Goal: Task Accomplishment & Management: Use online tool/utility

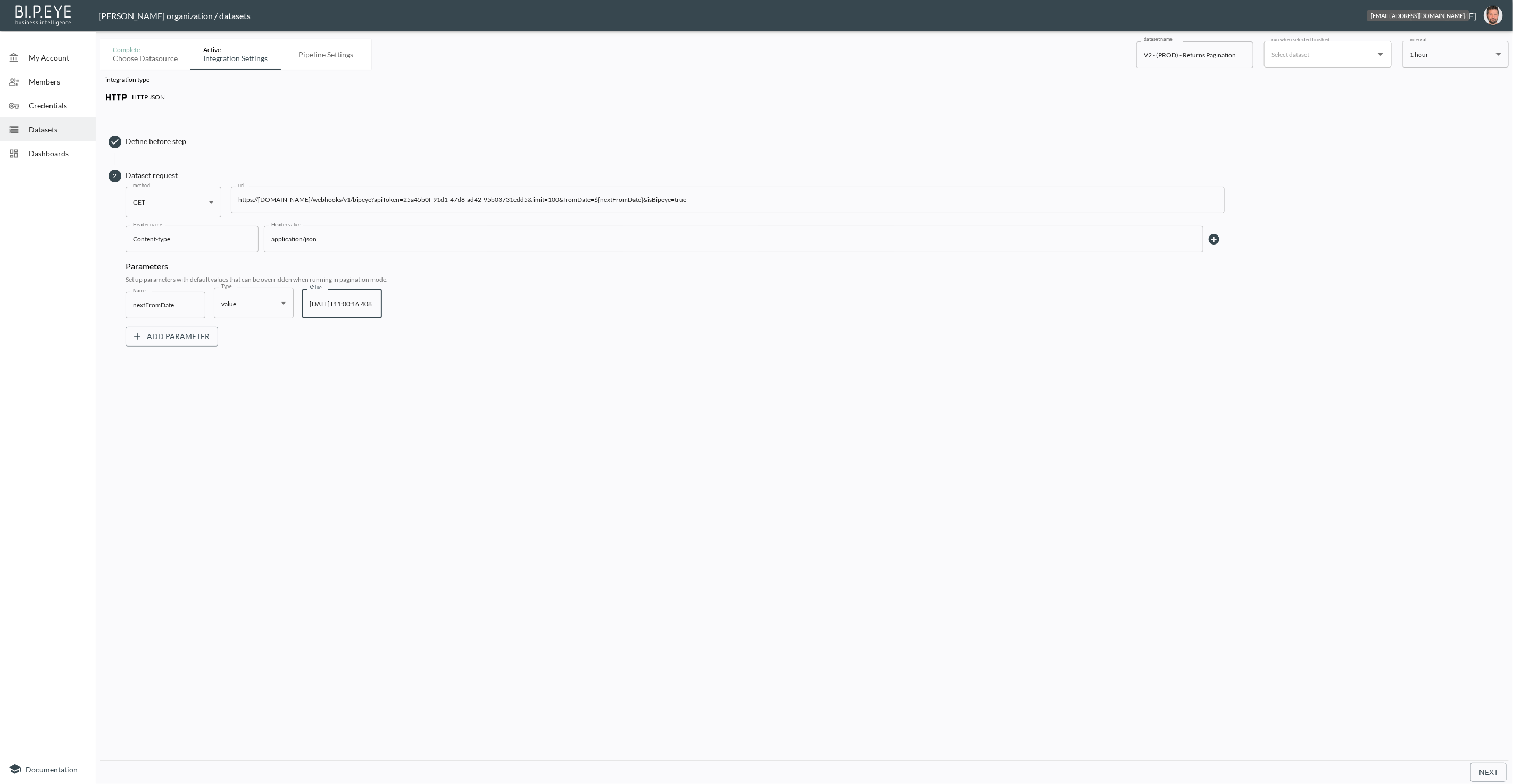
click at [1493, 11] on img "oron@bipeye.com" at bounding box center [1493, 15] width 19 height 19
click at [53, 159] on div "Dashboards" at bounding box center [48, 153] width 96 height 24
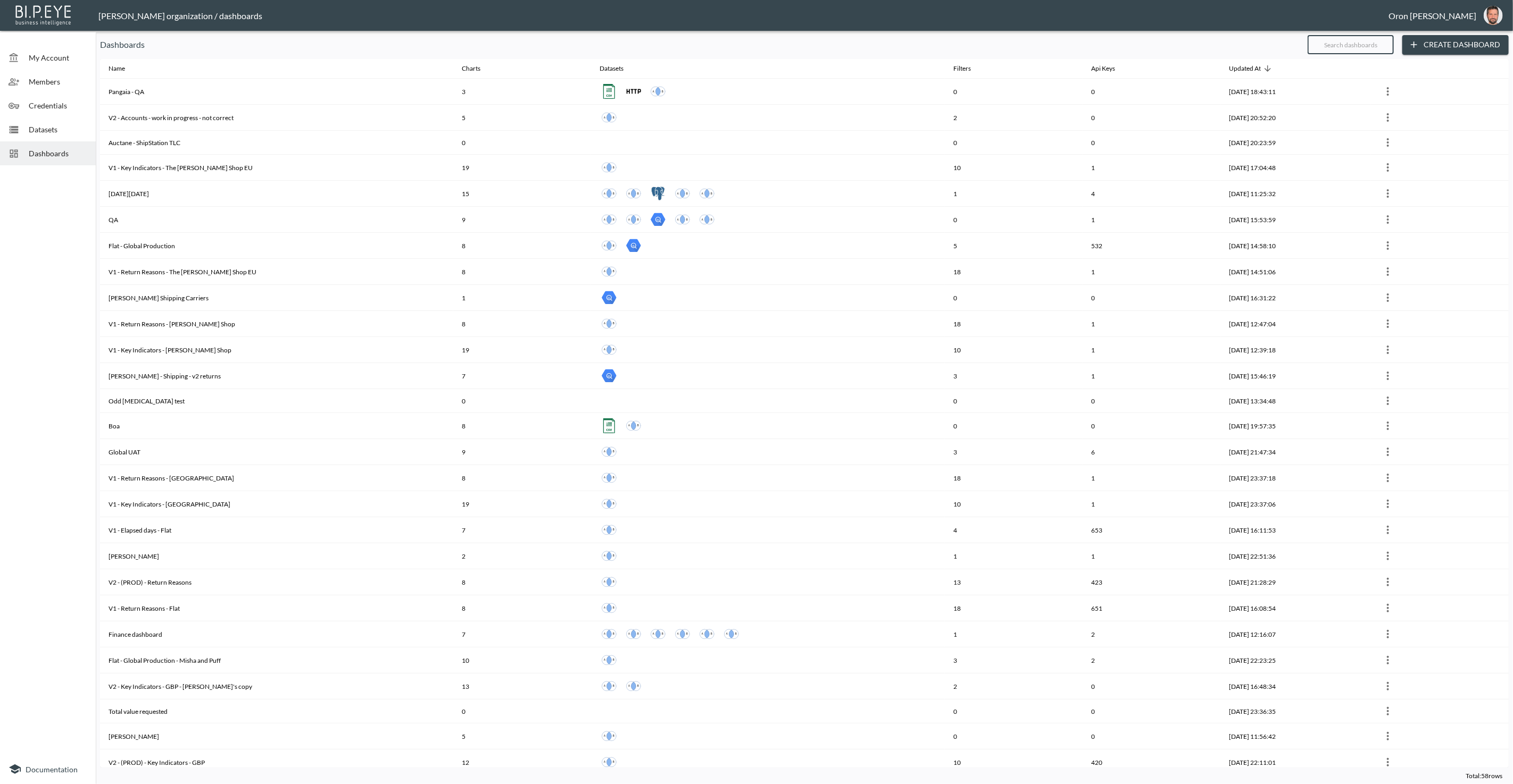
click at [1365, 42] on input "text" at bounding box center [1350, 45] width 86 height 26
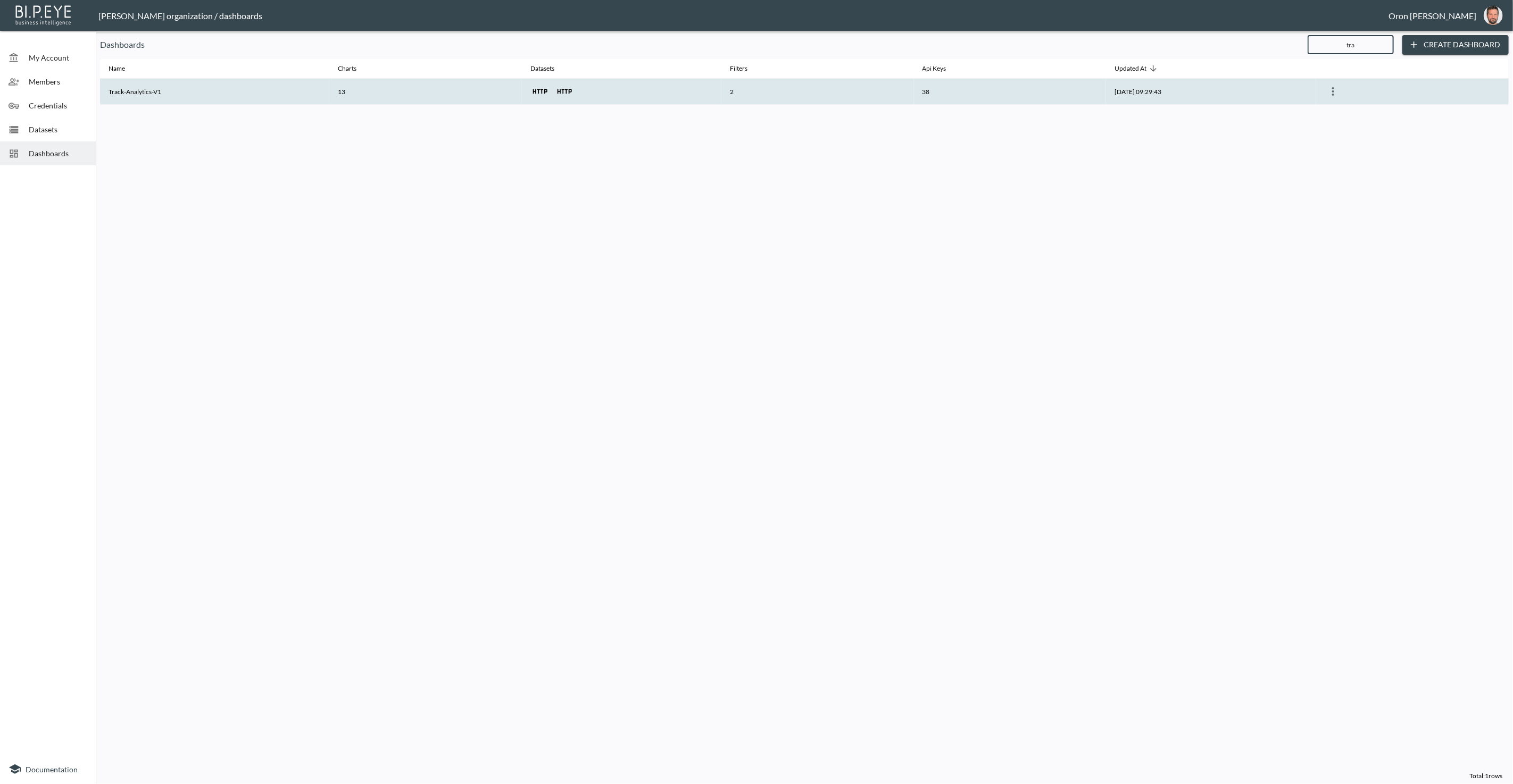
type input "tra"
click at [771, 87] on th "2" at bounding box center [818, 92] width 193 height 26
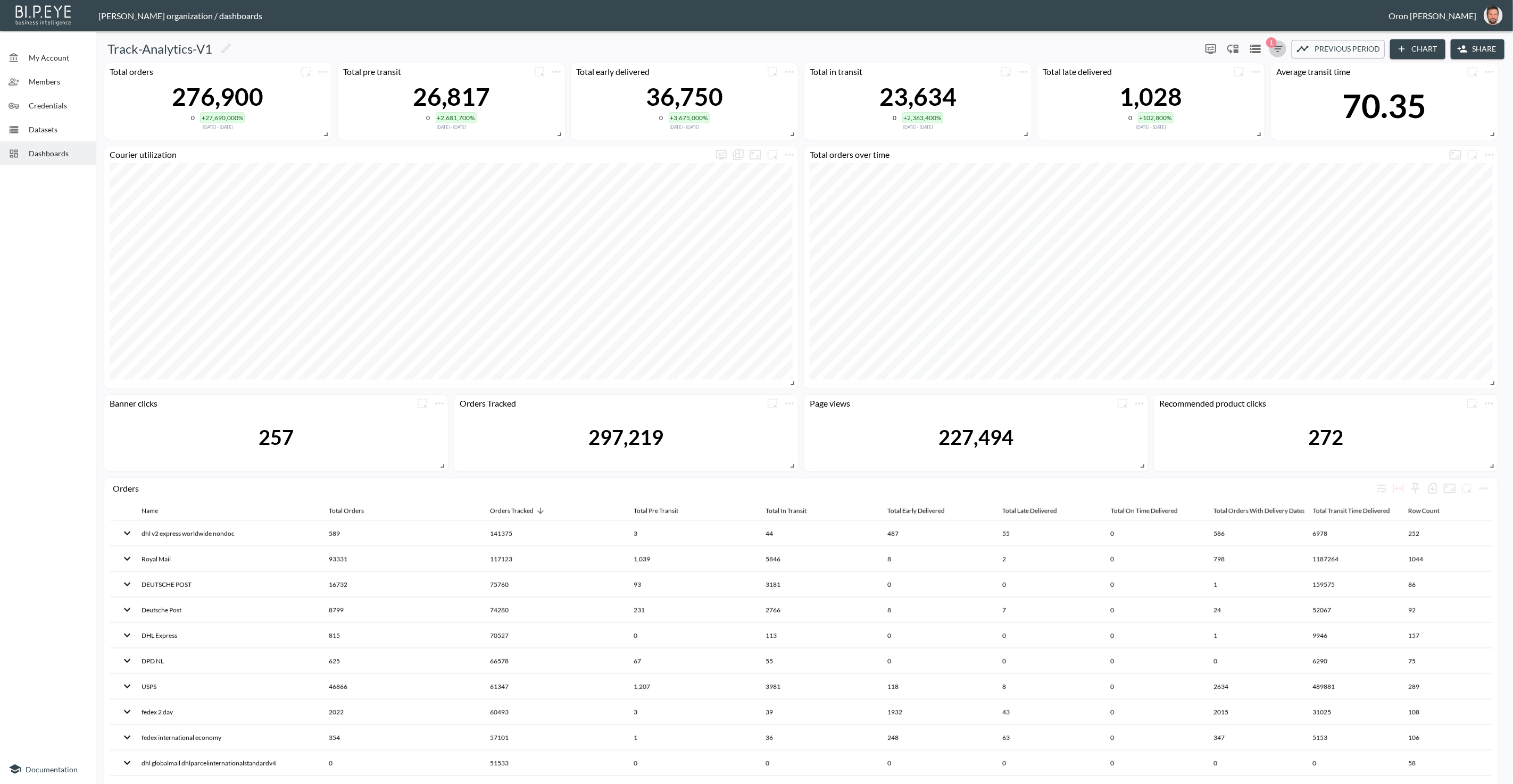
click at [1282, 50] on icon "button" at bounding box center [1278, 49] width 13 height 13
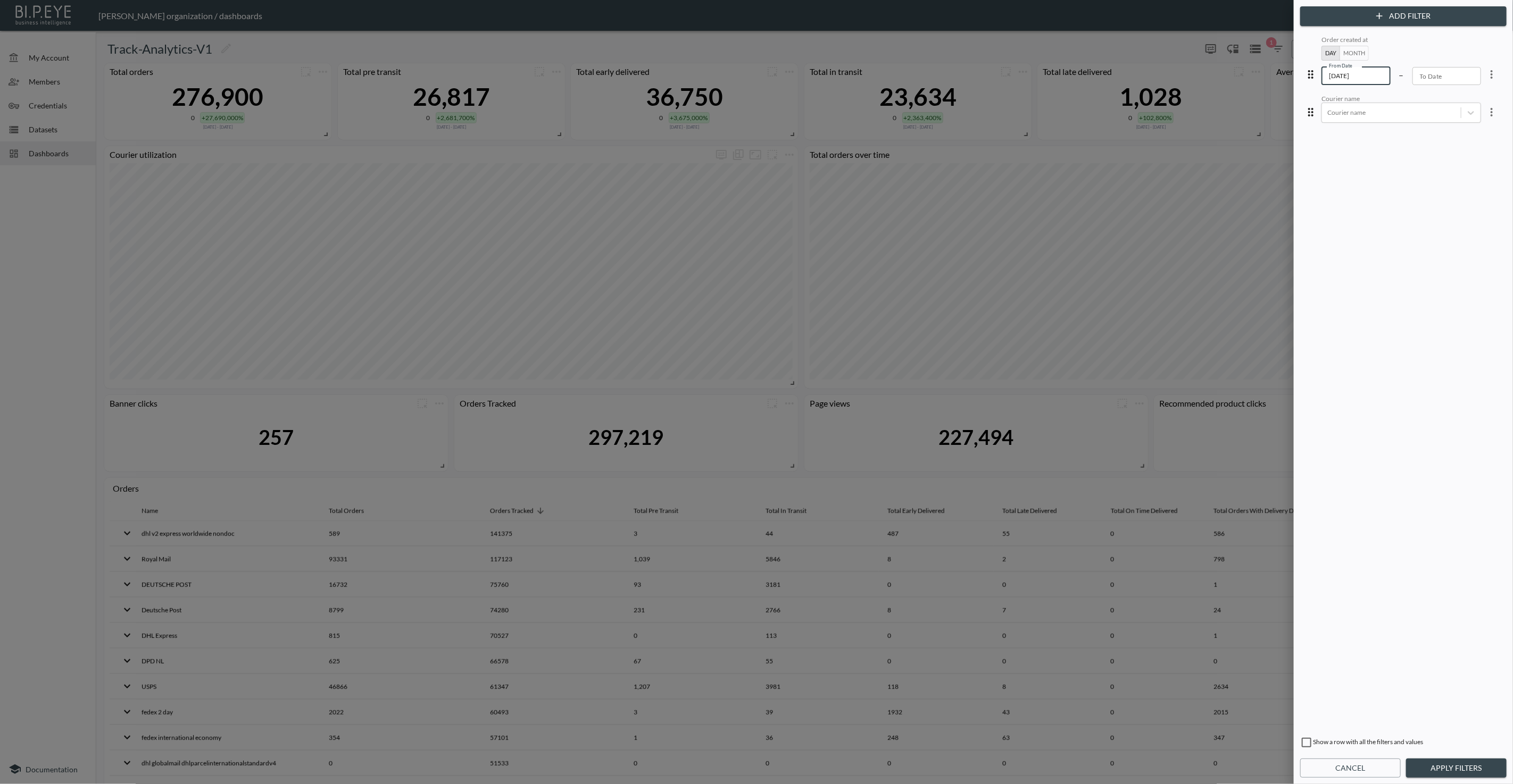
click at [1348, 73] on input "[DATE]" at bounding box center [1355, 76] width 69 height 18
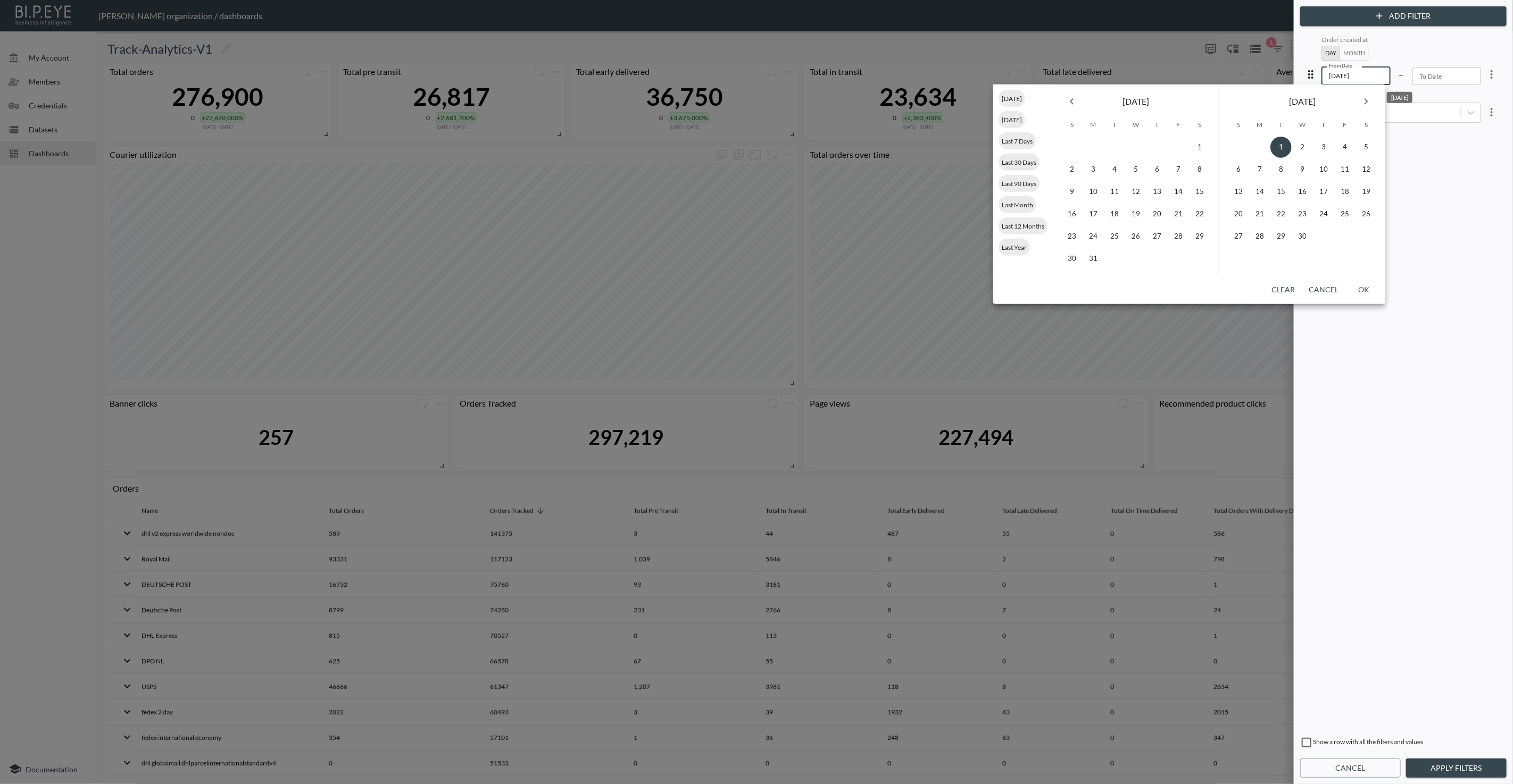
type input "[DATE]"
click at [1362, 285] on button "OK" at bounding box center [1364, 289] width 34 height 19
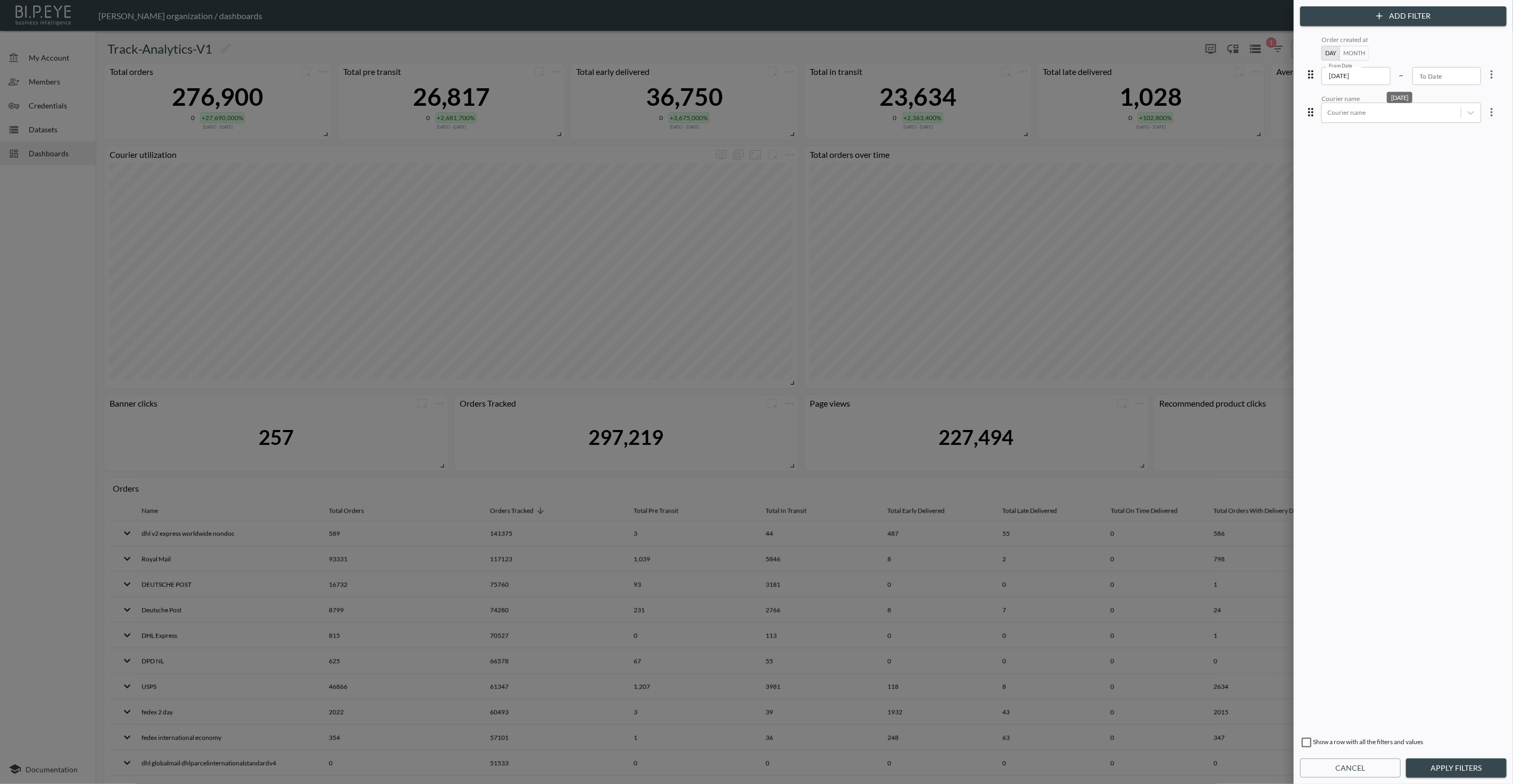
click at [1448, 772] on button "Apply Filters" at bounding box center [1457, 768] width 101 height 19
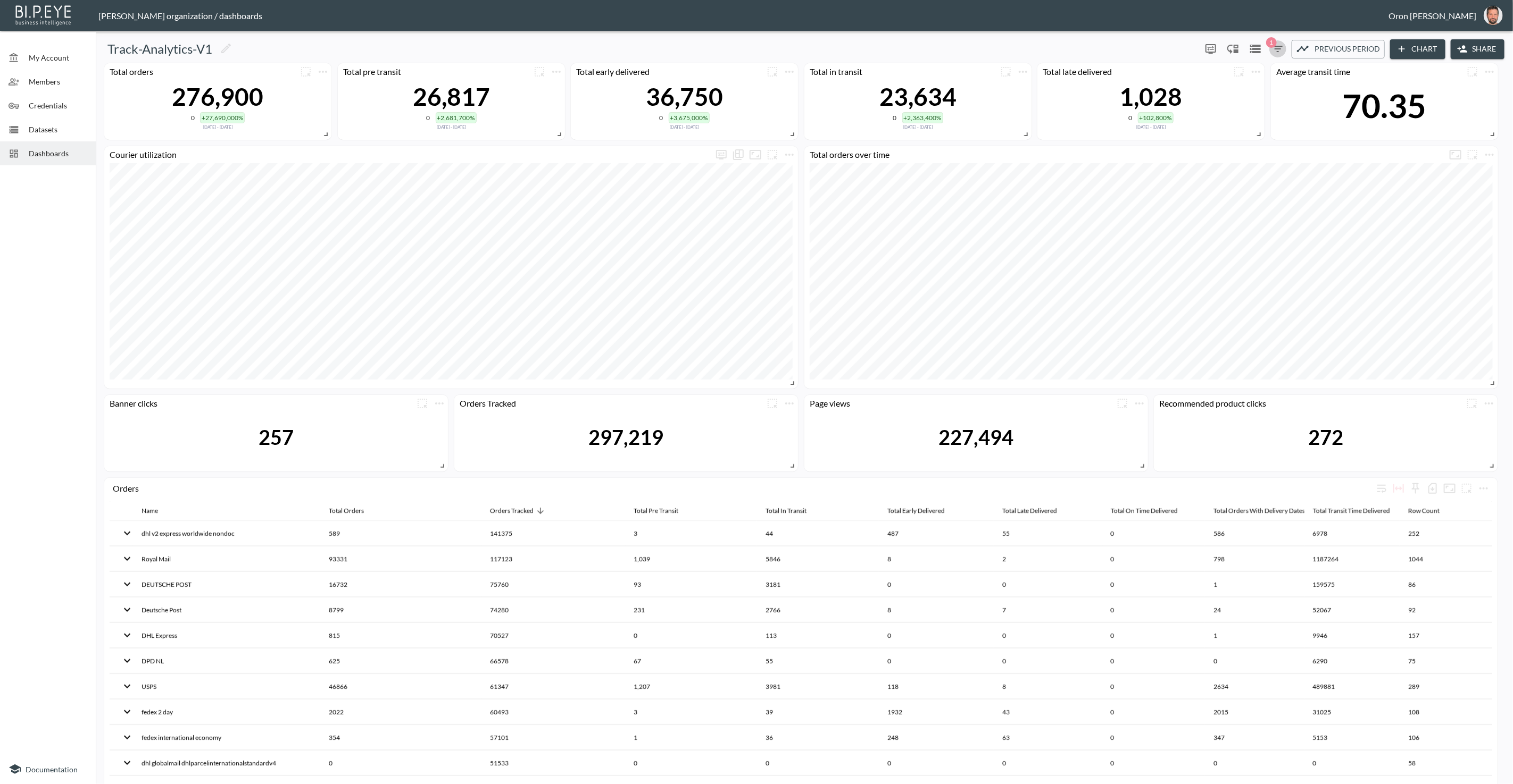
click at [1280, 46] on icon "button" at bounding box center [1278, 49] width 9 height 6
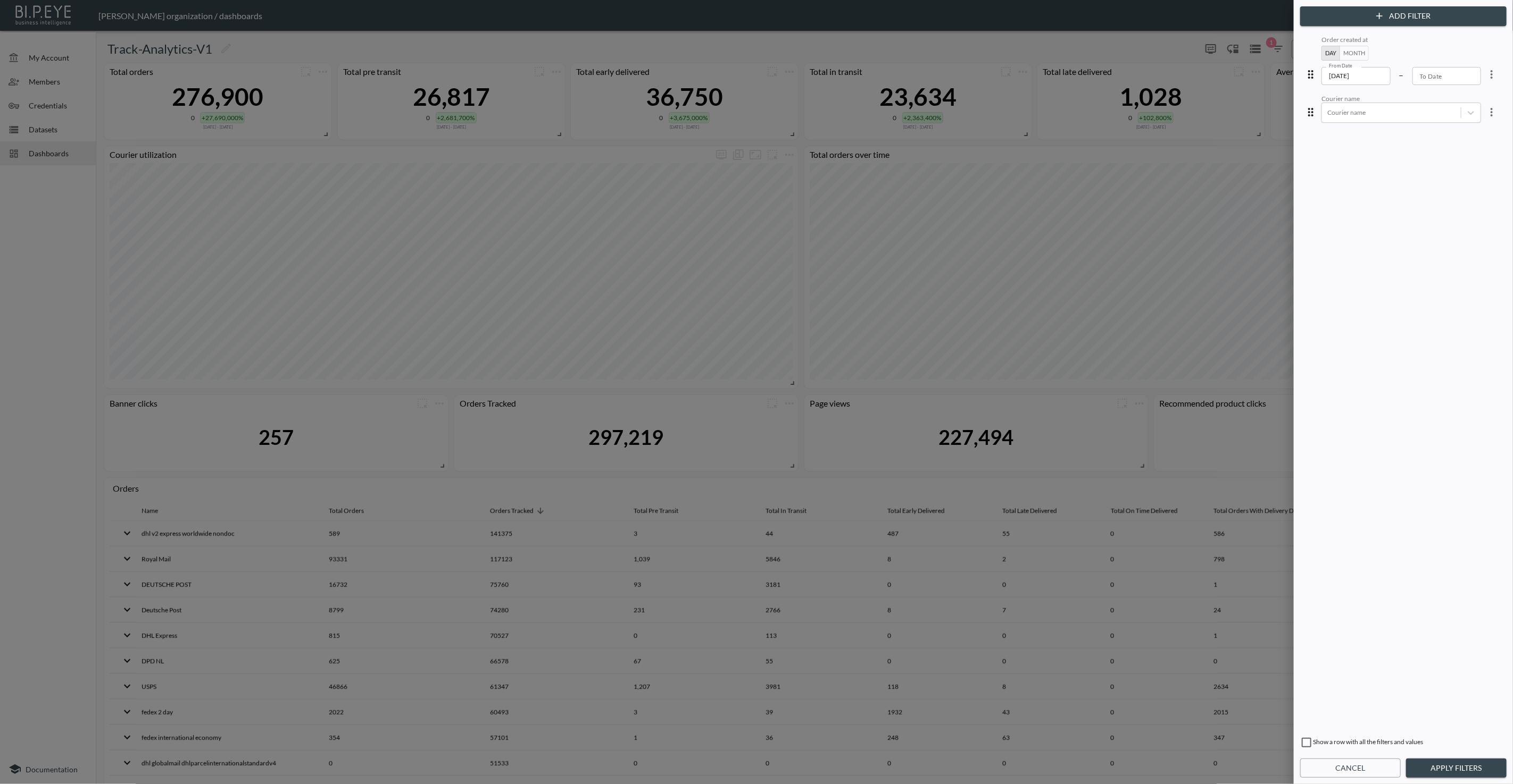
click at [1171, 44] on div at bounding box center [756, 392] width 1513 height 784
click at [1350, 767] on button "Cancel" at bounding box center [1351, 768] width 101 height 19
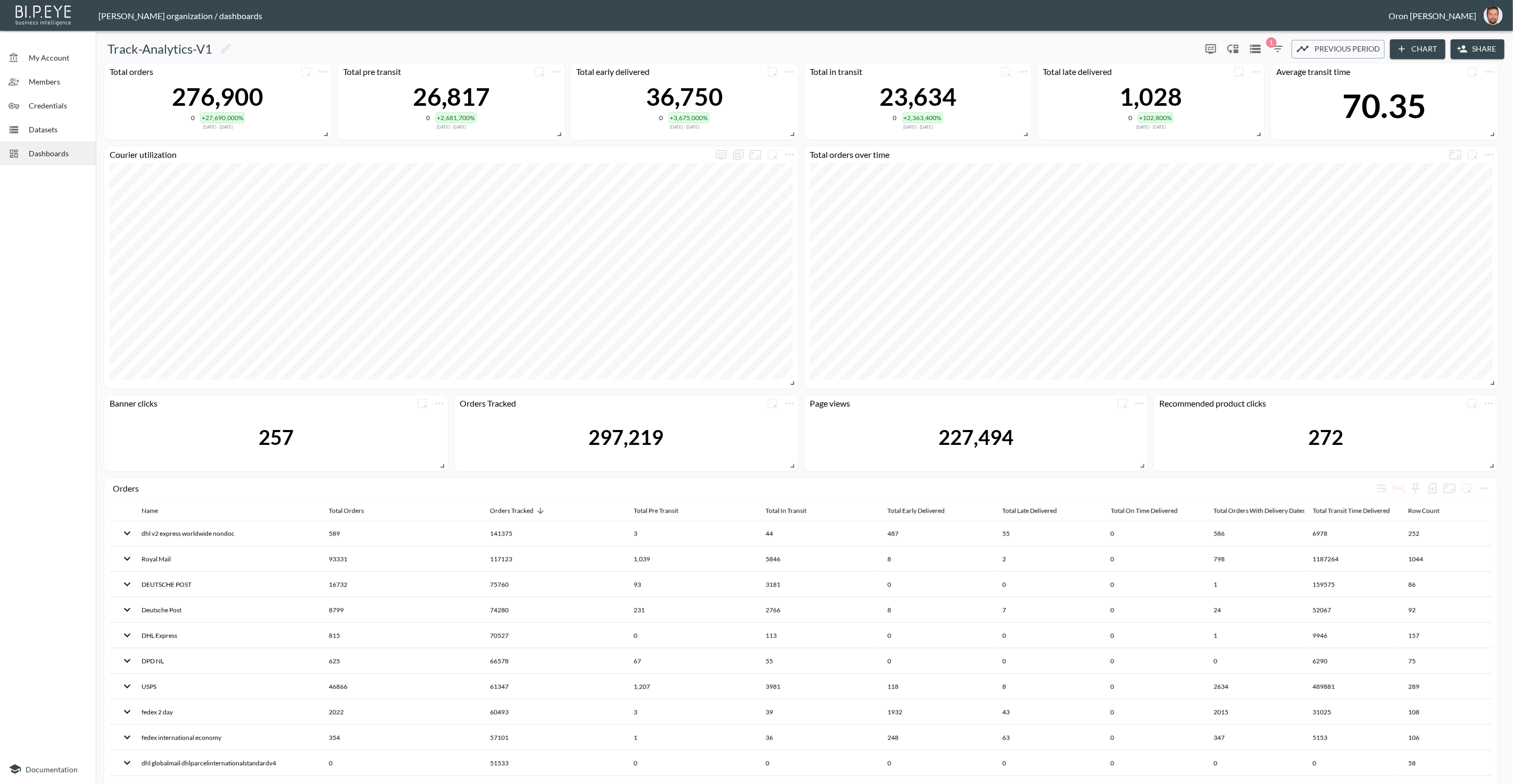
click at [1327, 52] on span "Previous period" at bounding box center [1347, 49] width 66 height 13
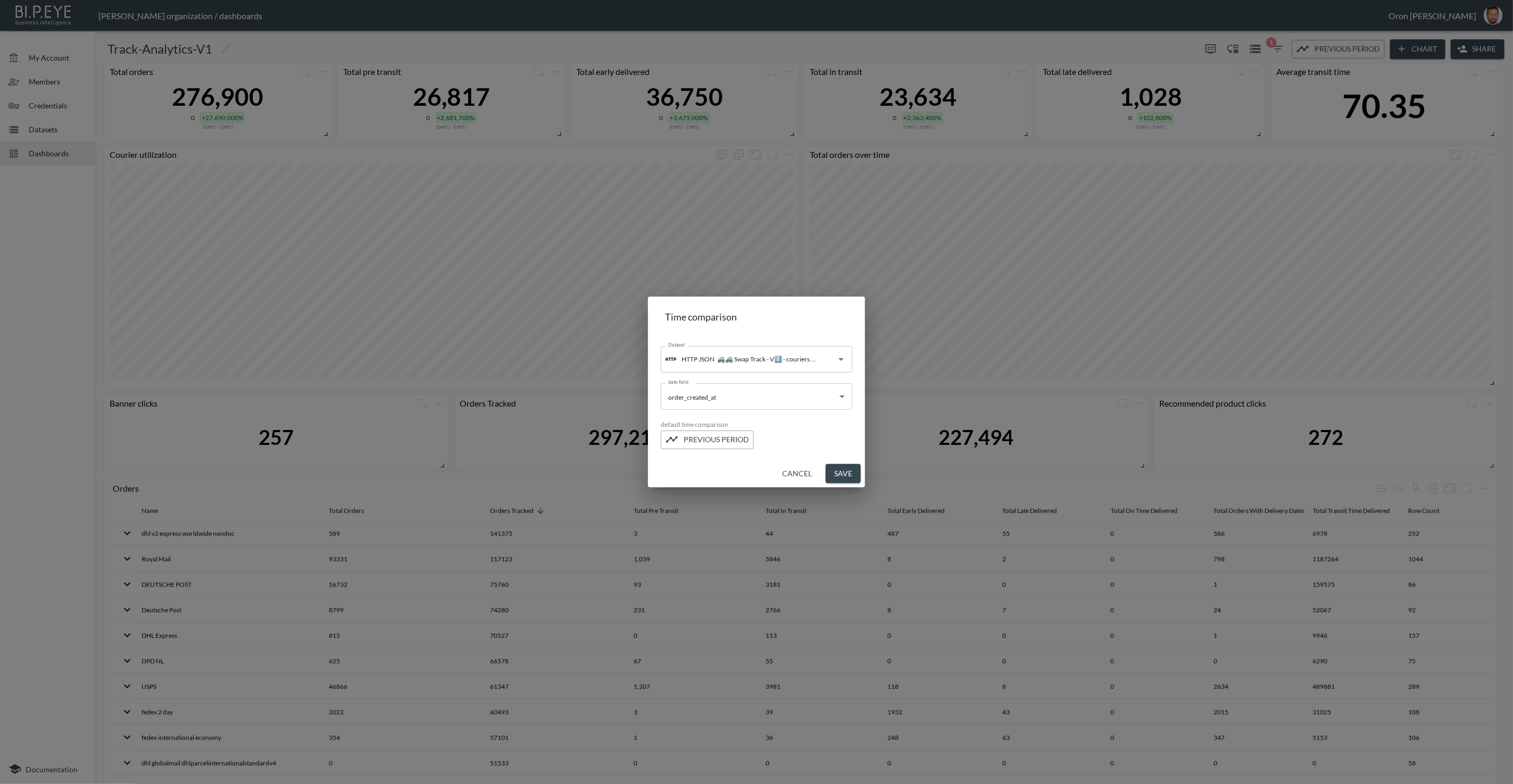
drag, startPoint x: 799, startPoint y: 474, endPoint x: 925, endPoint y: 414, distance: 139.6
click at [802, 472] on button "Cancel" at bounding box center [797, 473] width 39 height 19
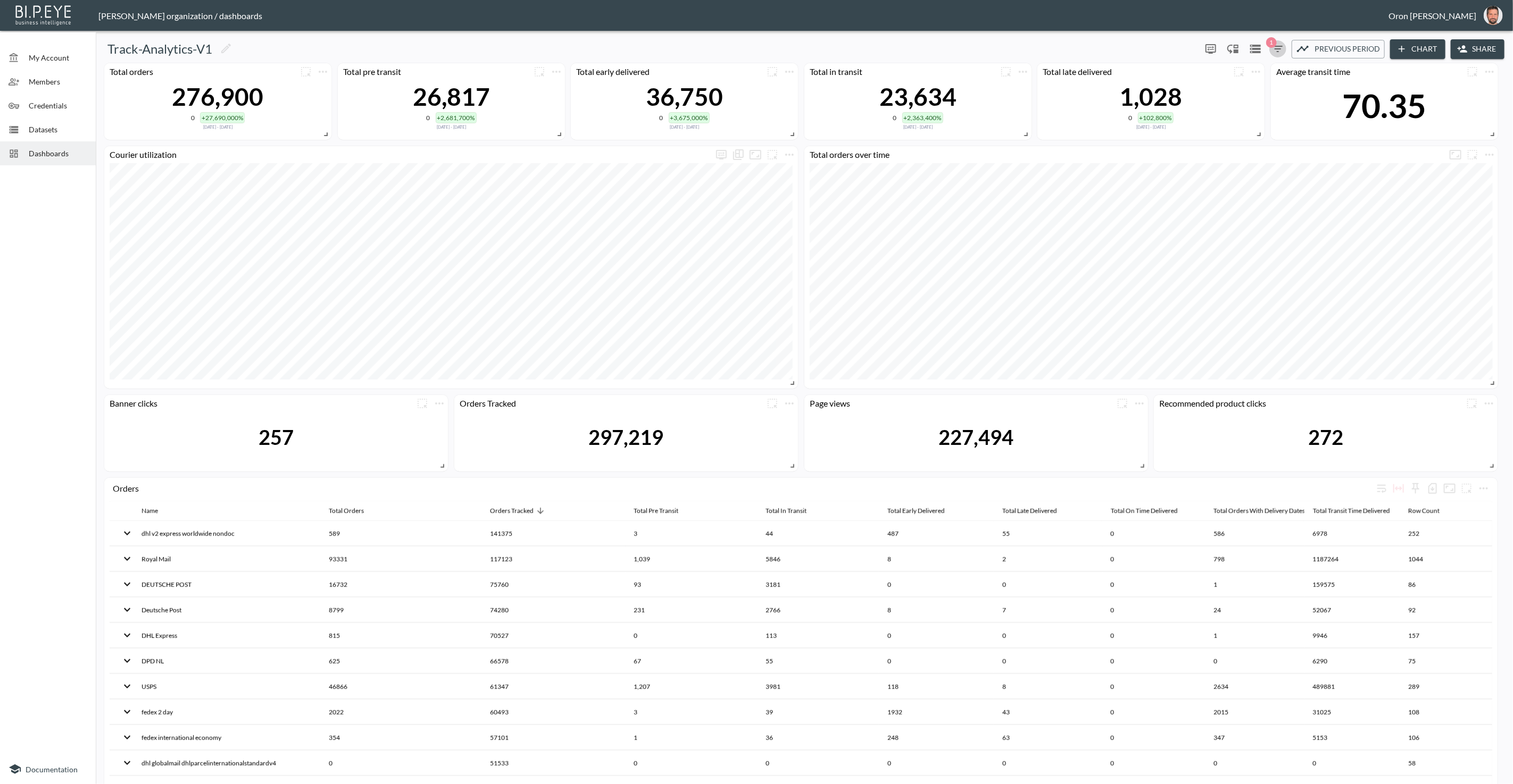
click at [1277, 50] on icon "button" at bounding box center [1278, 49] width 13 height 13
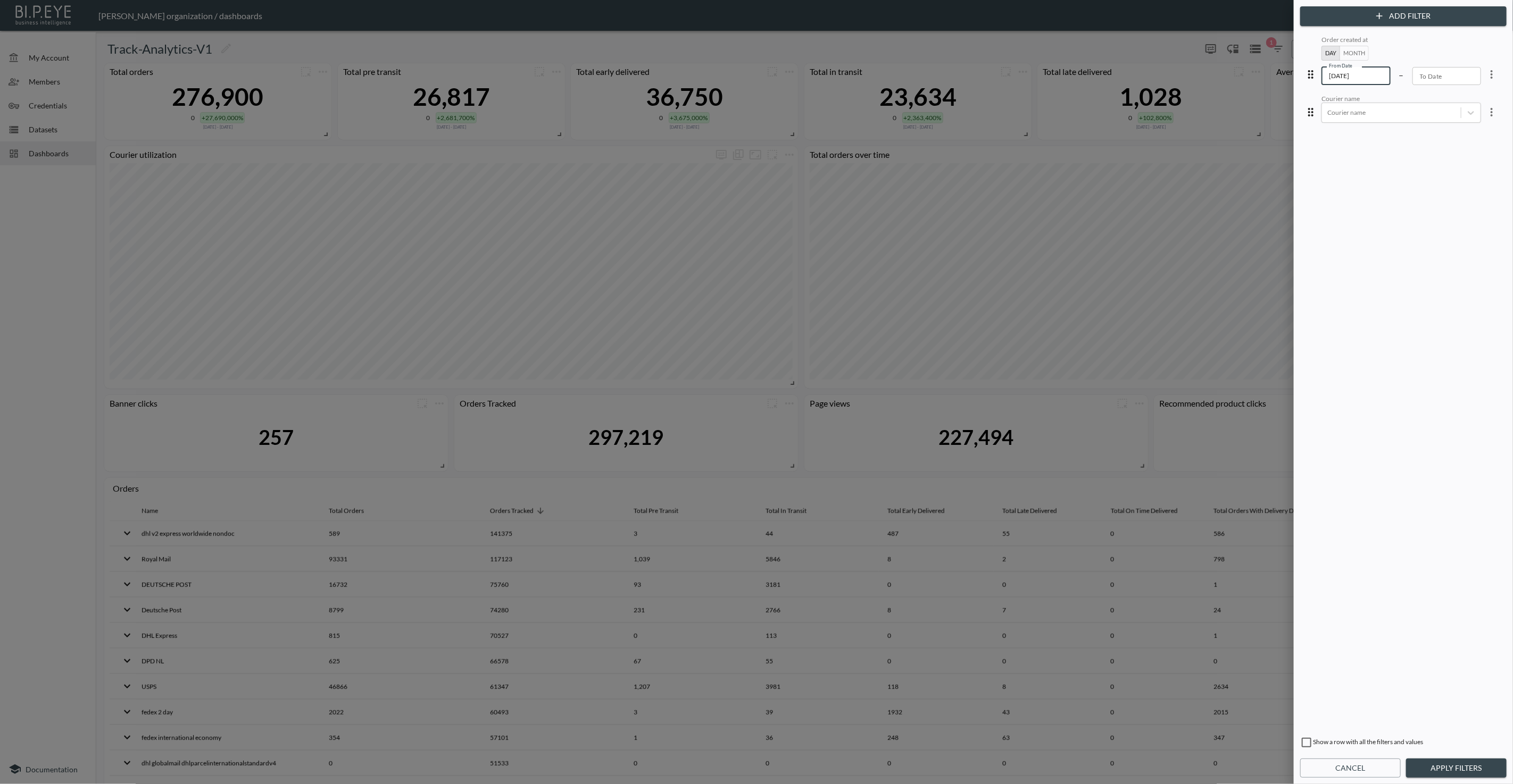
click at [1347, 73] on input "[DATE]" at bounding box center [1355, 76] width 69 height 18
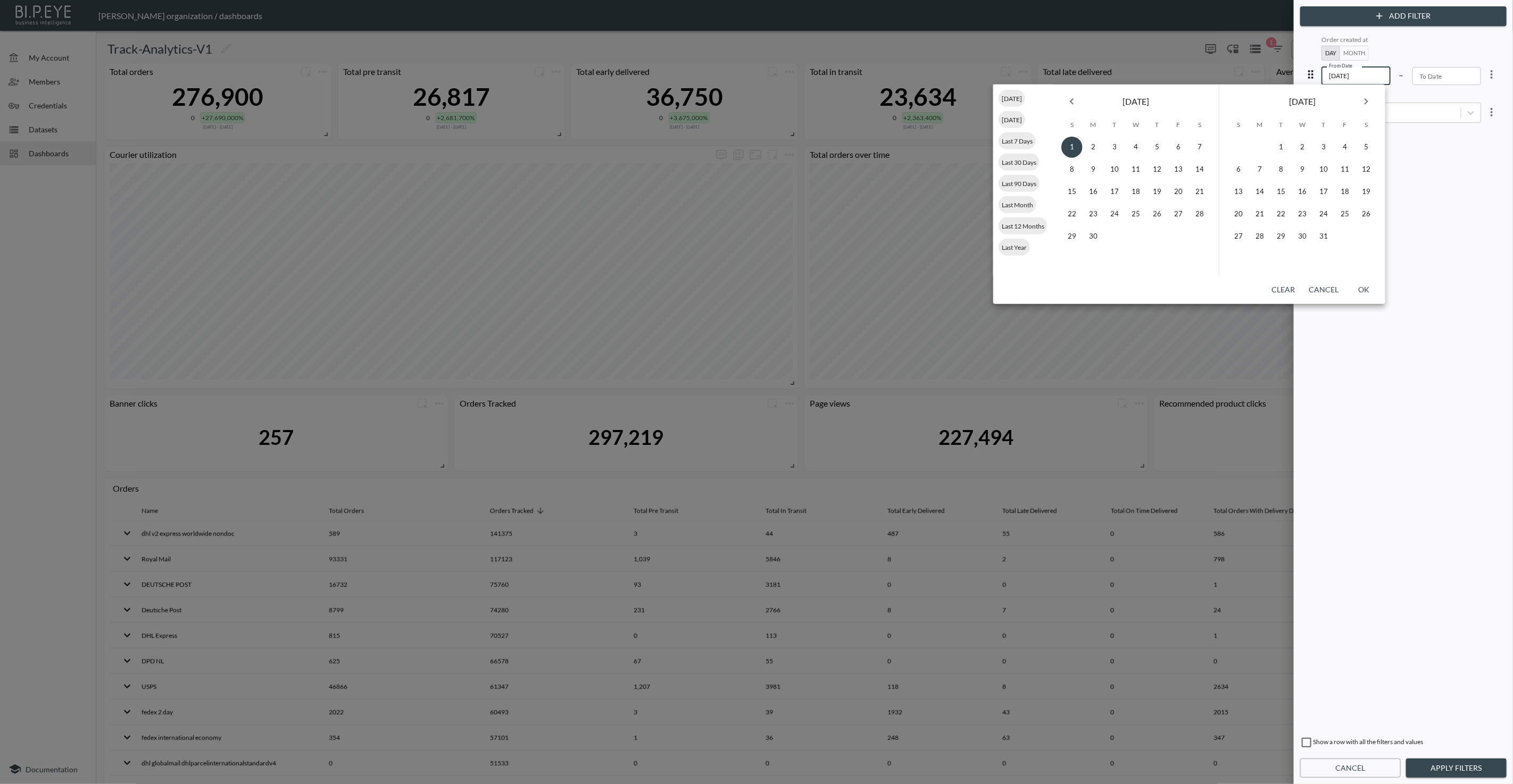
type input "[DATE]"
click at [1369, 285] on button "OK" at bounding box center [1364, 289] width 34 height 19
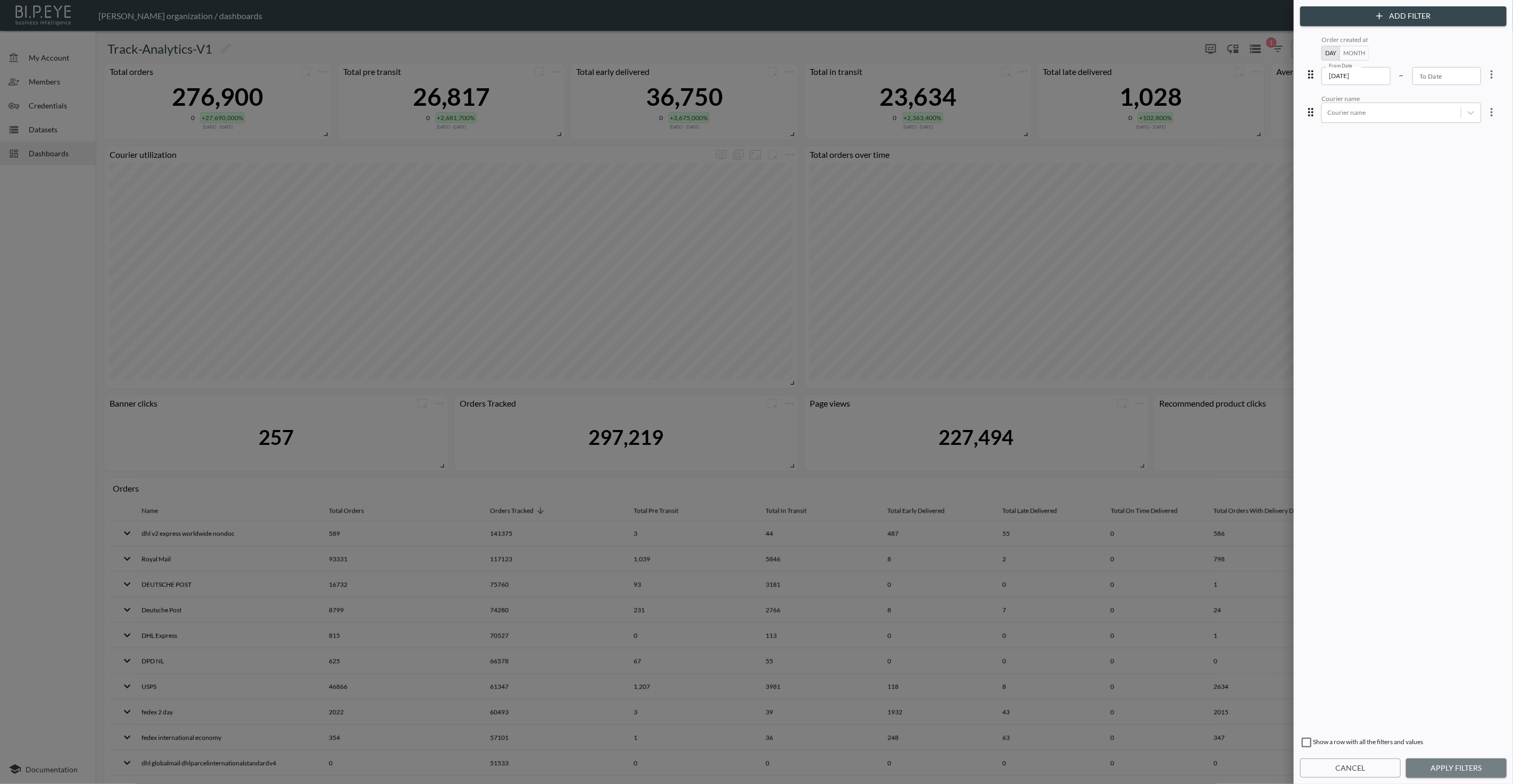
drag, startPoint x: 1483, startPoint y: 769, endPoint x: 1391, endPoint y: 677, distance: 130.1
click at [1483, 769] on button "Apply Filters" at bounding box center [1457, 768] width 101 height 19
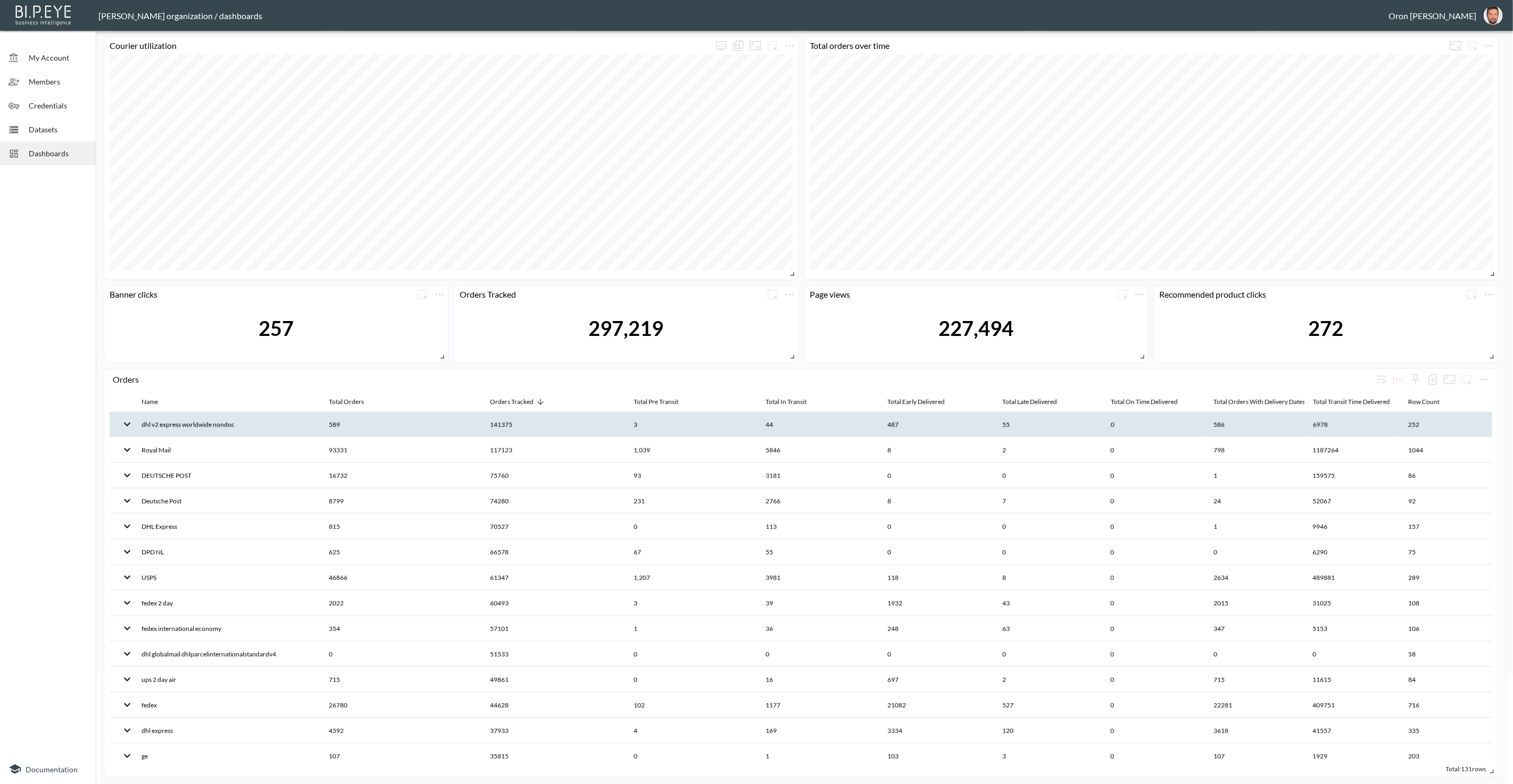
scroll to position [103, 0]
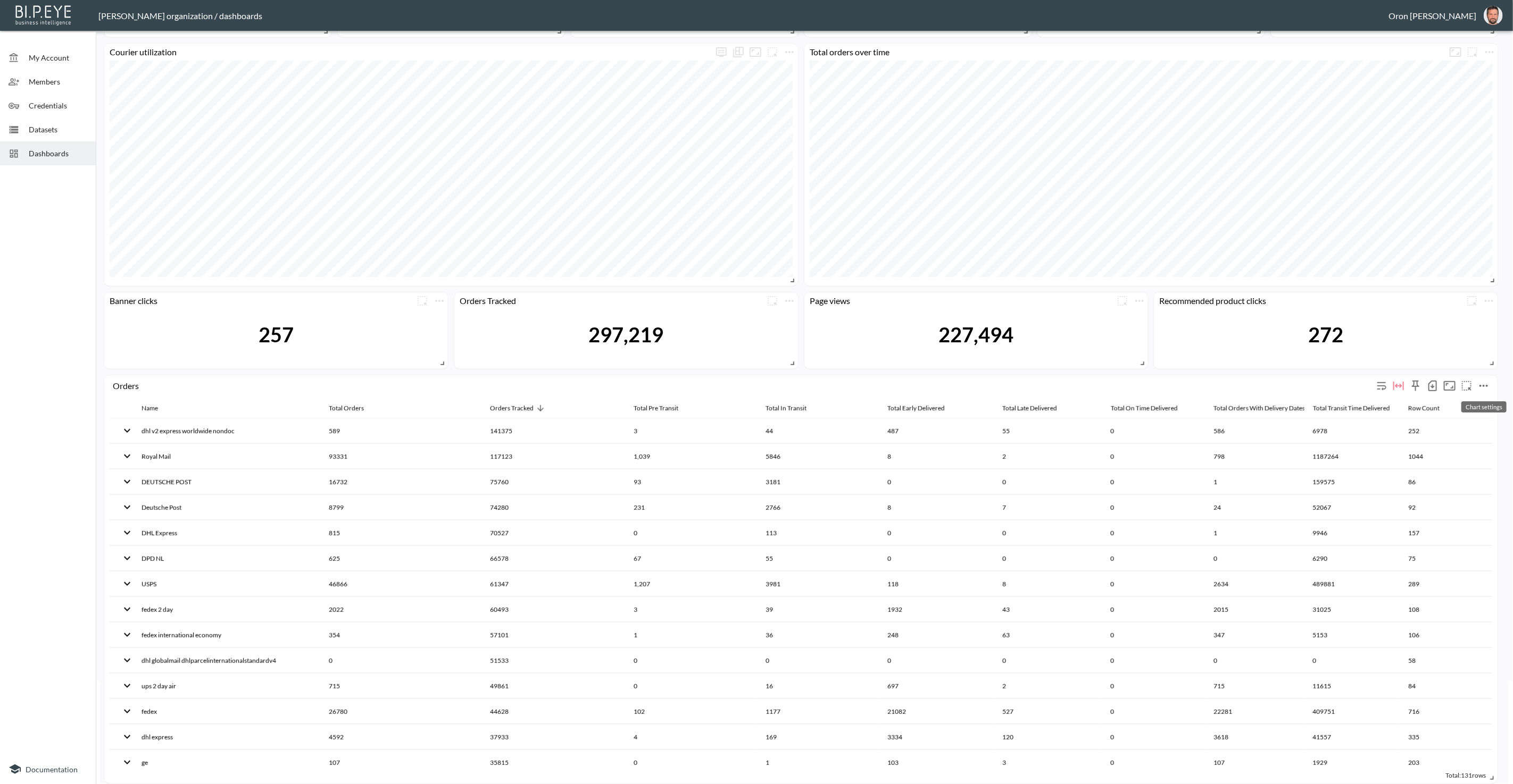
click at [1483, 384] on icon "more" at bounding box center [1484, 386] width 13 height 13
click at [1460, 399] on li "Edit" at bounding box center [1459, 406] width 83 height 19
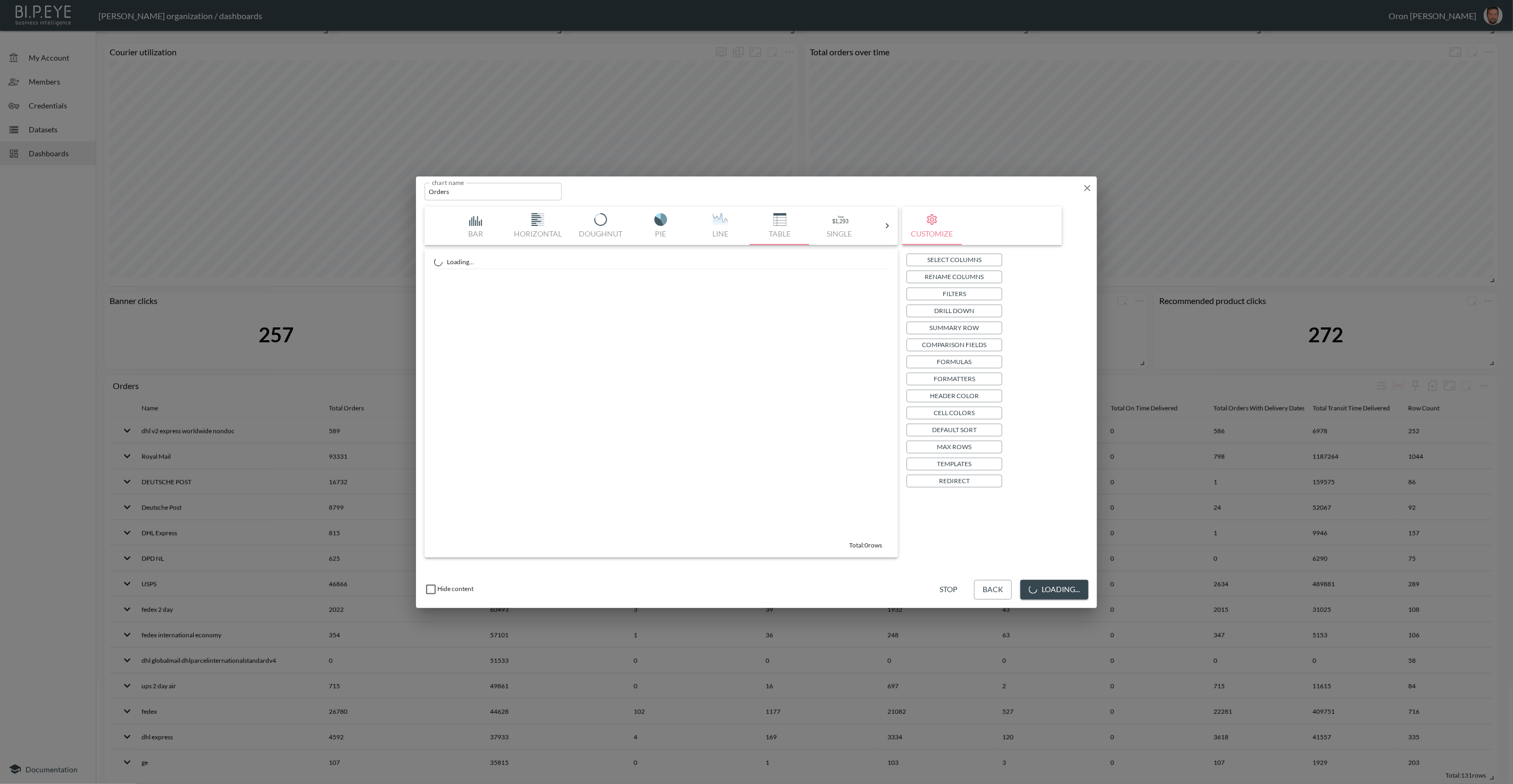
click at [973, 260] on p "Select Columns" at bounding box center [955, 260] width 54 height 11
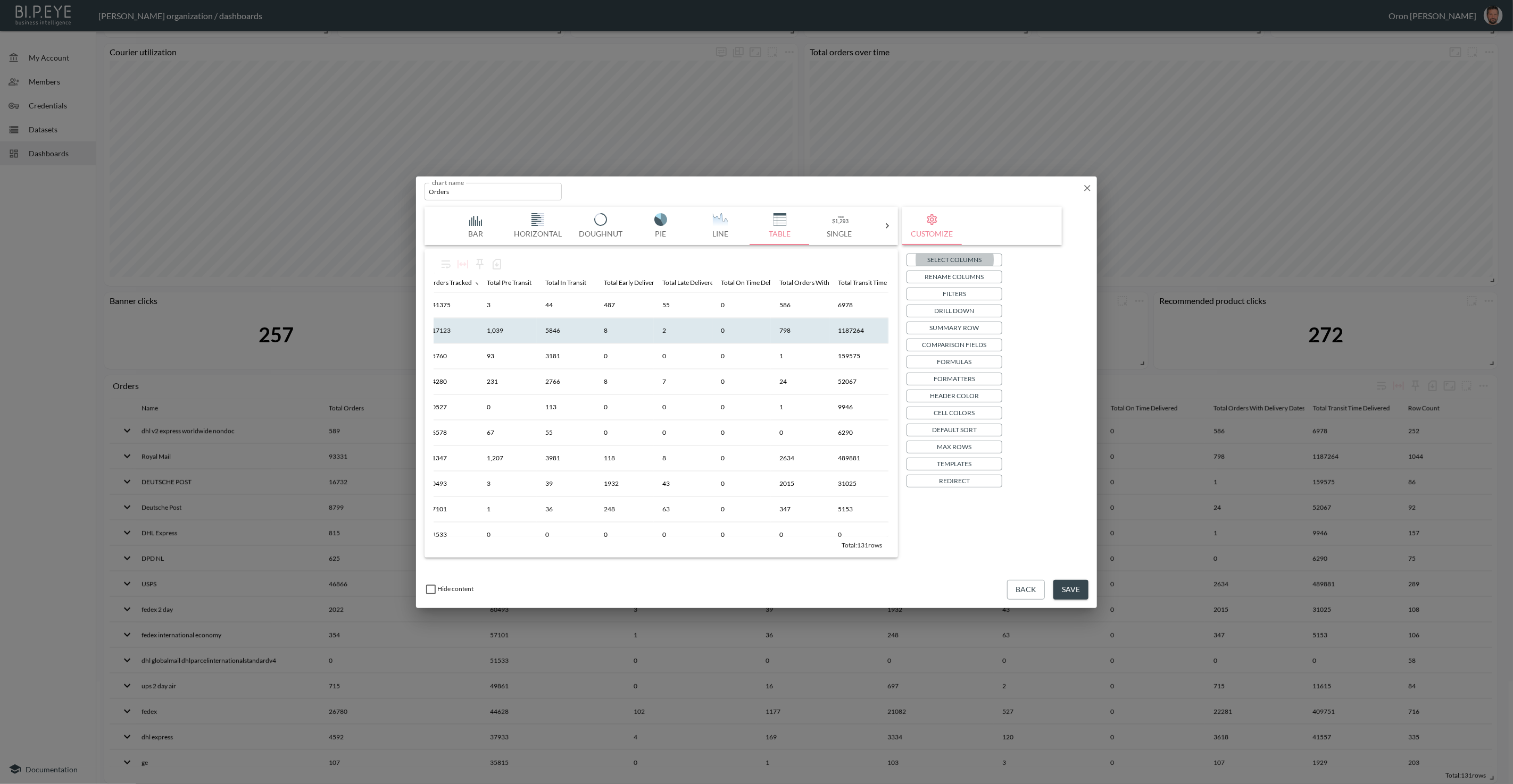
scroll to position [0, 216]
click at [1086, 188] on icon "button" at bounding box center [1088, 189] width 11 height 11
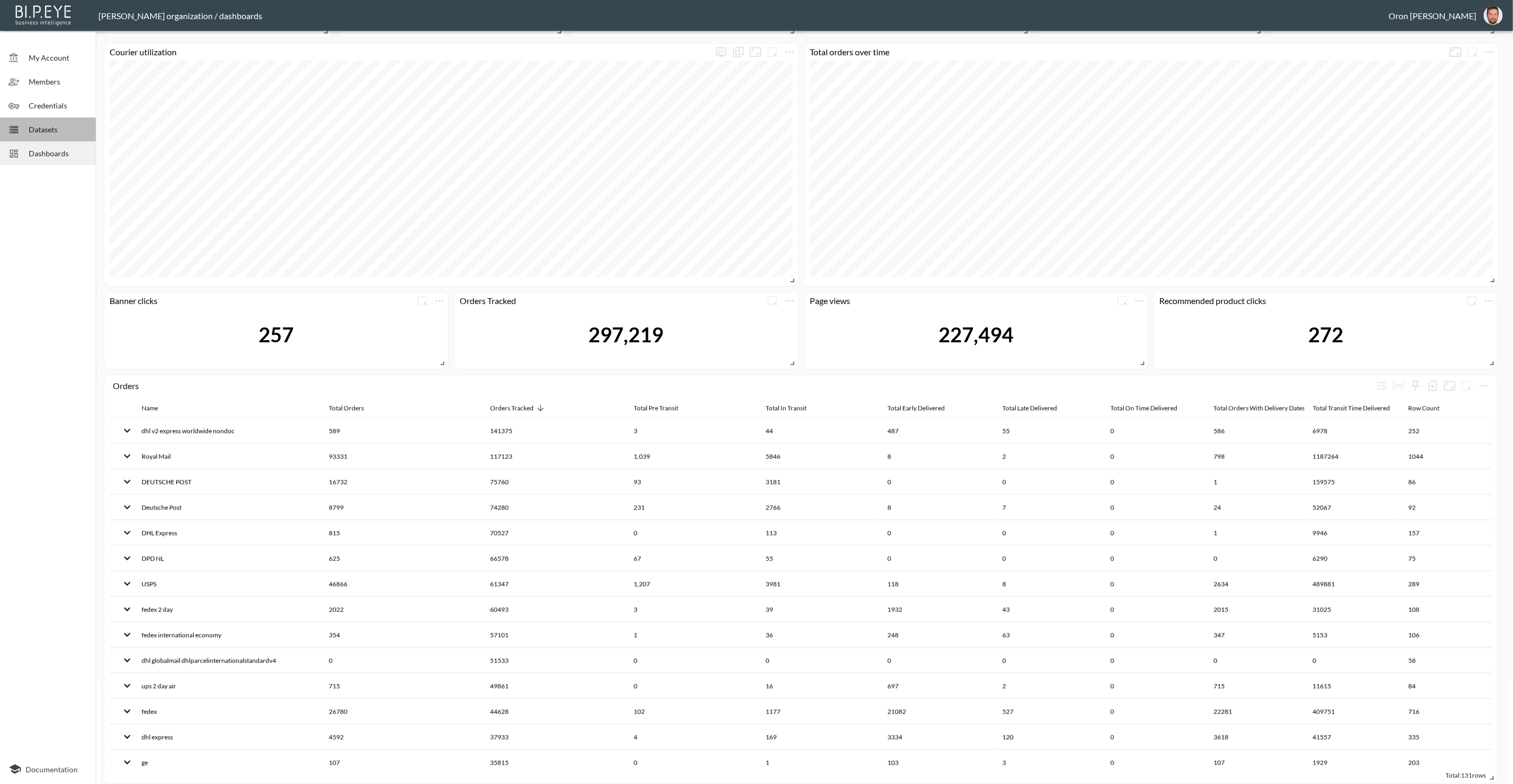
click at [57, 118] on div "Datasets" at bounding box center [48, 129] width 96 height 24
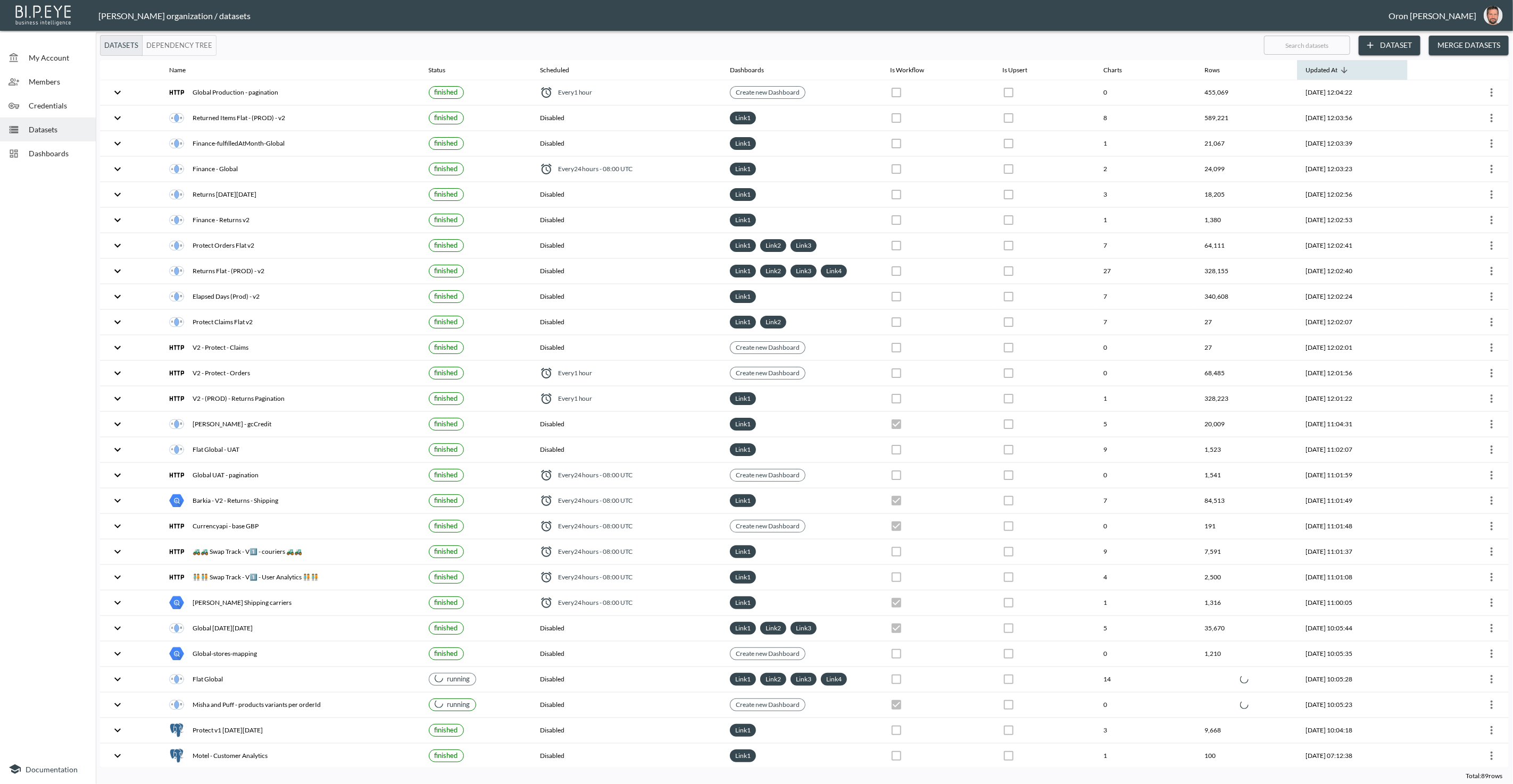
checkbox input "true"
checkbox input "false"
checkbox input "true"
checkbox input "false"
checkbox input "true"
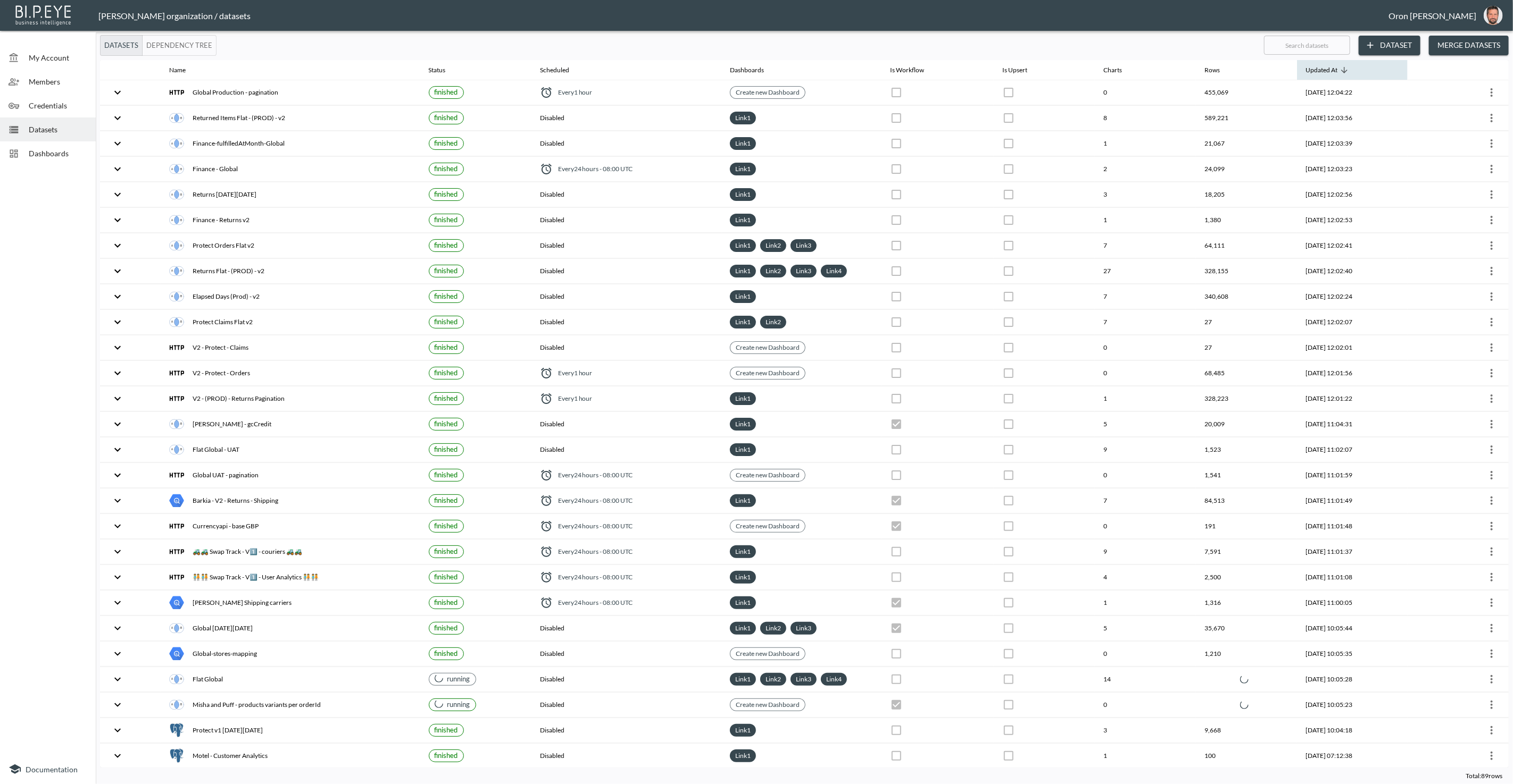
checkbox input "false"
checkbox input "true"
checkbox input "false"
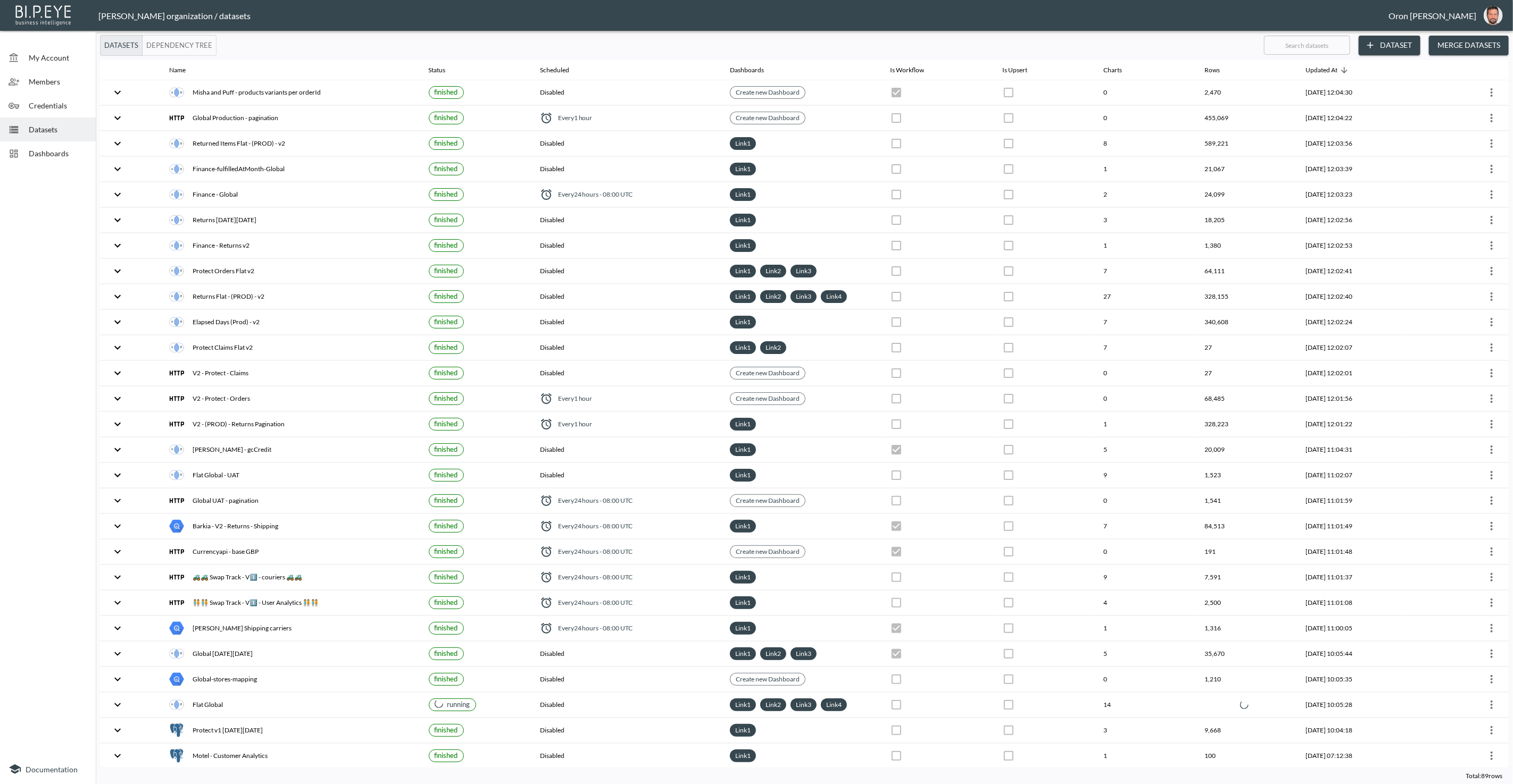
click at [1310, 44] on input "text" at bounding box center [1306, 45] width 86 height 26
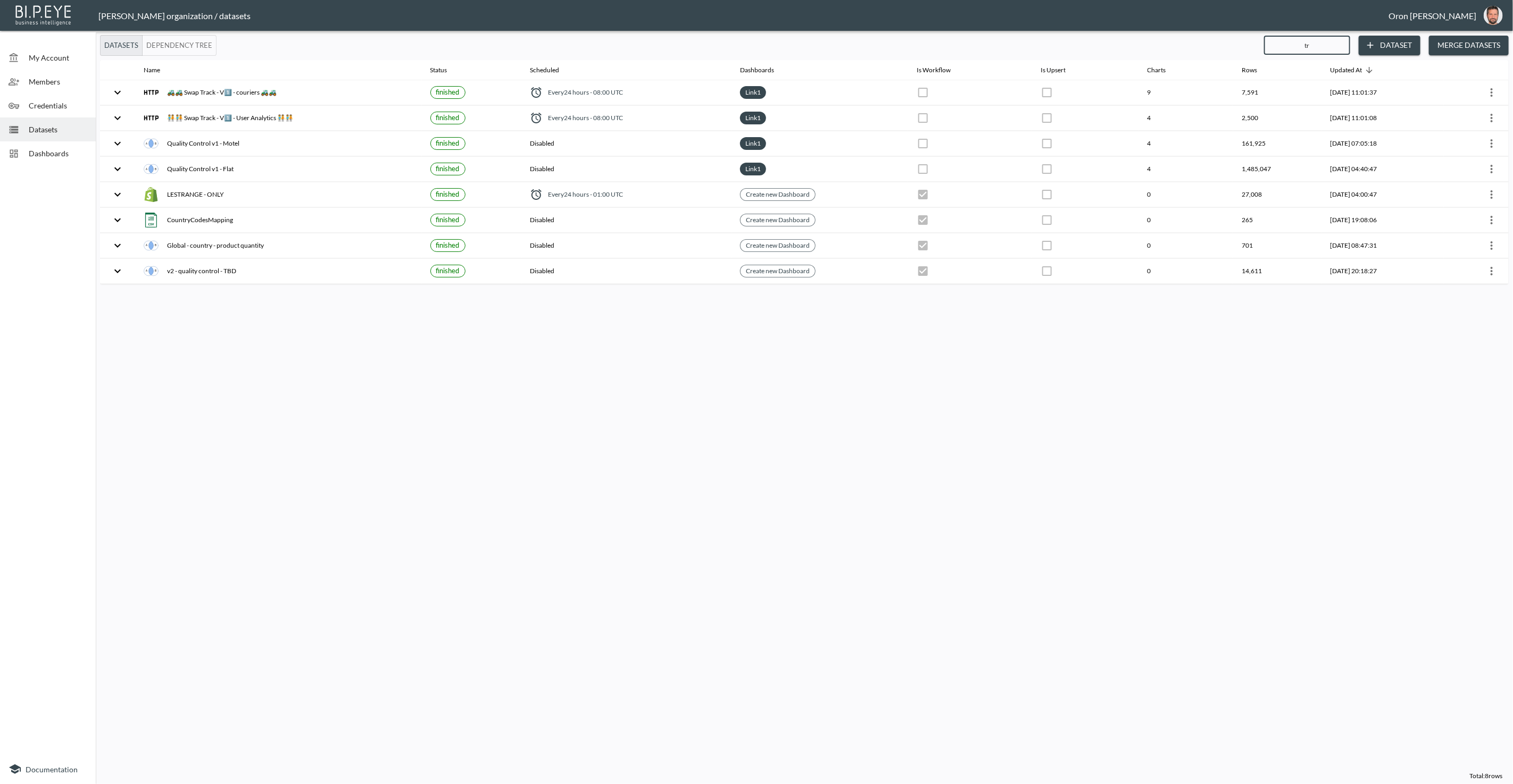
type input "tra"
checkbox input "true"
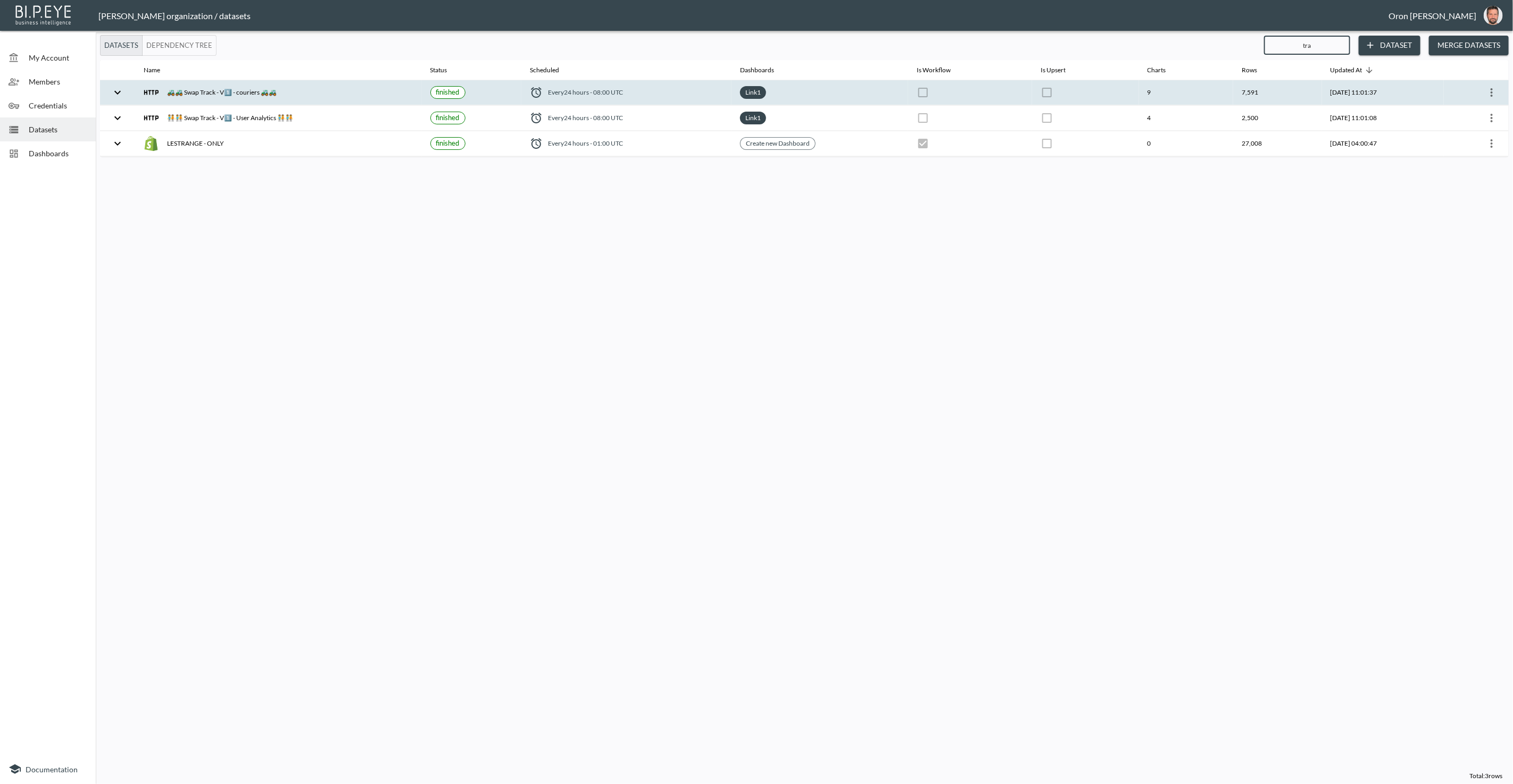
type input "tra"
click at [1496, 93] on icon "more" at bounding box center [1491, 92] width 13 height 13
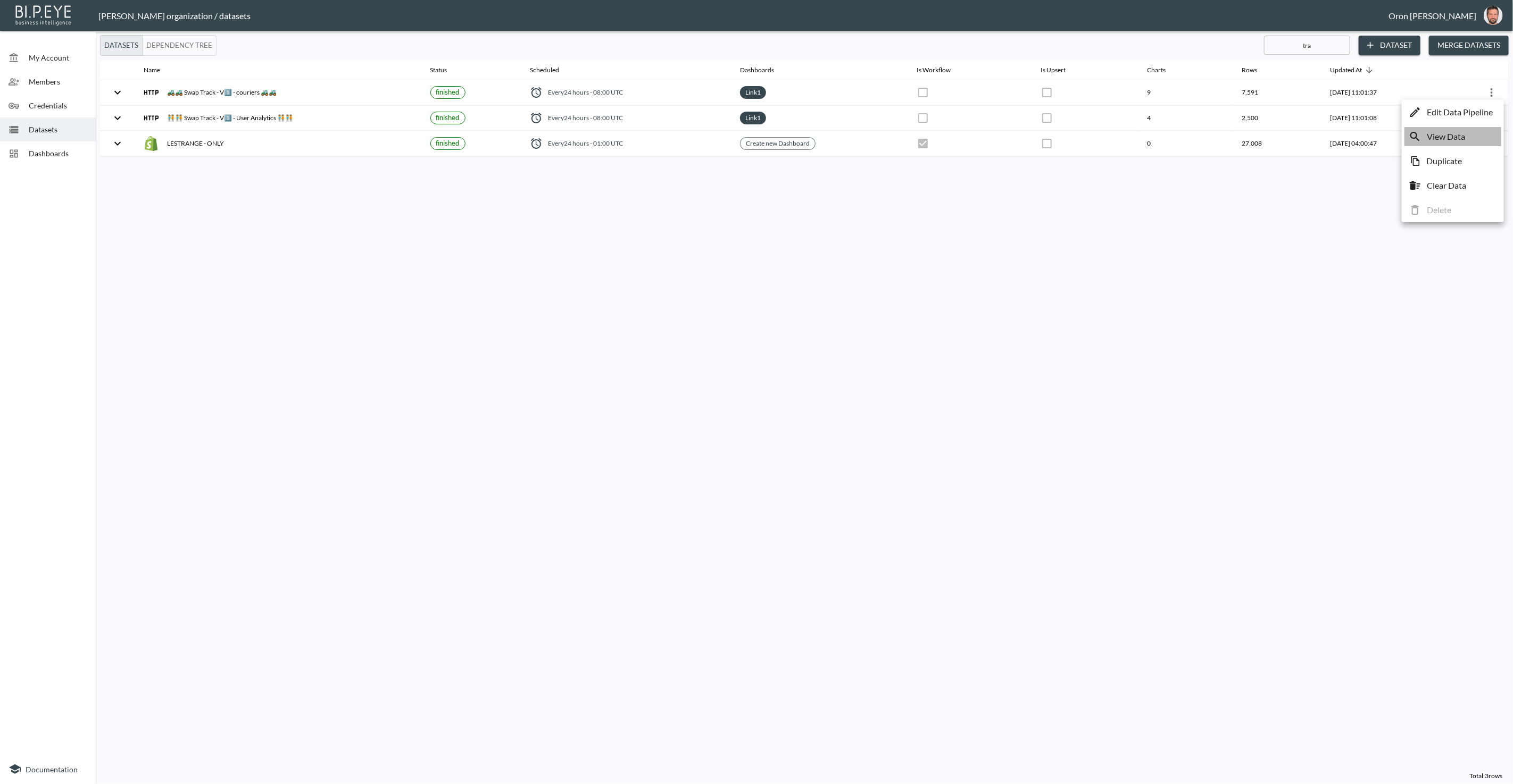
click at [1473, 135] on li "View Data" at bounding box center [1453, 136] width 97 height 19
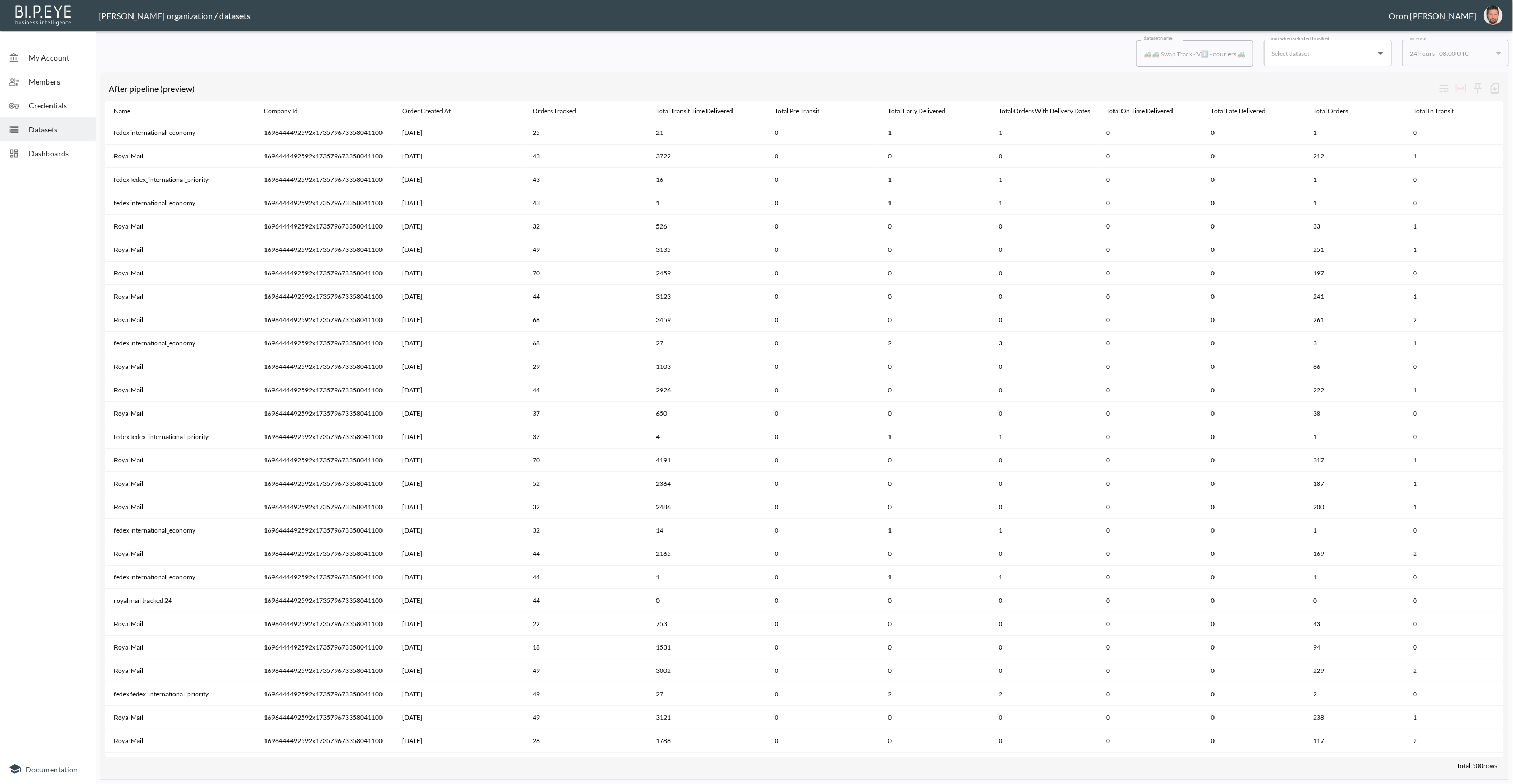
click at [44, 121] on div "Datasets" at bounding box center [48, 129] width 96 height 24
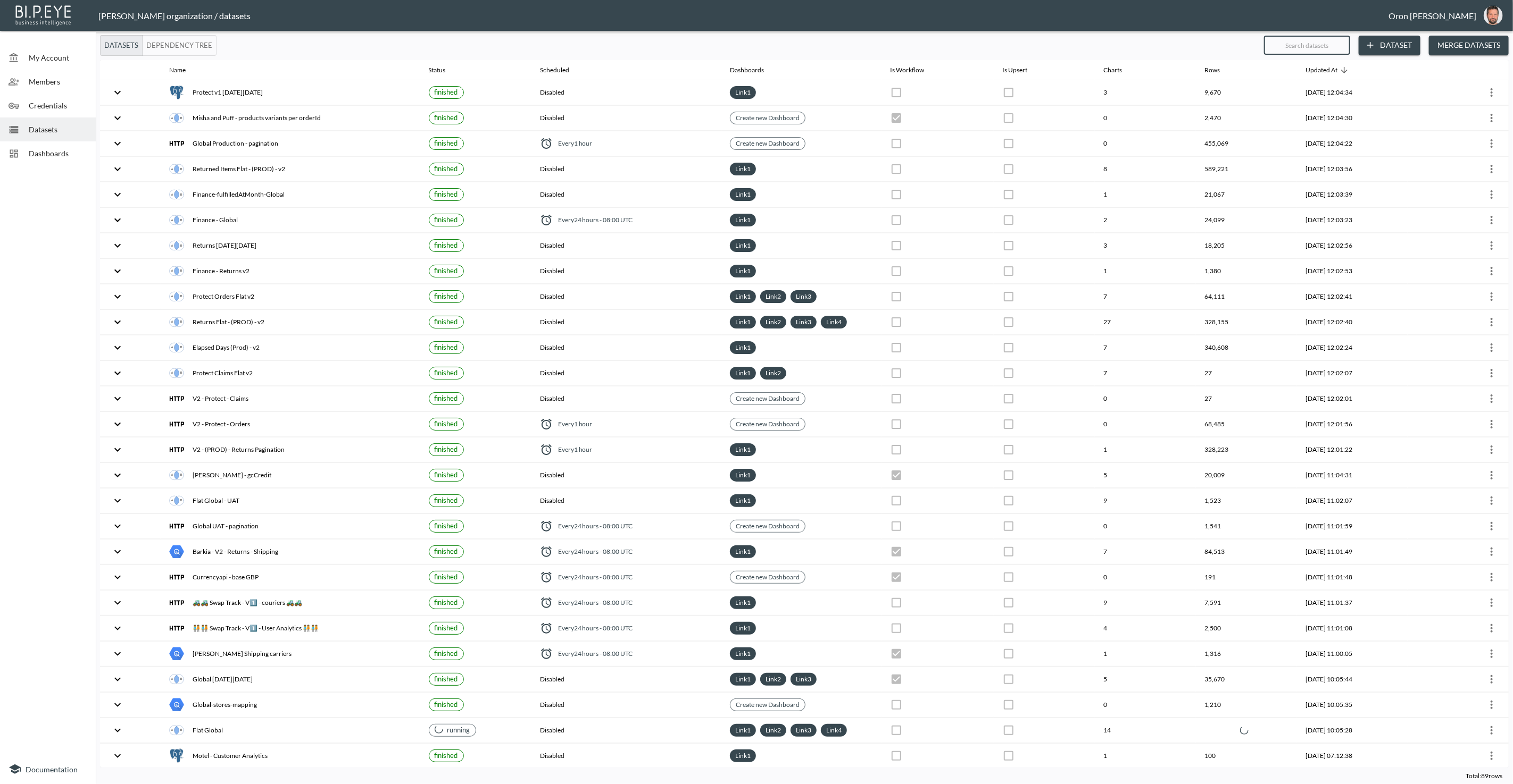
click at [1310, 50] on input "text" at bounding box center [1306, 45] width 86 height 26
type input "t"
checkbox input "true"
checkbox input "false"
checkbox input "true"
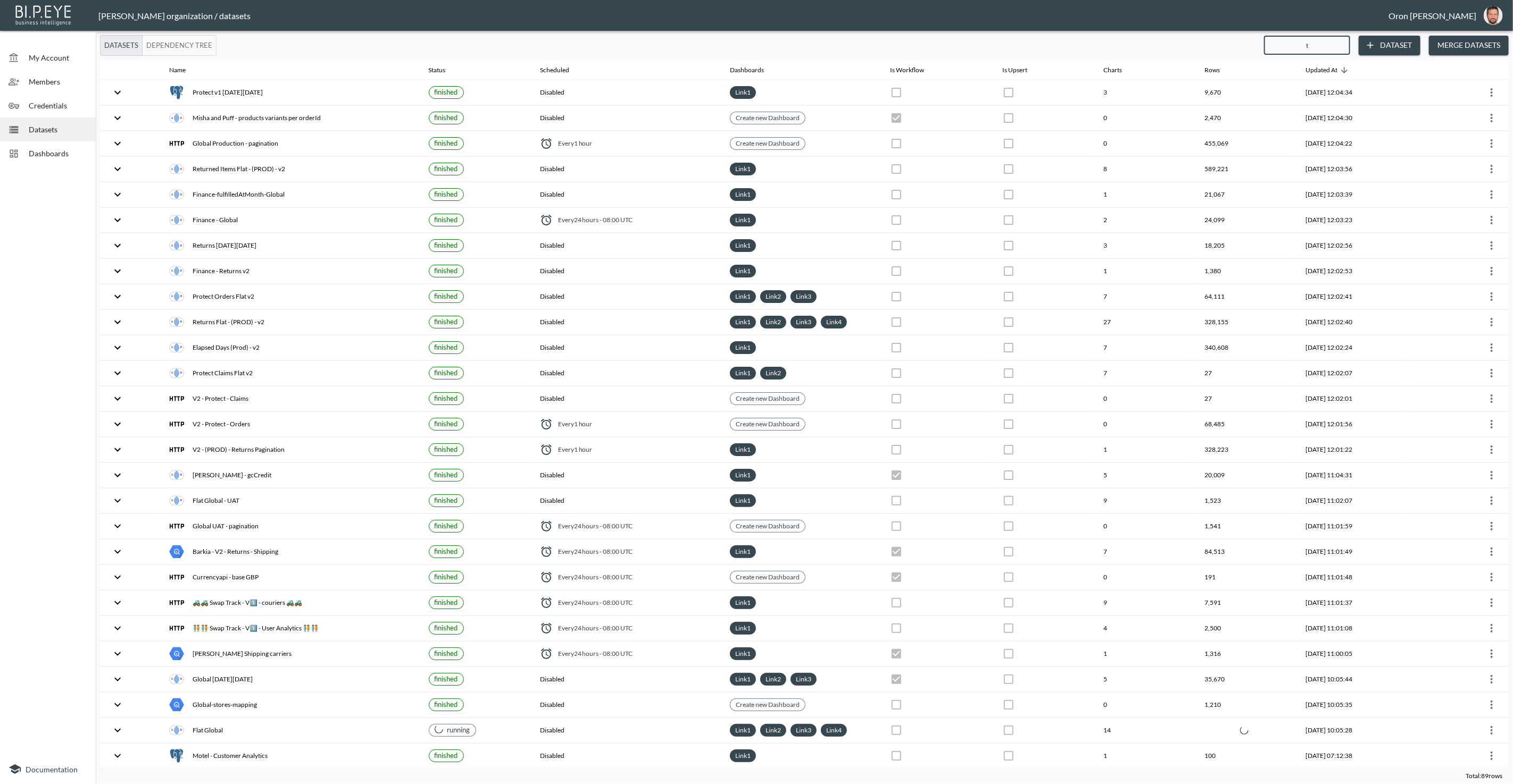
checkbox input "false"
checkbox input "true"
checkbox input "false"
checkbox input "true"
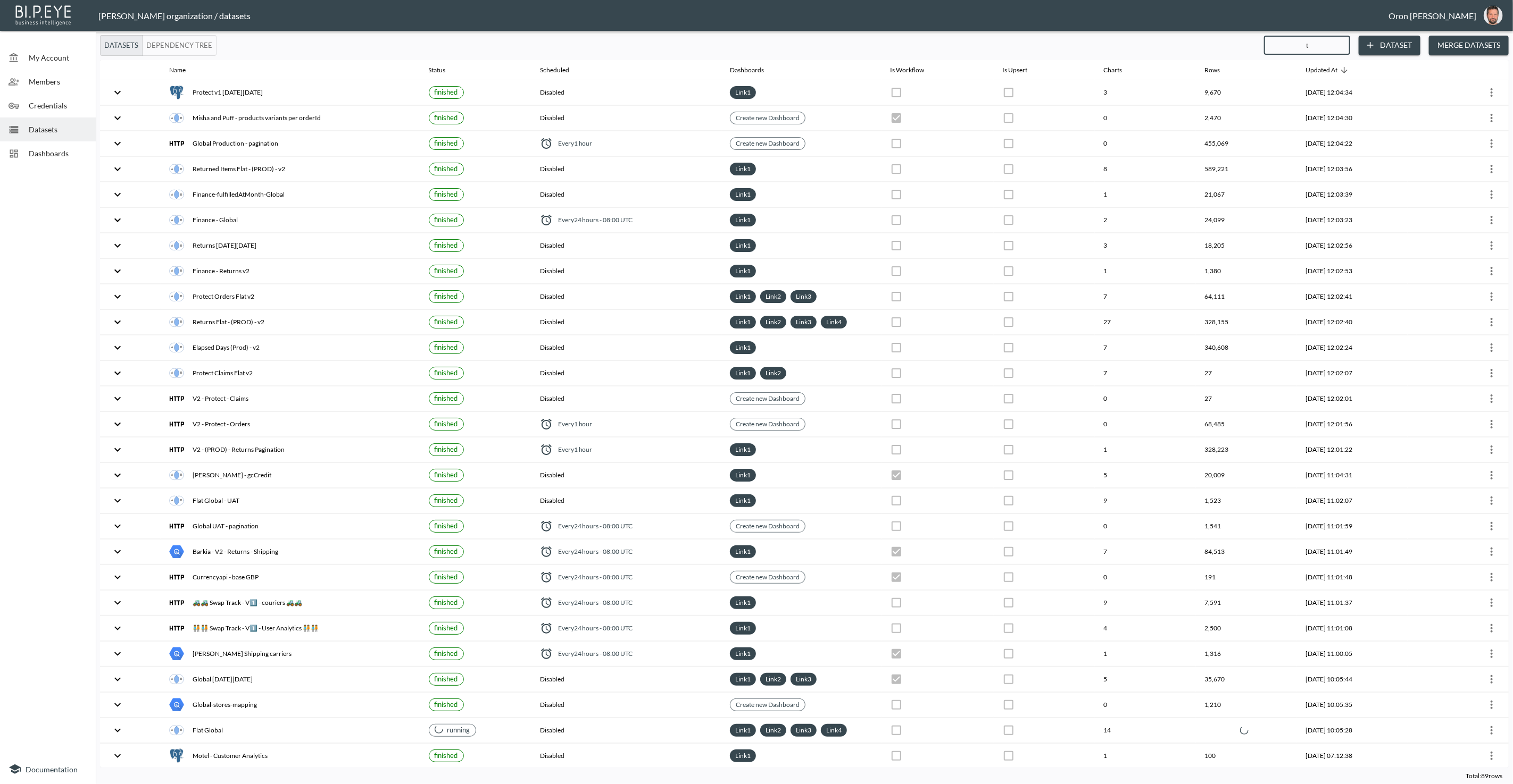
checkbox input "false"
checkbox input "true"
checkbox input "false"
checkbox input "true"
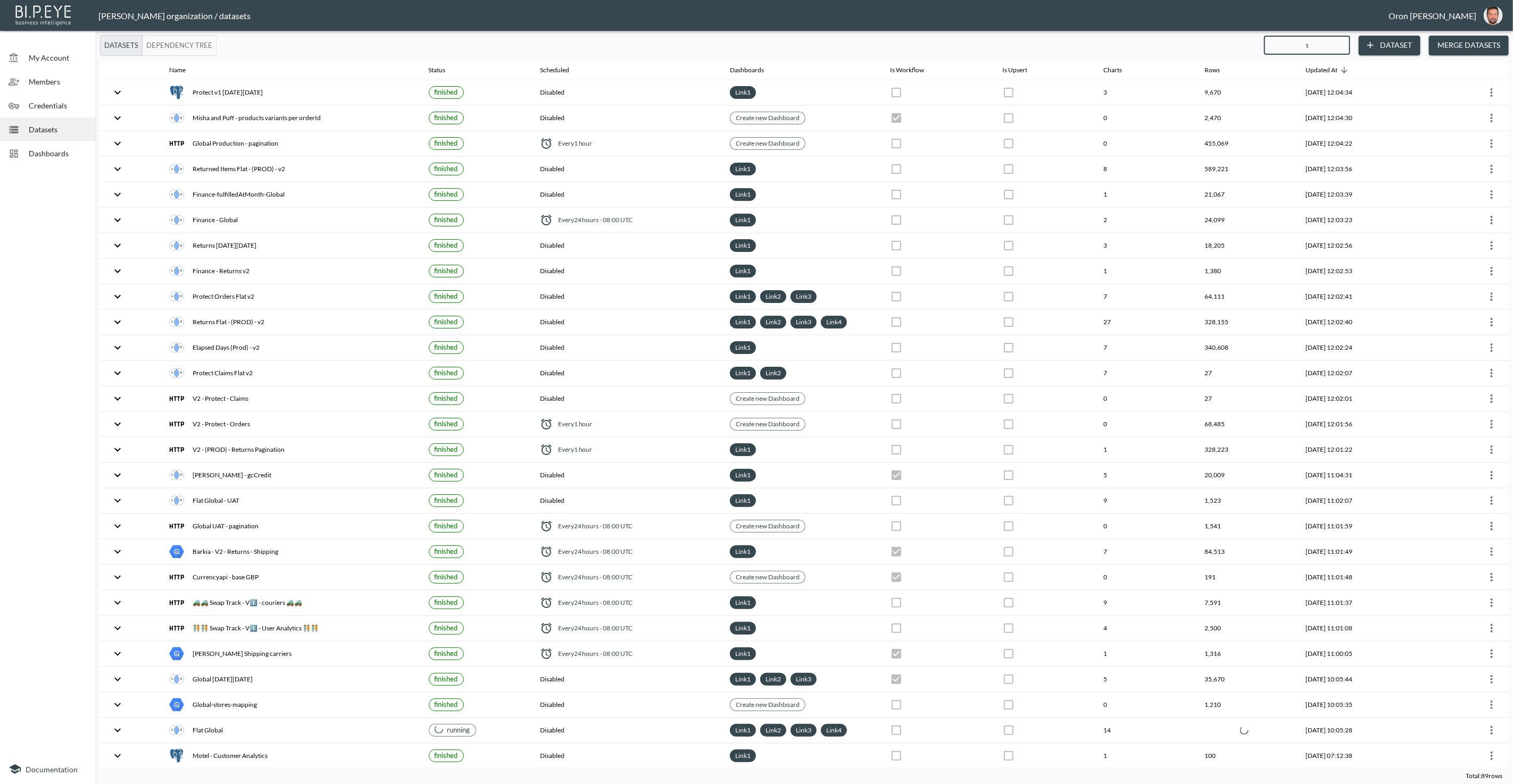
checkbox input "false"
checkbox input "true"
checkbox input "false"
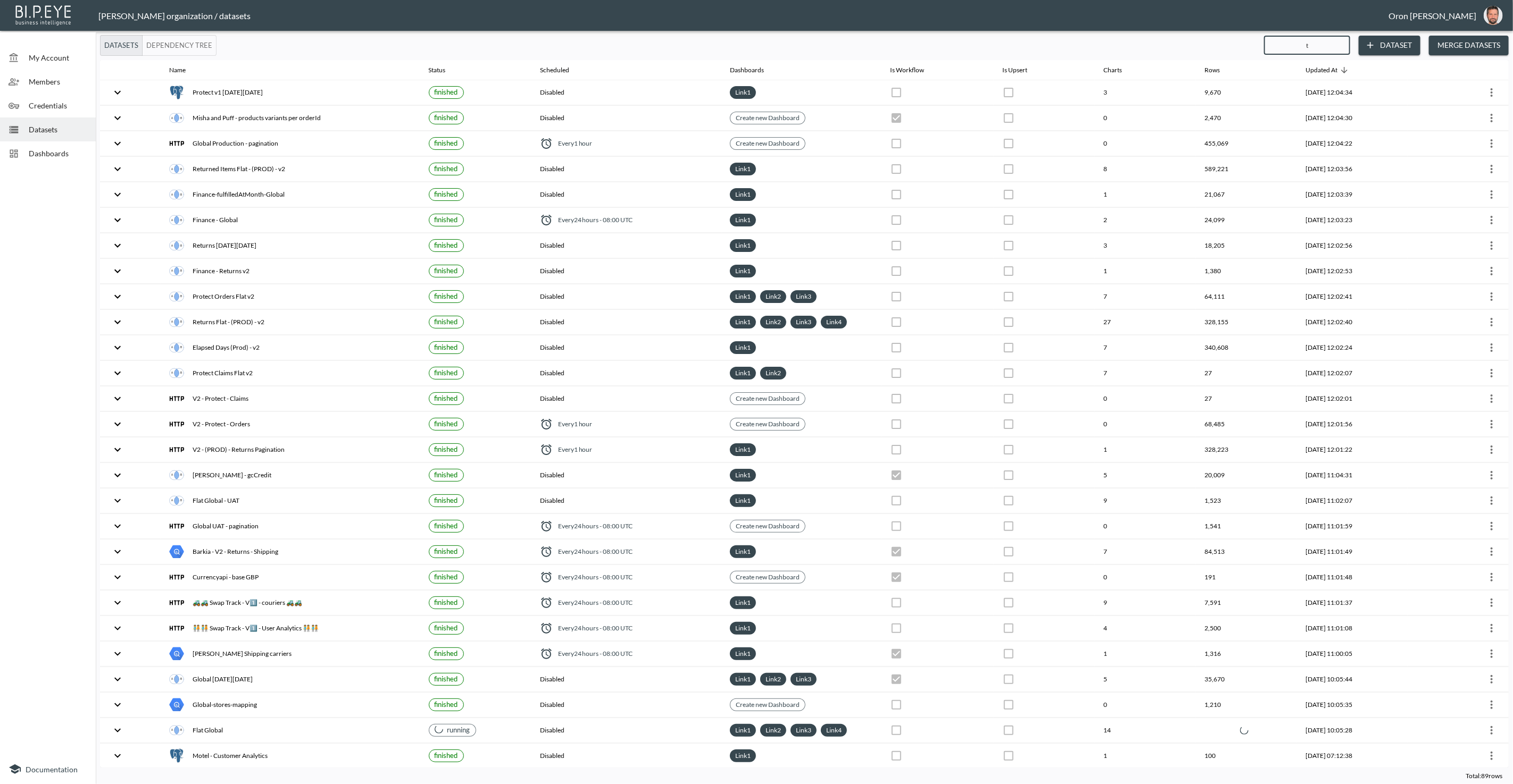
checkbox input "true"
checkbox input "false"
checkbox input "true"
checkbox input "false"
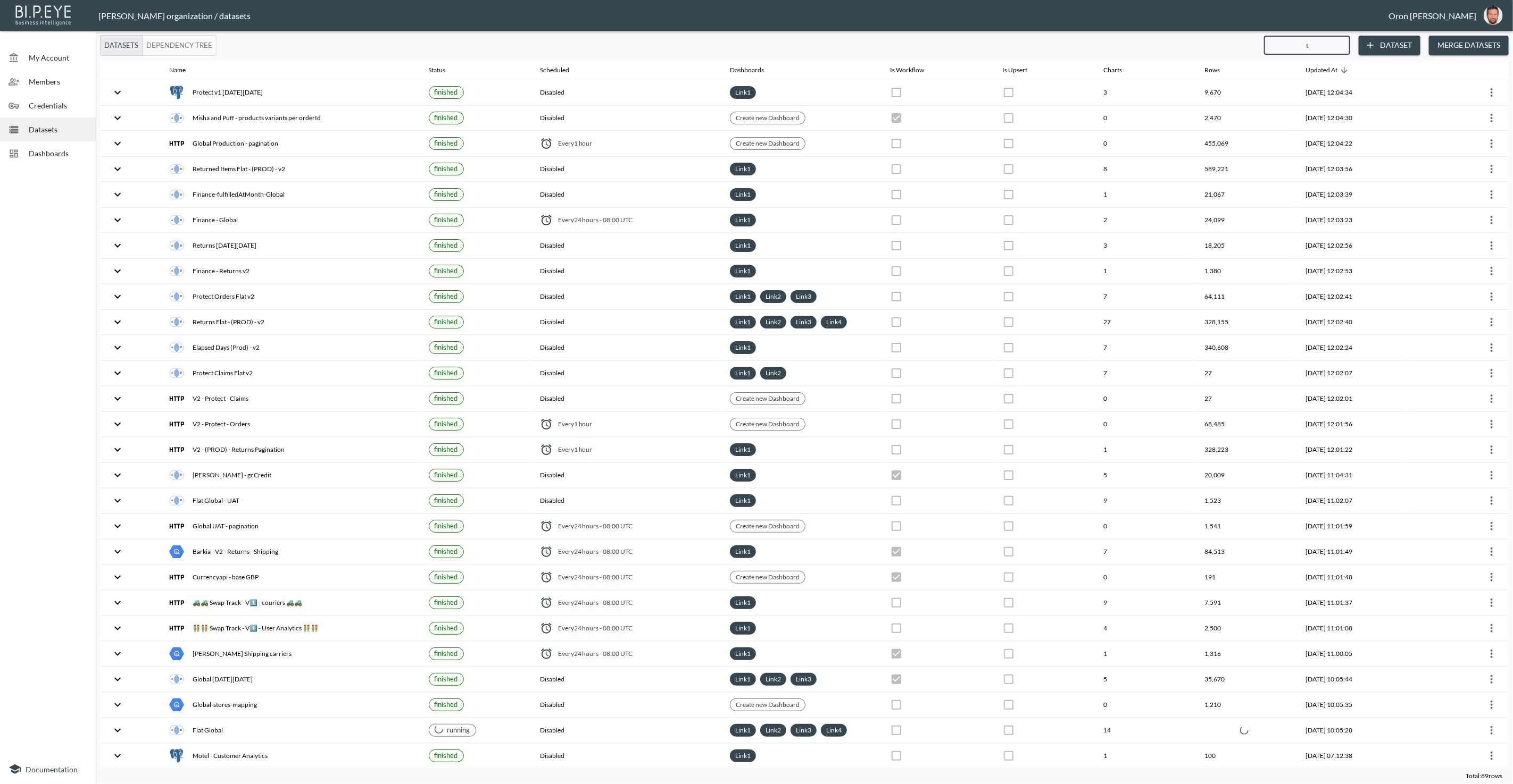
checkbox input "true"
checkbox input "false"
checkbox input "true"
checkbox input "false"
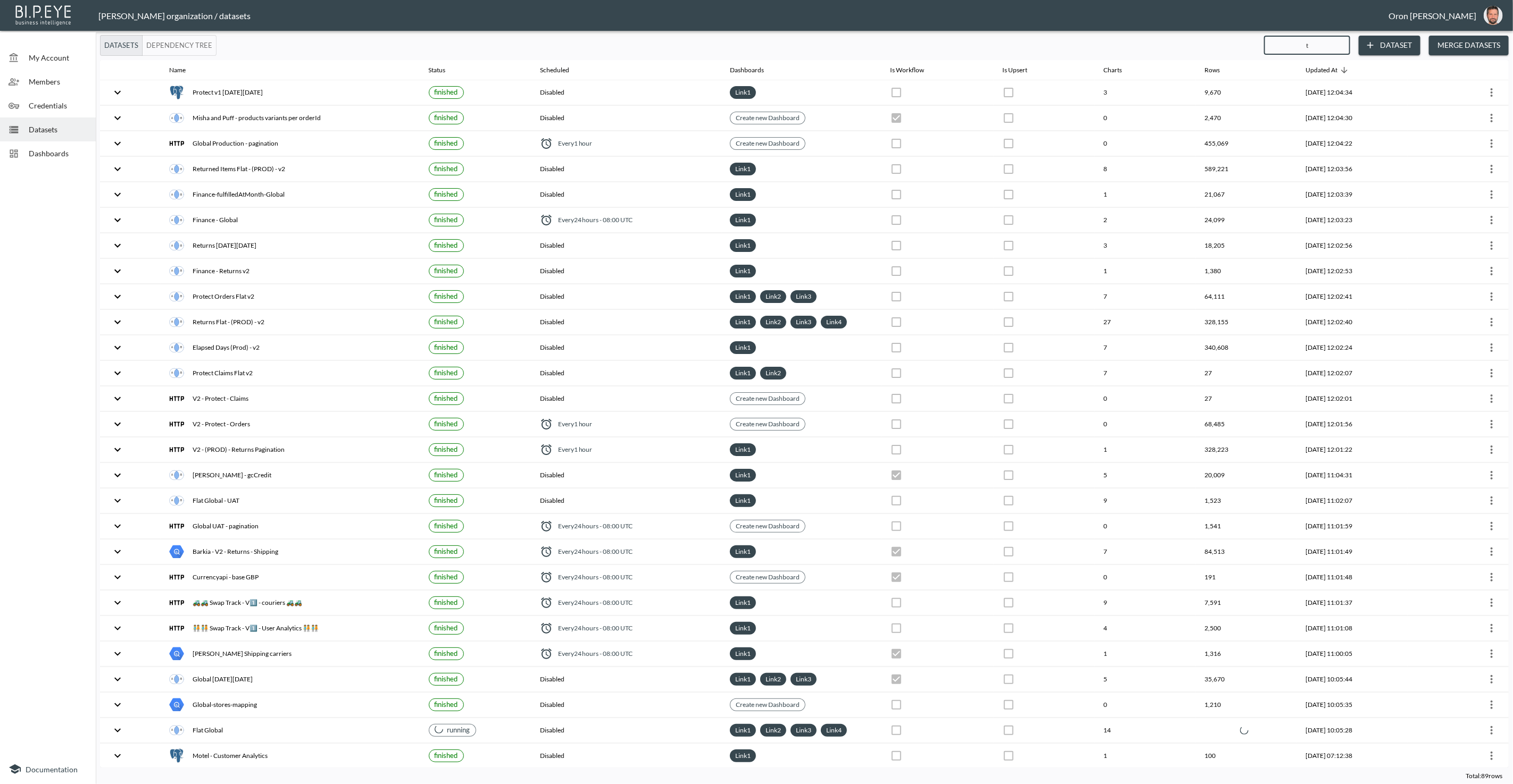
checkbox input "false"
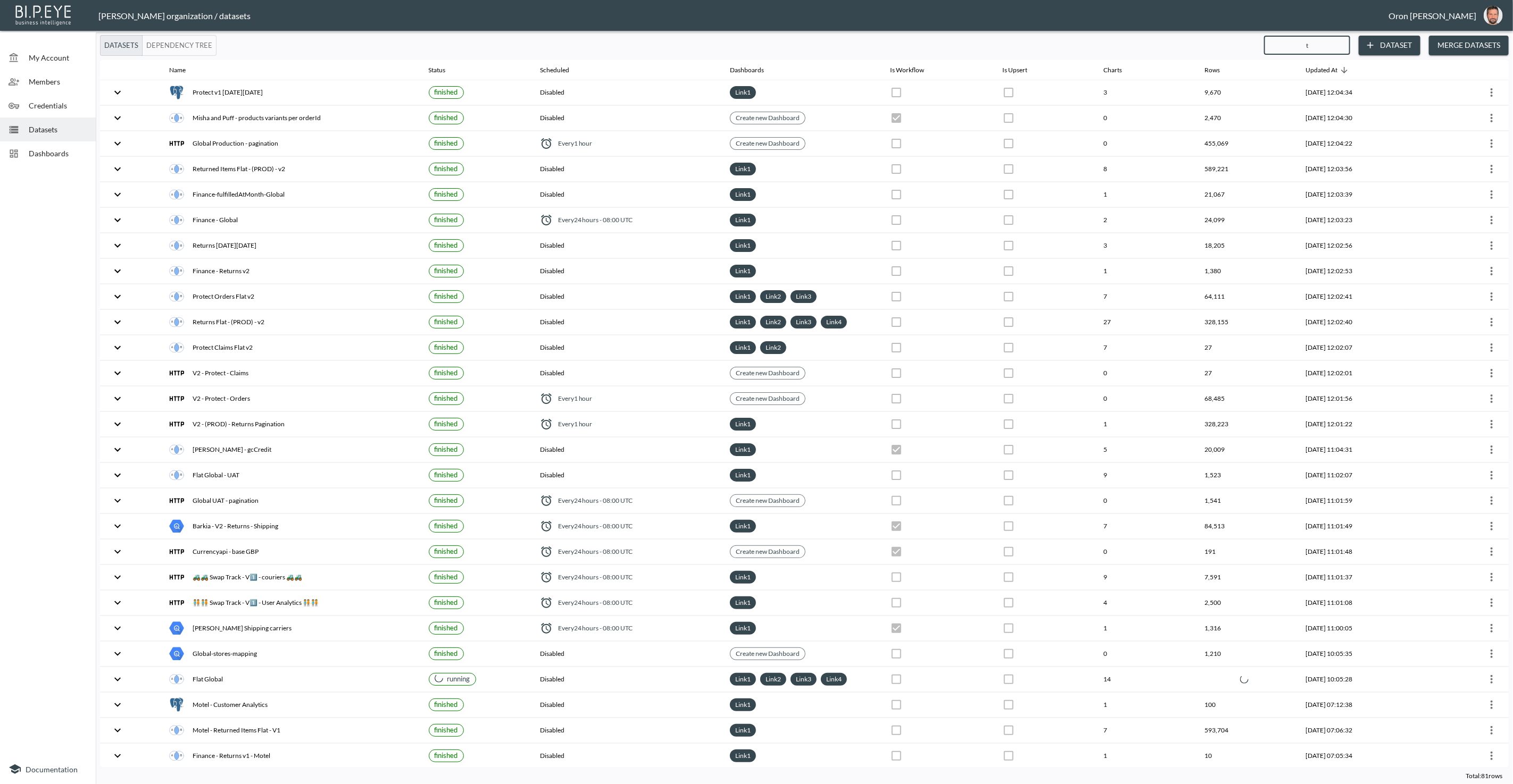
type input "tr"
checkbox input "false"
checkbox input "true"
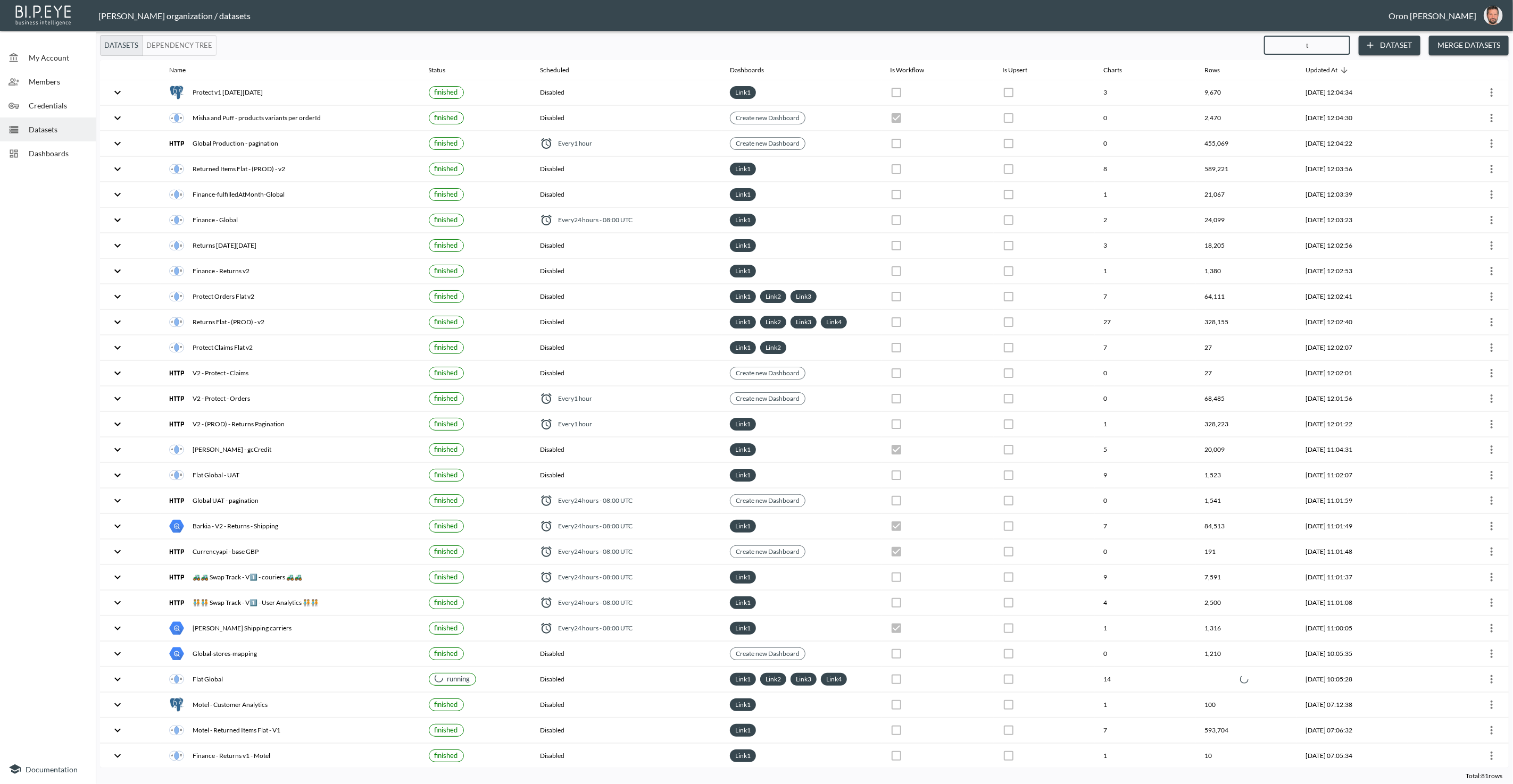
checkbox input "true"
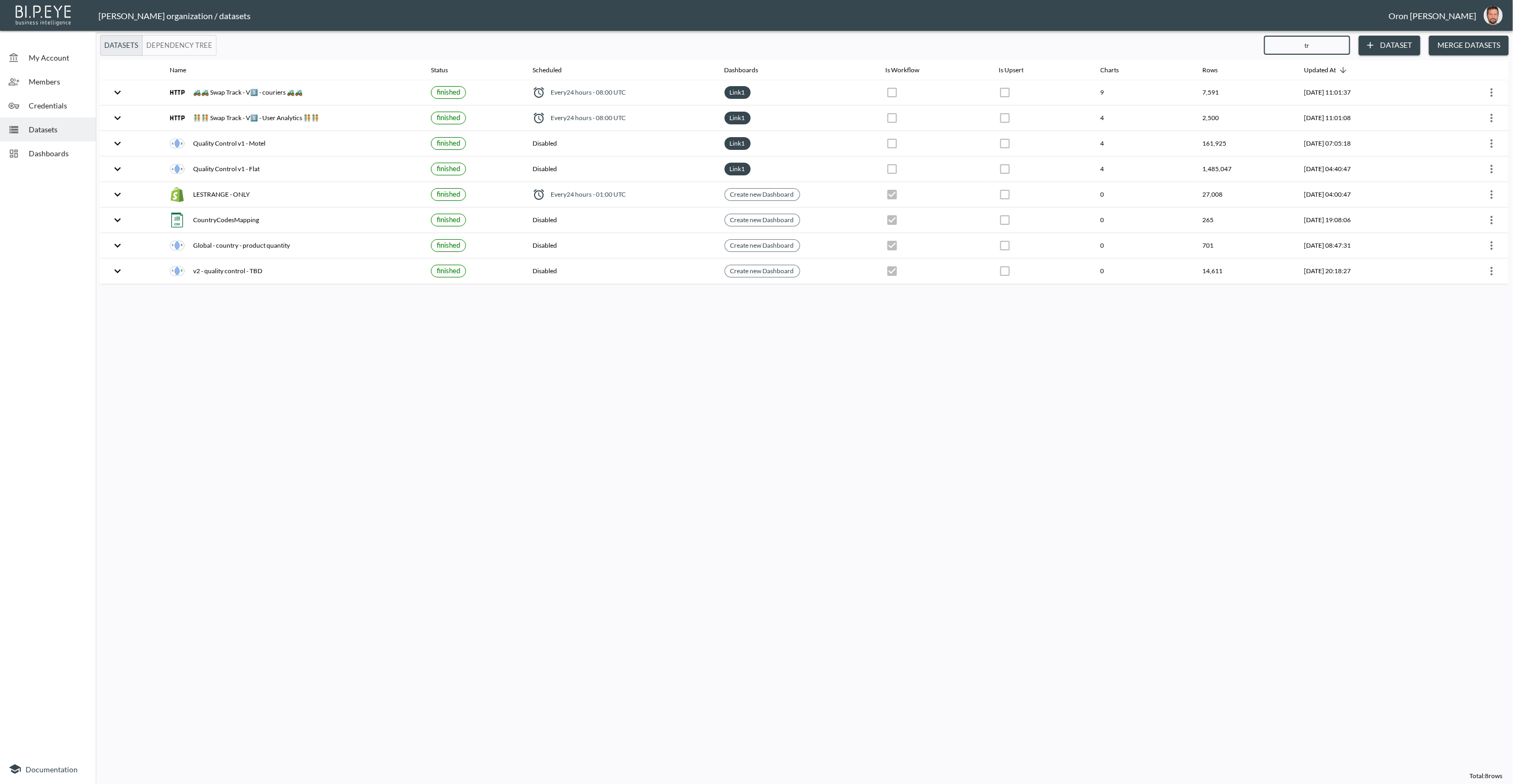
type input "tra"
checkbox input "true"
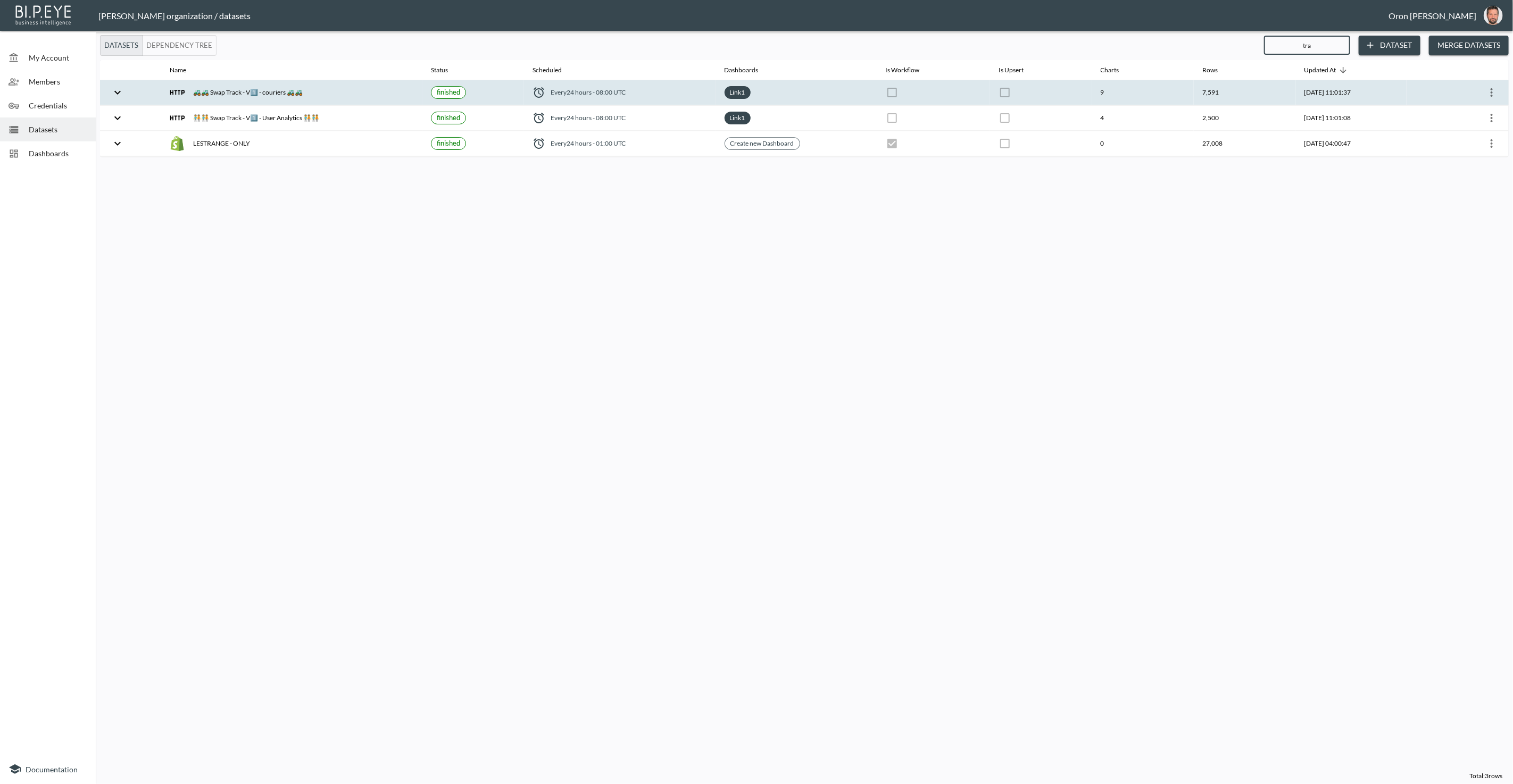
type input "tra"
click at [1493, 90] on icon "more" at bounding box center [1491, 92] width 13 height 13
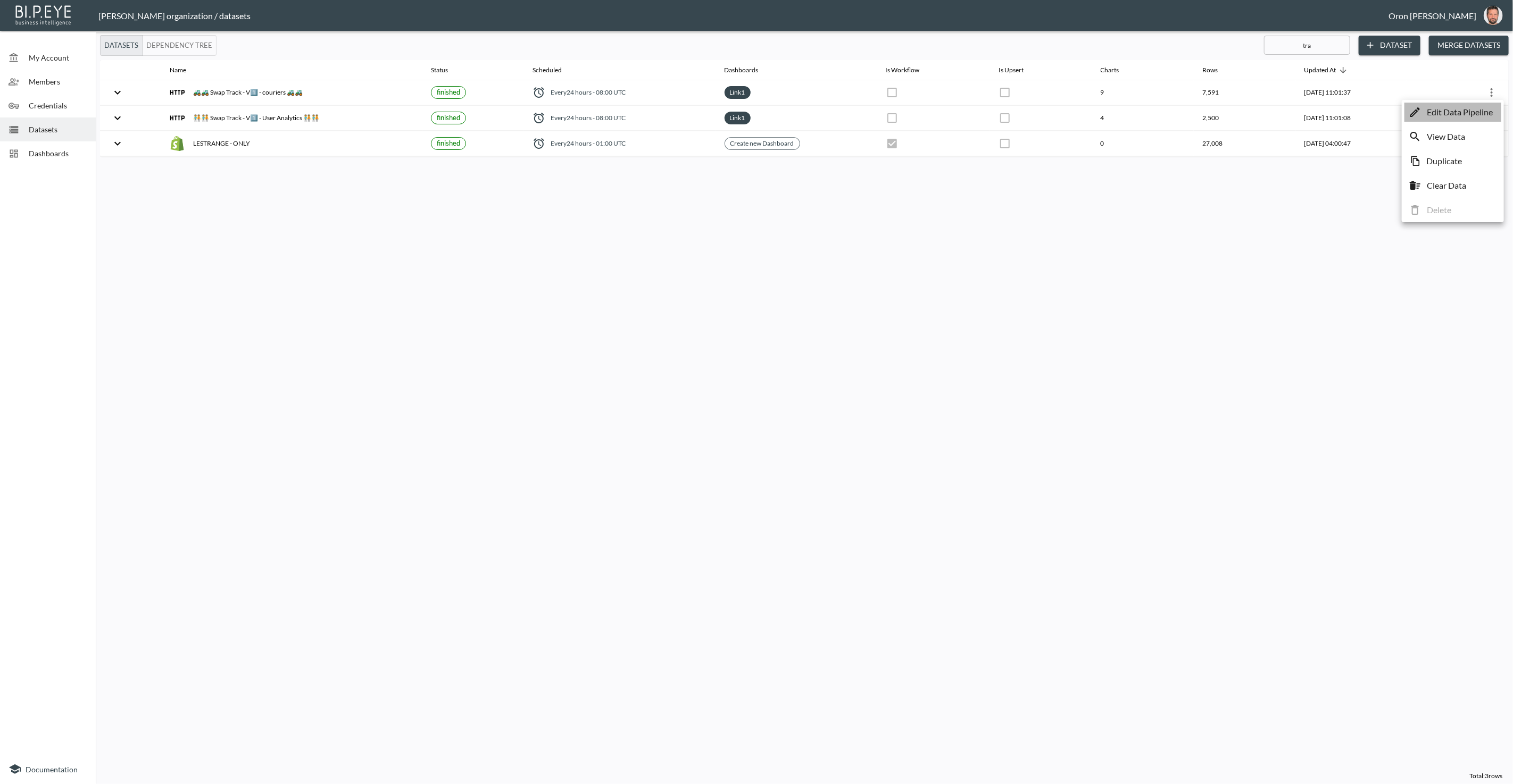
click at [1474, 111] on p "Edit Data Pipeline" at bounding box center [1459, 112] width 66 height 13
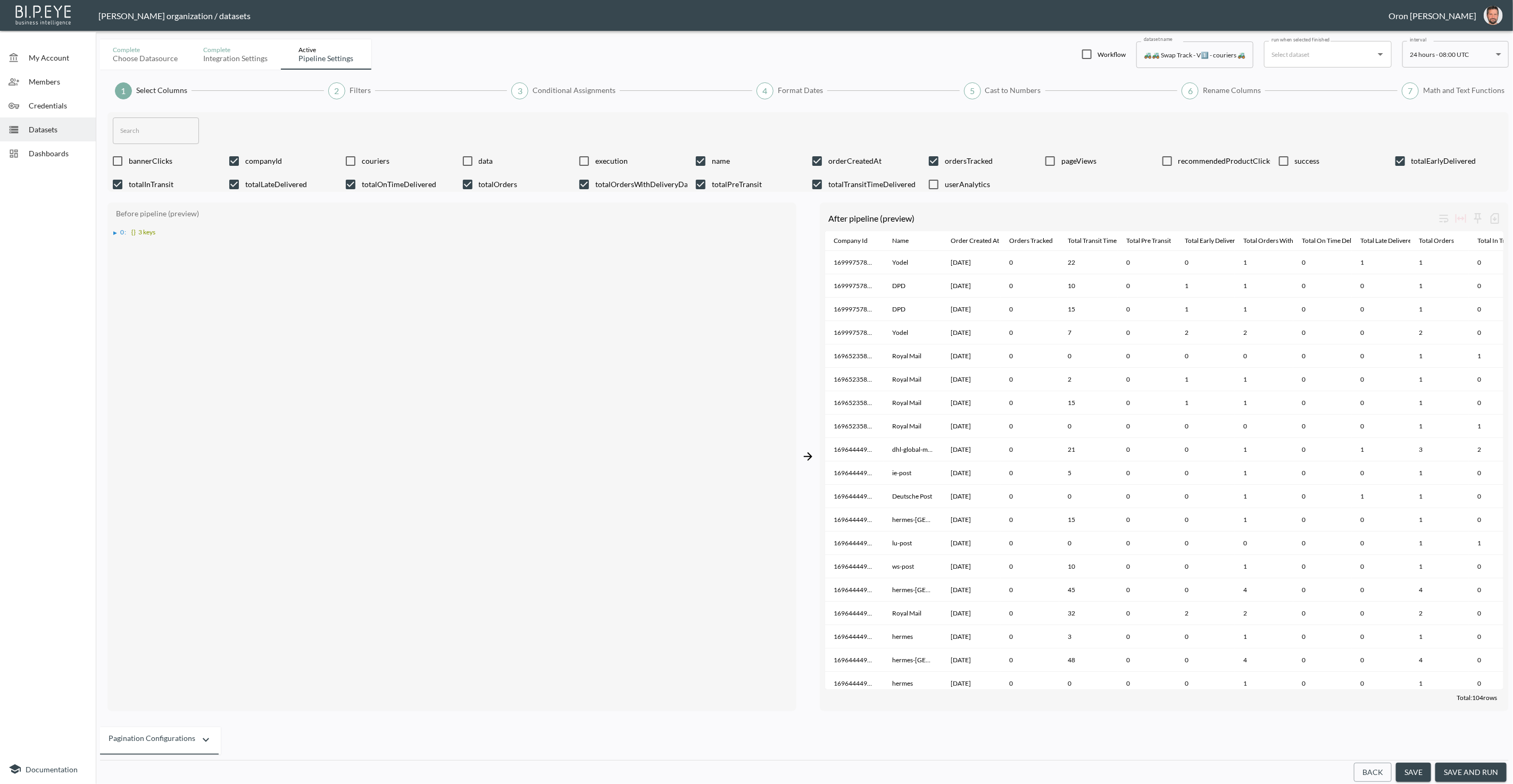
click at [124, 229] on span "0 :" at bounding box center [124, 232] width 6 height 8
click at [122, 240] on div "▶" at bounding box center [121, 242] width 4 height 5
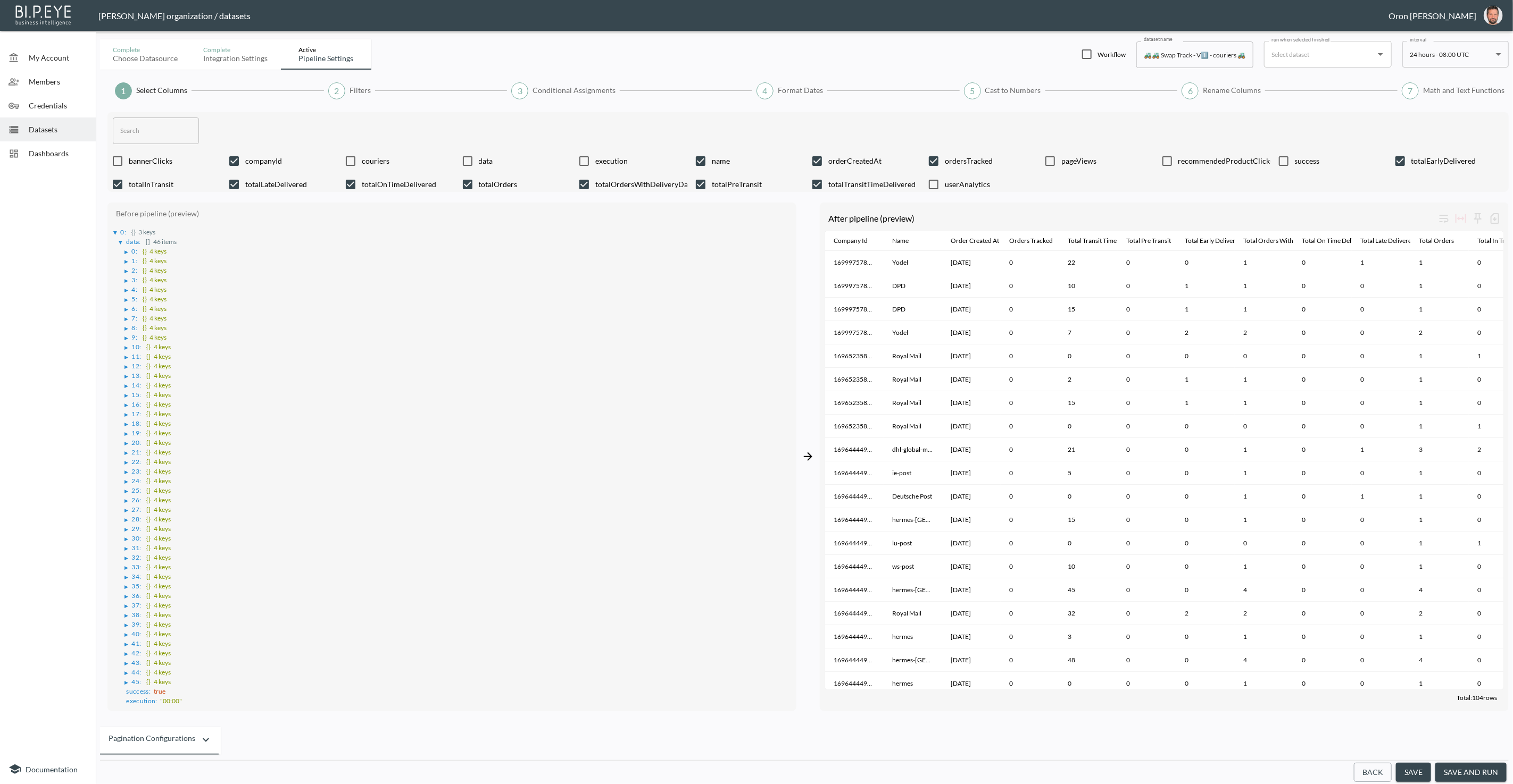
click at [127, 250] on div "▶" at bounding box center [127, 252] width 4 height 5
click at [130, 278] on div "▶" at bounding box center [131, 281] width 4 height 5
click at [133, 284] on ul "▶ 0 : {} 9 keys ▶ 1 : {} 9 keys" at bounding box center [460, 293] width 661 height 19
click at [135, 286] on ul "▶ 0 : {} 9 keys ▶ 1 : {} 9 keys" at bounding box center [460, 293] width 661 height 19
click at [137, 288] on div "▶" at bounding box center [138, 290] width 4 height 5
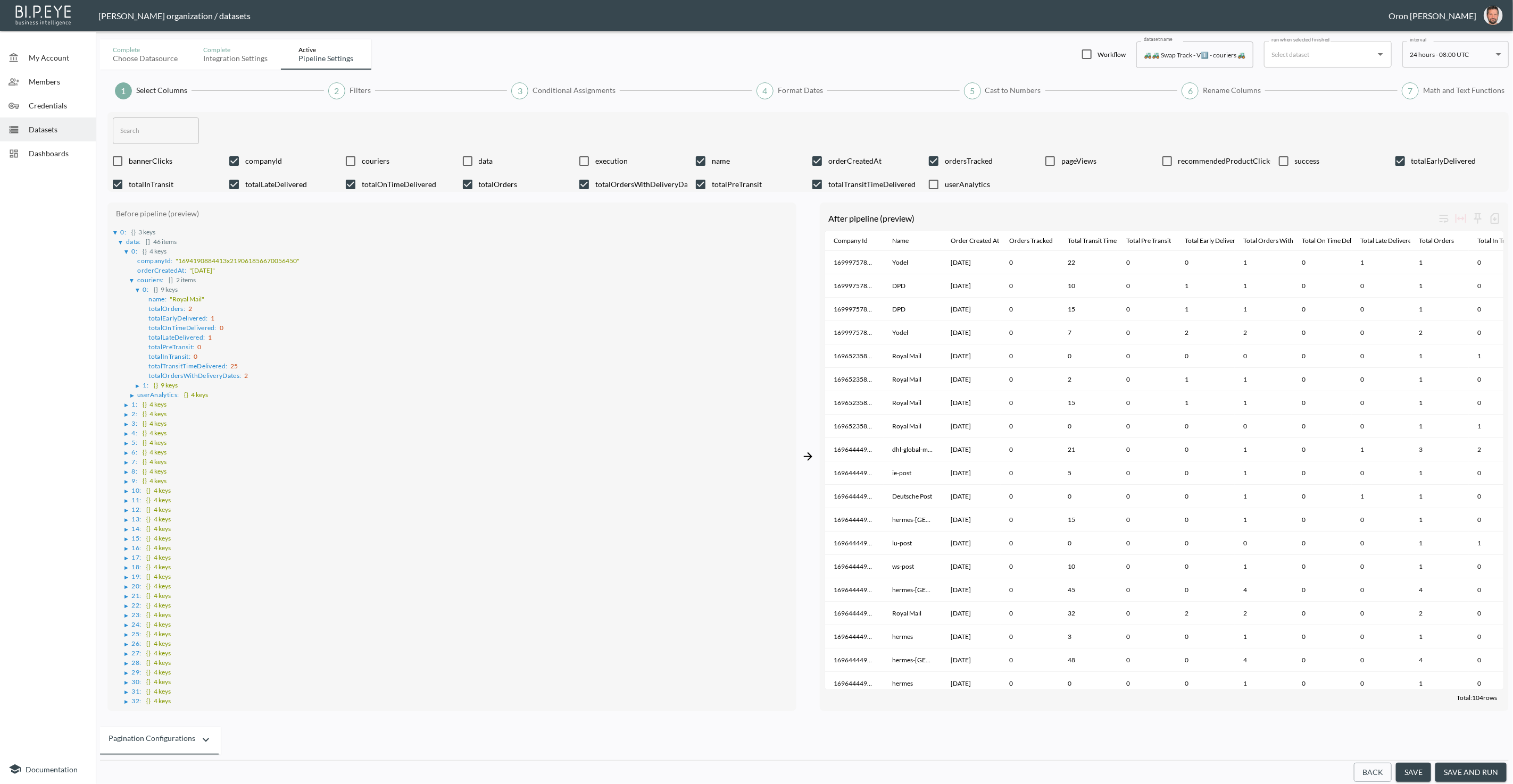
click at [62, 150] on span "Dashboards" at bounding box center [58, 153] width 59 height 11
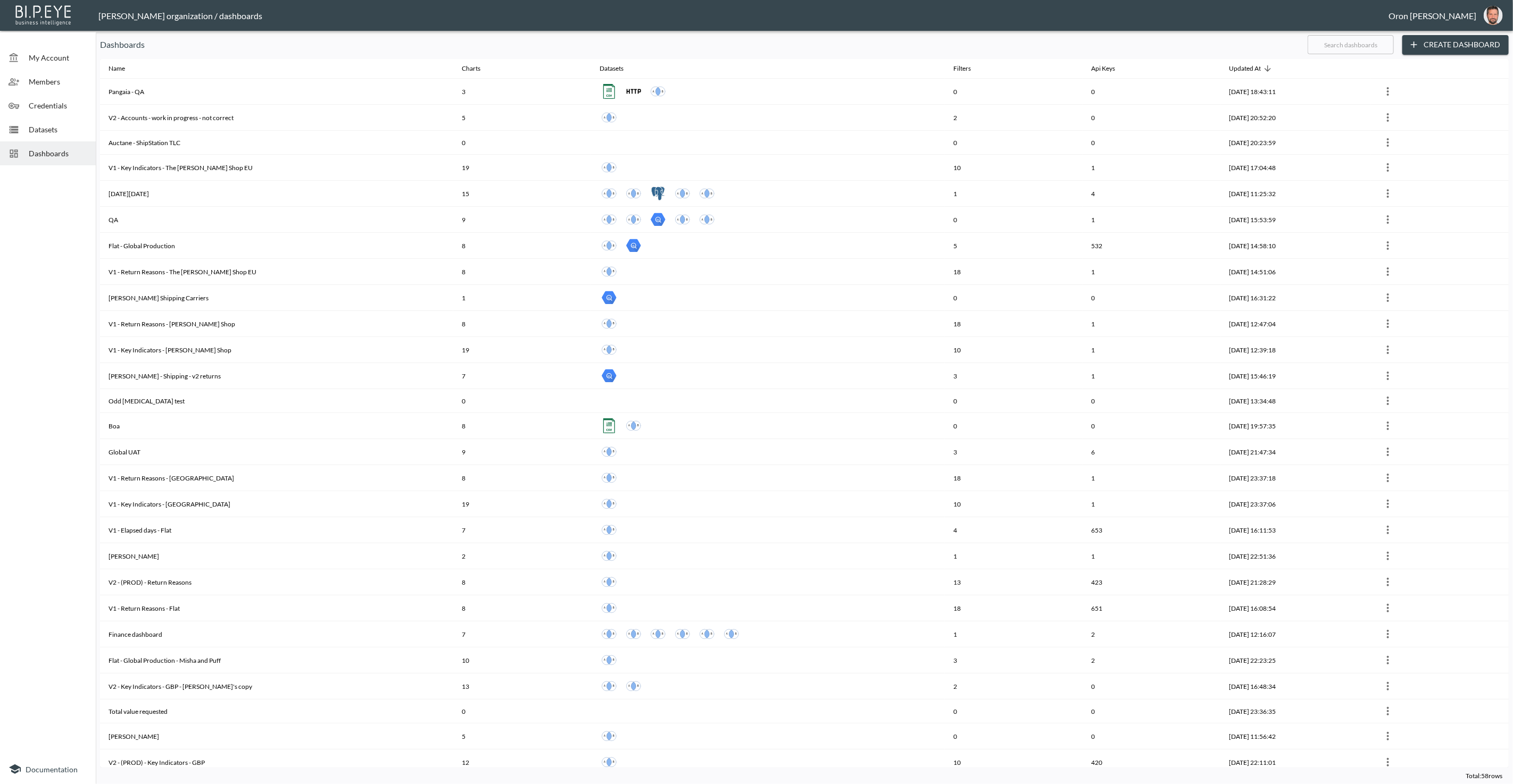
click at [1368, 49] on input "text" at bounding box center [1350, 45] width 86 height 26
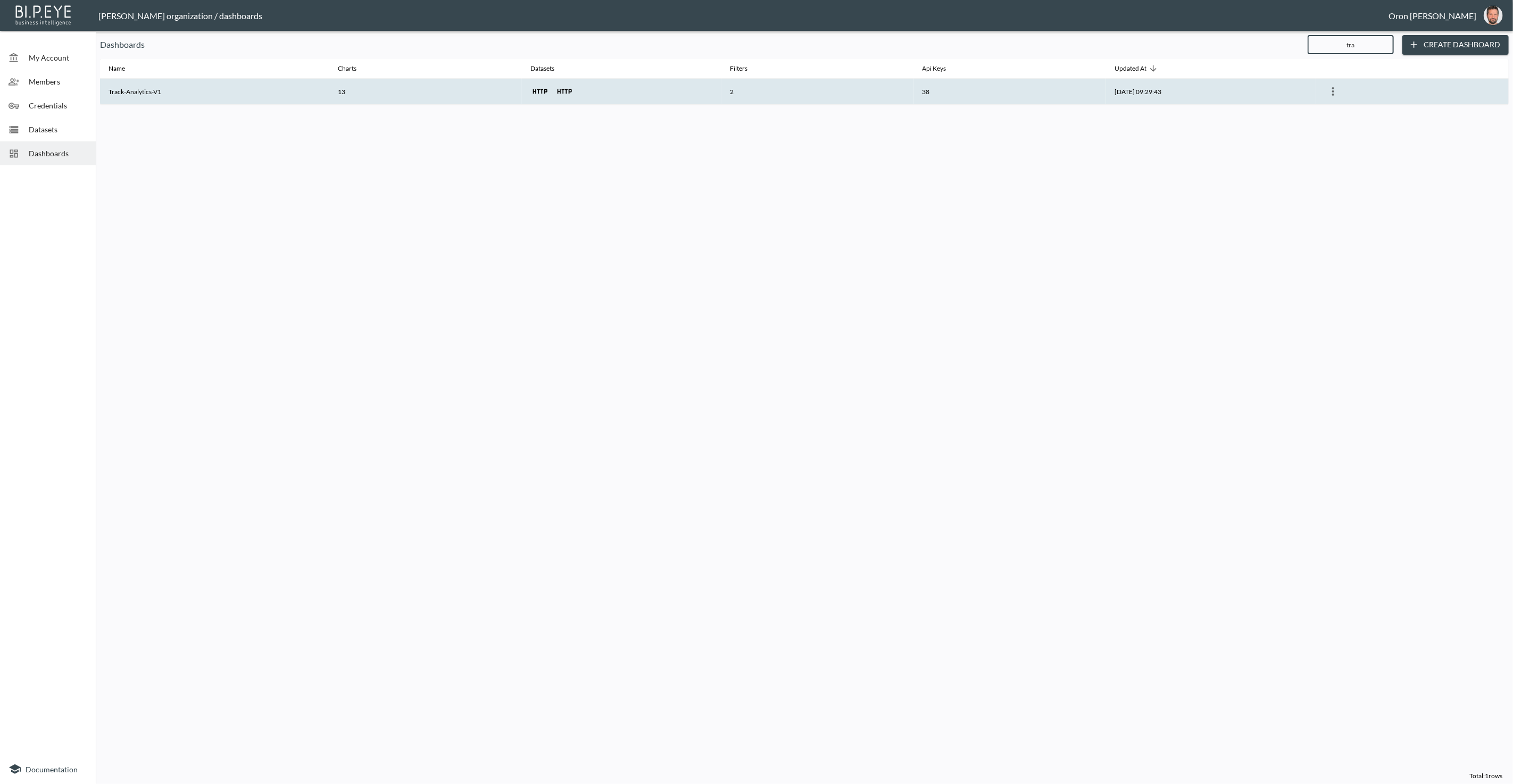
type input "tra"
click at [1177, 90] on th "[DATE] 09:29:43" at bounding box center [1211, 92] width 210 height 26
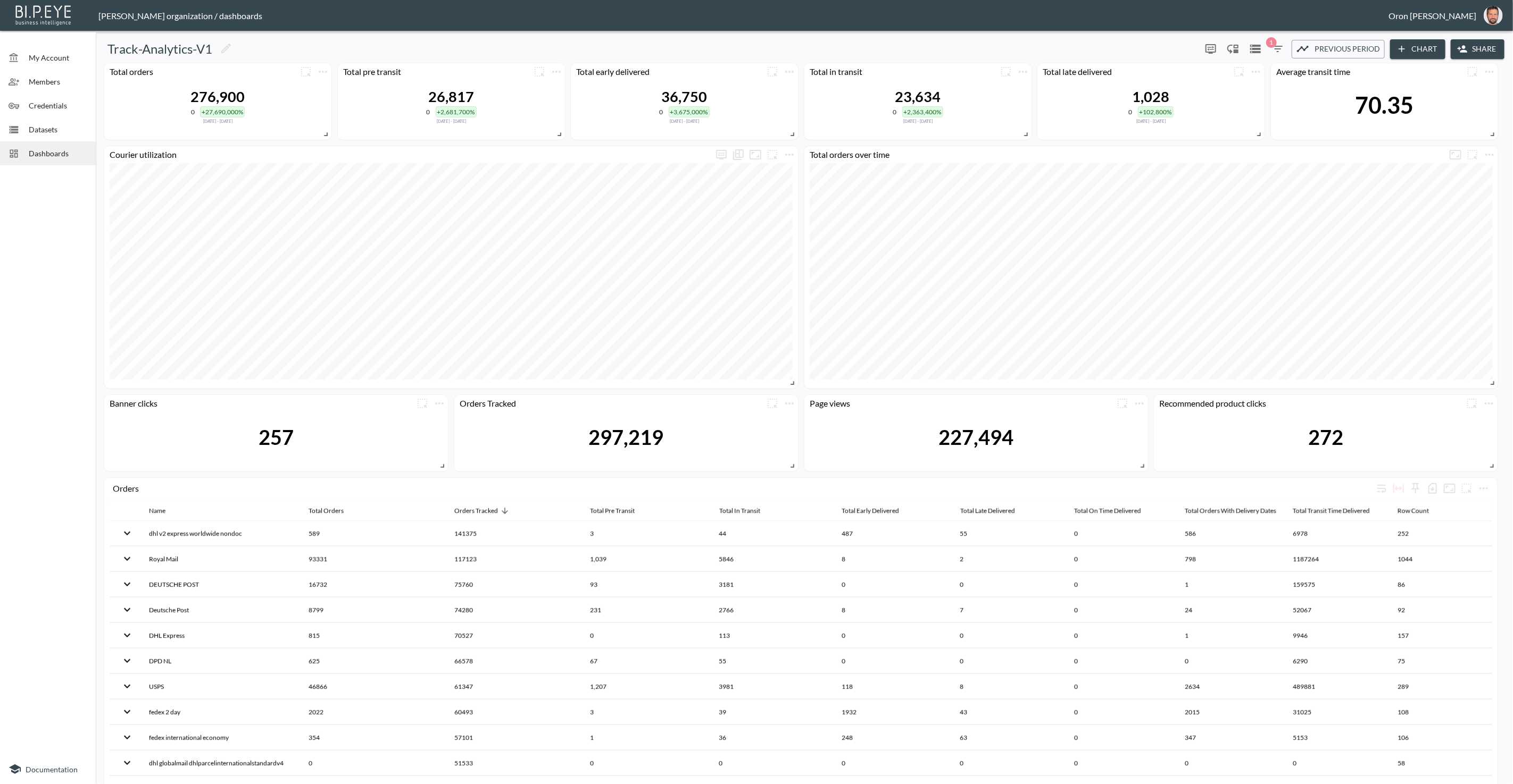
click at [1276, 46] on icon "button" at bounding box center [1278, 49] width 9 height 6
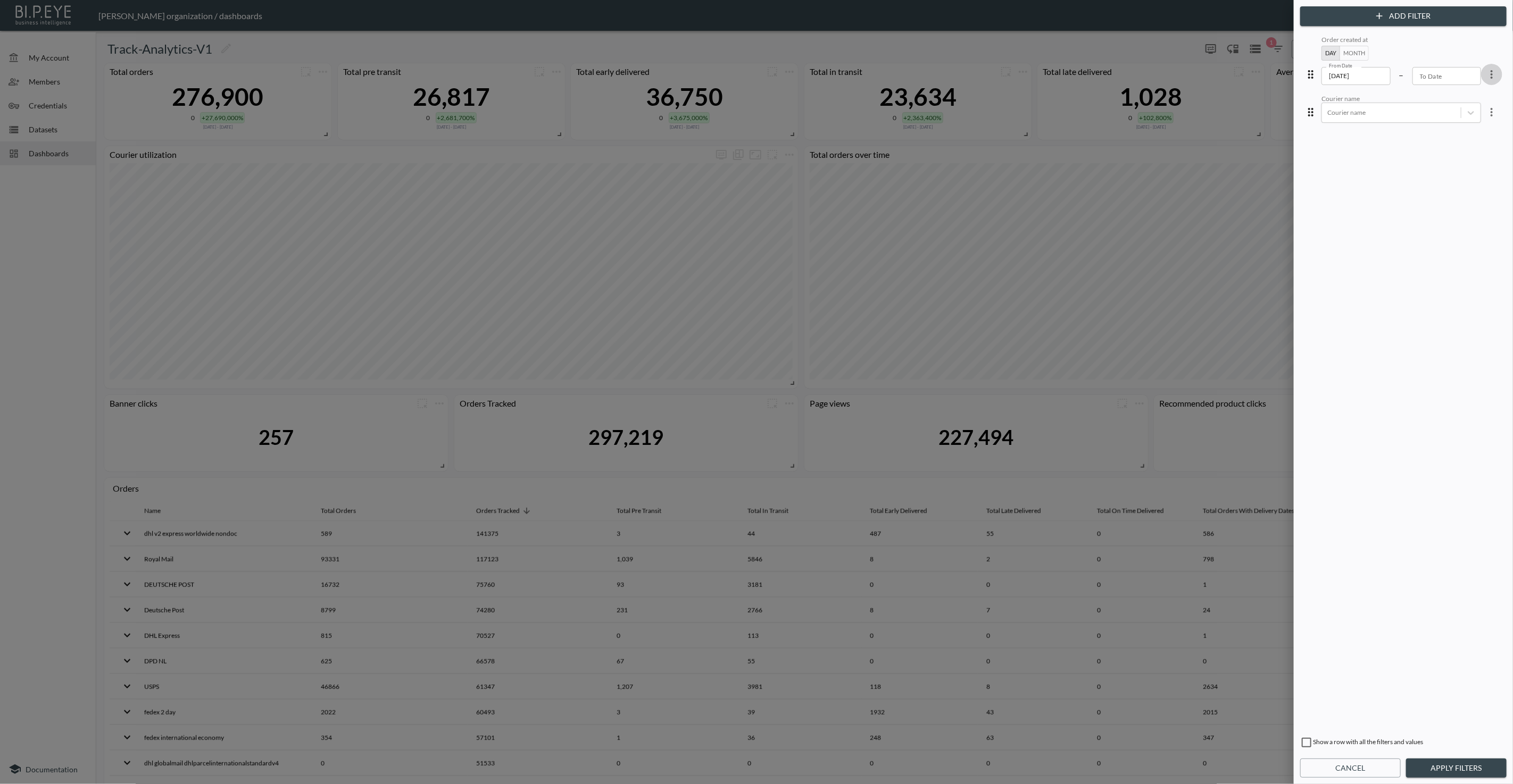
drag, startPoint x: 1485, startPoint y: 71, endPoint x: 1476, endPoint y: 77, distance: 10.8
click at [1485, 71] on icon "more" at bounding box center [1491, 74] width 13 height 13
click at [1460, 94] on li "Edit" at bounding box center [1453, 98] width 96 height 19
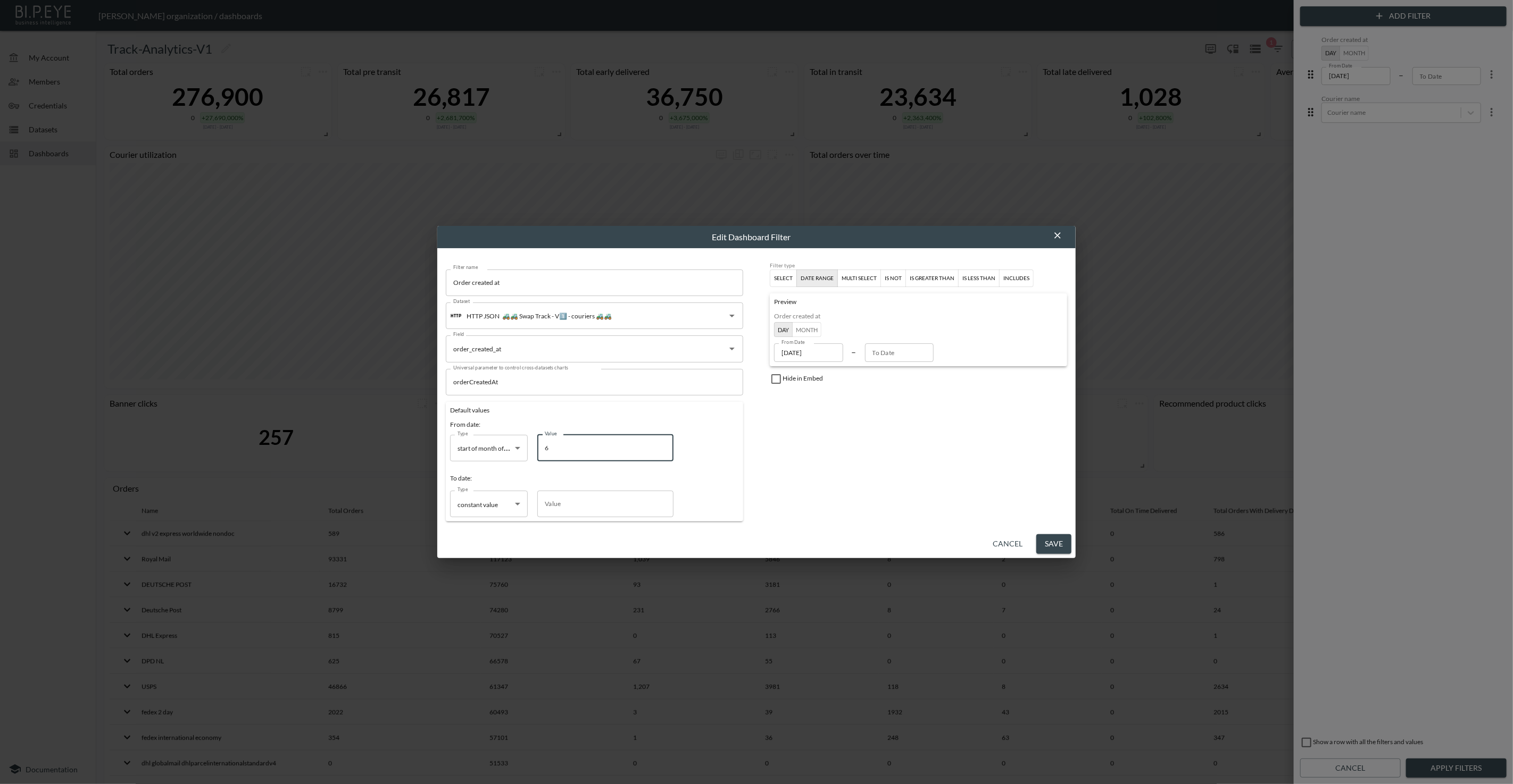
drag, startPoint x: 565, startPoint y: 448, endPoint x: 528, endPoint y: 448, distance: 37.0
click at [528, 448] on div "Type start of month offset start of month offset Type Value 6 Value" at bounding box center [562, 448] width 224 height 26
type input "4"
type input "[DATE]"
type input "4"
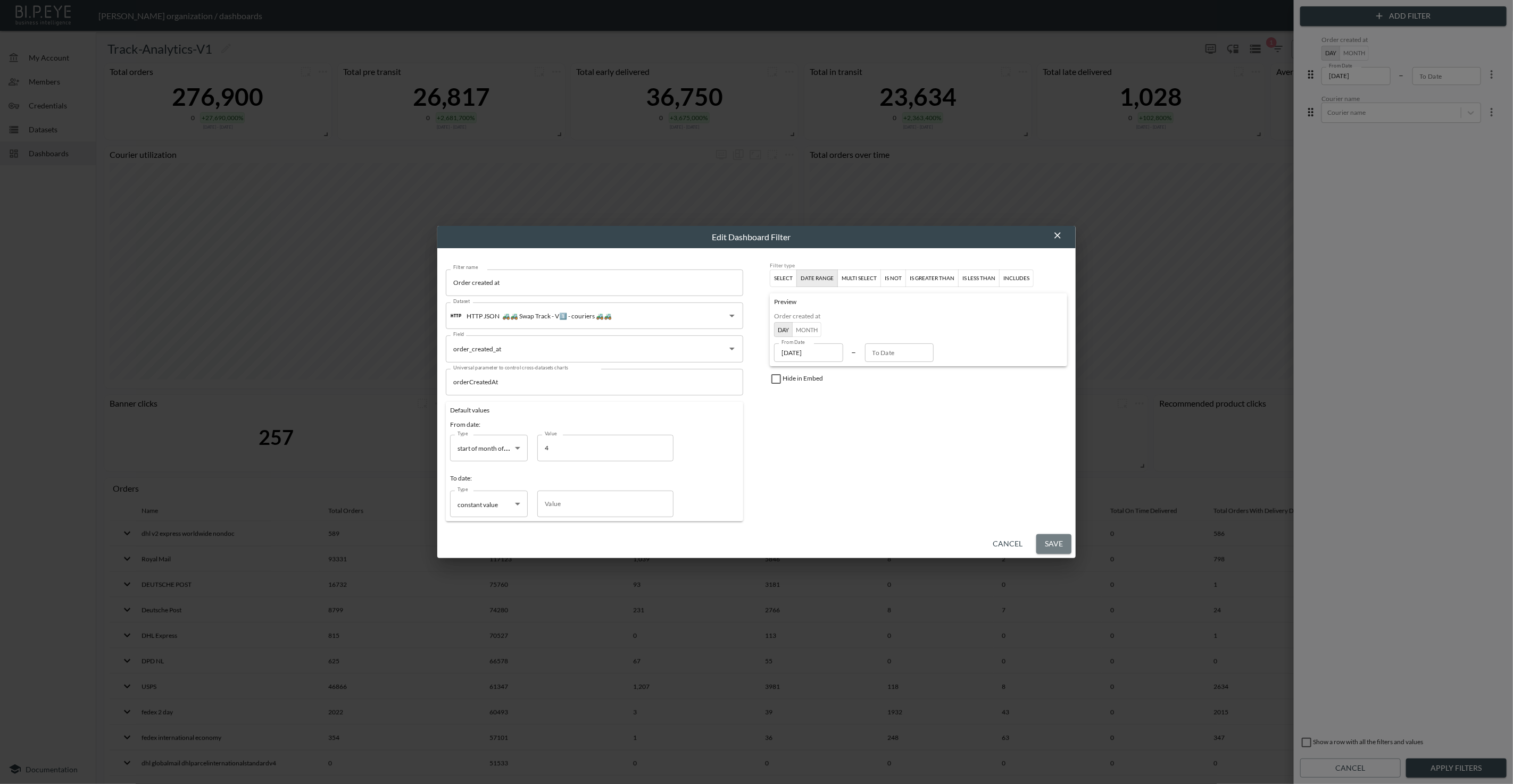
click at [1053, 537] on button "Save" at bounding box center [1054, 544] width 35 height 19
type input "[DATE]"
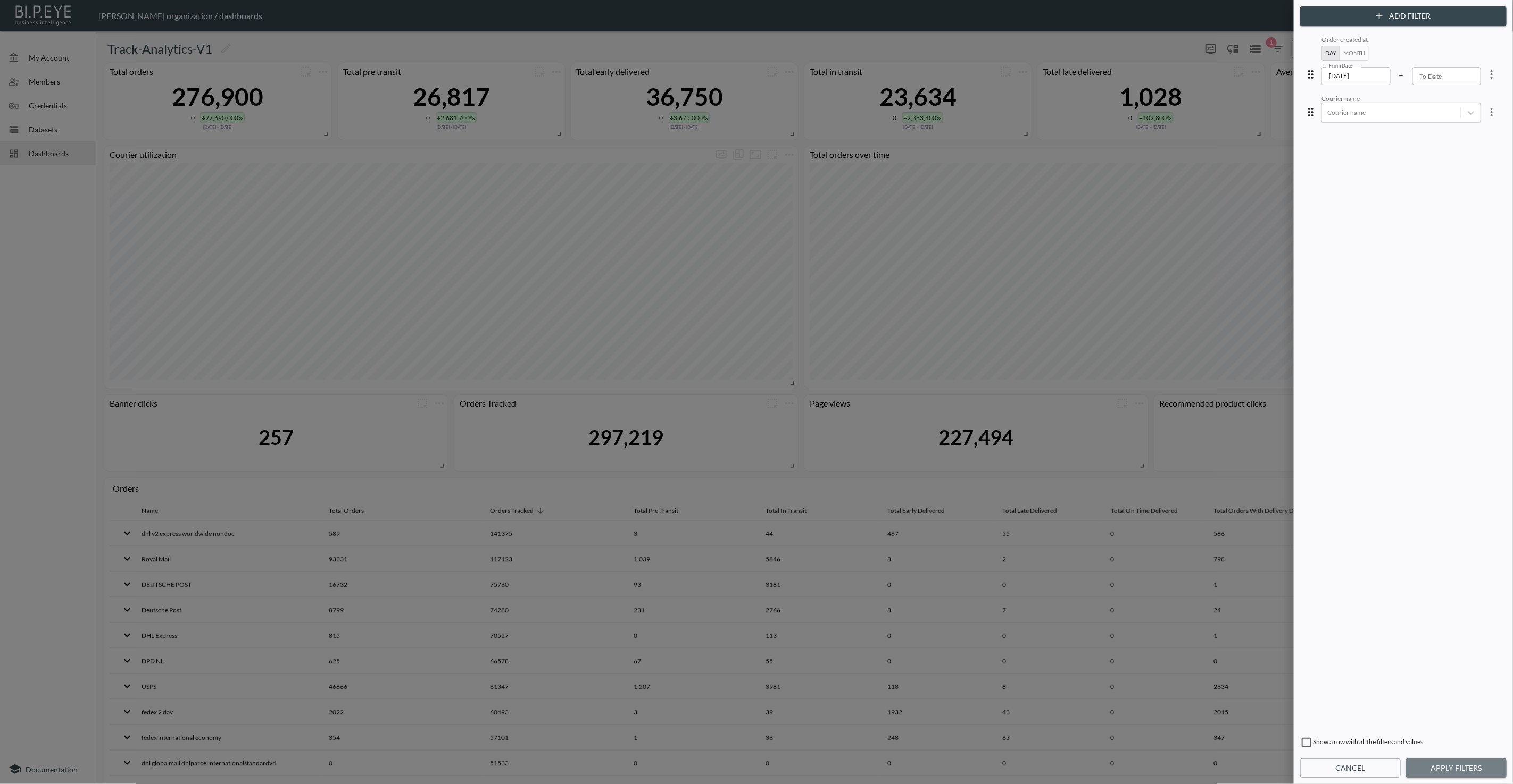
click at [1477, 765] on button "Apply Filters" at bounding box center [1457, 768] width 101 height 19
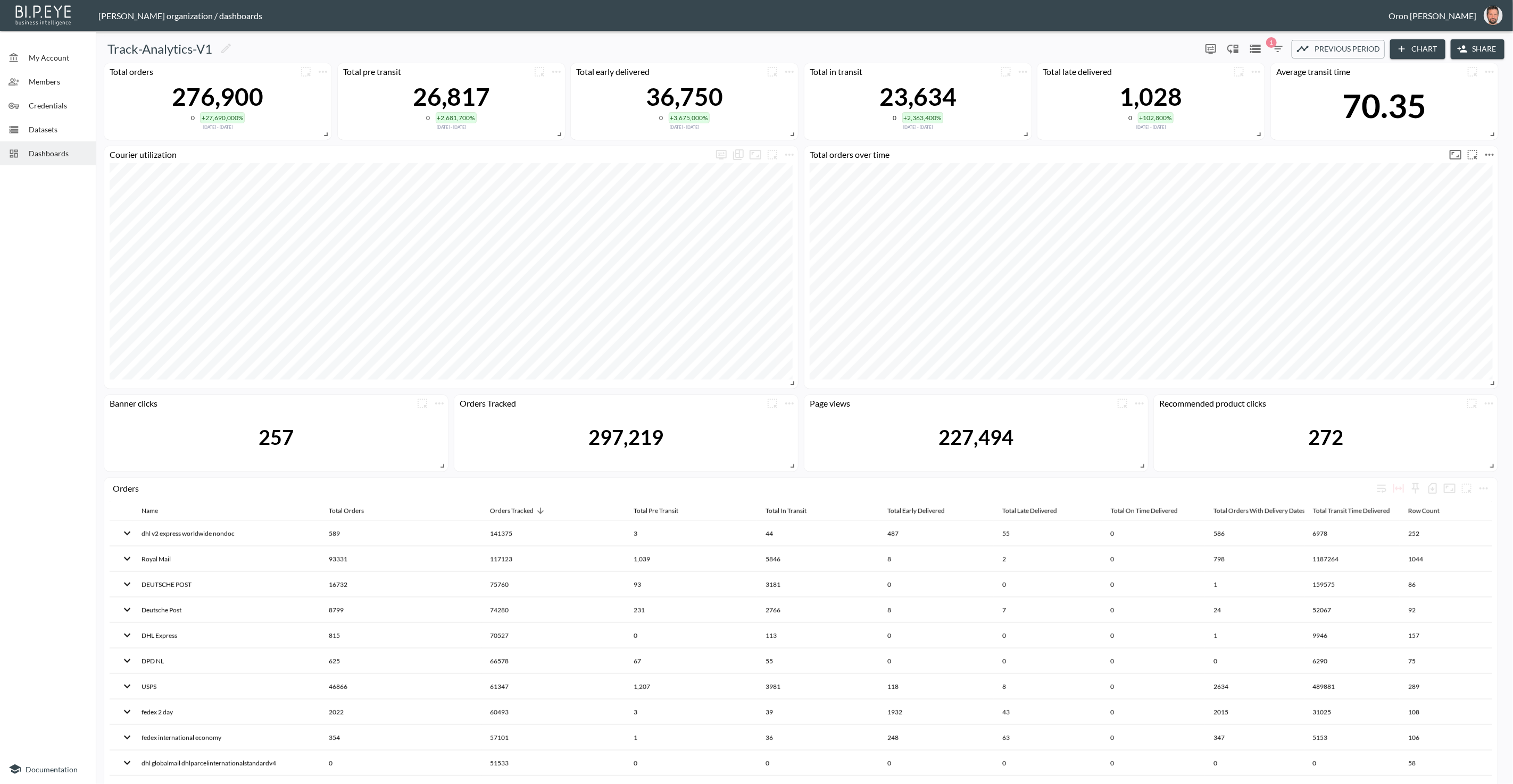
click at [1490, 154] on icon "more" at bounding box center [1489, 155] width 9 height 2
click at [1479, 169] on li "Edit" at bounding box center [1459, 175] width 83 height 19
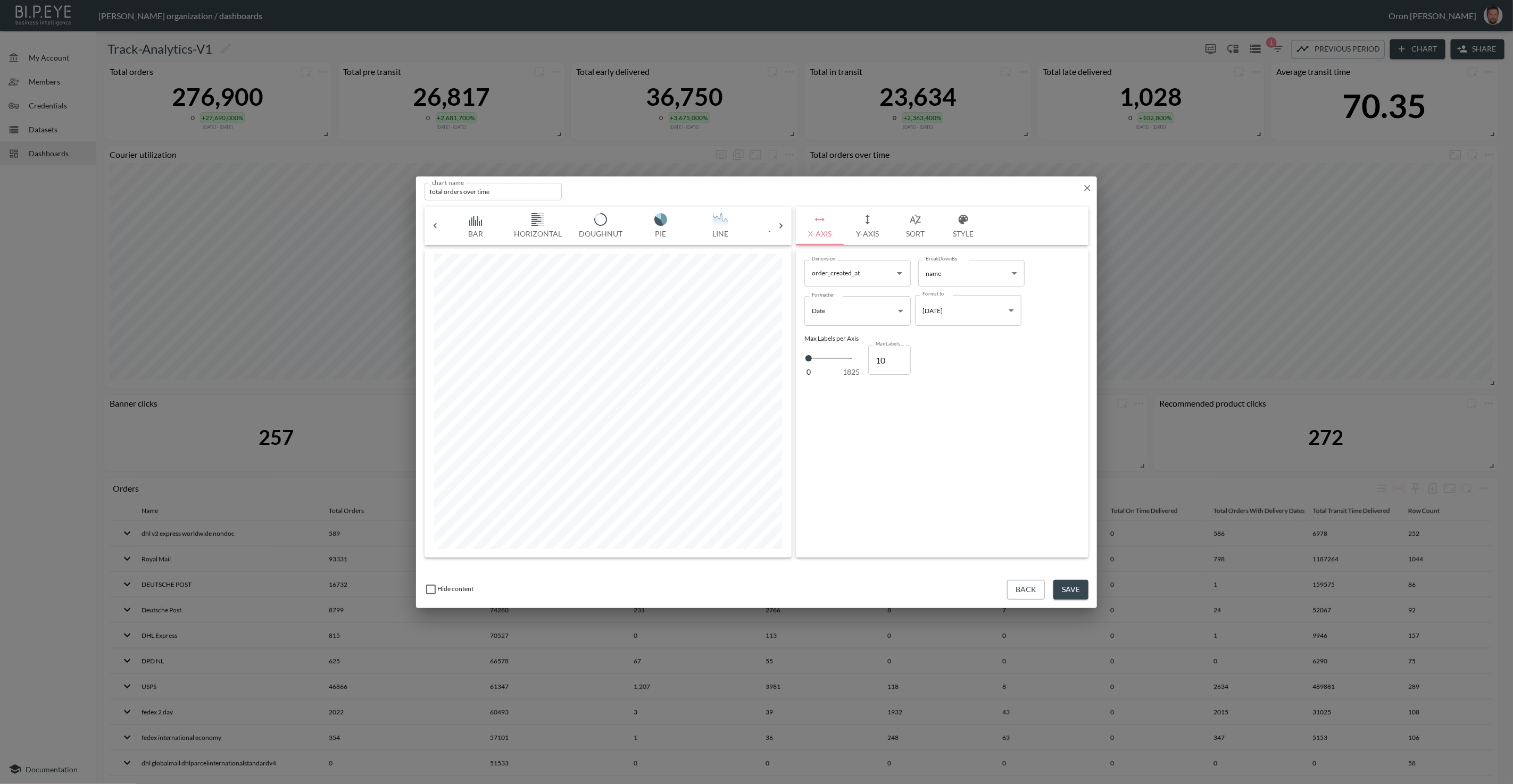
scroll to position [0, 353]
click at [963, 220] on icon "button" at bounding box center [963, 220] width 9 height 9
click at [917, 309] on input "checkbox" at bounding box center [920, 311] width 13 height 13
click at [920, 309] on input "checkbox" at bounding box center [920, 311] width 13 height 13
checkbox input "true"
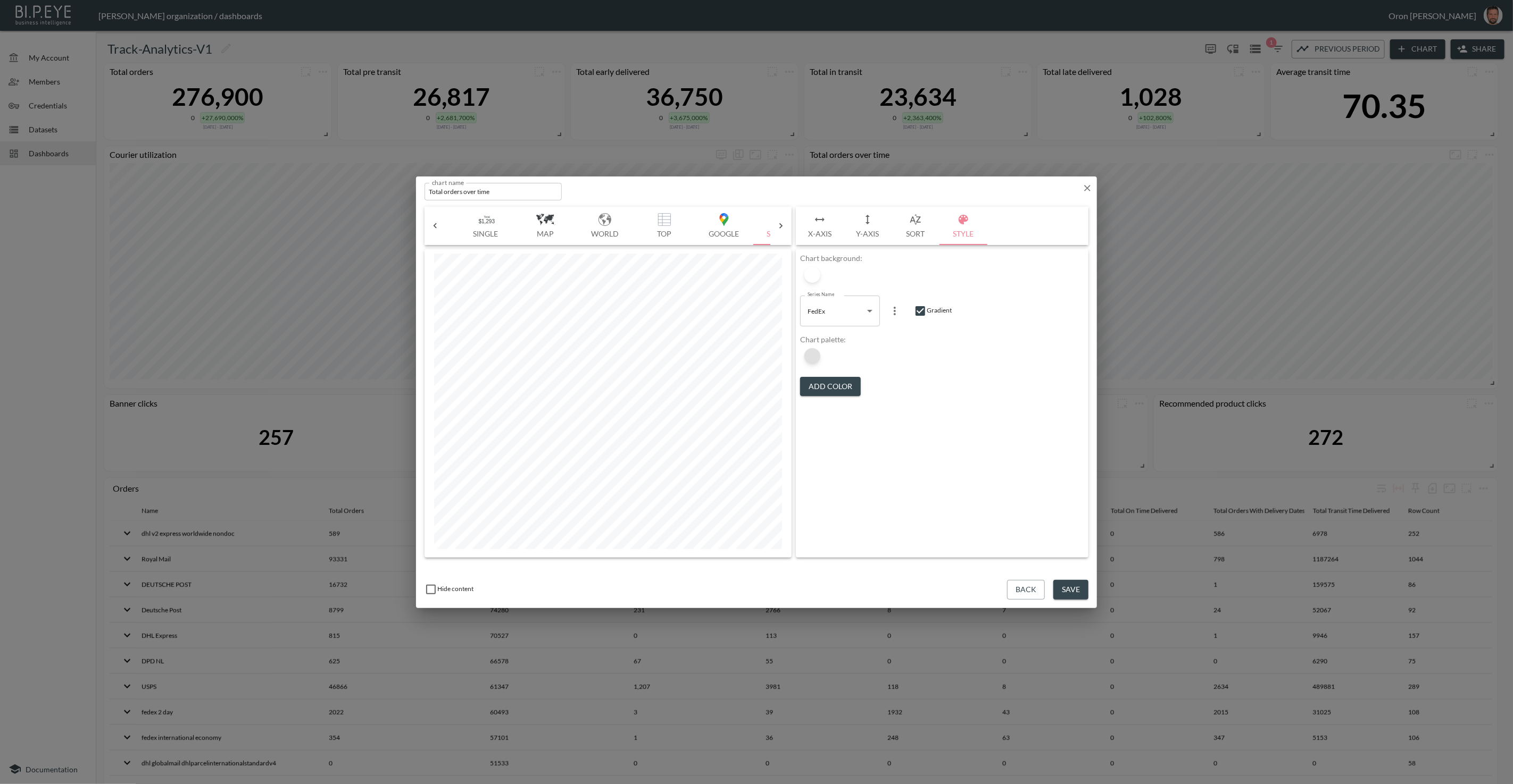
click at [815, 355] on div at bounding box center [812, 356] width 16 height 16
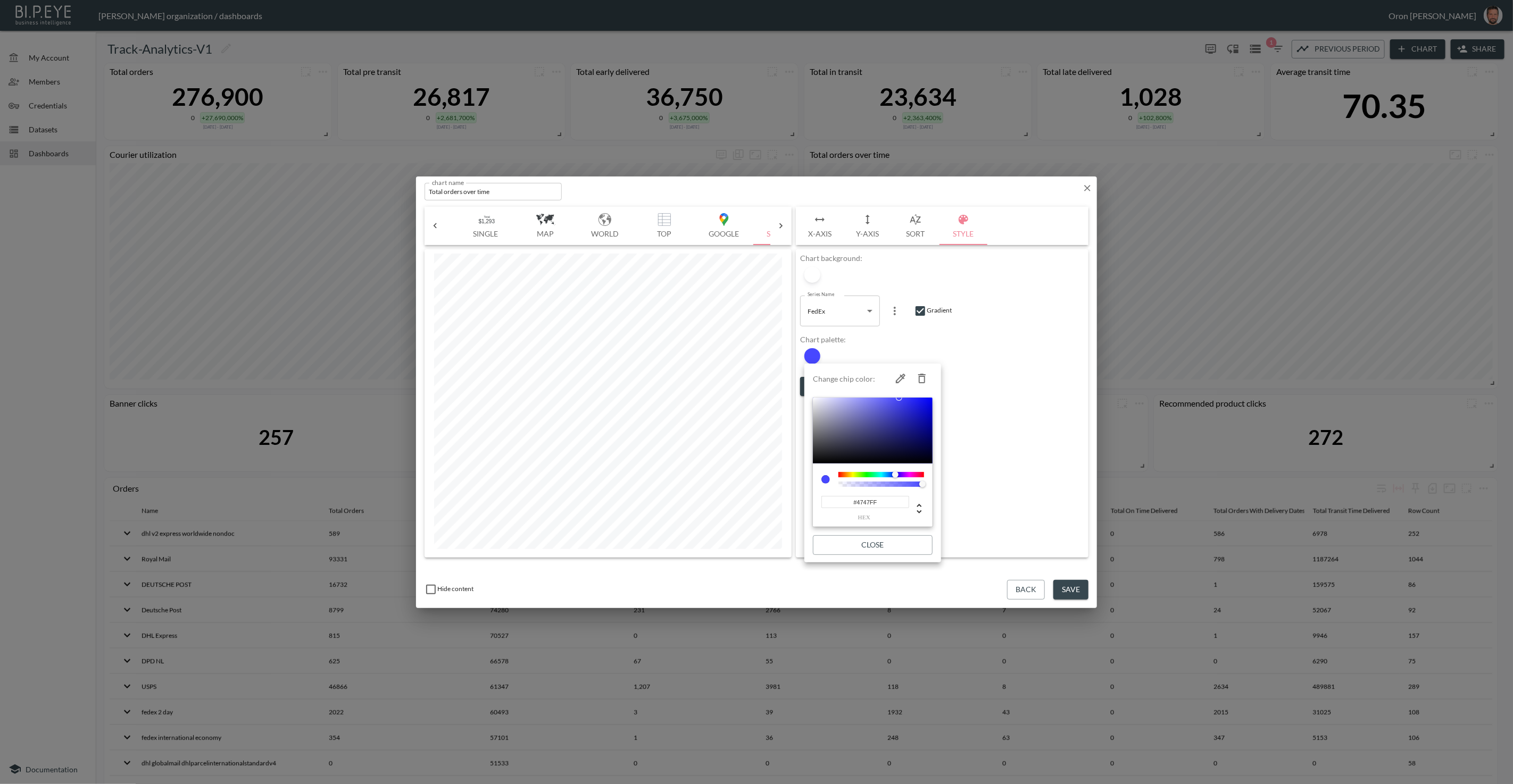
type input "#4141FF"
drag, startPoint x: 895, startPoint y: 413, endPoint x: 902, endPoint y: 390, distance: 24.0
click at [902, 390] on div "Change chip color: #4141FF hex Close" at bounding box center [873, 462] width 120 height 187
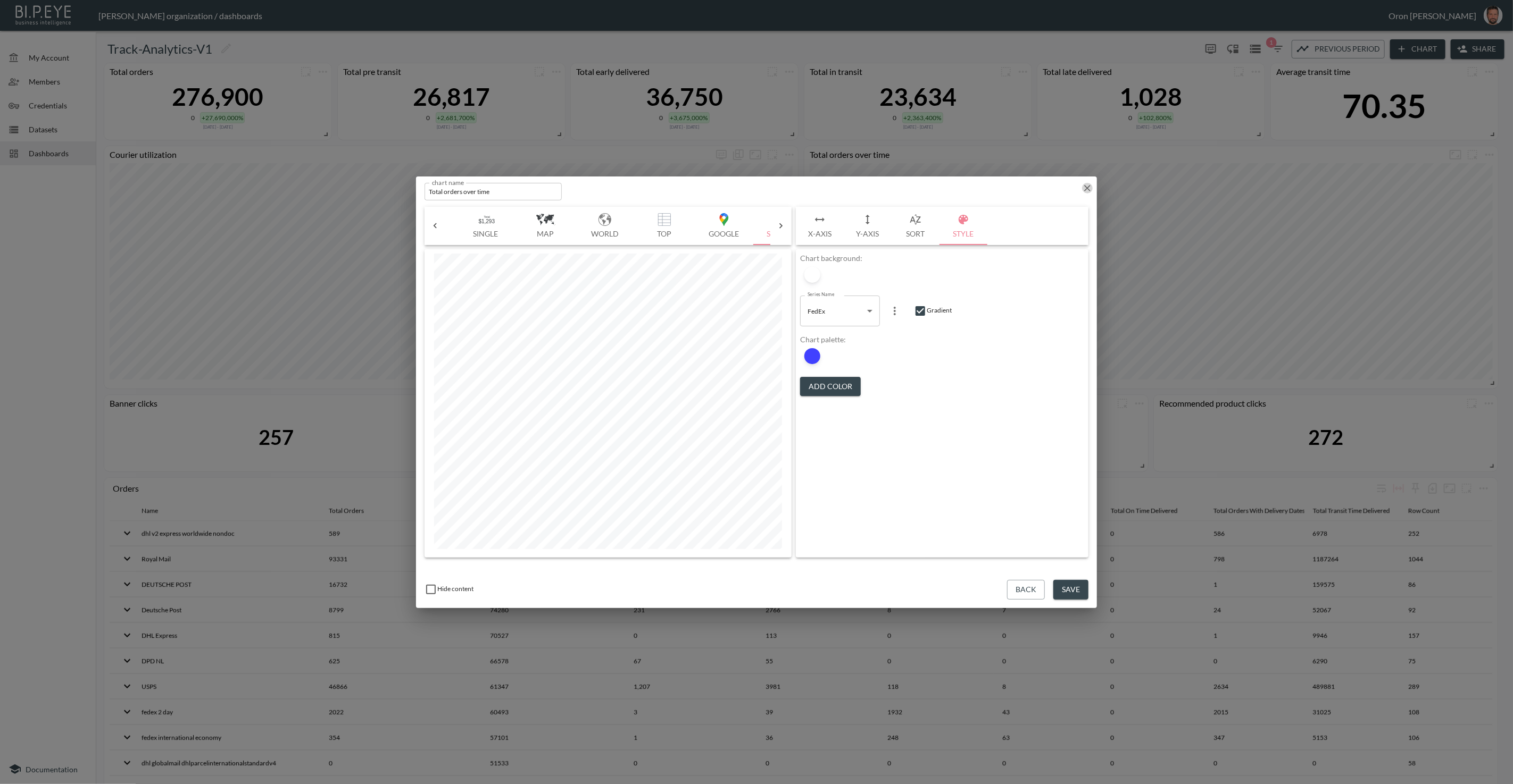
click at [1085, 190] on icon "button" at bounding box center [1088, 189] width 11 height 11
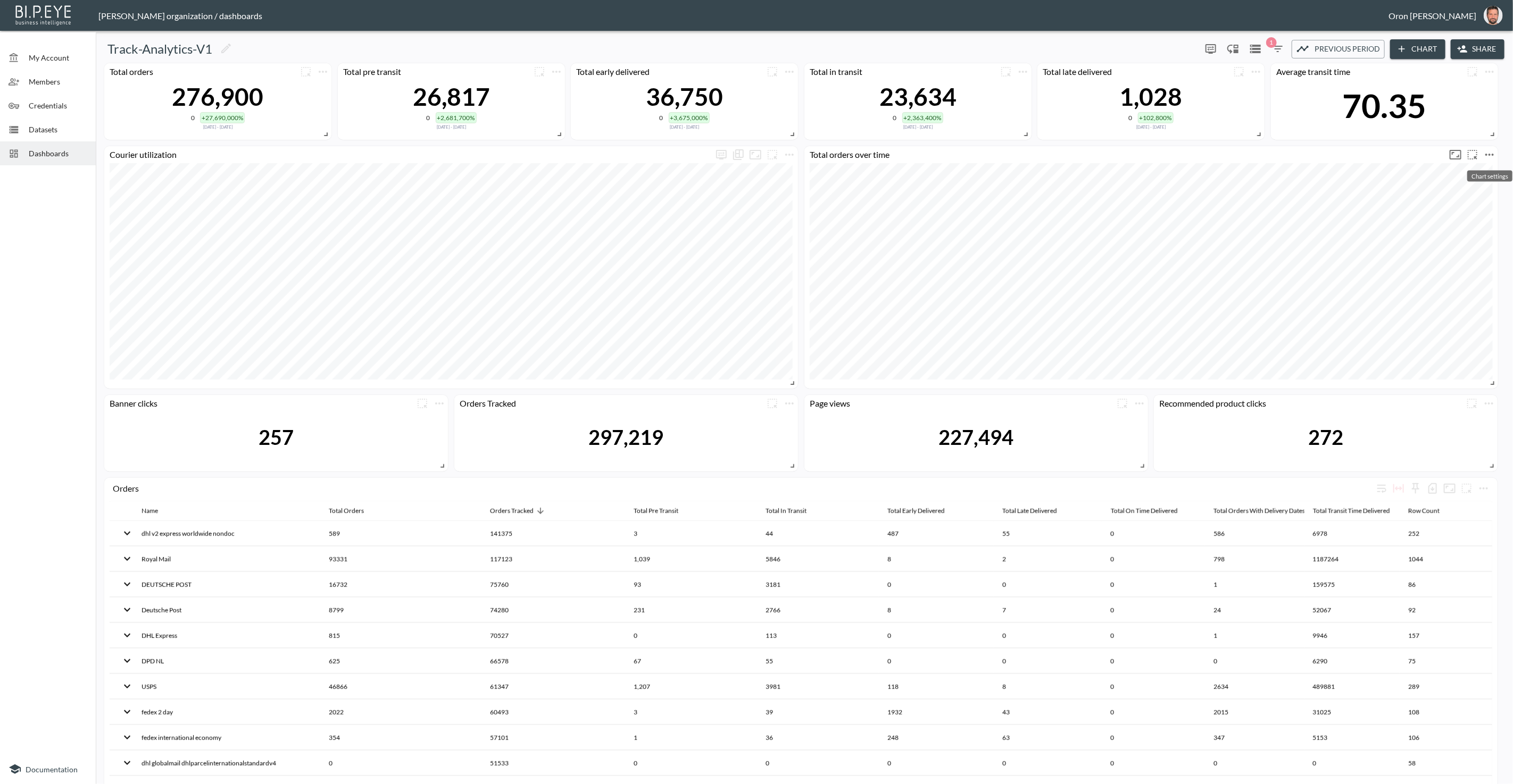
click at [1486, 151] on icon "more" at bounding box center [1489, 155] width 13 height 13
click at [1457, 169] on li "Edit" at bounding box center [1459, 175] width 83 height 19
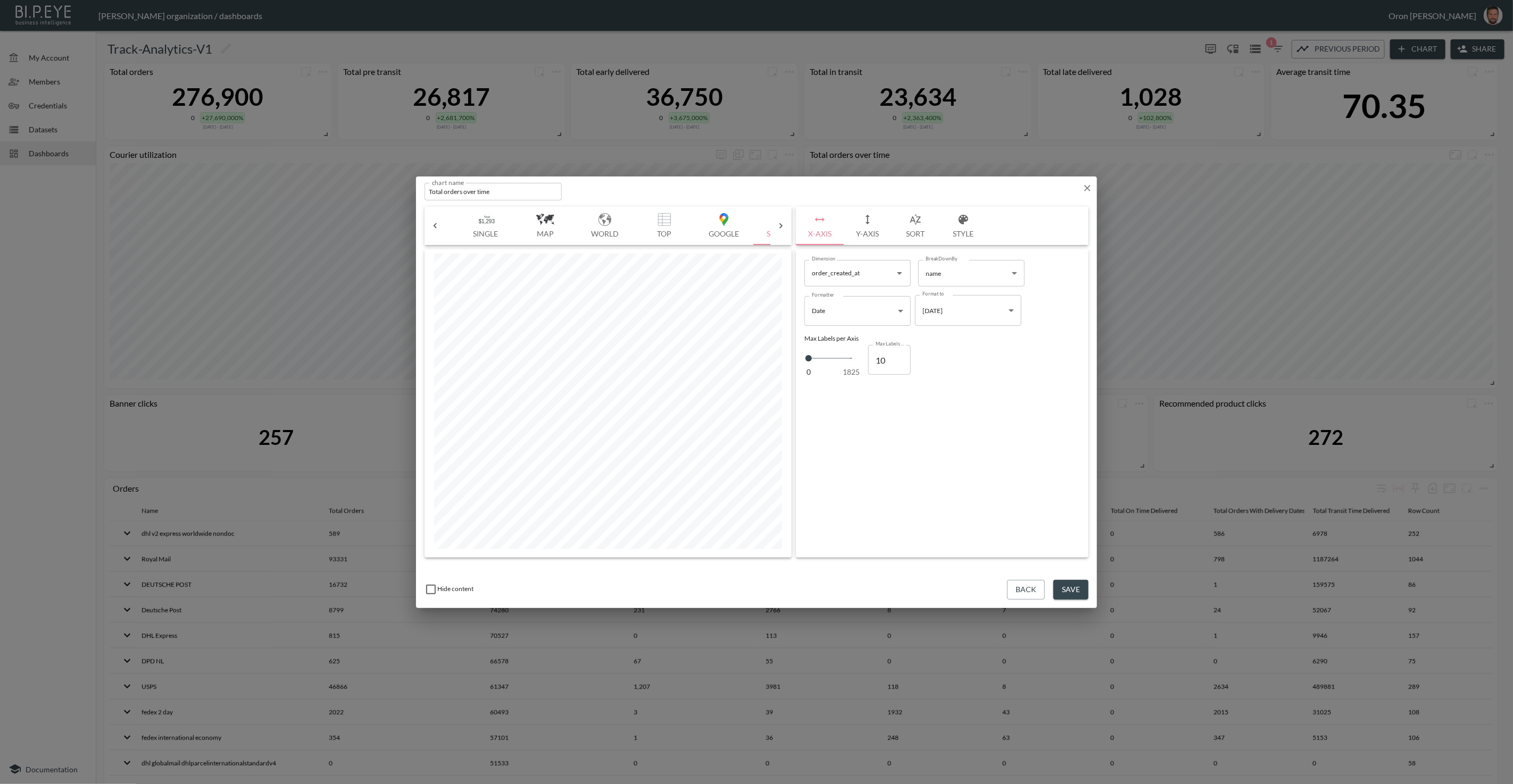
click at [912, 232] on button "Sort" at bounding box center [916, 227] width 48 height 39
drag, startPoint x: 887, startPoint y: 411, endPoint x: 845, endPoint y: 413, distance: 42.0
click at [845, 413] on div "0 1825 Breakdown 6 Breakdown" at bounding box center [942, 414] width 275 height 36
type input "50"
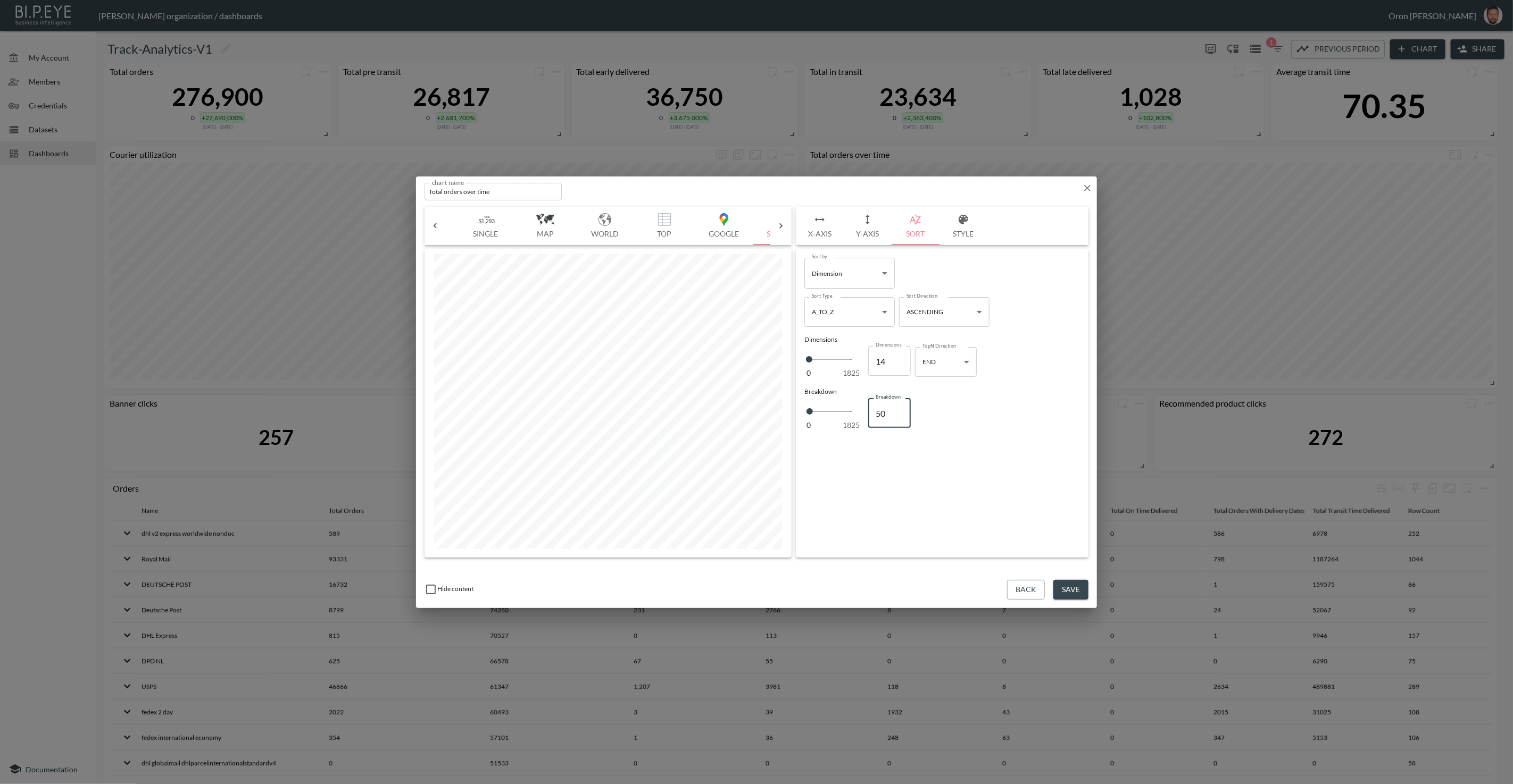
type input "1"
type input "10"
type input "100"
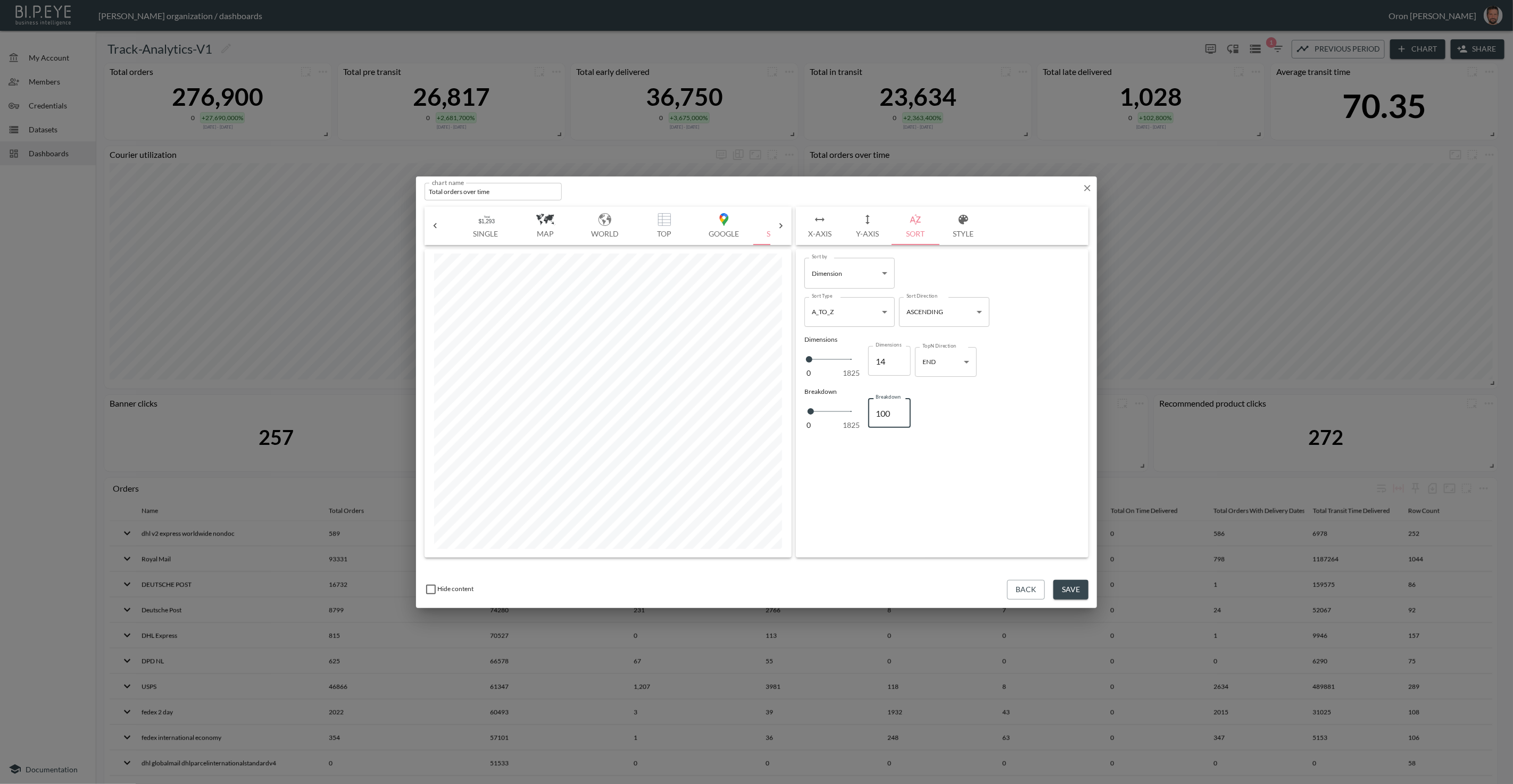
type input "3"
type input "5"
click at [1089, 186] on icon "button" at bounding box center [1088, 188] width 6 height 6
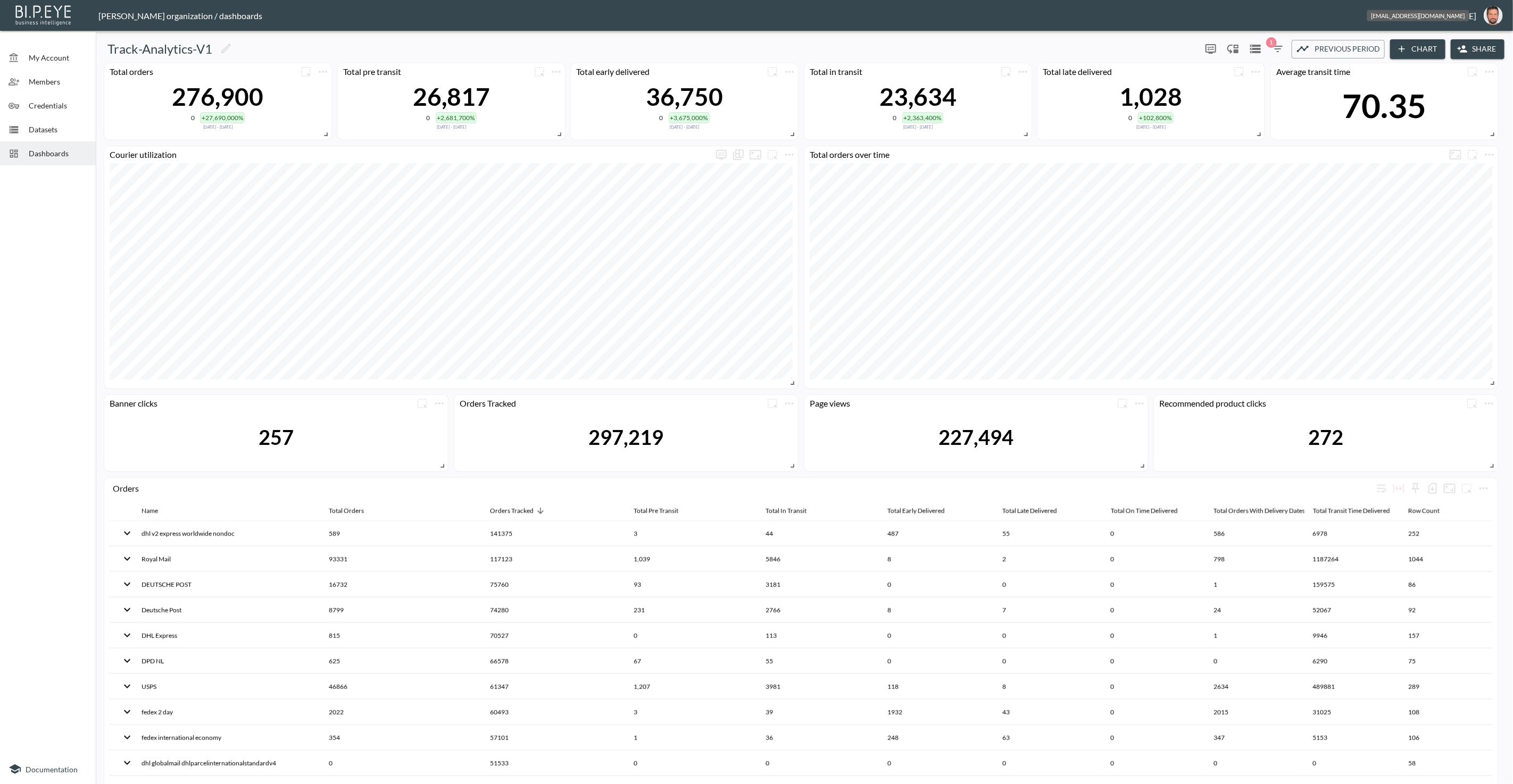
click at [1494, 19] on img "oron@bipeye.com" at bounding box center [1493, 15] width 19 height 19
click at [1476, 43] on li "Switch Organization" at bounding box center [1467, 42] width 91 height 19
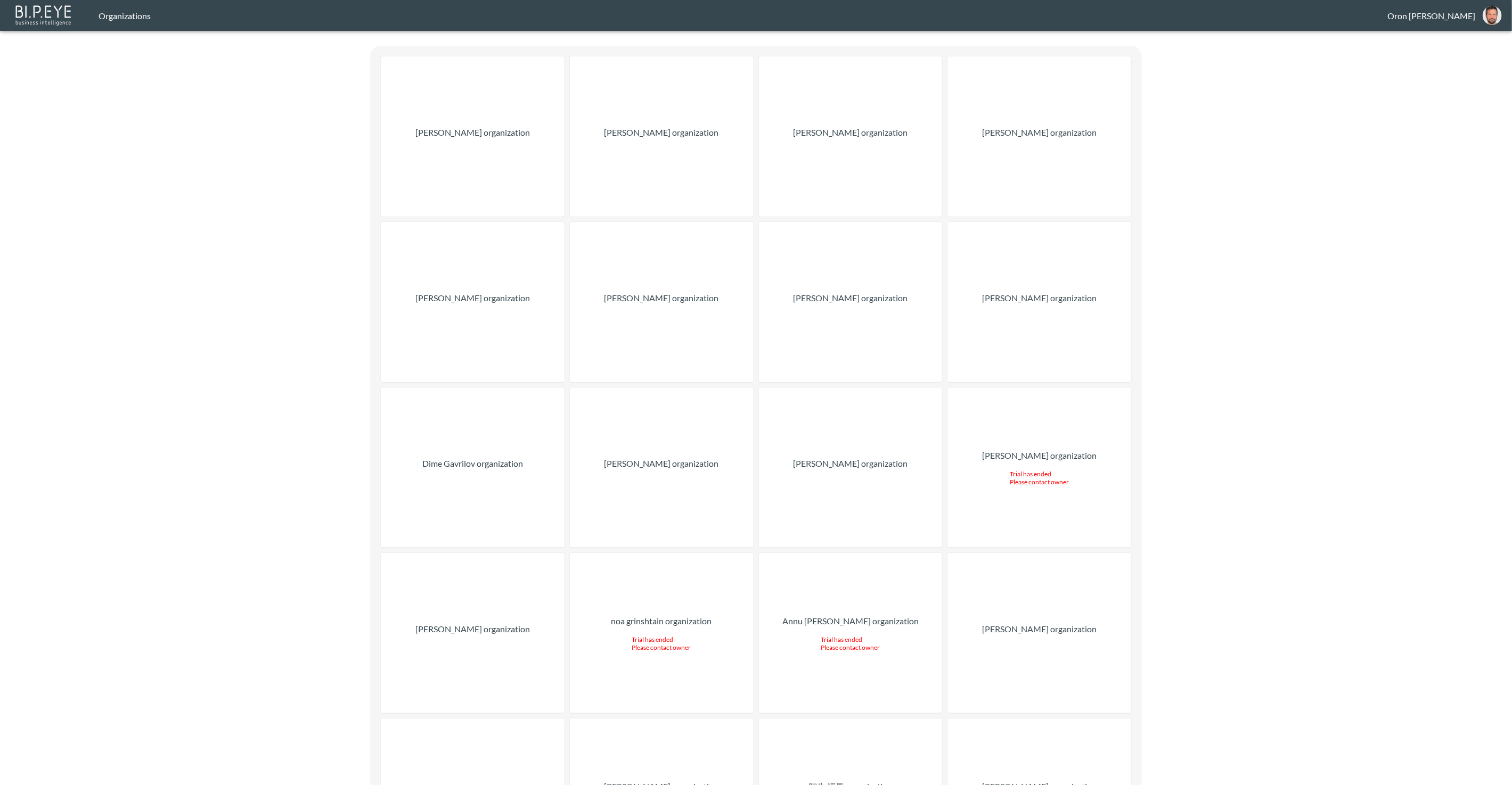
scroll to position [13278, 0]
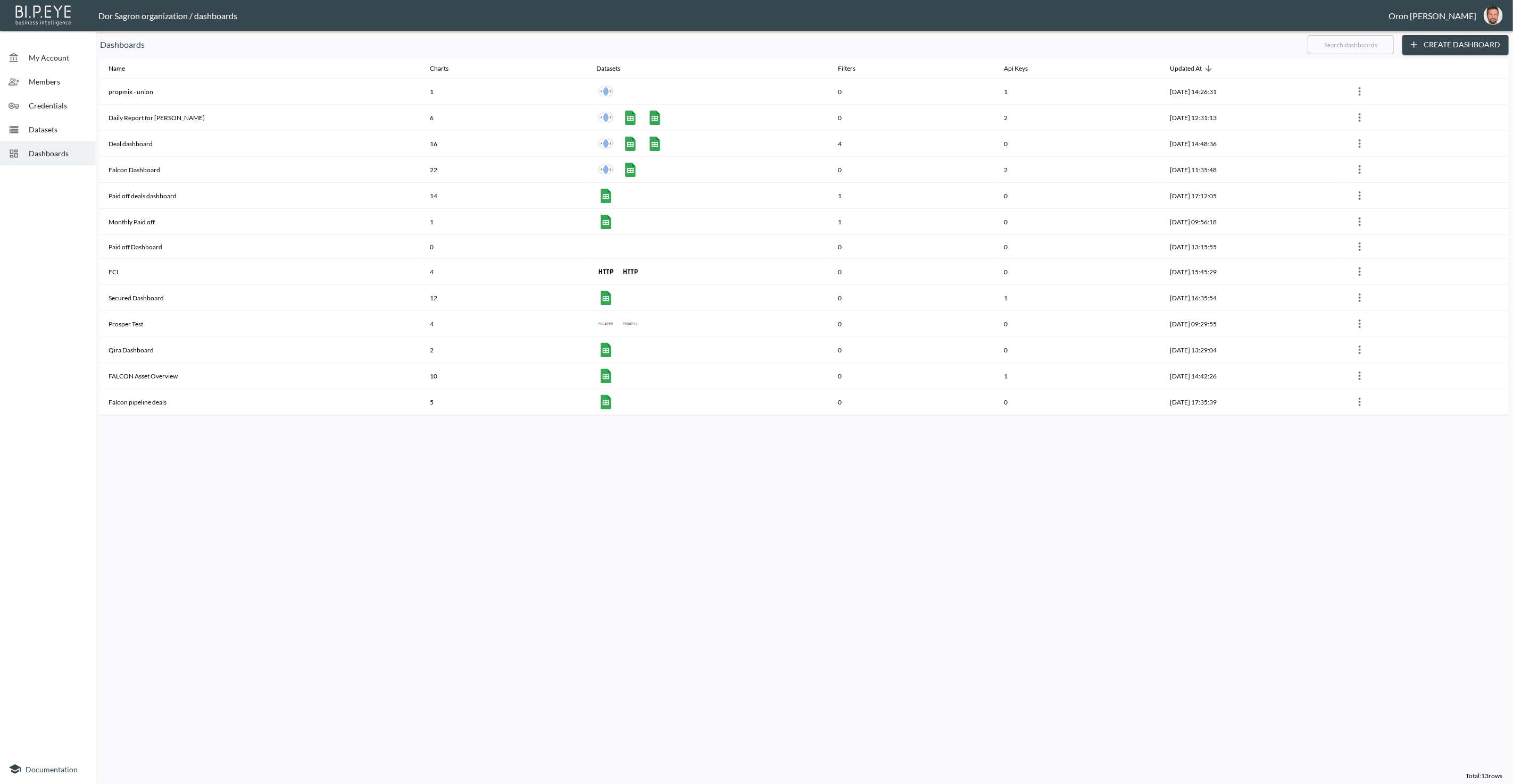
click at [45, 124] on span "Datasets" at bounding box center [58, 129] width 59 height 11
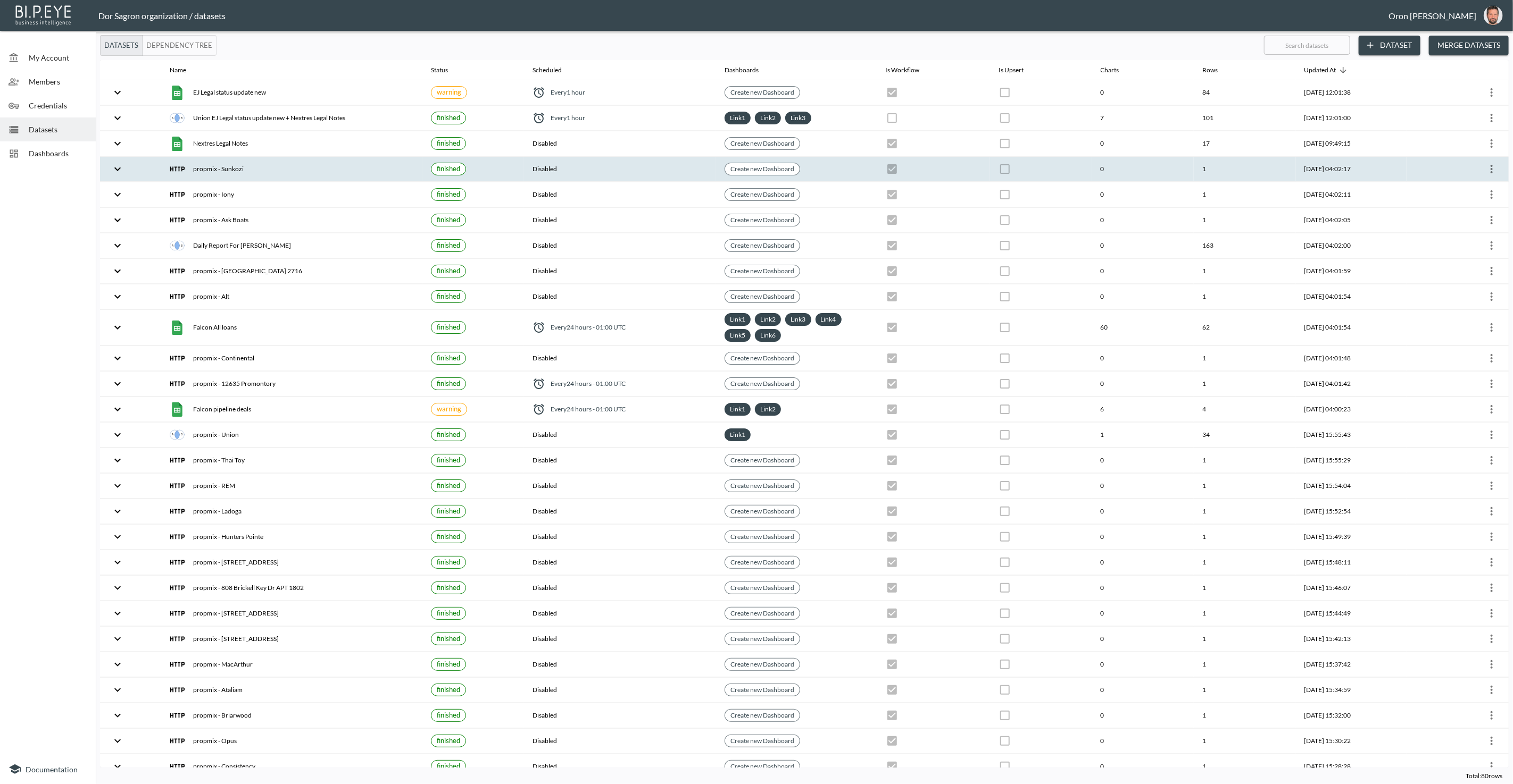
click at [1490, 166] on icon "more" at bounding box center [1491, 169] width 13 height 13
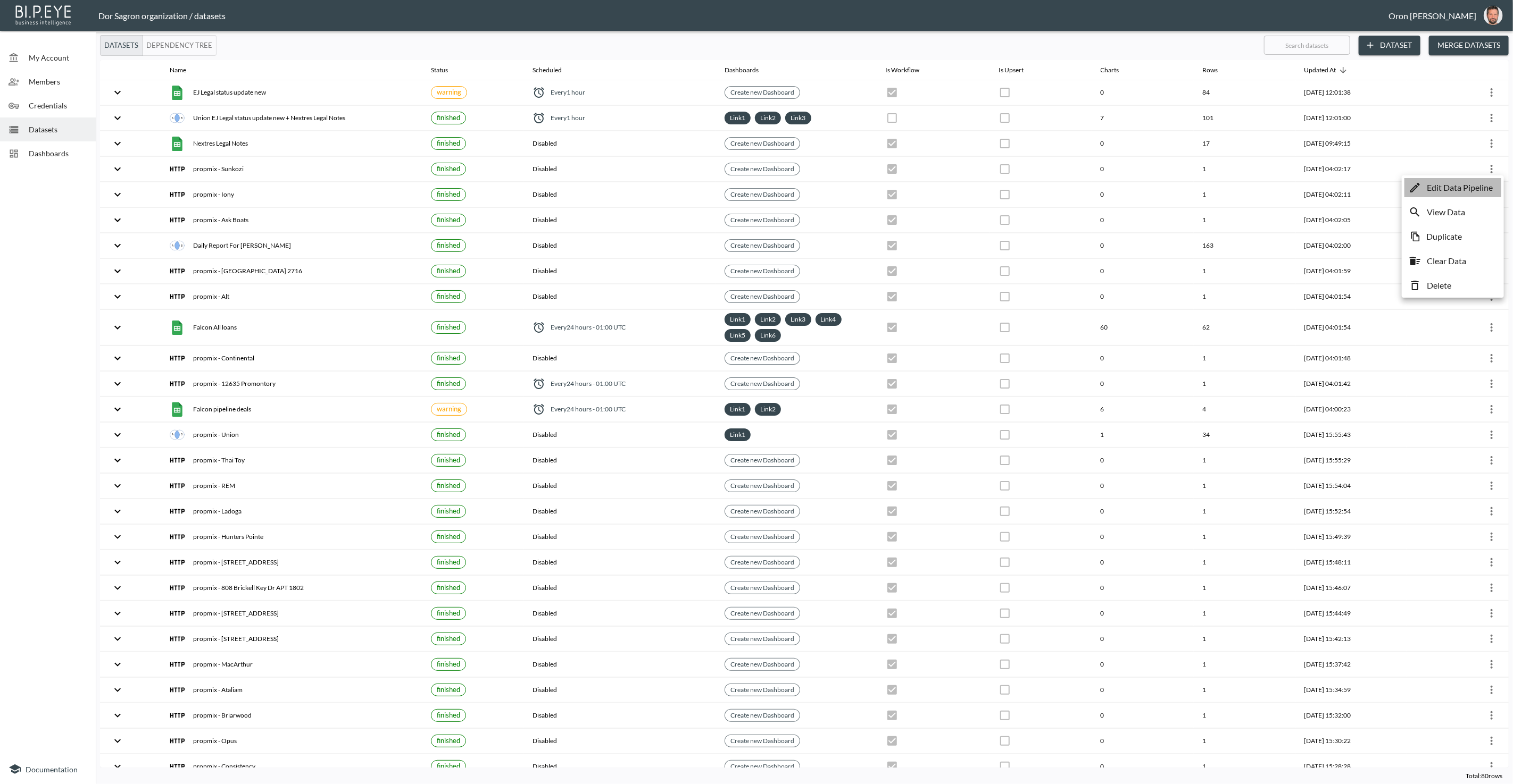
click at [1474, 185] on p "Edit Data Pipeline" at bounding box center [1459, 188] width 66 height 13
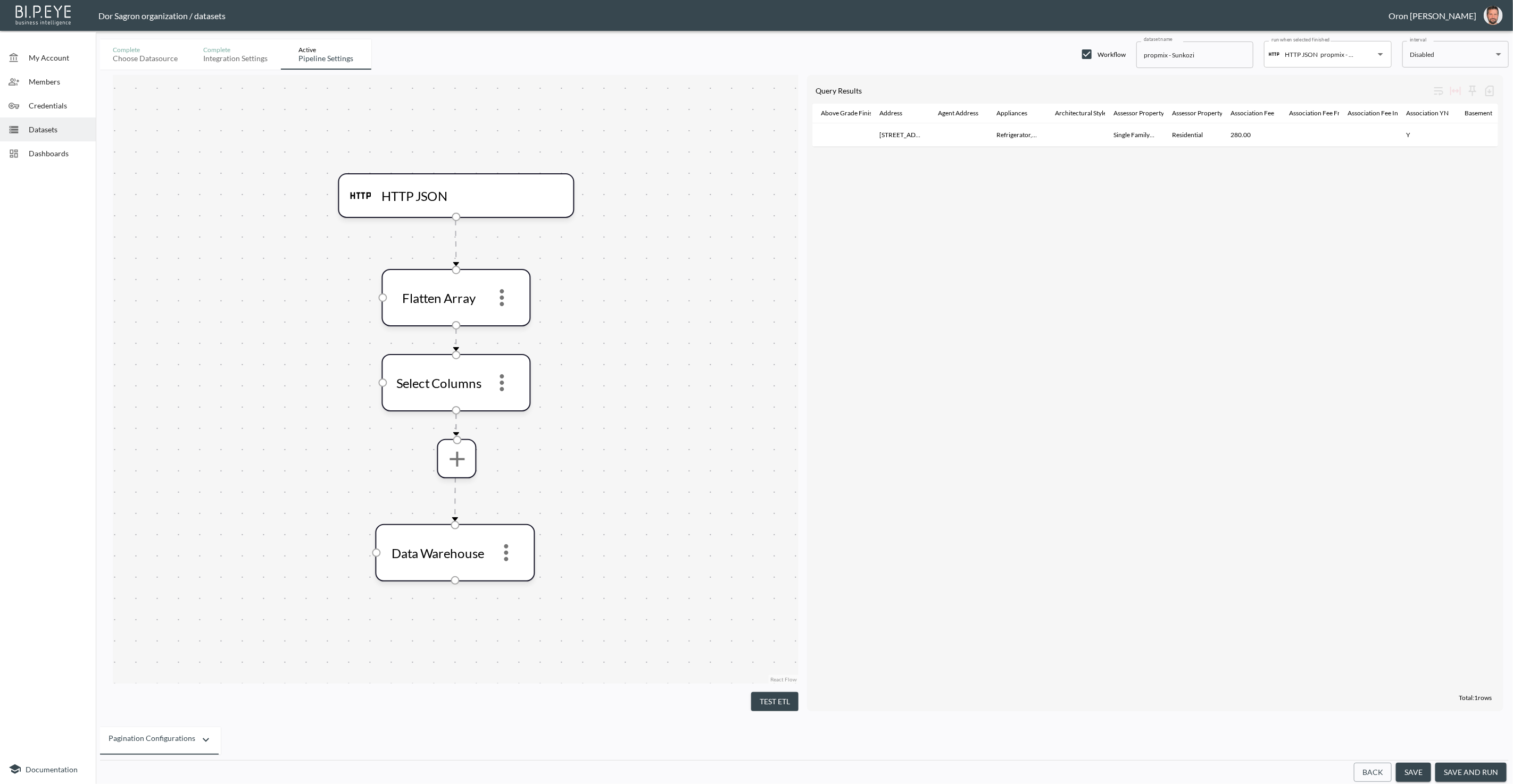
click at [1376, 775] on button "Back" at bounding box center [1372, 772] width 38 height 19
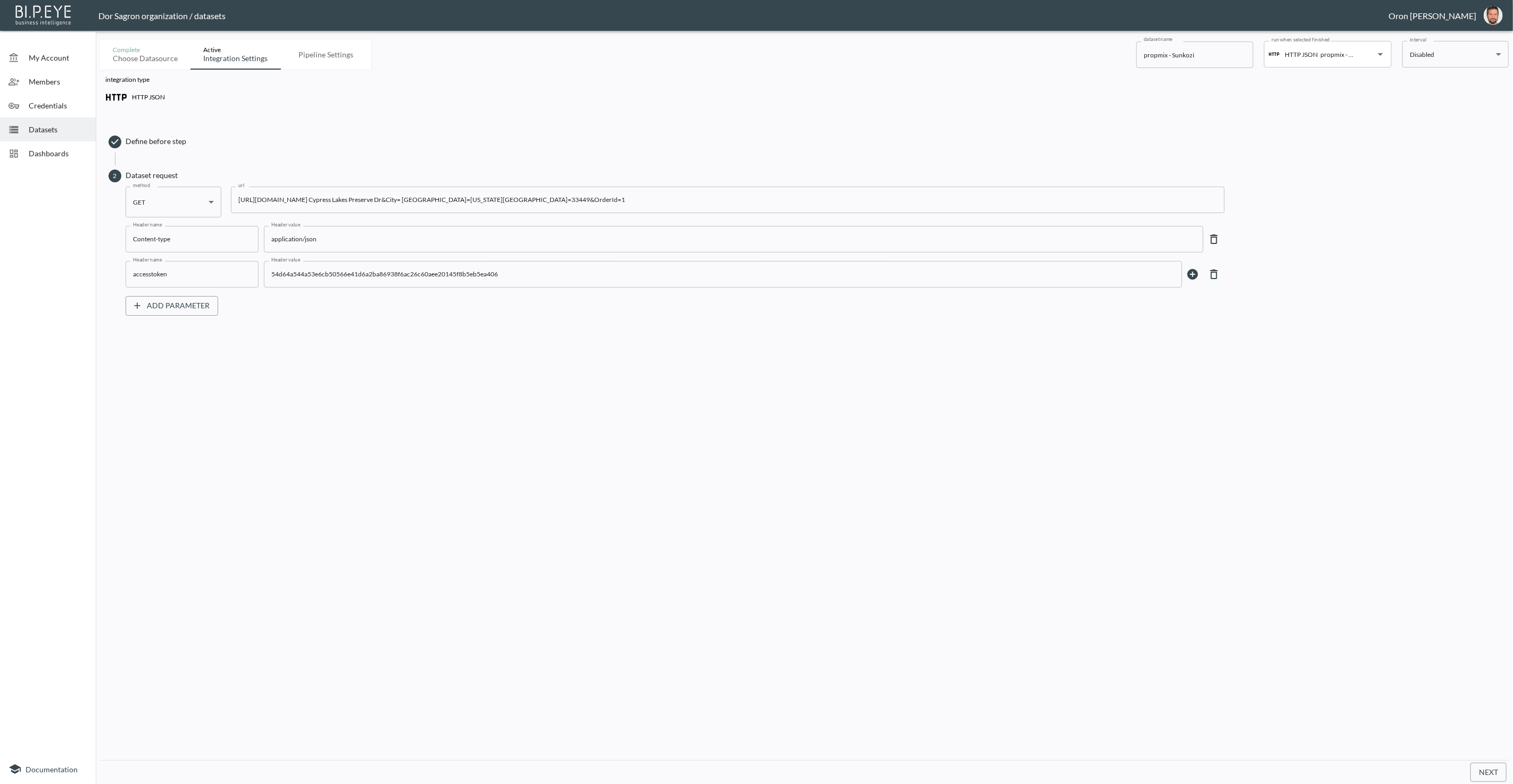
click at [539, 196] on input "[URL][DOMAIN_NAME] Cypress Lakes Preserve Dr&City= [GEOGRAPHIC_DATA]=[US_STATE]…" at bounding box center [727, 199] width 994 height 26
paste input "pubrec/assessor/v2/GetPropertyDetails?orderId=1&PostalCode=33449&State=[US_STAT…"
type input "[URL][DOMAIN_NAME][US_STATE] Worth&StreetAddress=[GEOGRAPHIC_DATA]"
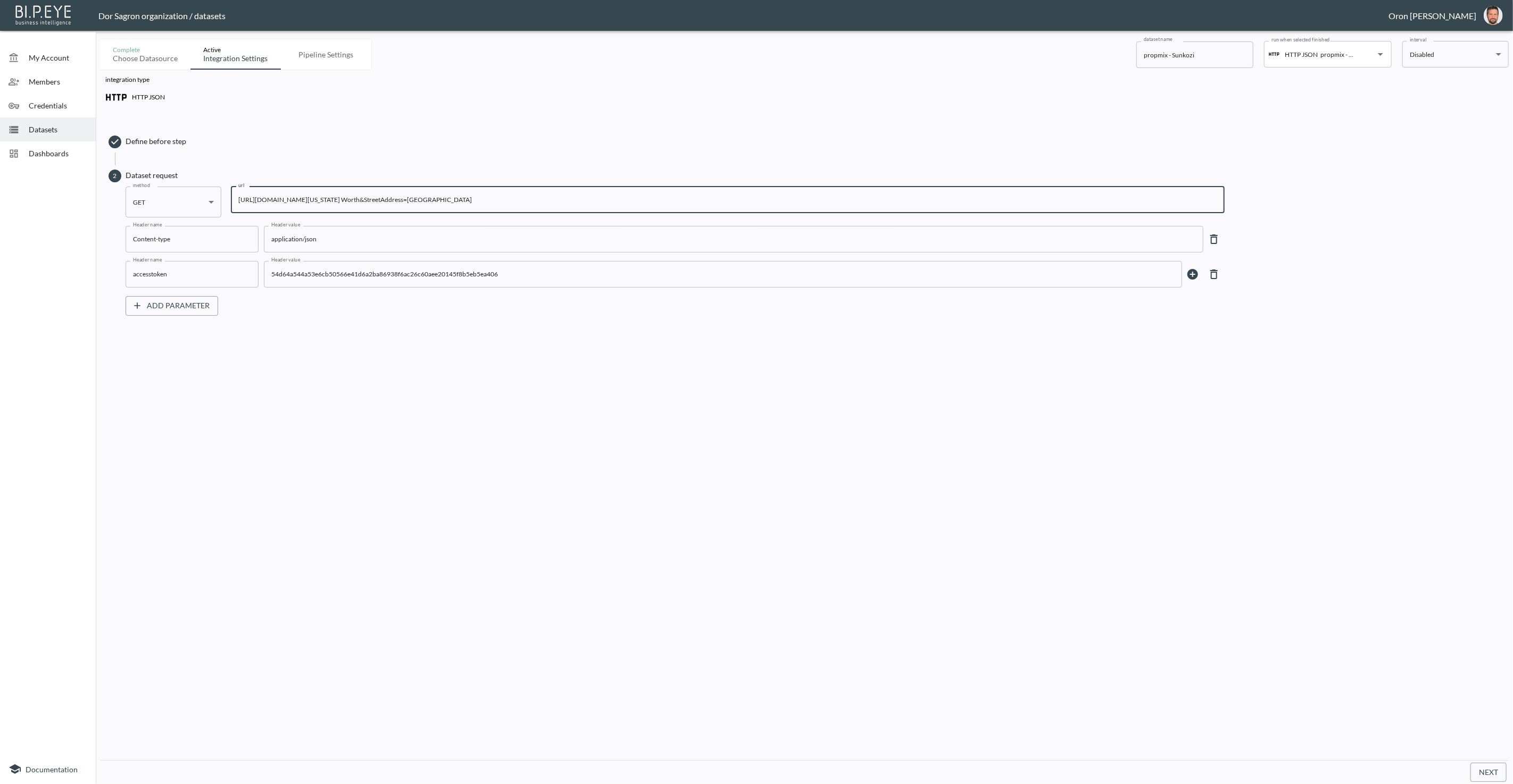
click at [1481, 770] on button "Next" at bounding box center [1488, 772] width 36 height 19
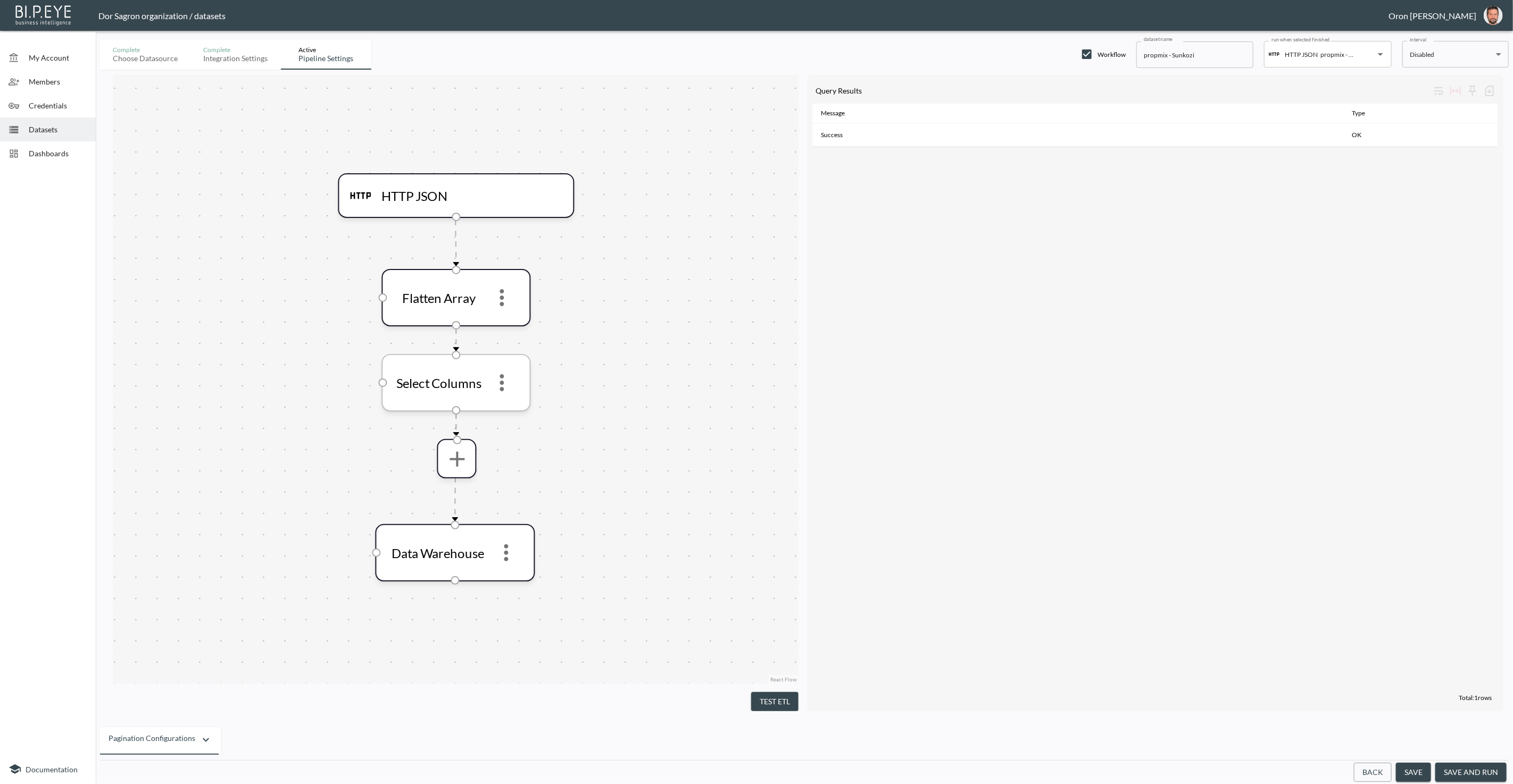
click at [505, 384] on icon "more" at bounding box center [502, 383] width 26 height 26
click at [506, 428] on li "Remove" at bounding box center [502, 436] width 47 height 19
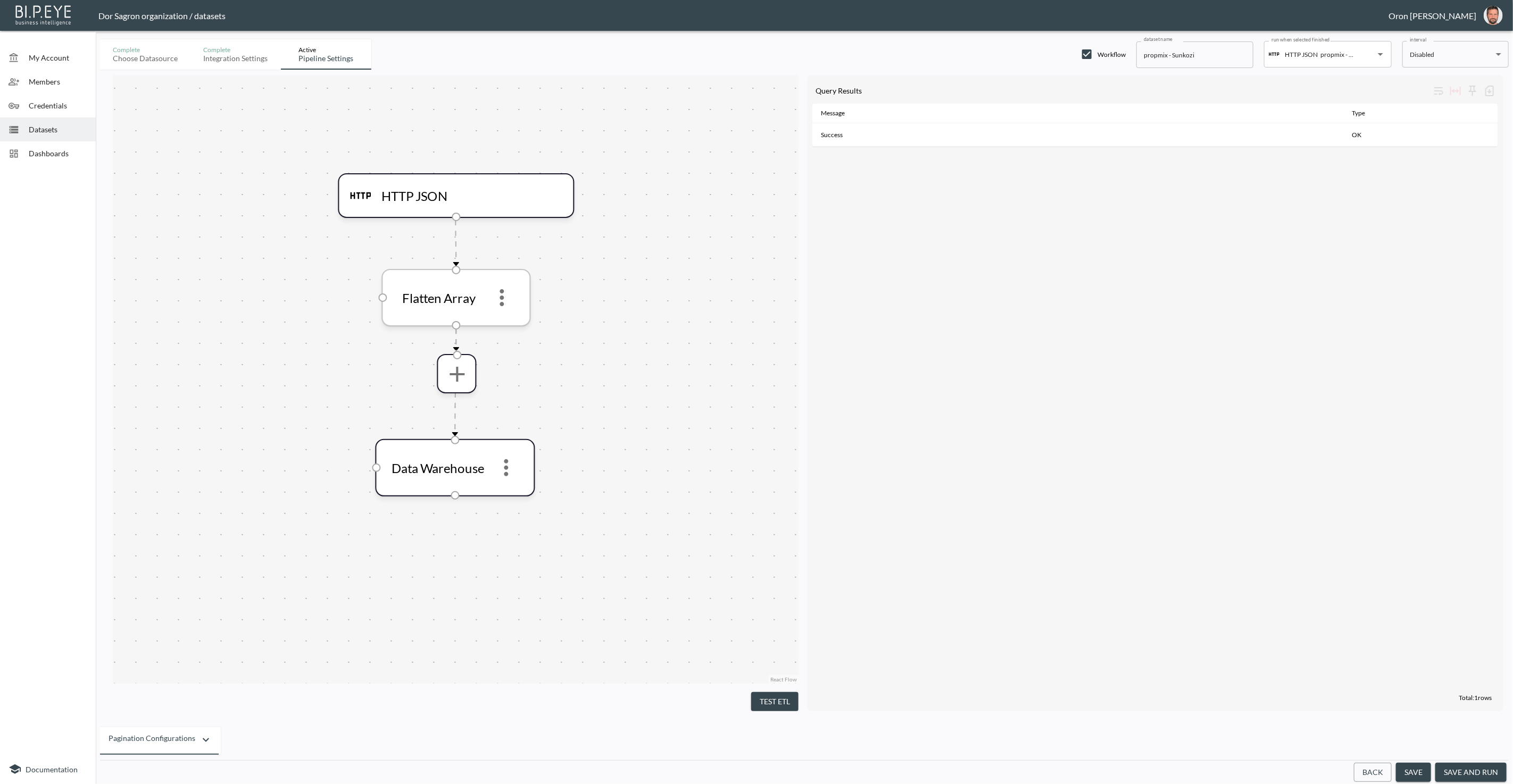
click at [504, 307] on icon "more" at bounding box center [502, 298] width 26 height 26
click at [511, 350] on p "Remove" at bounding box center [502, 351] width 30 height 13
drag, startPoint x: 775, startPoint y: 700, endPoint x: 763, endPoint y: 696, distance: 12.6
click at [776, 697] on button "Test ETL" at bounding box center [774, 701] width 47 height 19
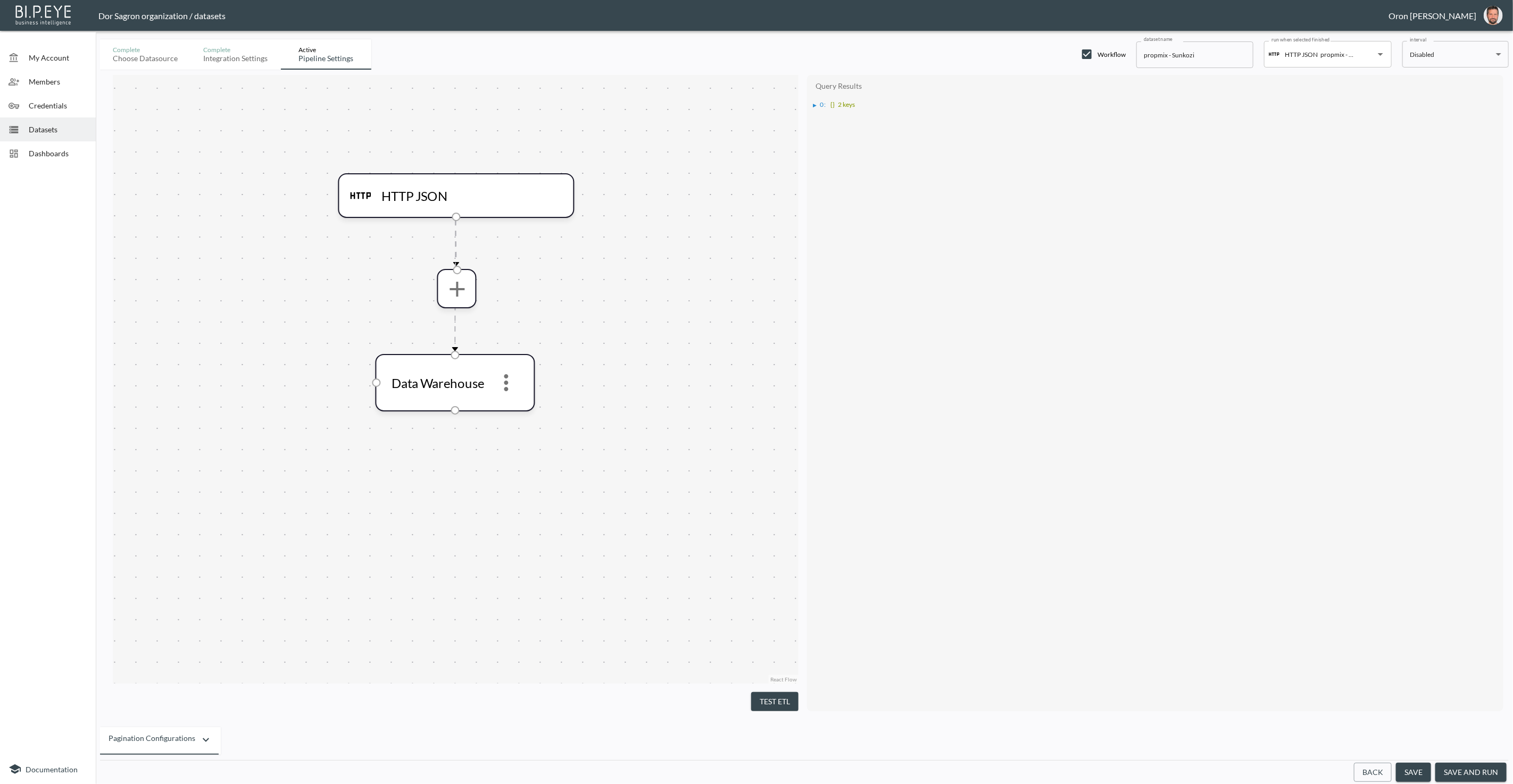
click at [811, 107] on div "Query Results ▶ 0 : {} 2 keys" at bounding box center [1155, 394] width 696 height 637
click at [814, 104] on div "▶" at bounding box center [815, 105] width 4 height 5
click at [820, 121] on div "▶" at bounding box center [820, 124] width 4 height 5
click at [827, 131] on div "▶" at bounding box center [826, 134] width 4 height 5
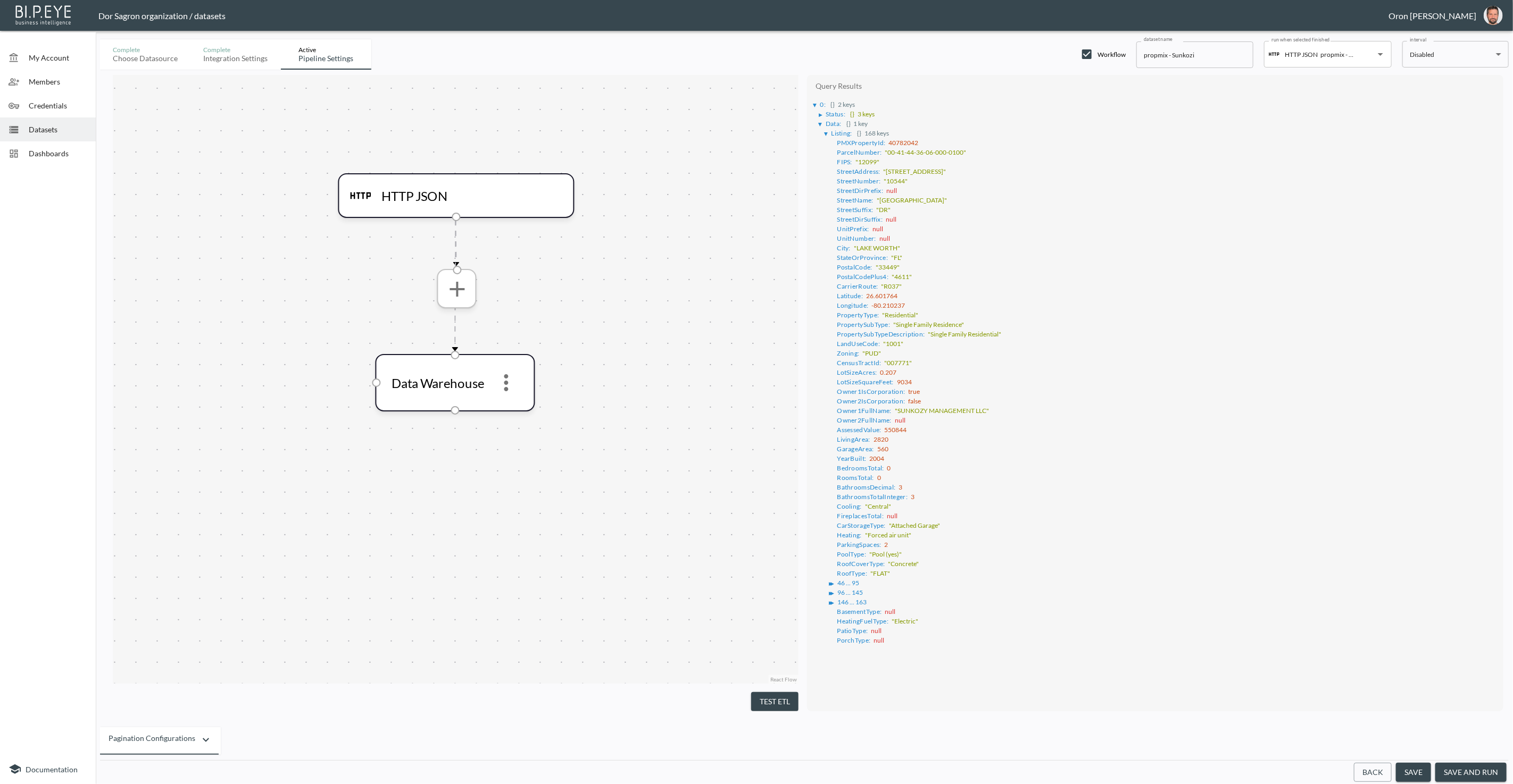
click at [472, 285] on button "more" at bounding box center [457, 288] width 34 height 34
click at [456, 511] on p "Flatten Object" at bounding box center [436, 513] width 53 height 13
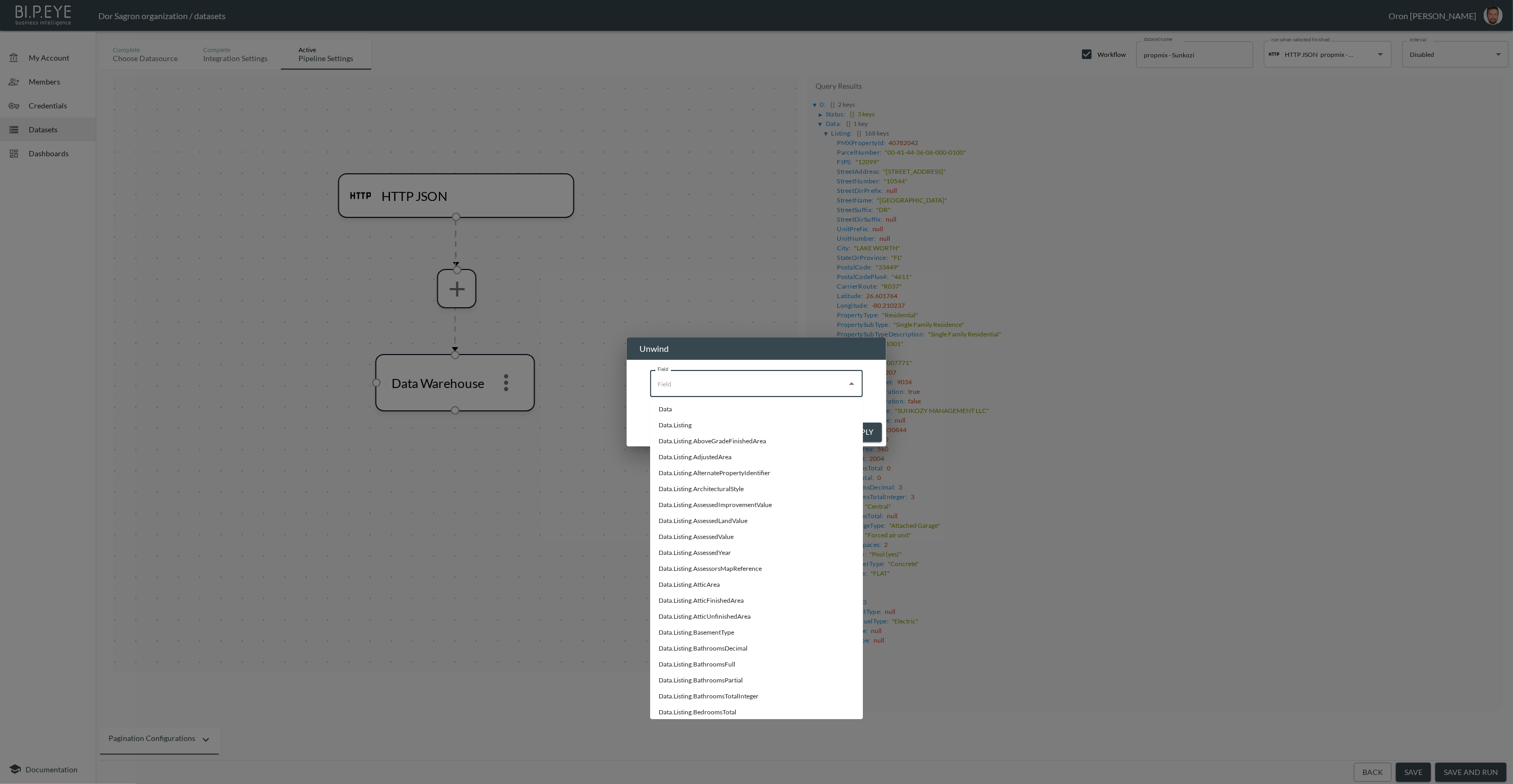
click at [734, 387] on input "Field" at bounding box center [749, 384] width 187 height 17
click at [713, 427] on li "Data.Listing" at bounding box center [756, 425] width 213 height 16
type input "Data.Listing"
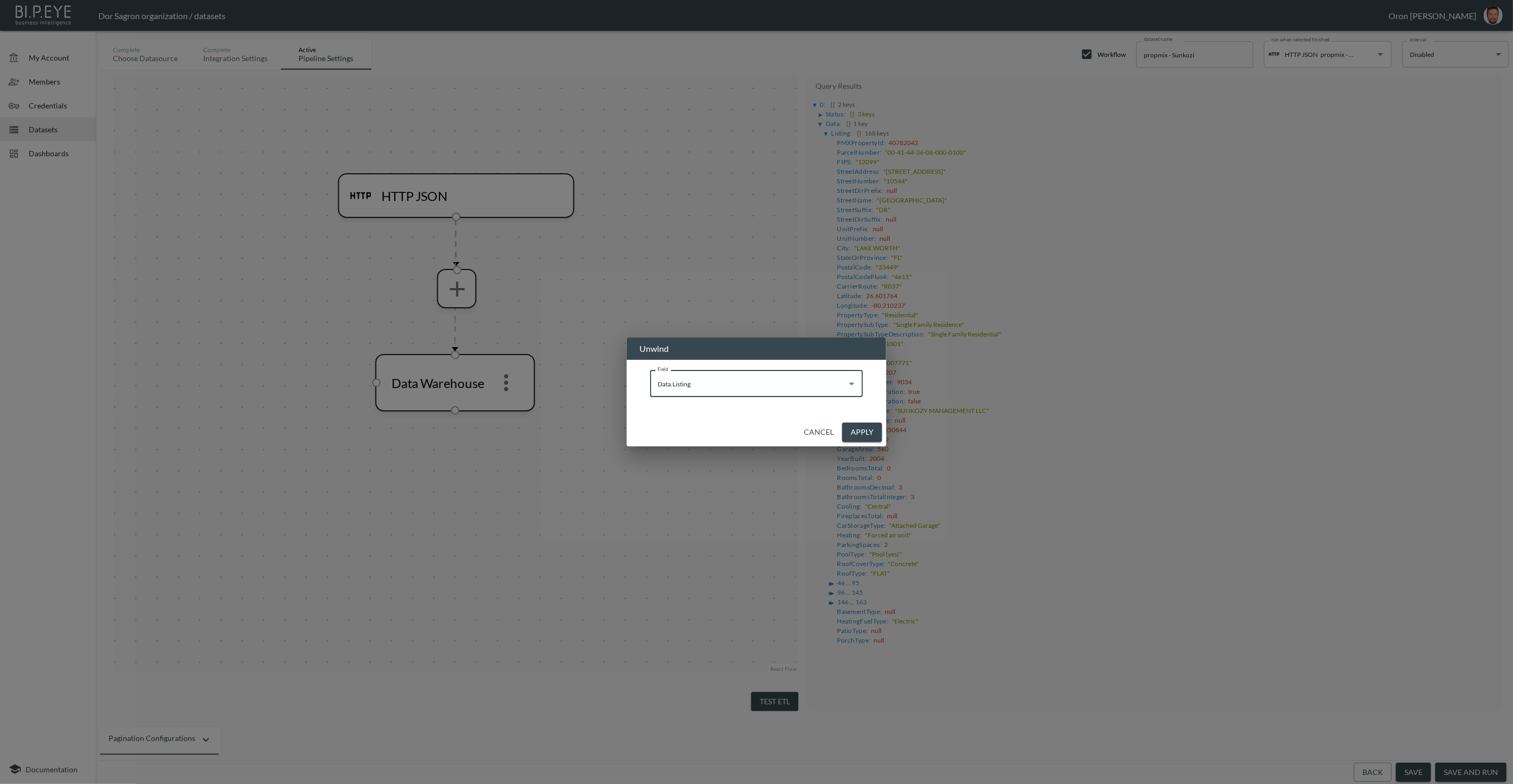
click at [869, 431] on button "Apply" at bounding box center [862, 432] width 40 height 19
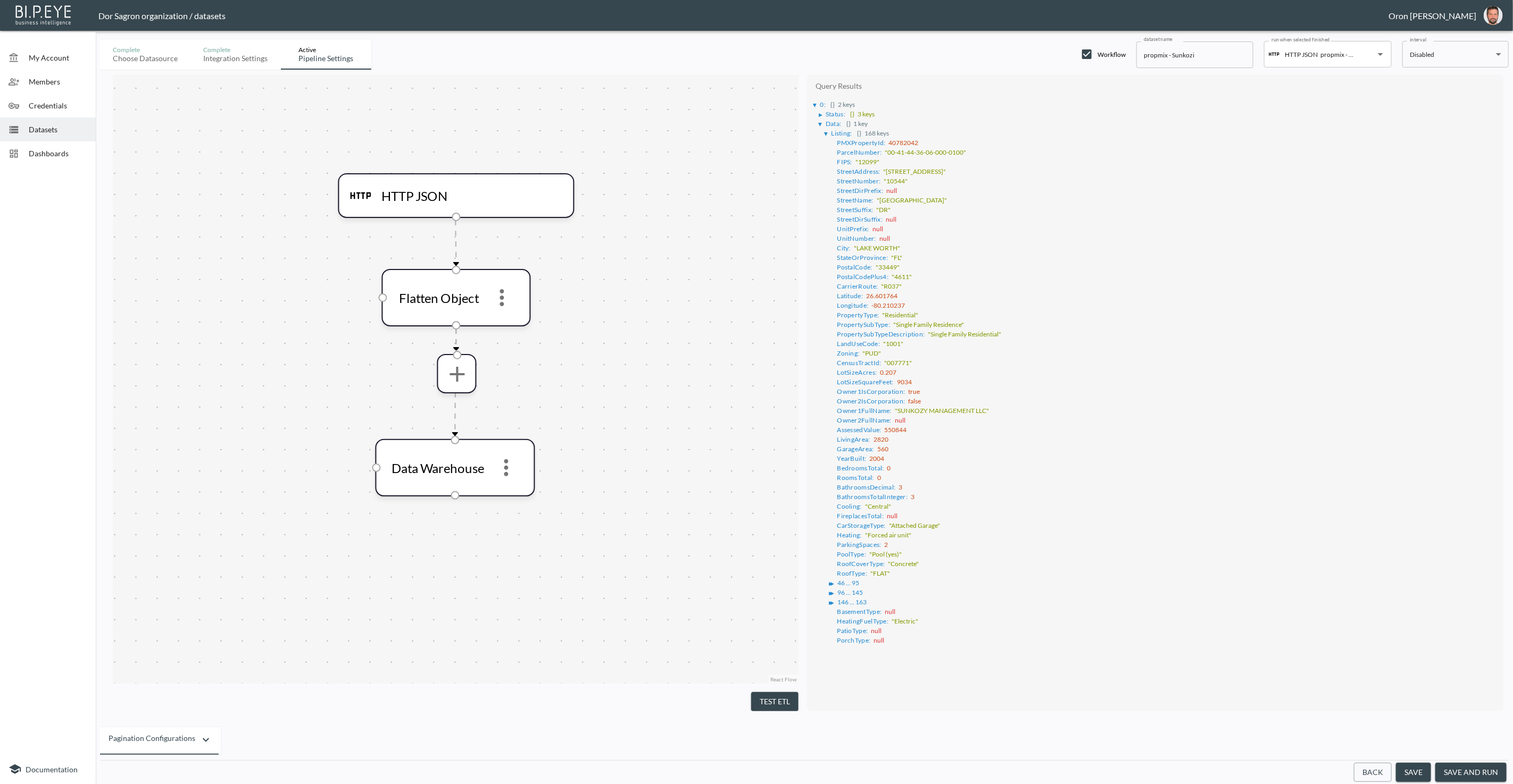
drag, startPoint x: 777, startPoint y: 694, endPoint x: 759, endPoint y: 572, distance: 123.3
click at [777, 692] on button "Test ETL" at bounding box center [774, 701] width 47 height 19
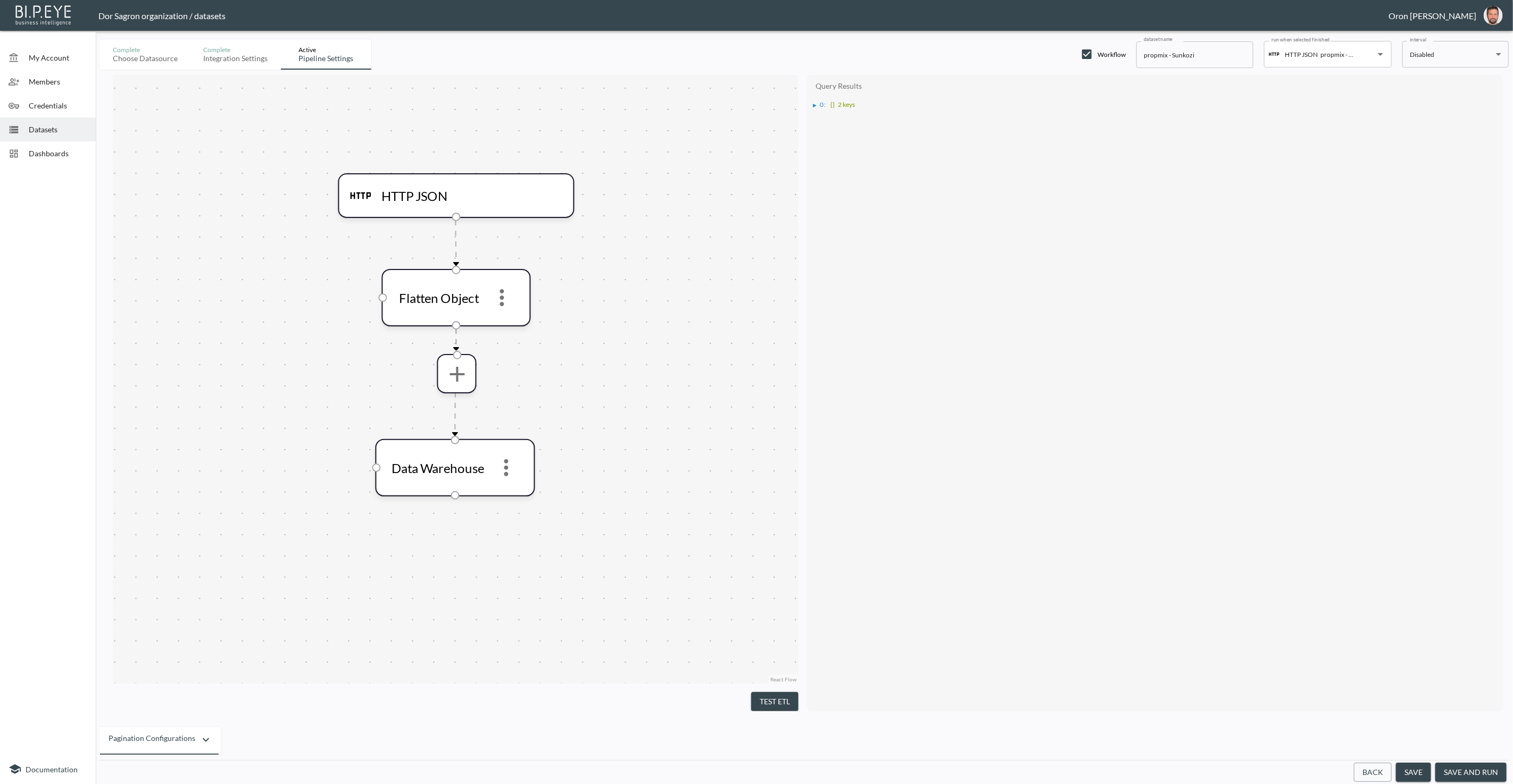
click at [818, 104] on div "▶" at bounding box center [817, 105] width 7 height 5
click at [512, 298] on icon "more" at bounding box center [502, 298] width 26 height 26
click at [529, 355] on div at bounding box center [756, 392] width 1513 height 784
drag, startPoint x: 527, startPoint y: 353, endPoint x: 519, endPoint y: 339, distance: 16.1
click at [510, 309] on button "more" at bounding box center [502, 298] width 34 height 34
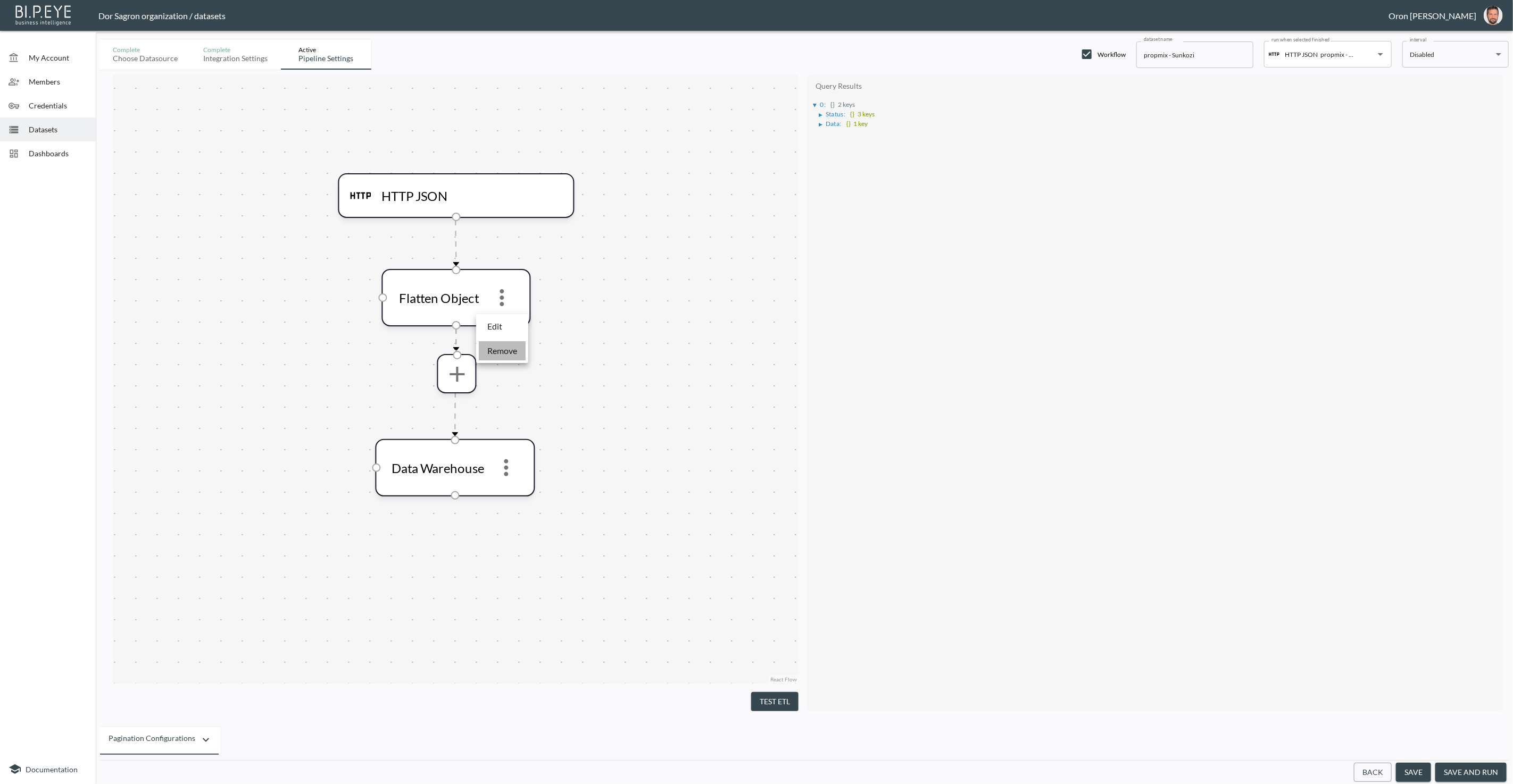
click at [505, 343] on li "Remove" at bounding box center [502, 351] width 47 height 19
click at [461, 295] on icon "more" at bounding box center [456, 288] width 26 height 26
click at [459, 317] on p "Select Columns" at bounding box center [438, 317] width 56 height 13
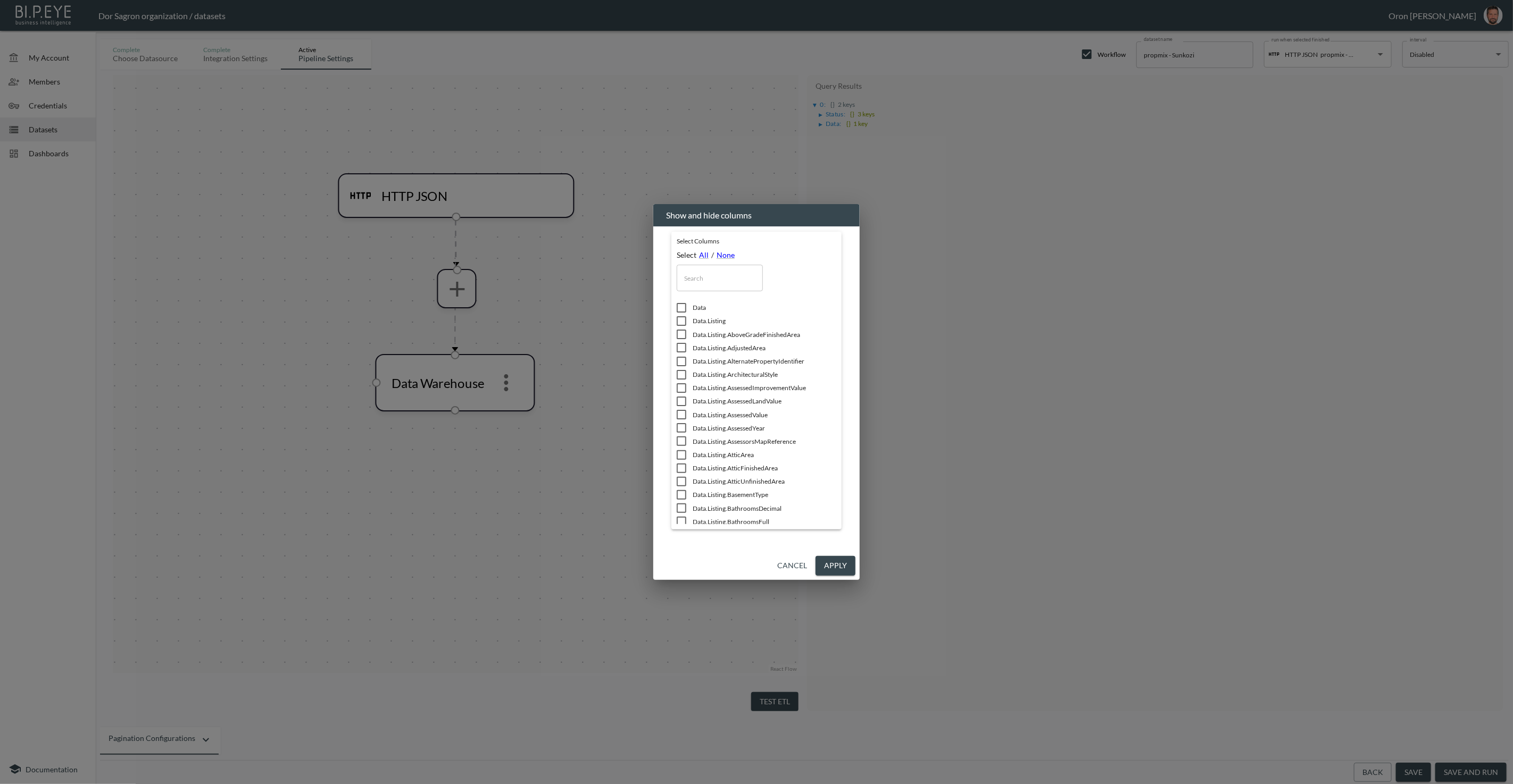
click at [688, 324] on input "checkbox" at bounding box center [681, 321] width 22 height 11
checkbox input "true"
click at [836, 564] on button "Apply" at bounding box center [835, 565] width 40 height 19
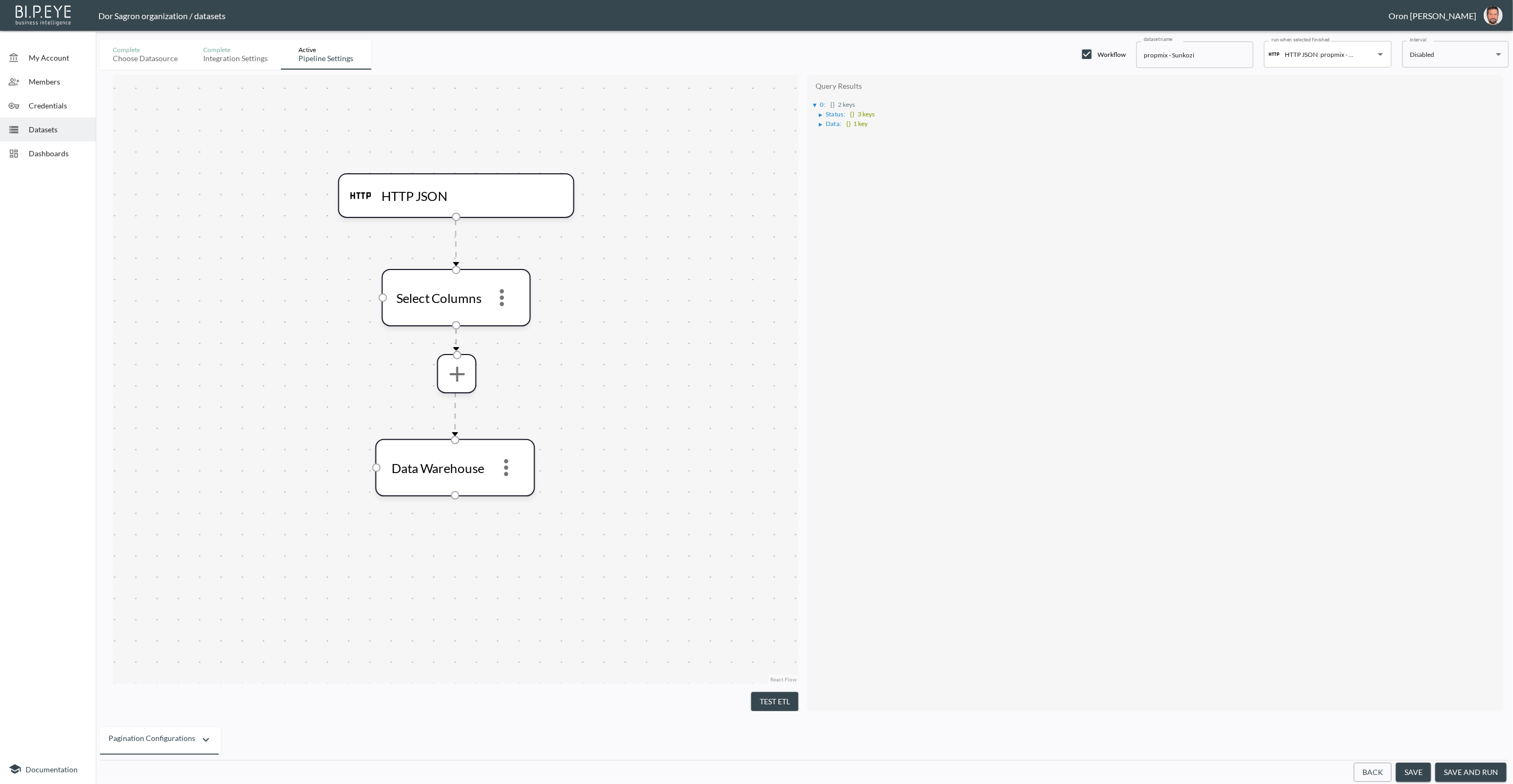
drag, startPoint x: 773, startPoint y: 692, endPoint x: 839, endPoint y: 318, distance: 379.8
click at [773, 692] on button "Test ETL" at bounding box center [774, 701] width 47 height 19
click at [832, 104] on span "{}" at bounding box center [833, 104] width 5 height 8
click at [454, 373] on icon "more" at bounding box center [456, 373] width 15 height 15
click at [448, 595] on p "Flatten Object" at bounding box center [436, 598] width 53 height 13
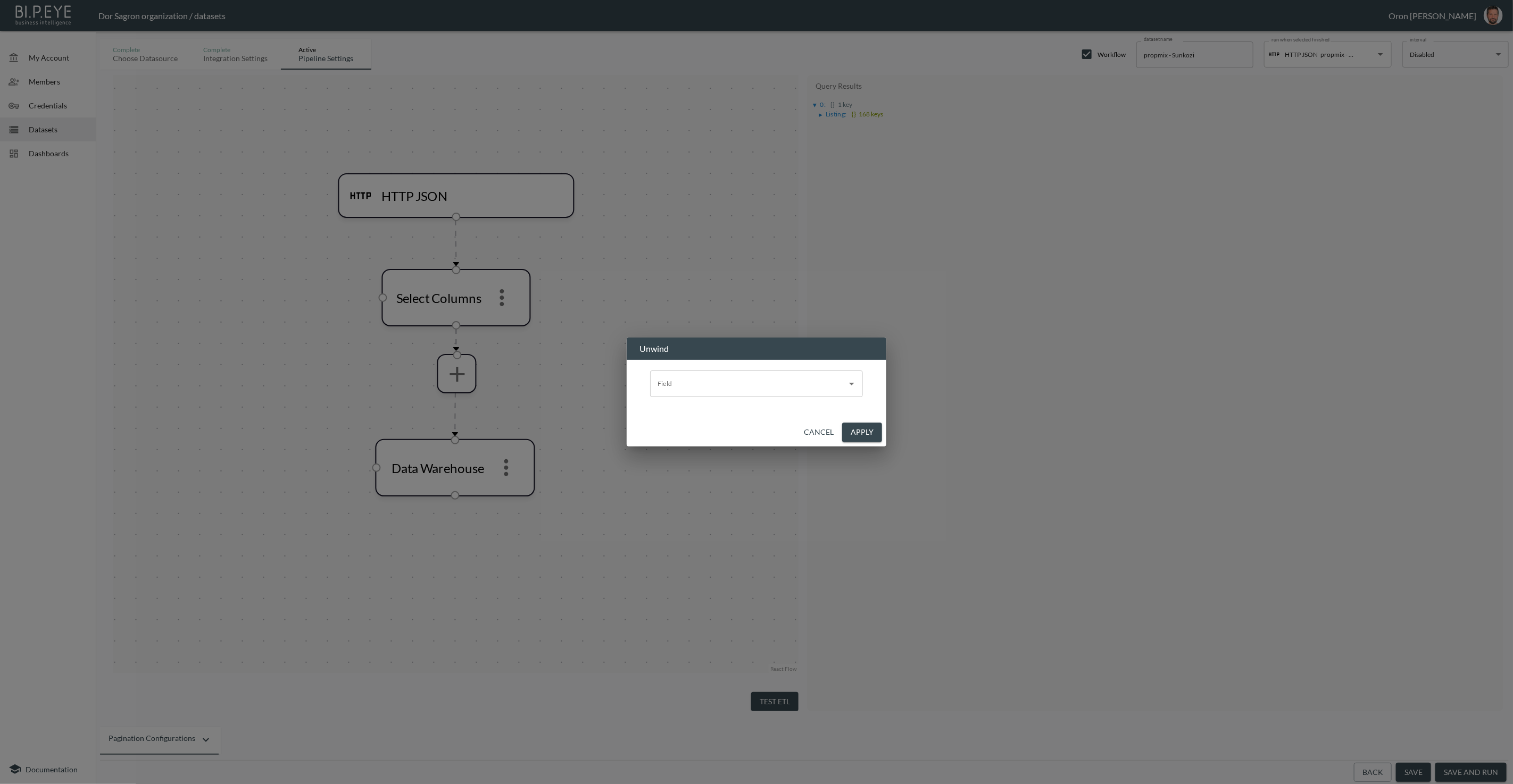
click at [685, 387] on input "Field" at bounding box center [749, 384] width 187 height 17
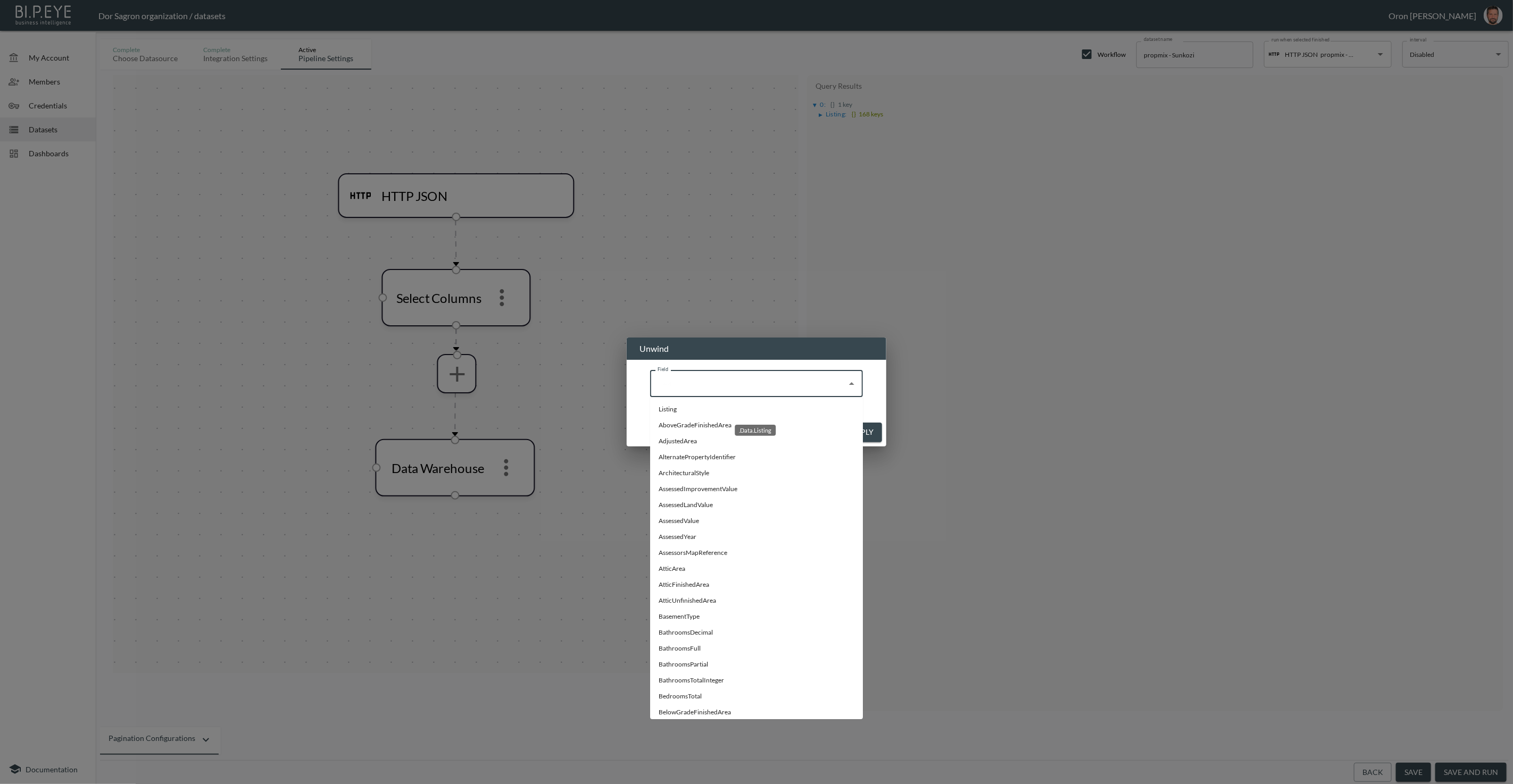
drag, startPoint x: 692, startPoint y: 413, endPoint x: 770, endPoint y: 426, distance: 79.1
click at [692, 413] on li "Listing" at bounding box center [756, 409] width 213 height 16
type input "Listing"
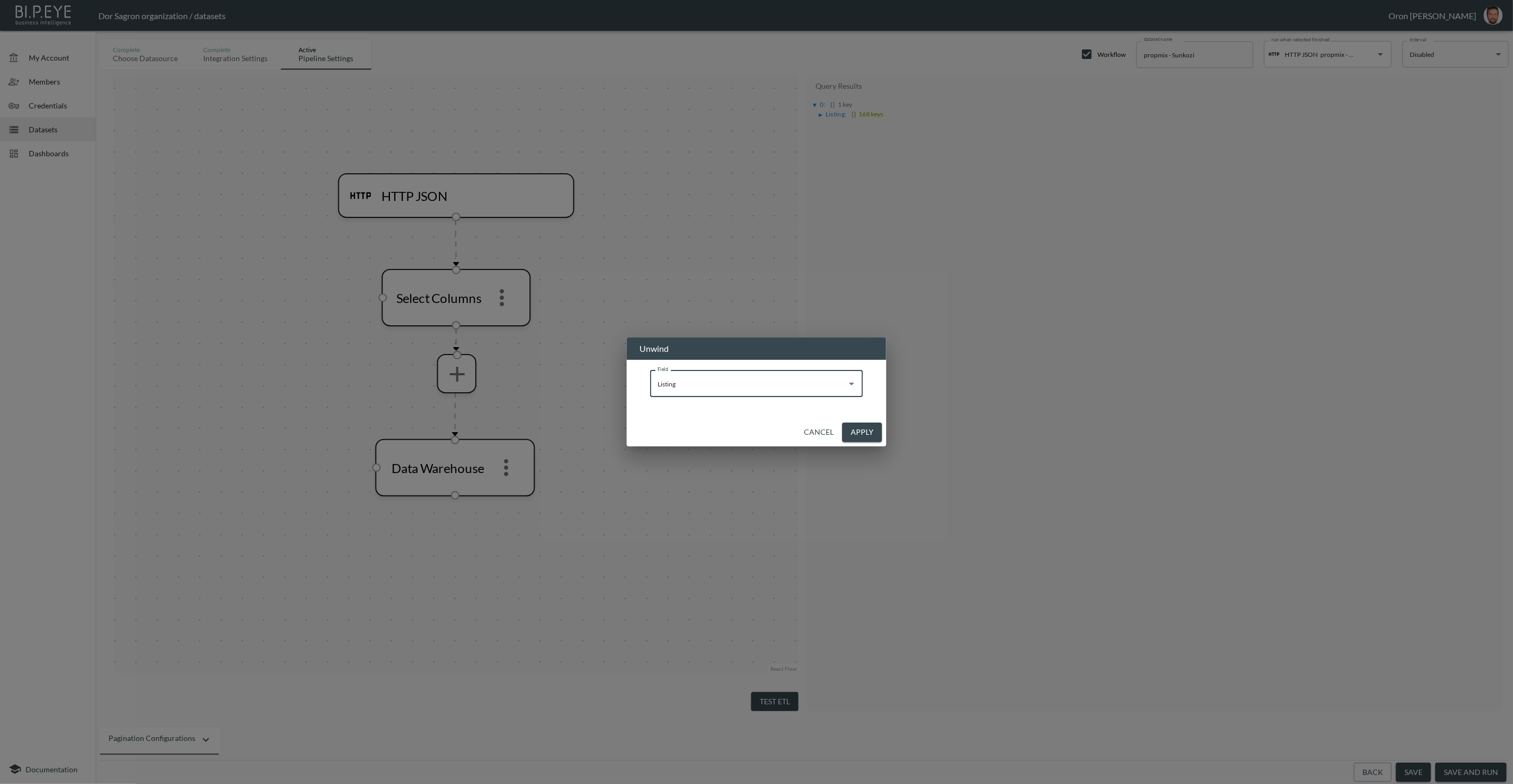
drag, startPoint x: 873, startPoint y: 433, endPoint x: 863, endPoint y: 429, distance: 10.8
click at [870, 432] on button "Apply" at bounding box center [862, 432] width 40 height 19
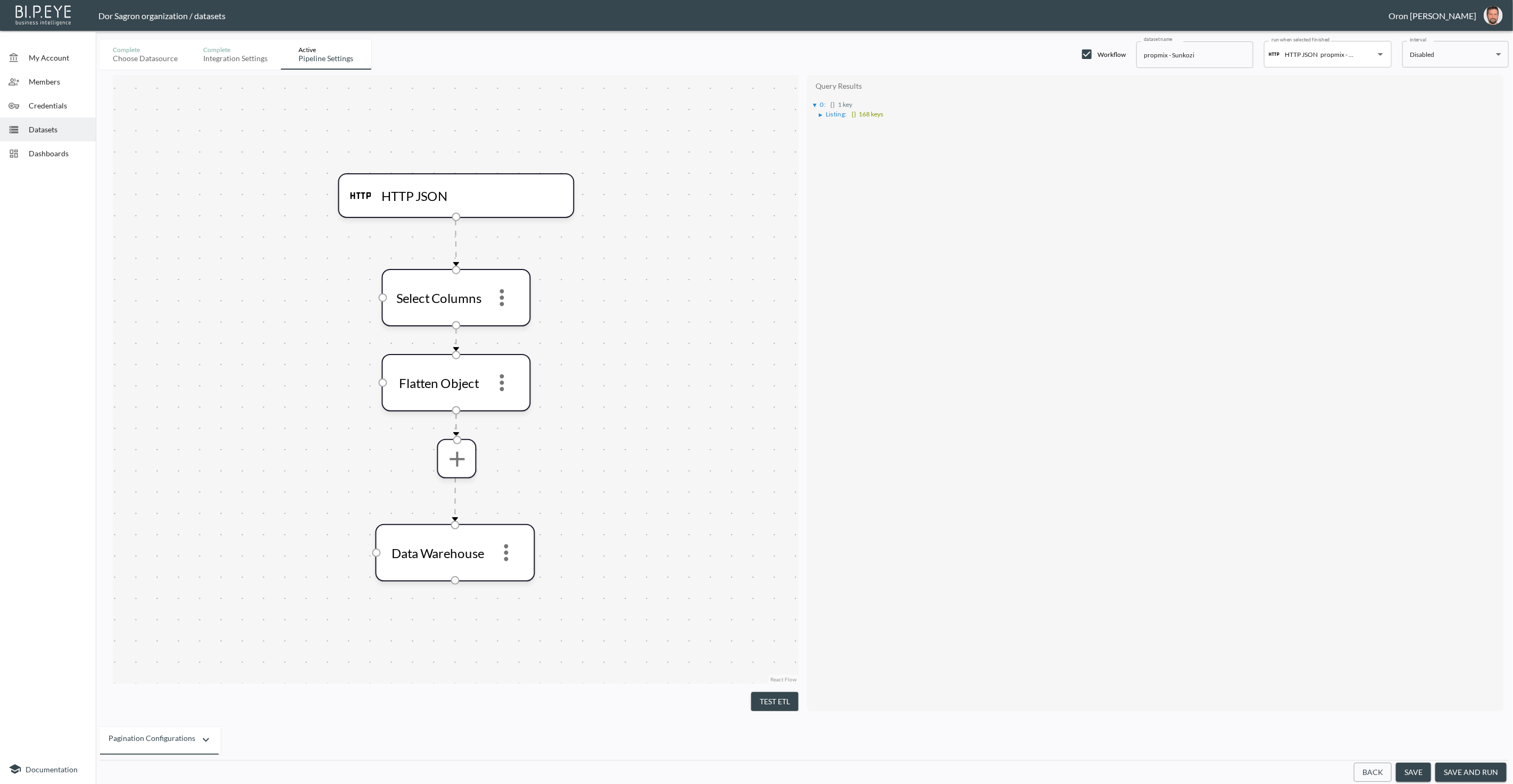
click at [773, 698] on button "Test ETL" at bounding box center [774, 701] width 47 height 19
click at [819, 104] on div "▶" at bounding box center [817, 105] width 7 height 5
click at [820, 114] on div "▶" at bounding box center [820, 114] width 4 height 5
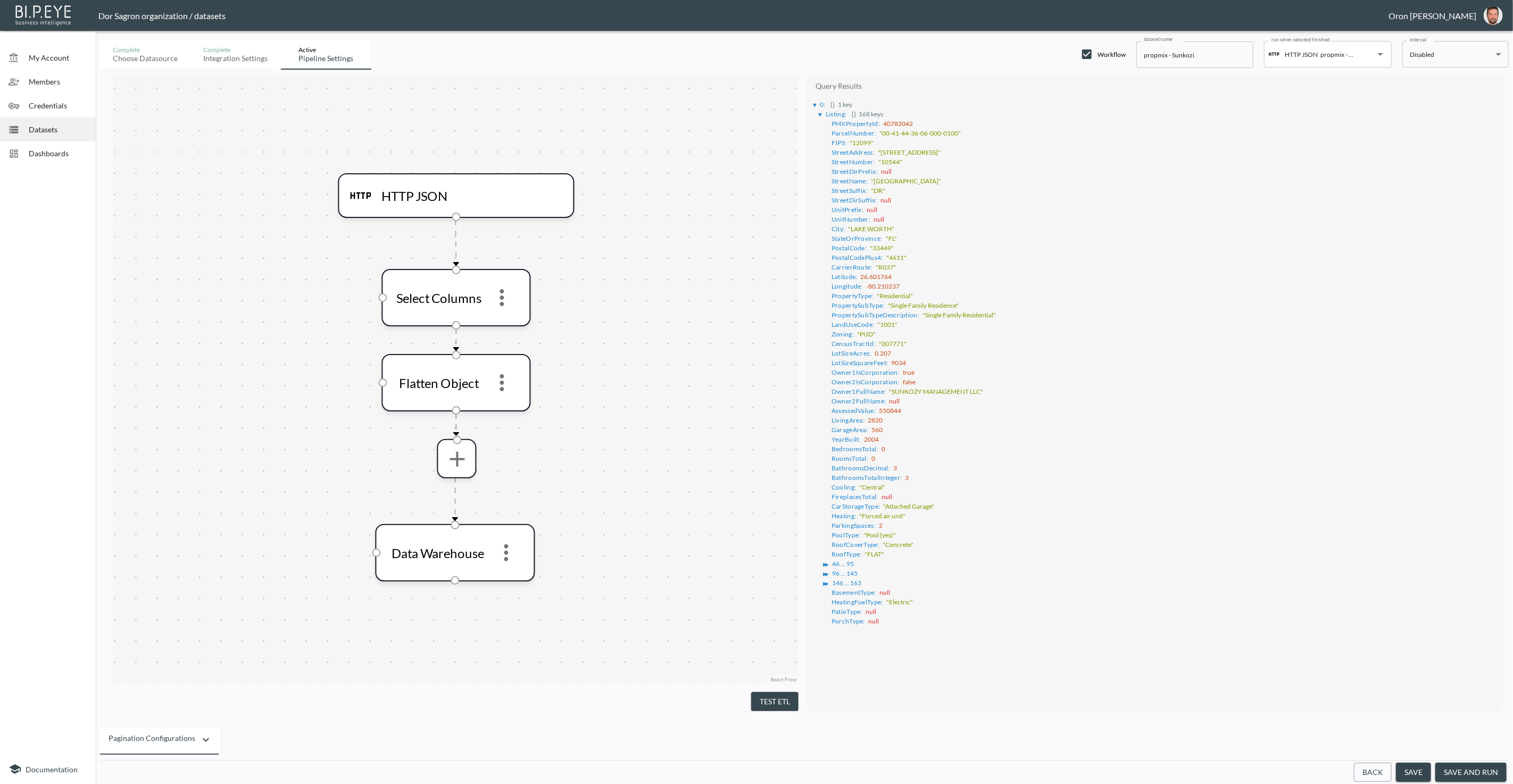
click at [825, 562] on div "▶" at bounding box center [825, 564] width 4 height 5
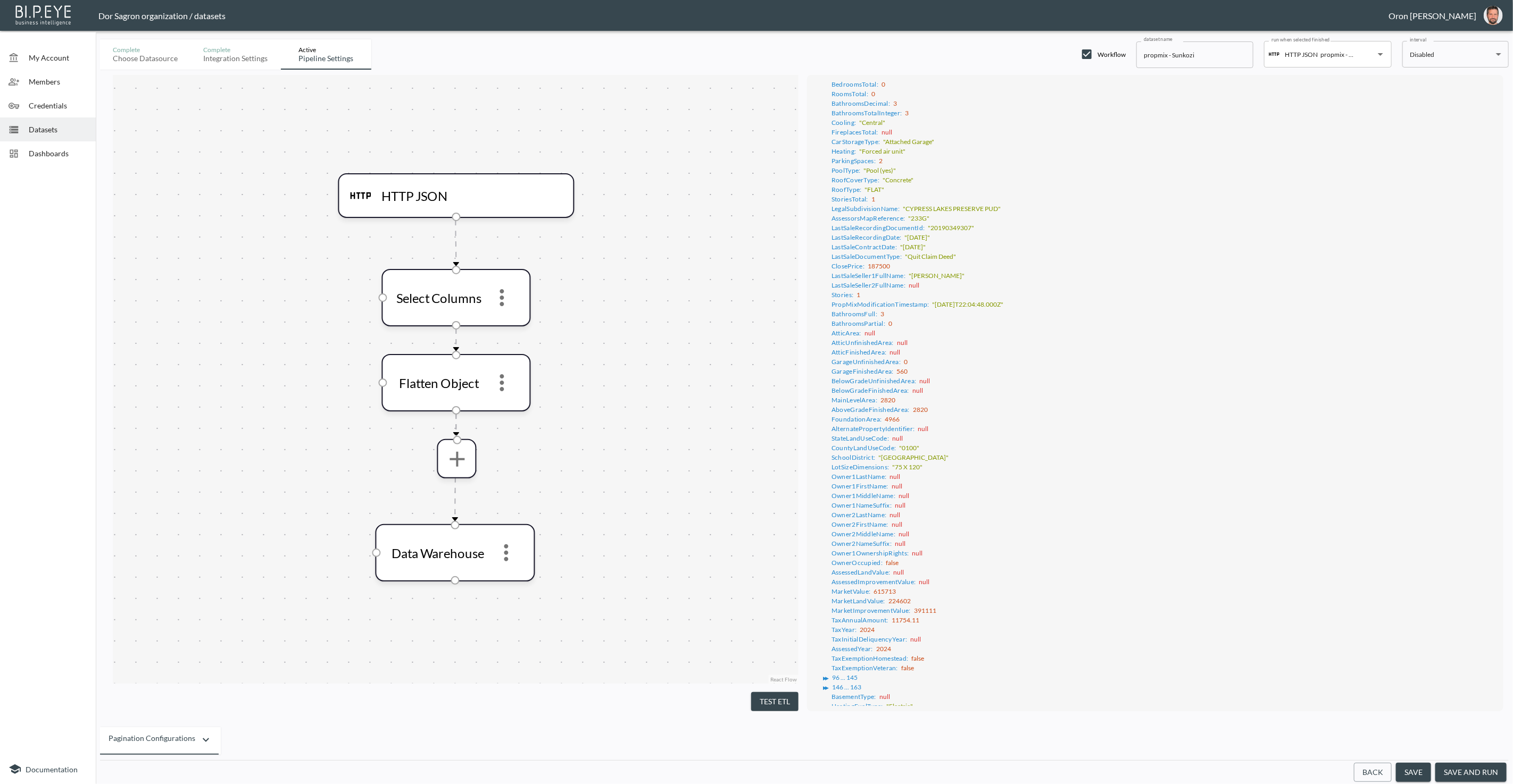
click at [824, 676] on div "▶" at bounding box center [825, 678] width 4 height 5
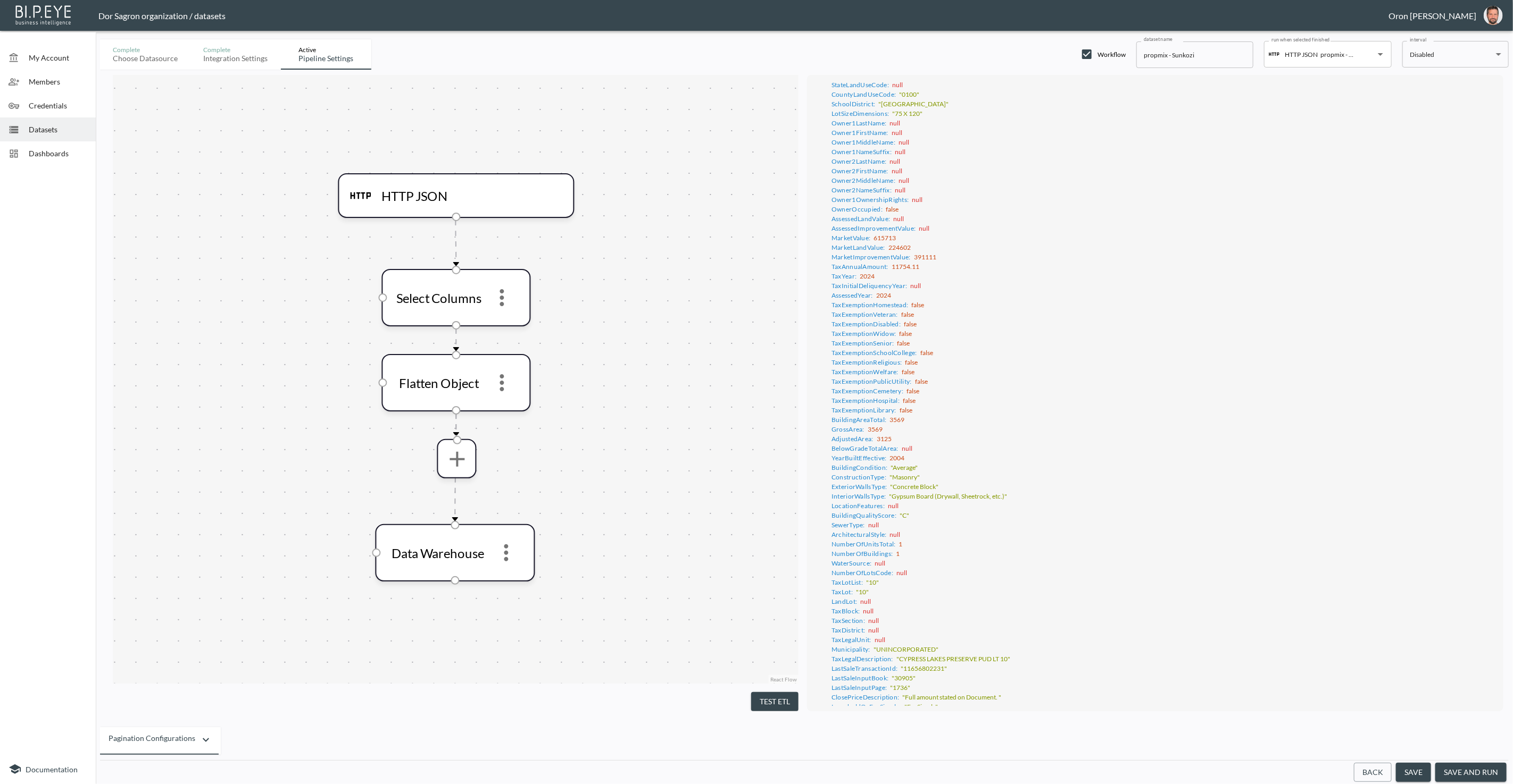
scroll to position [819, 0]
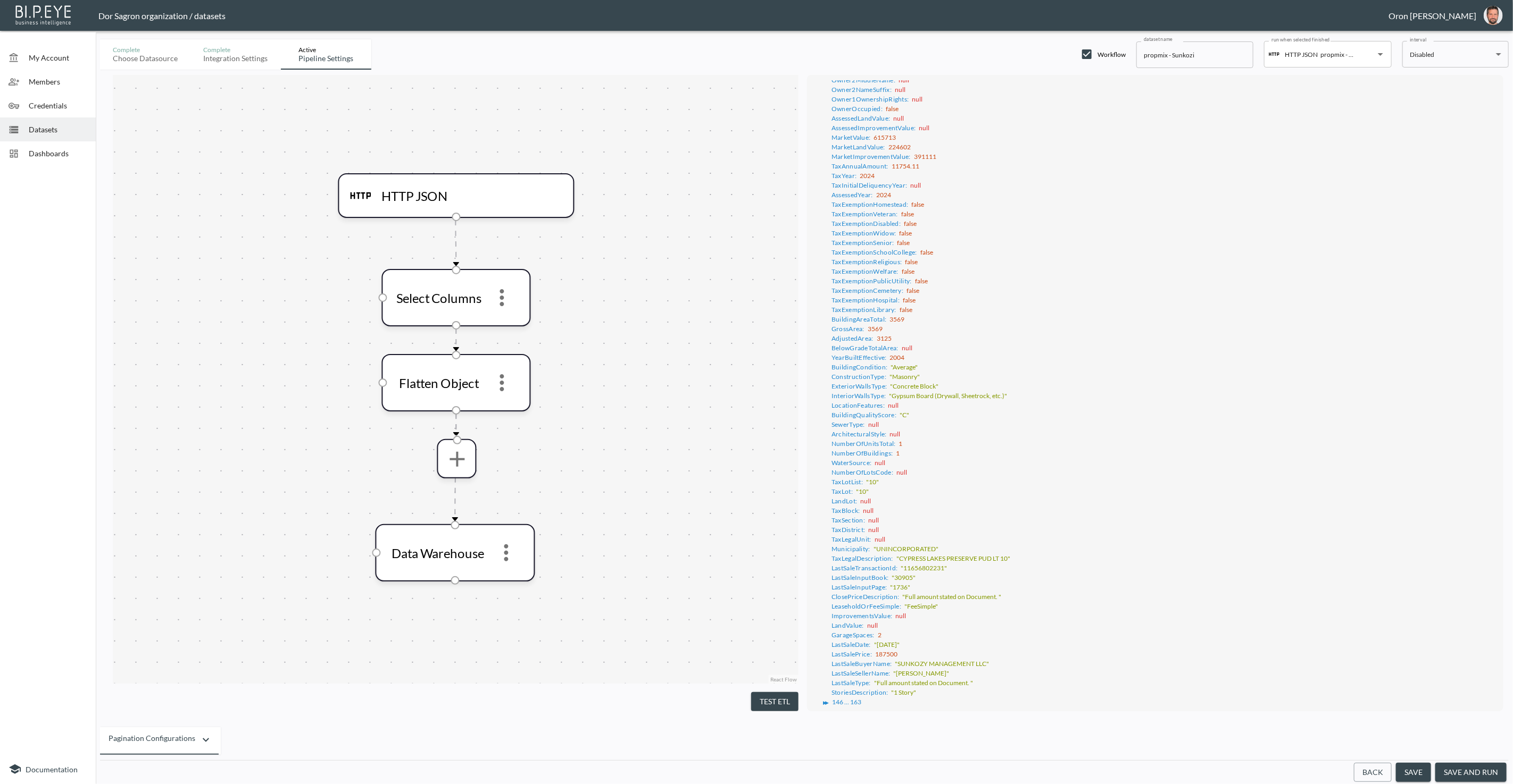
click at [828, 700] on div "▶ ▶" at bounding box center [827, 703] width 4 height 5
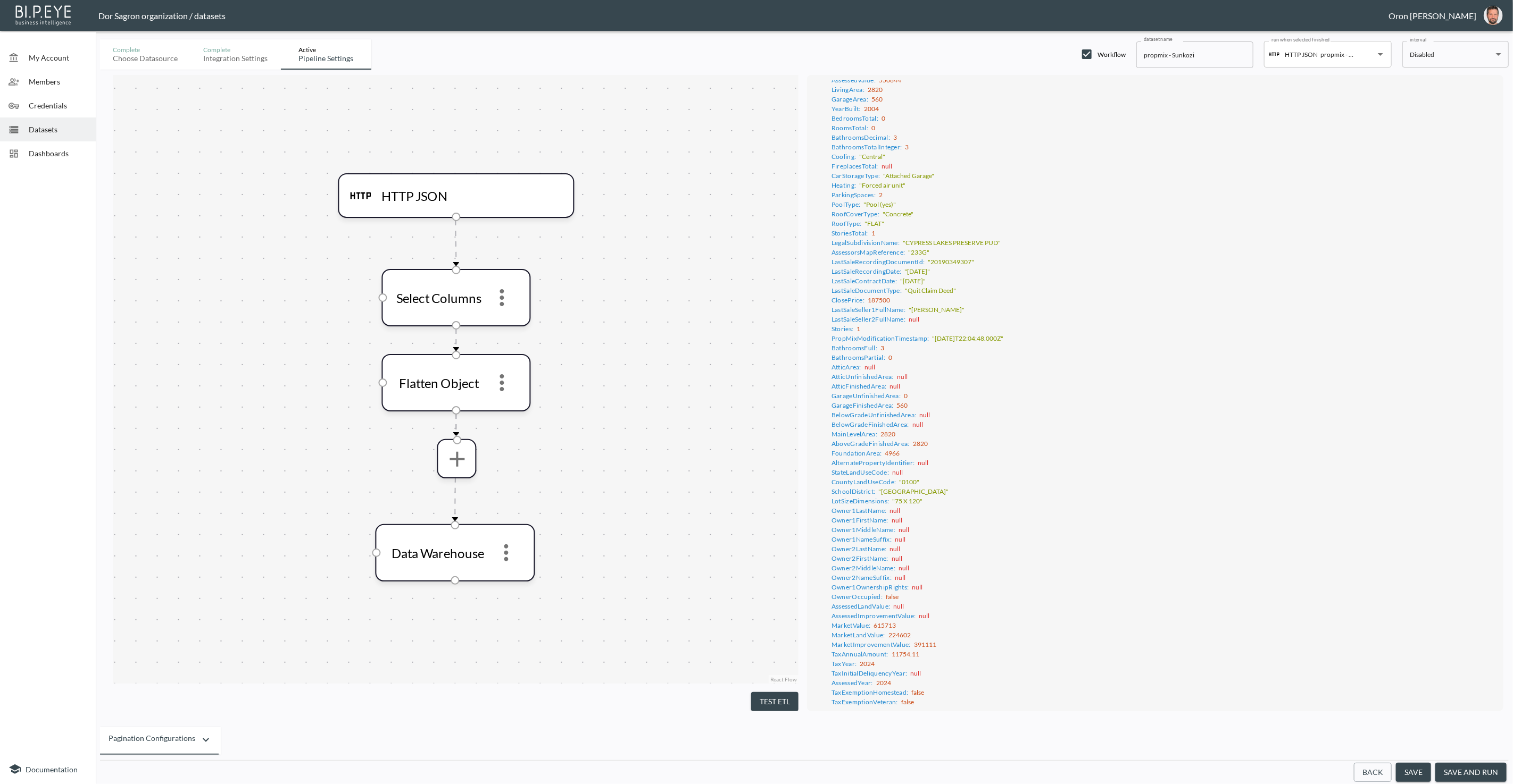
scroll to position [0, 0]
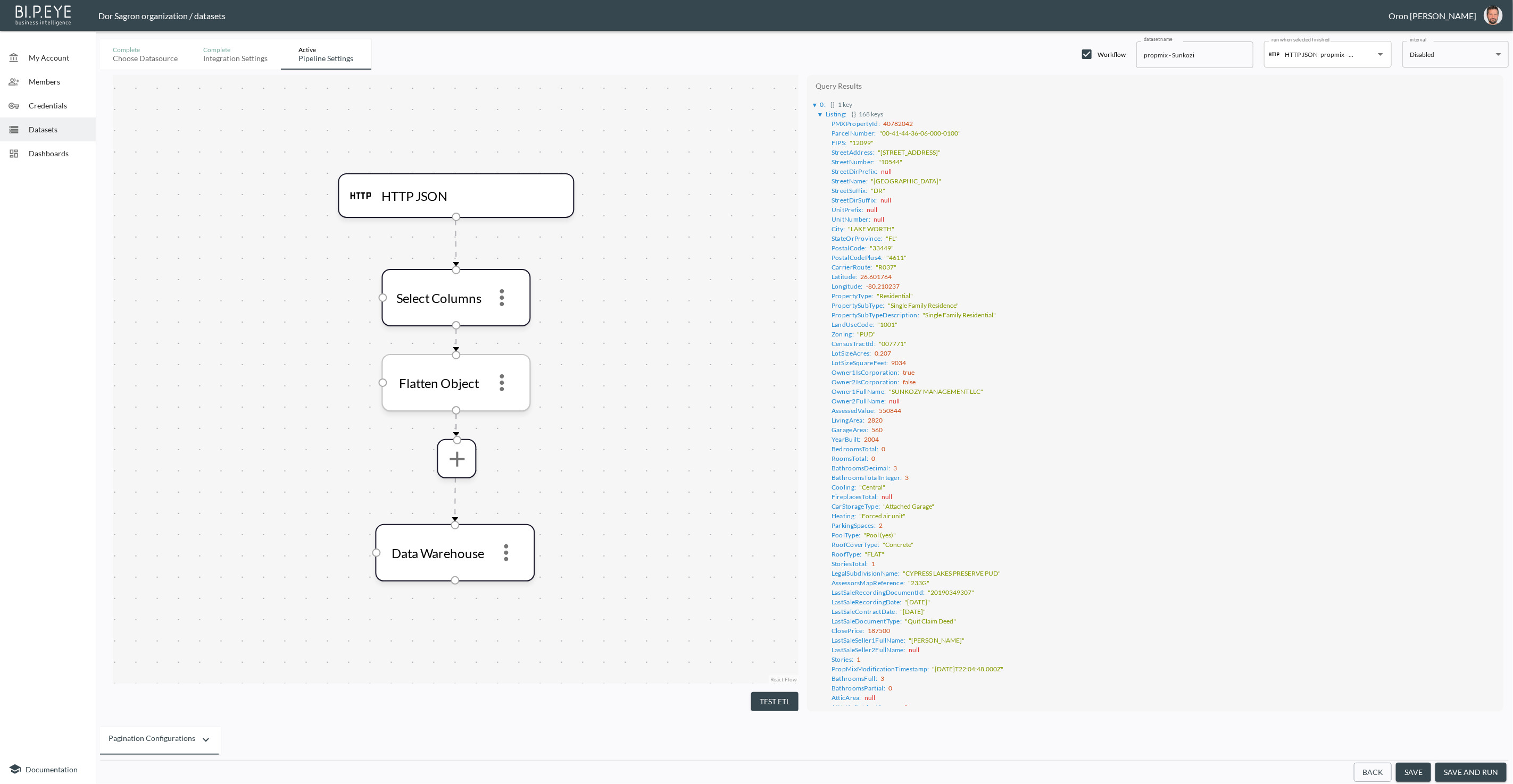
click at [504, 388] on icon "more" at bounding box center [502, 383] width 5 height 17
click at [507, 436] on p "Remove" at bounding box center [502, 436] width 30 height 13
click at [459, 370] on icon "more" at bounding box center [456, 373] width 26 height 26
click at [459, 395] on li "Select Columns" at bounding box center [456, 402] width 110 height 19
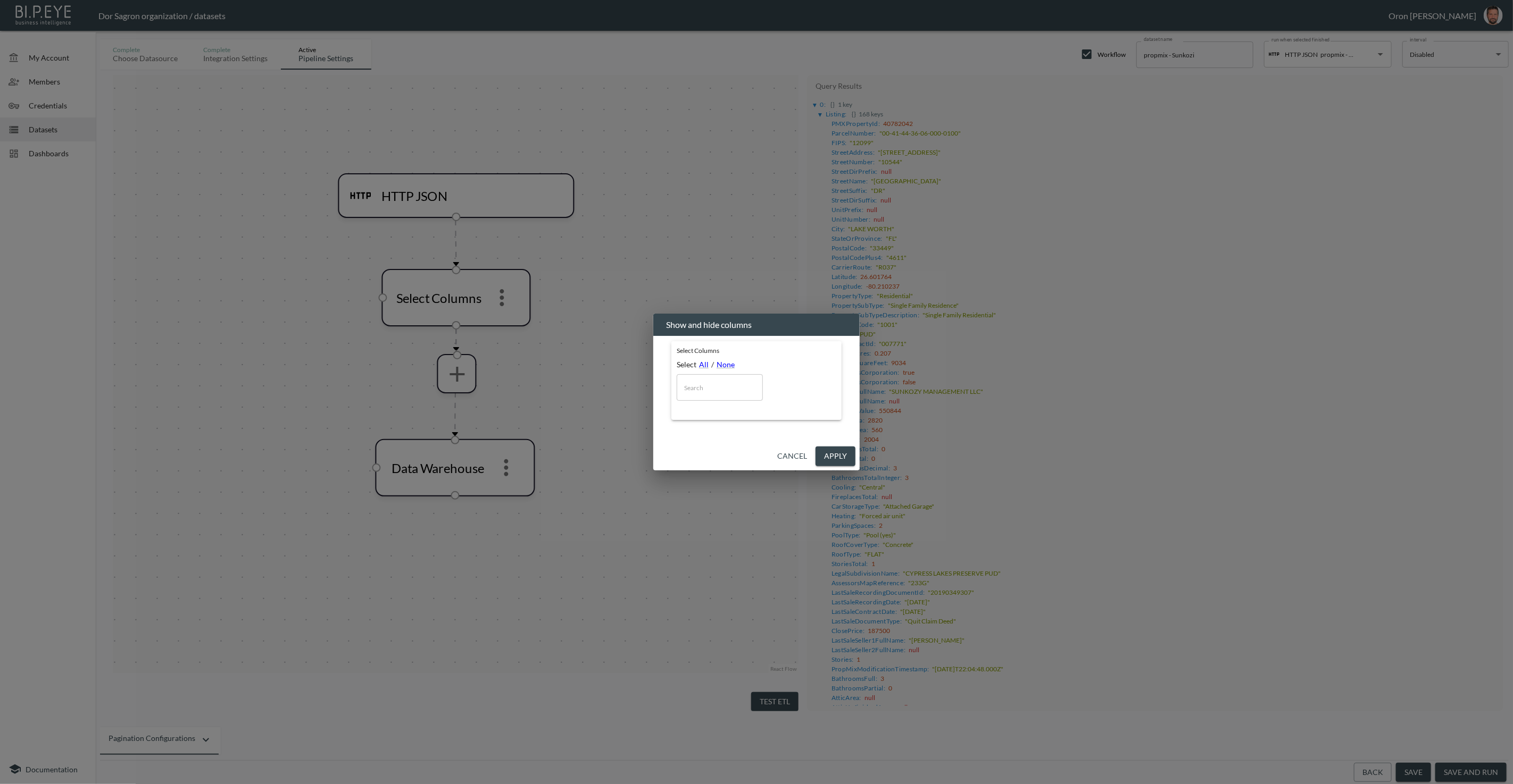
drag, startPoint x: 786, startPoint y: 453, endPoint x: 740, endPoint y: 418, distance: 57.8
click at [784, 452] on button "Cancel" at bounding box center [792, 456] width 39 height 19
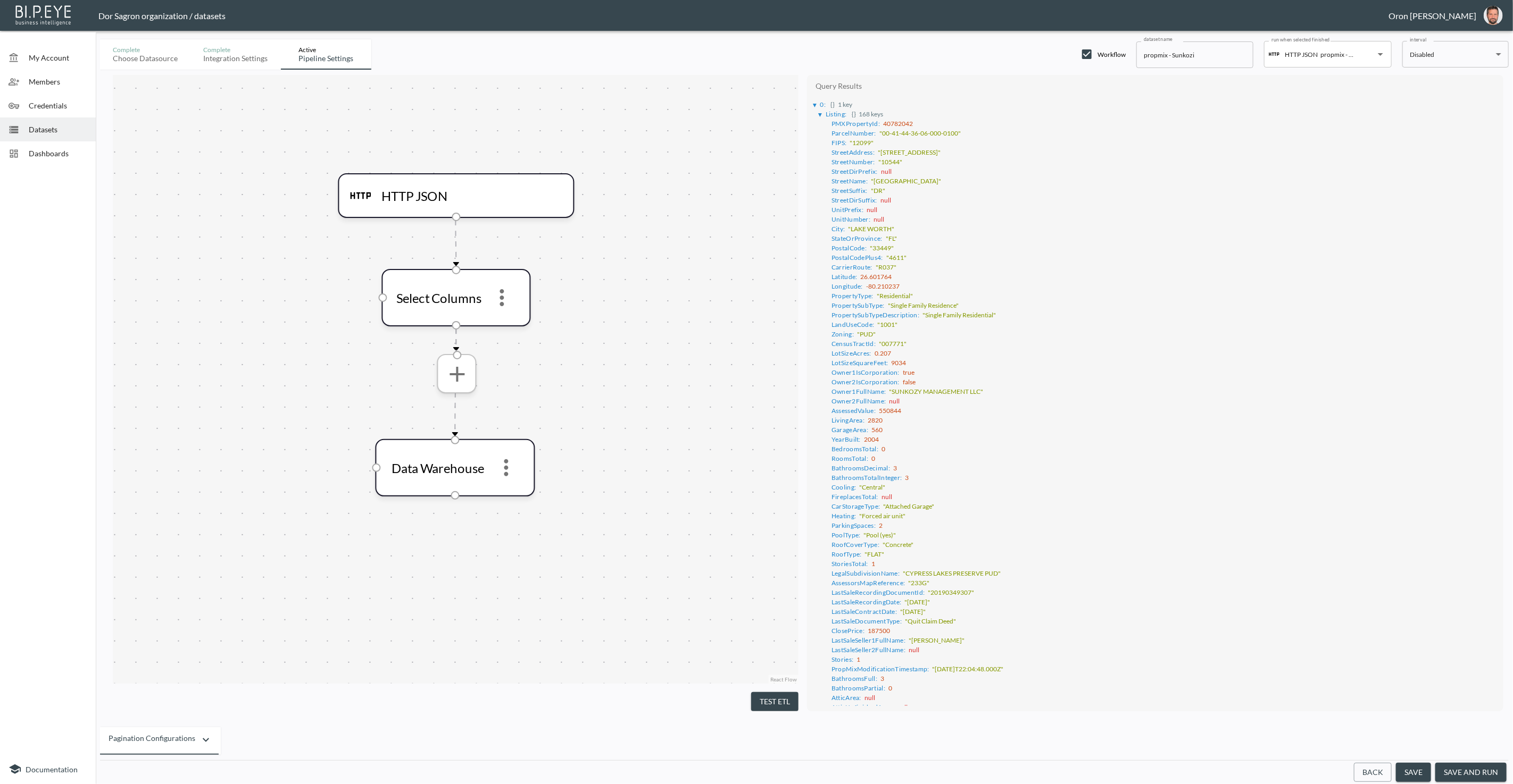
click at [463, 370] on icon "more" at bounding box center [456, 373] width 26 height 26
click at [462, 596] on p "Flatten Object" at bounding box center [436, 598] width 53 height 13
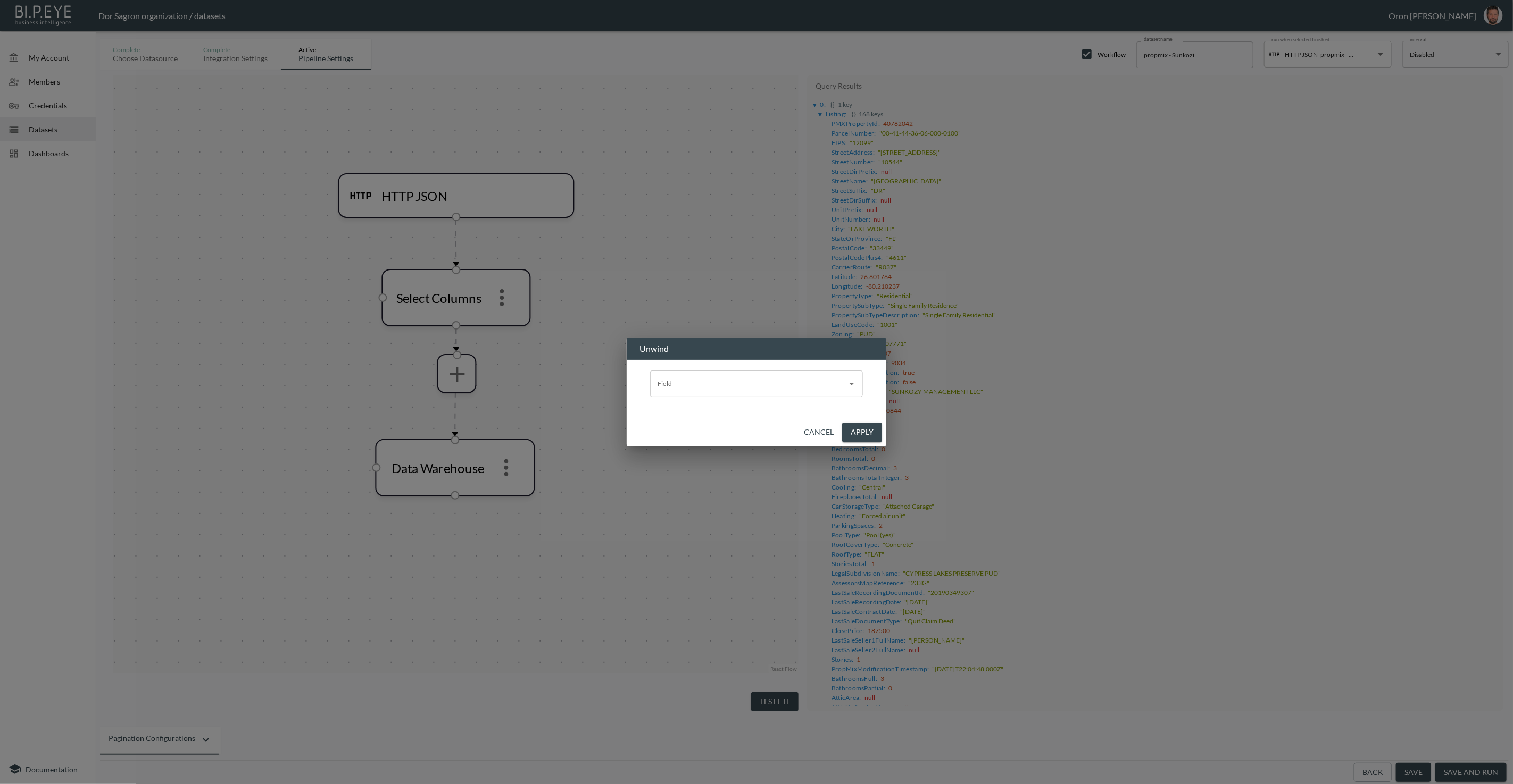
click at [674, 380] on input "Field" at bounding box center [749, 384] width 187 height 17
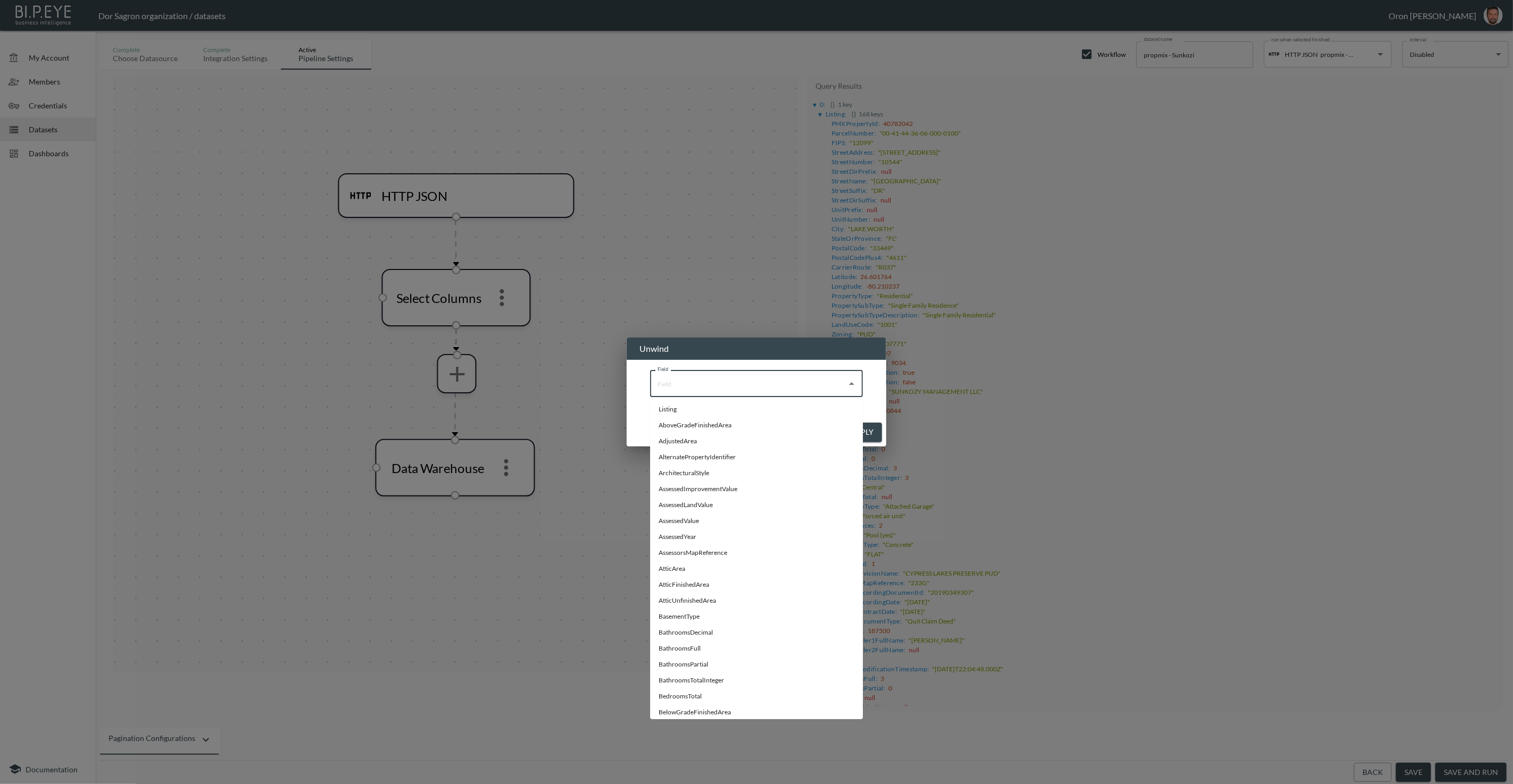
click at [678, 406] on li "Listing" at bounding box center [756, 409] width 213 height 16
type input "Listing"
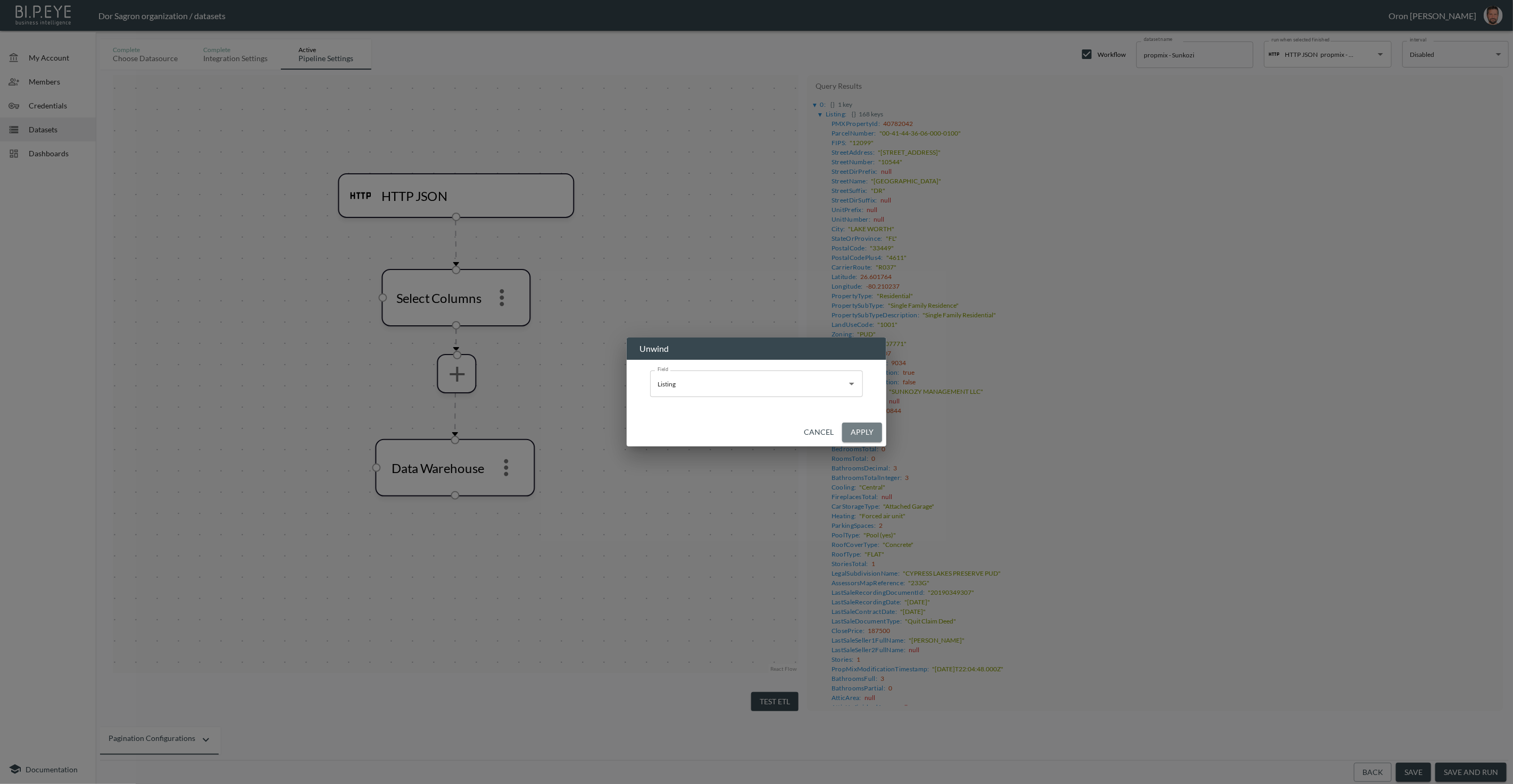
drag, startPoint x: 858, startPoint y: 435, endPoint x: 743, endPoint y: 427, distance: 115.3
click at [851, 433] on button "Apply" at bounding box center [862, 432] width 40 height 19
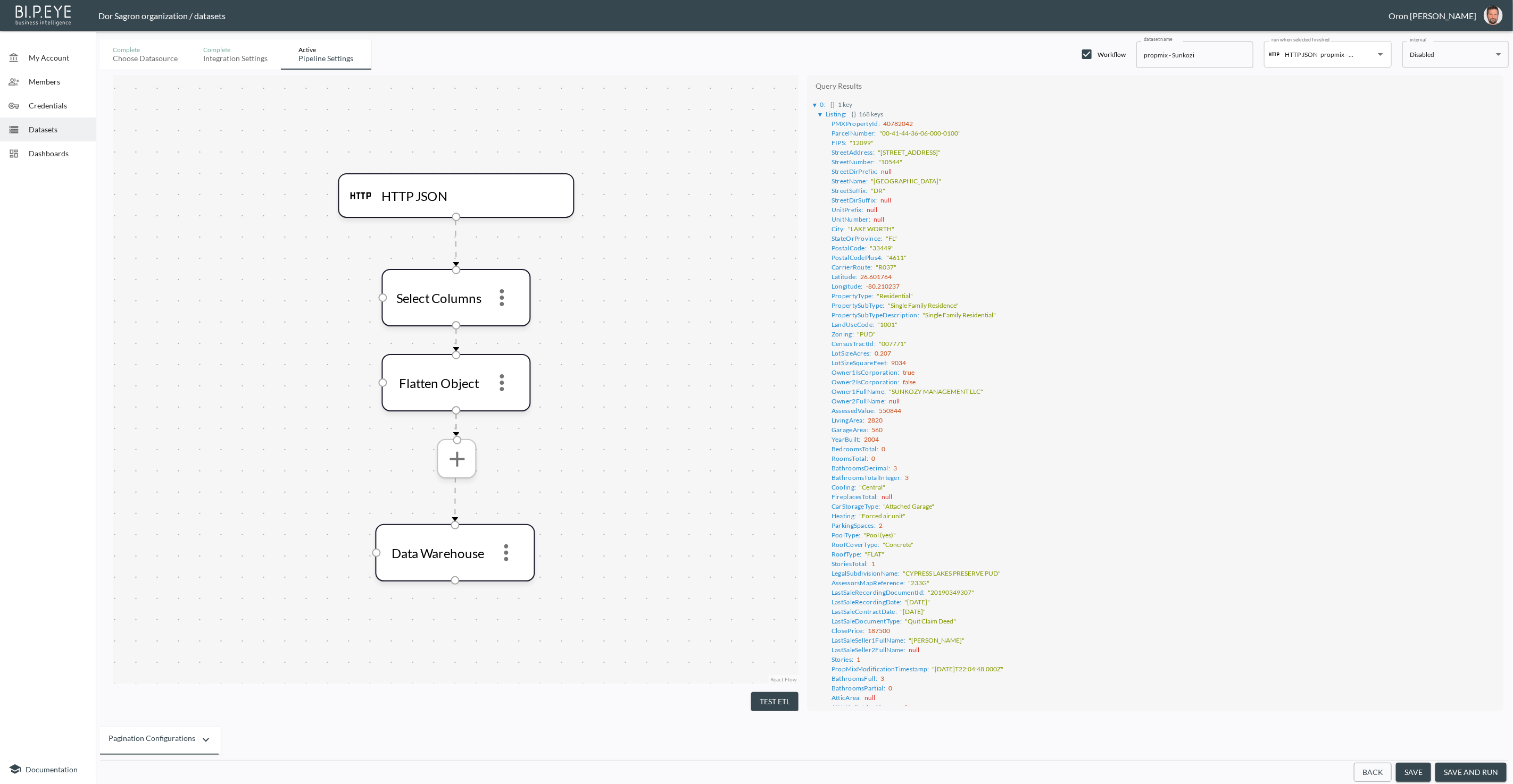
click at [459, 458] on icon "more" at bounding box center [456, 458] width 15 height 15
click at [466, 484] on p "Select Columns" at bounding box center [438, 487] width 56 height 13
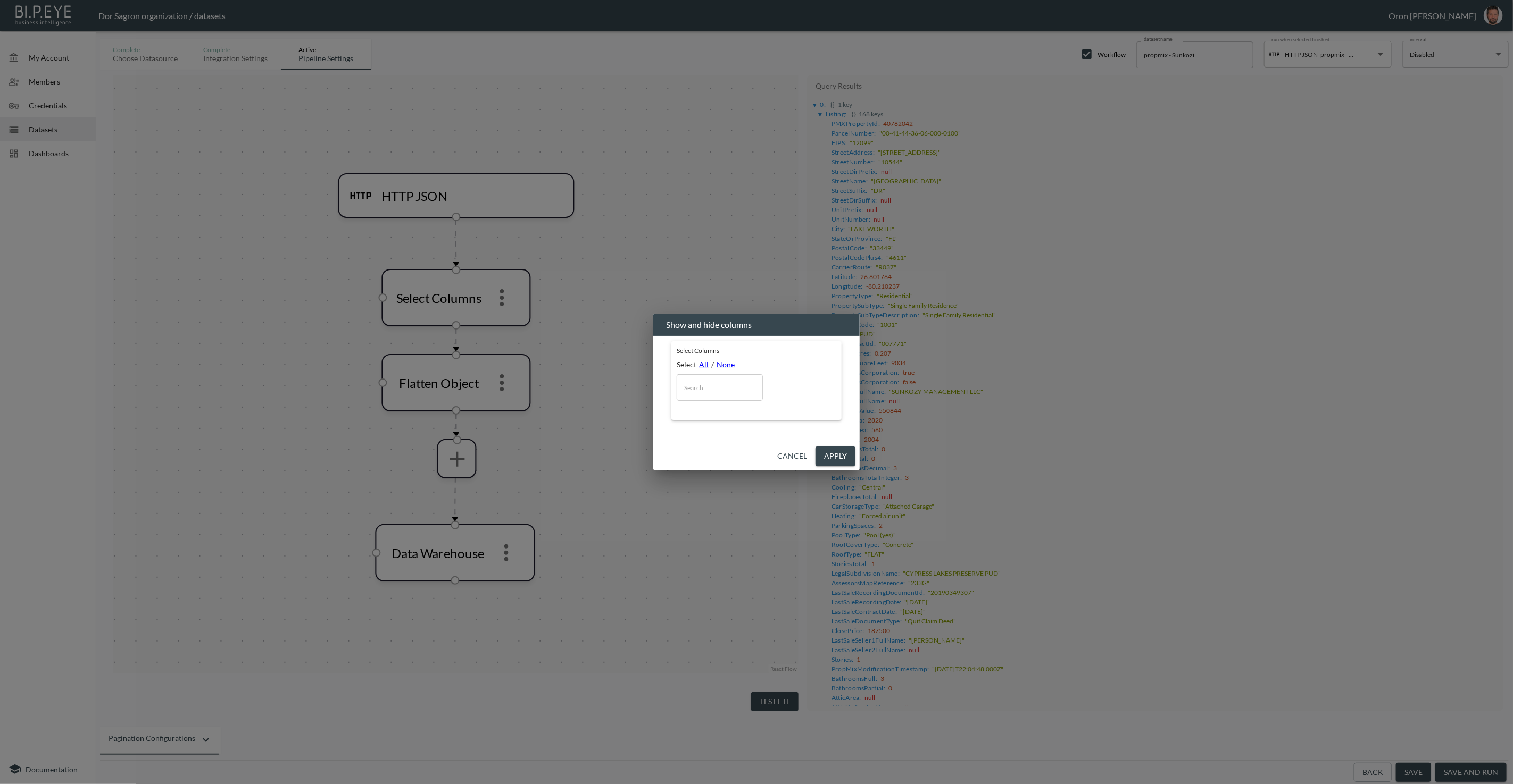
click at [706, 365] on link "All" at bounding box center [704, 365] width 9 height 9
click at [719, 363] on link "None" at bounding box center [725, 365] width 18 height 9
click at [789, 458] on button "Cancel" at bounding box center [792, 456] width 39 height 19
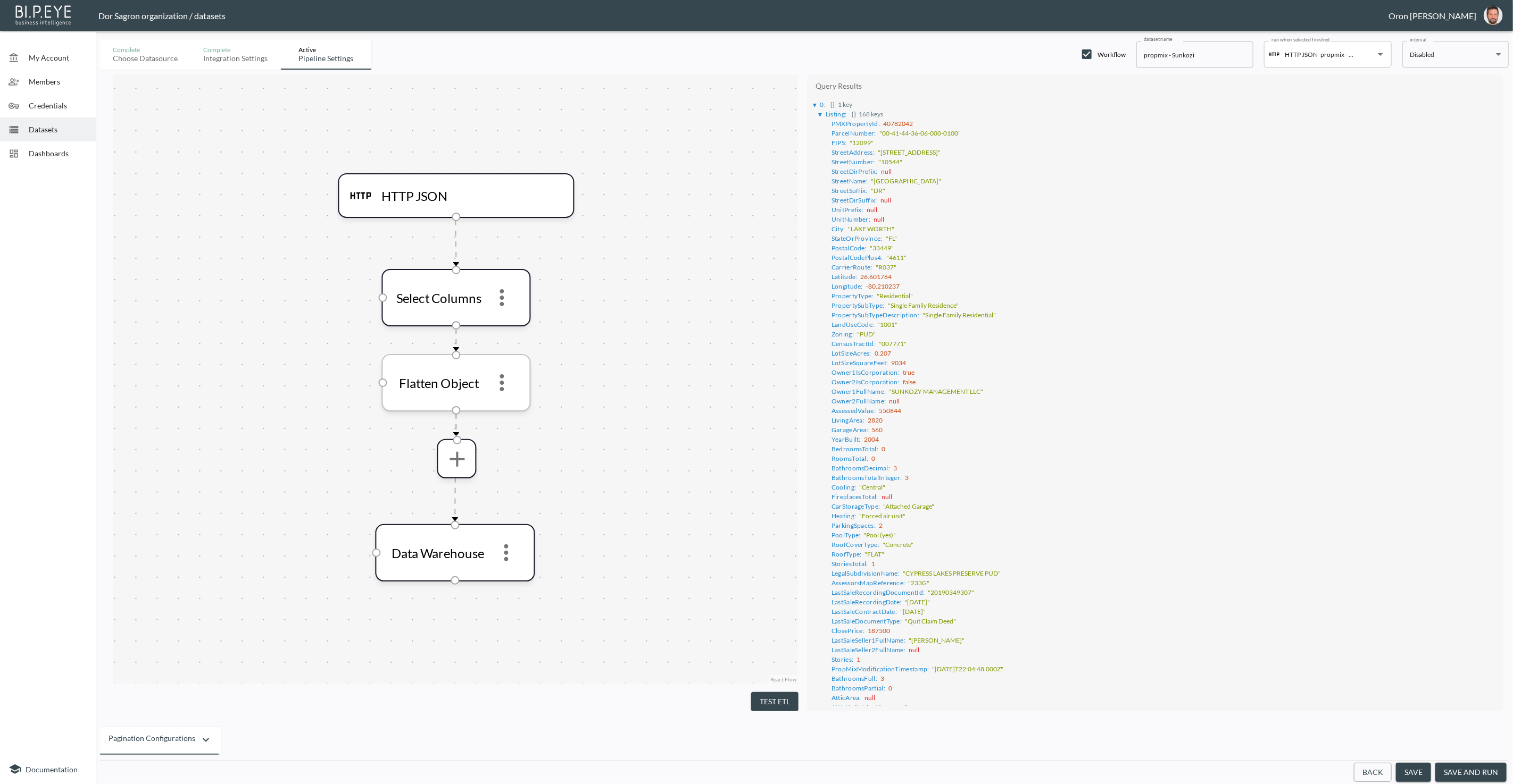
click at [508, 377] on icon "more" at bounding box center [502, 383] width 26 height 26
click at [522, 435] on li "Remove" at bounding box center [502, 436] width 47 height 19
click at [764, 697] on button "Test ETL" at bounding box center [774, 701] width 47 height 19
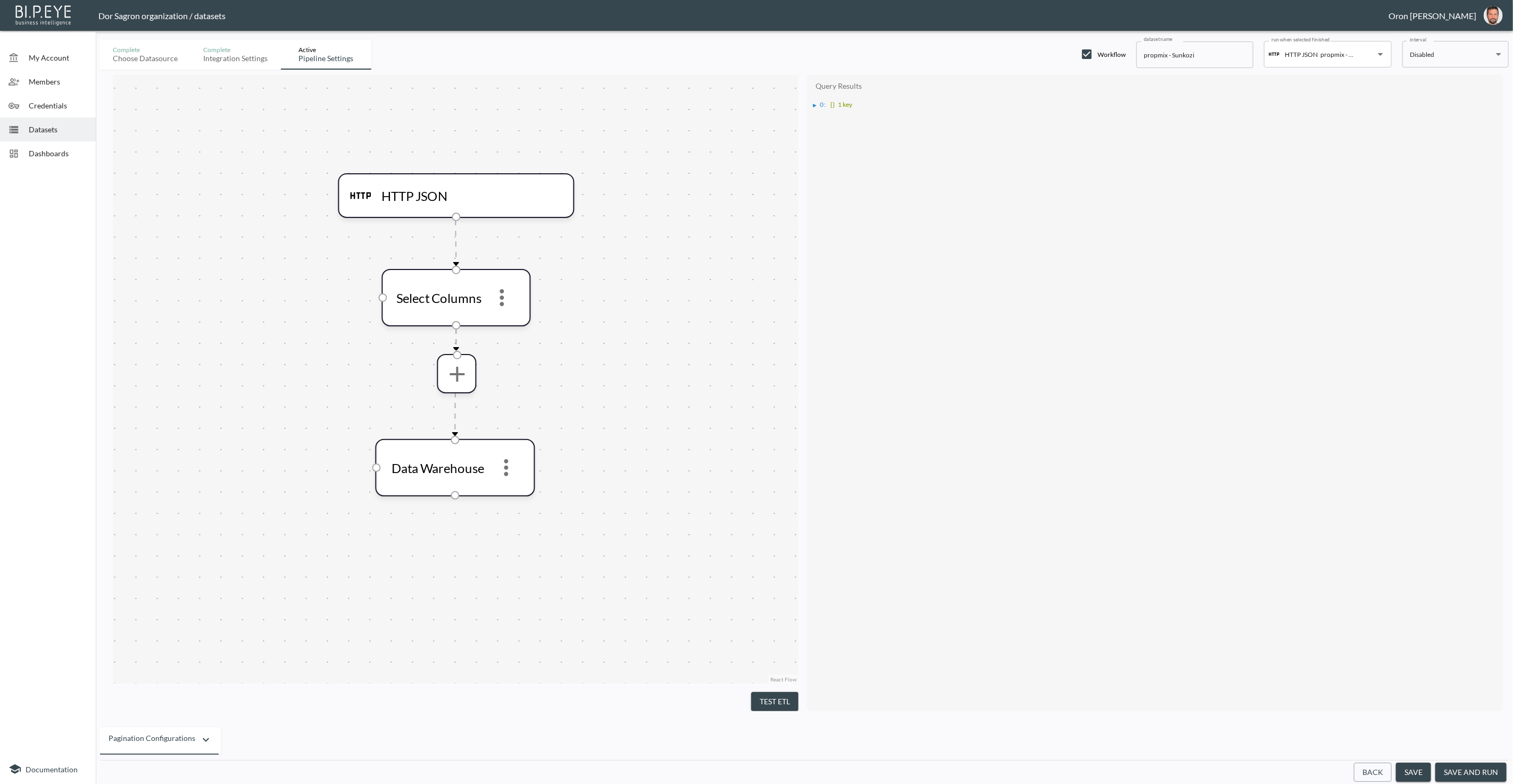
click at [815, 100] on li "▶ 0 : {} 1 key" at bounding box center [1156, 104] width 685 height 9
click at [815, 103] on div "▶" at bounding box center [815, 105] width 4 height 5
click at [507, 295] on icon "more" at bounding box center [502, 298] width 25 height 25
click at [509, 346] on p "Remove" at bounding box center [502, 350] width 30 height 13
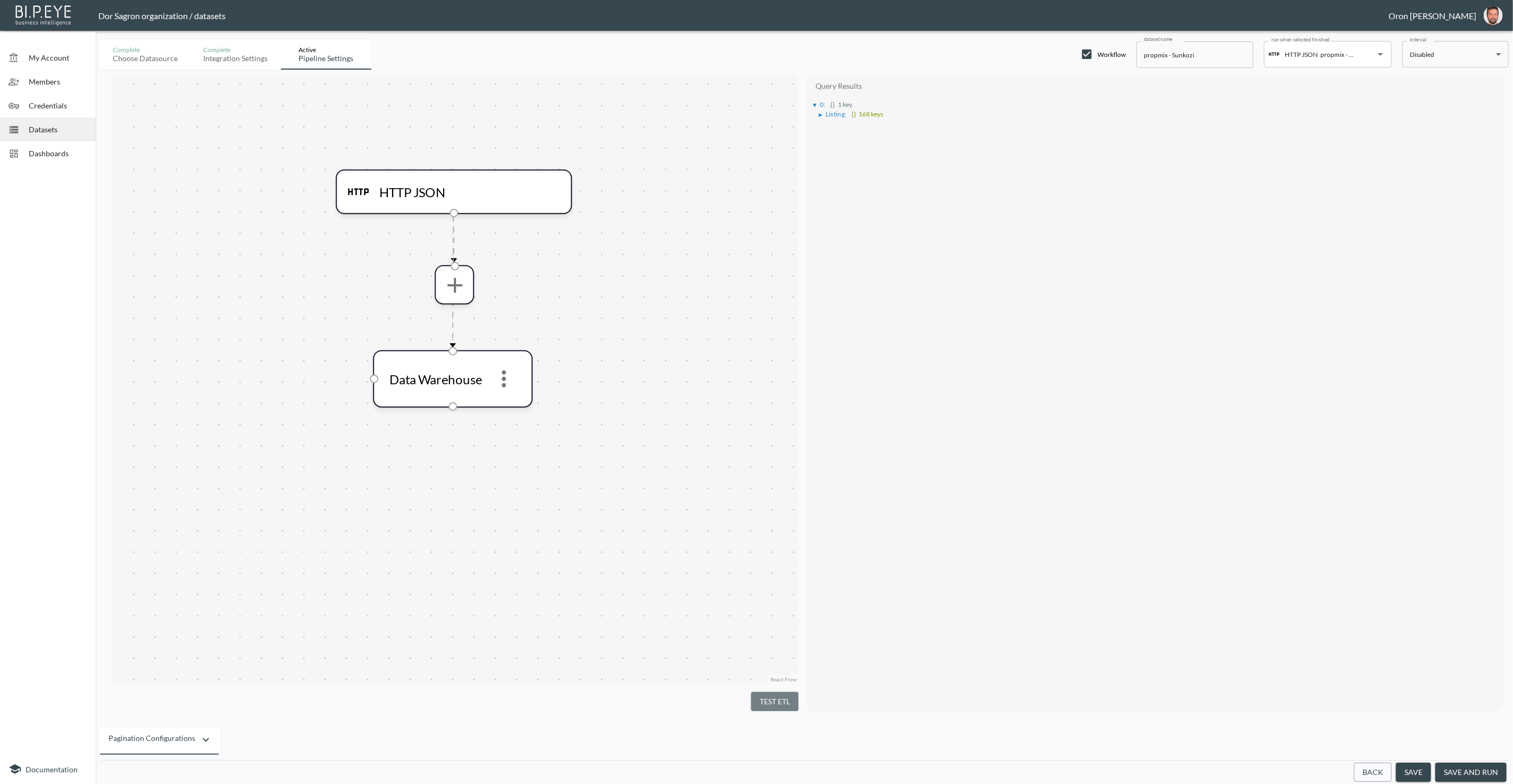
drag, startPoint x: 775, startPoint y: 698, endPoint x: 727, endPoint y: 567, distance: 139.5
click at [774, 694] on button "Test ETL" at bounding box center [774, 701] width 47 height 19
click at [819, 104] on div "▶" at bounding box center [817, 105] width 7 height 5
click at [821, 121] on div "▶" at bounding box center [820, 124] width 4 height 5
click at [825, 131] on div "▶" at bounding box center [826, 134] width 4 height 5
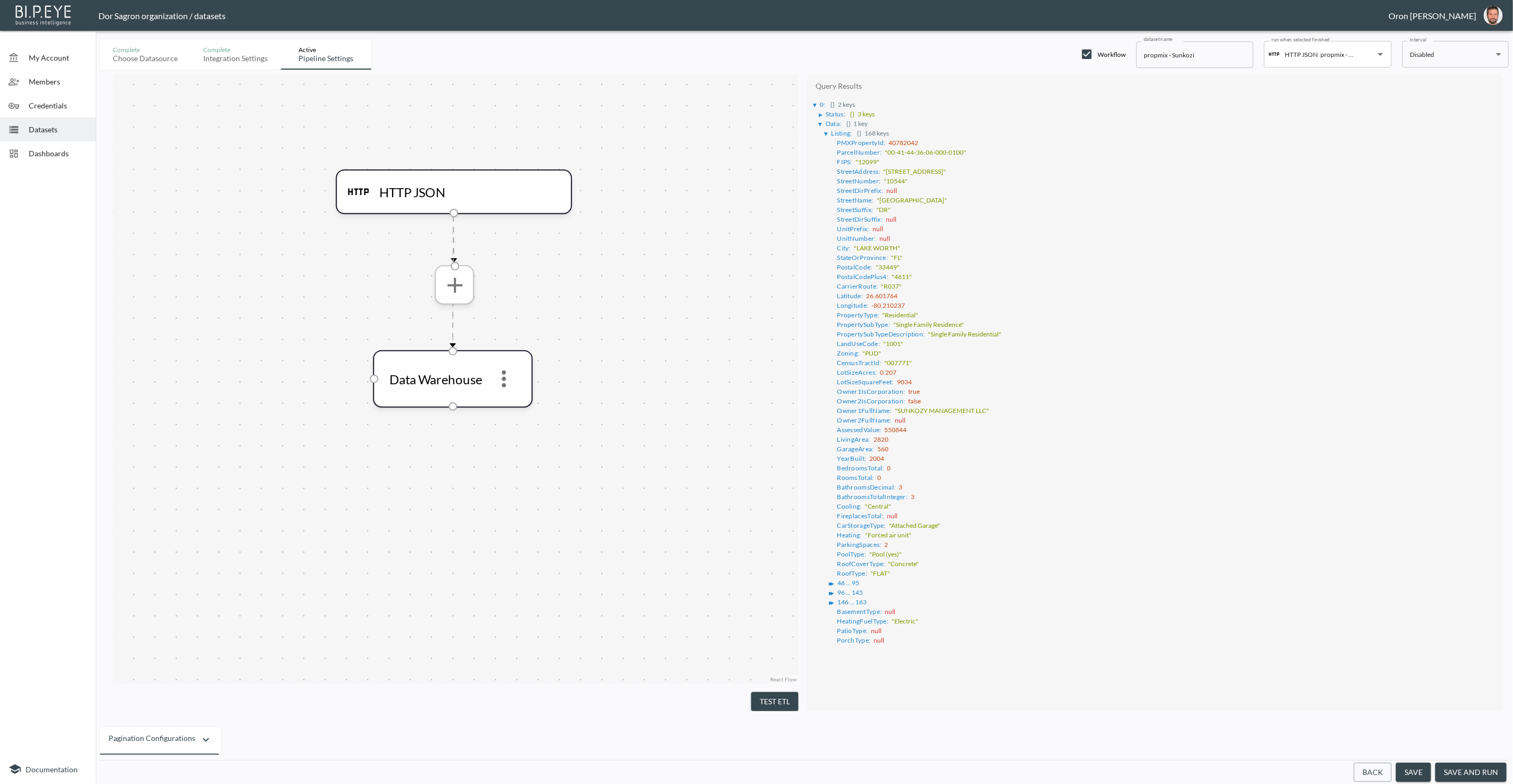
click at [463, 286] on icon "more" at bounding box center [454, 284] width 26 height 26
click at [450, 309] on p "Select Columns" at bounding box center [435, 313] width 56 height 13
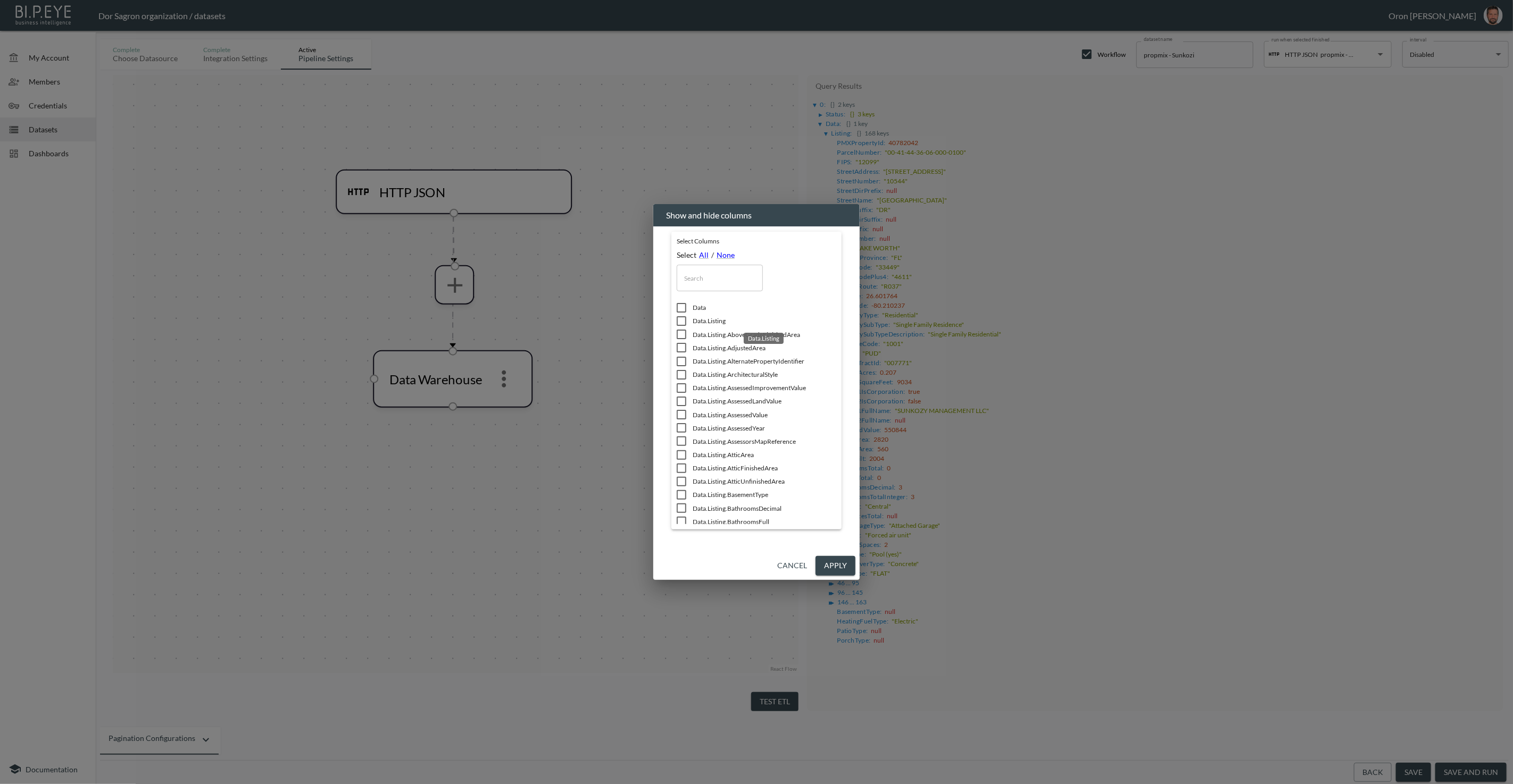
click at [708, 324] on span "Data.Listing" at bounding box center [764, 321] width 144 height 9
checkbox input "true"
click at [847, 564] on button "Apply" at bounding box center [835, 565] width 40 height 19
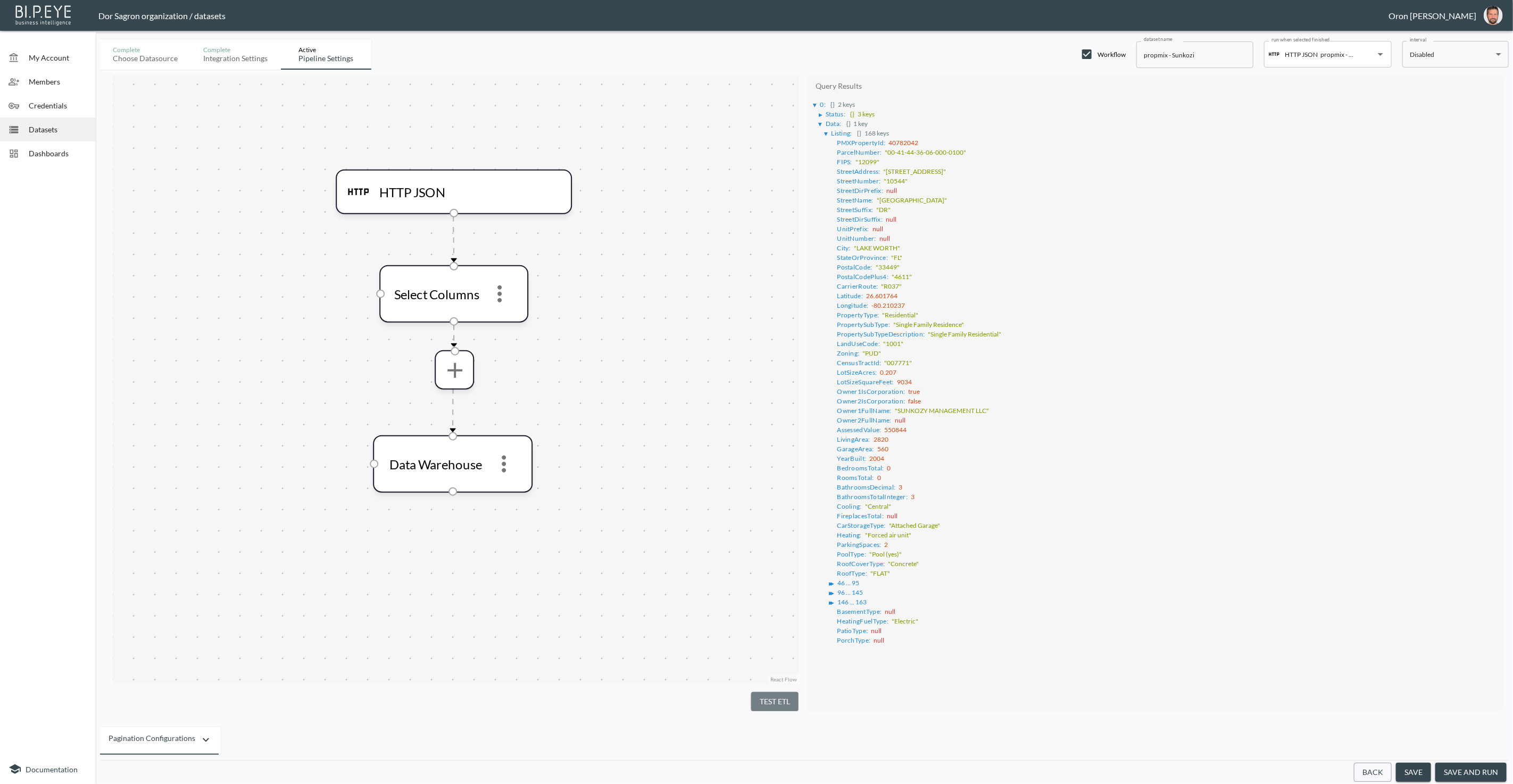
click at [765, 696] on button "Test ETL" at bounding box center [774, 701] width 47 height 19
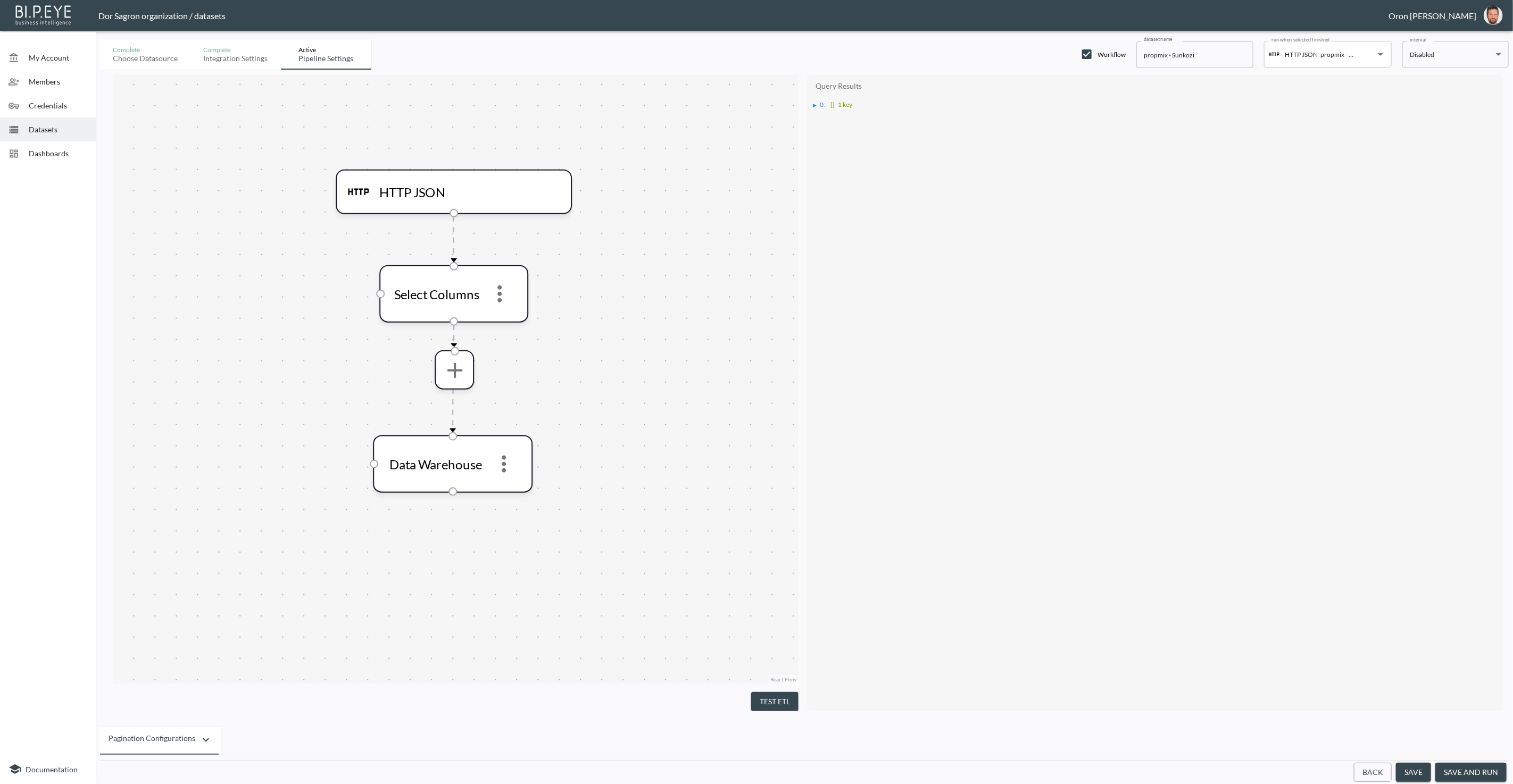
click at [814, 97] on div "▶ 0 : {} 1 key" at bounding box center [1155, 104] width 685 height 16
click at [814, 103] on div "▶" at bounding box center [815, 105] width 4 height 5
click at [450, 383] on button "more" at bounding box center [454, 370] width 34 height 34
click at [457, 404] on li "Select Columns" at bounding box center [454, 398] width 110 height 19
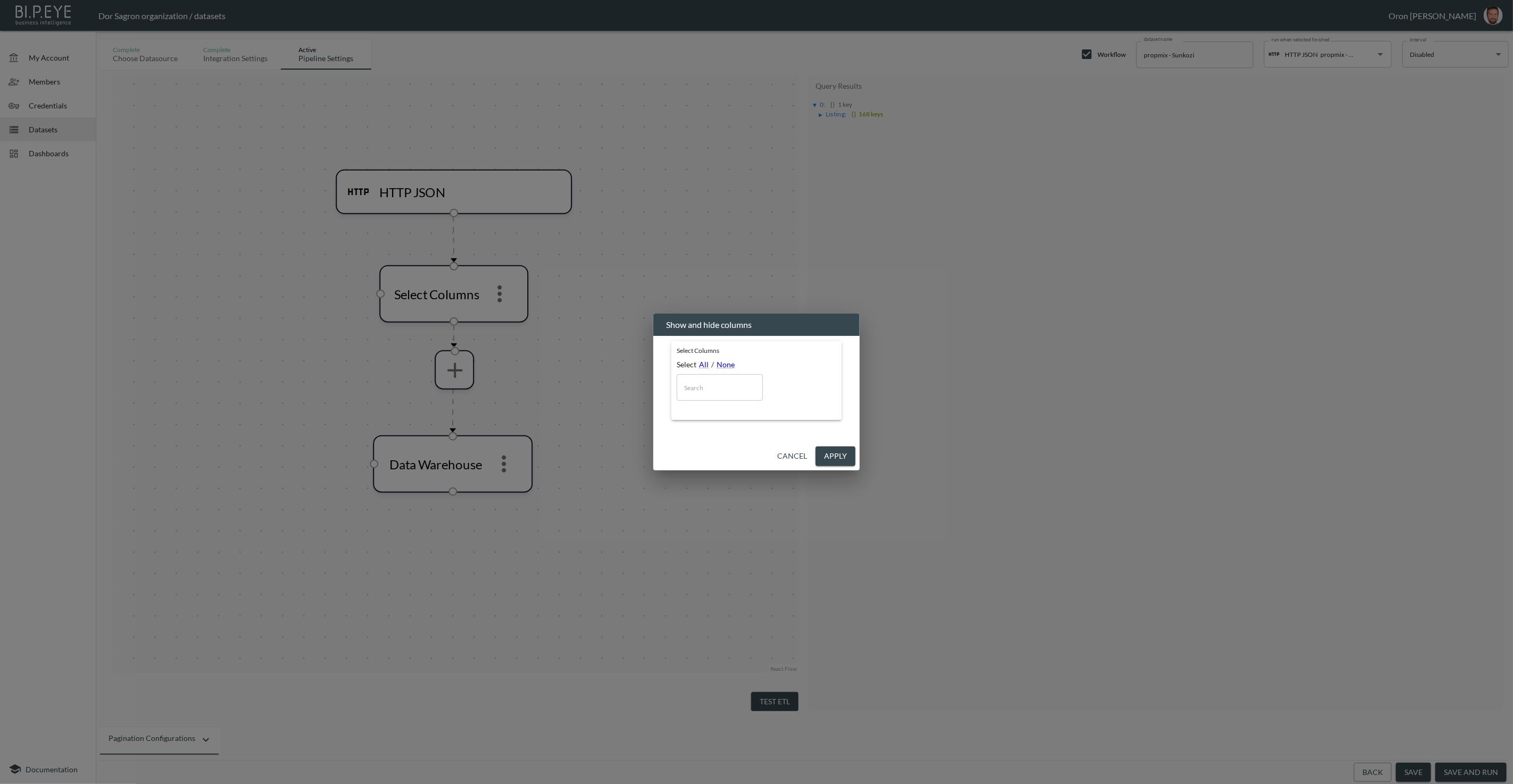
click at [725, 387] on input "text" at bounding box center [719, 387] width 86 height 26
drag, startPoint x: 725, startPoint y: 387, endPoint x: 729, endPoint y: 393, distance: 7.2
click at [725, 387] on input "text" at bounding box center [719, 387] width 86 height 26
drag, startPoint x: 788, startPoint y: 456, endPoint x: 807, endPoint y: 206, distance: 250.7
click at [814, 416] on div "Show and hide columns Select Columns Select All / None ​ Cancel Apply" at bounding box center [756, 392] width 207 height 156
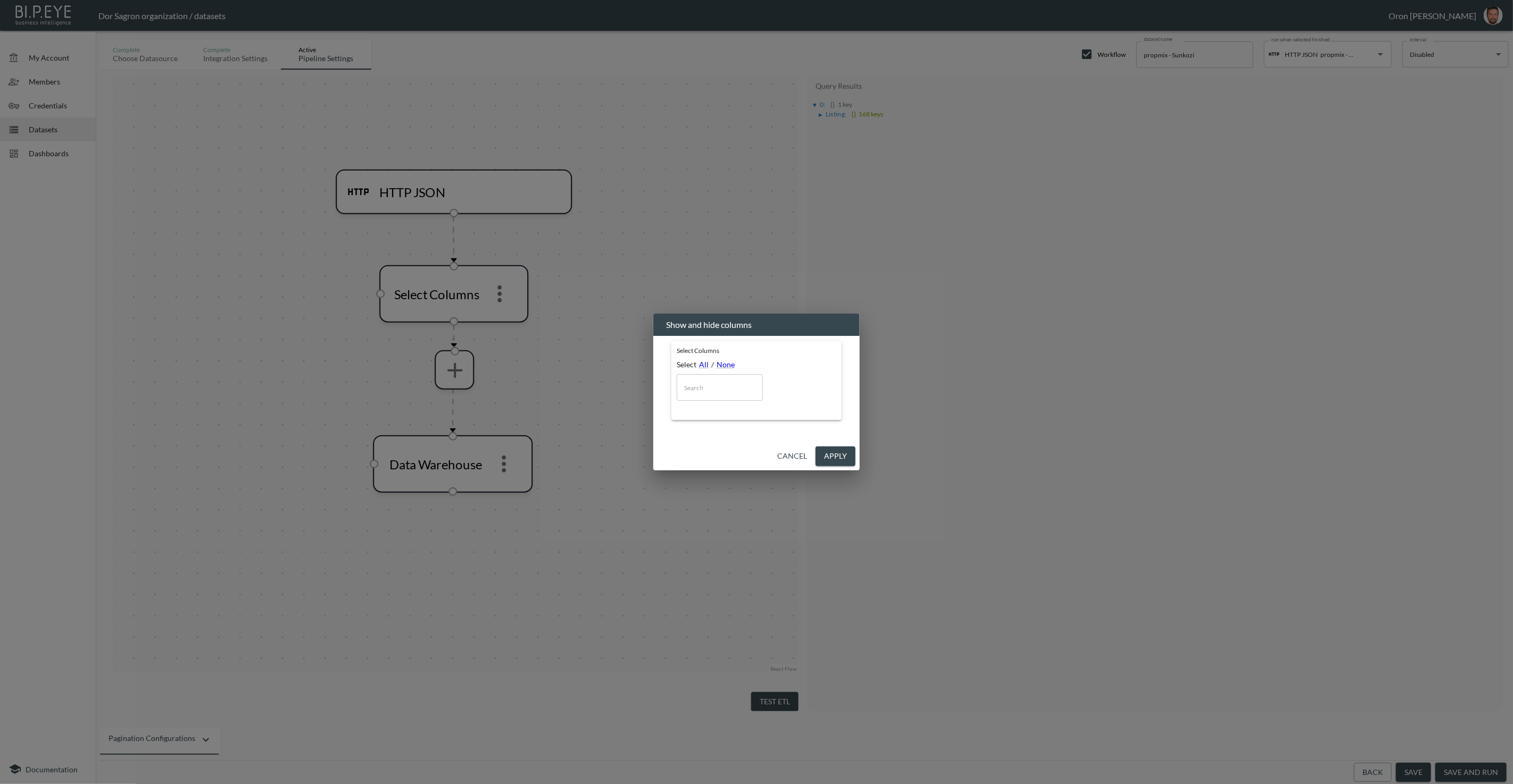
click at [806, 462] on button "Cancel" at bounding box center [792, 456] width 39 height 19
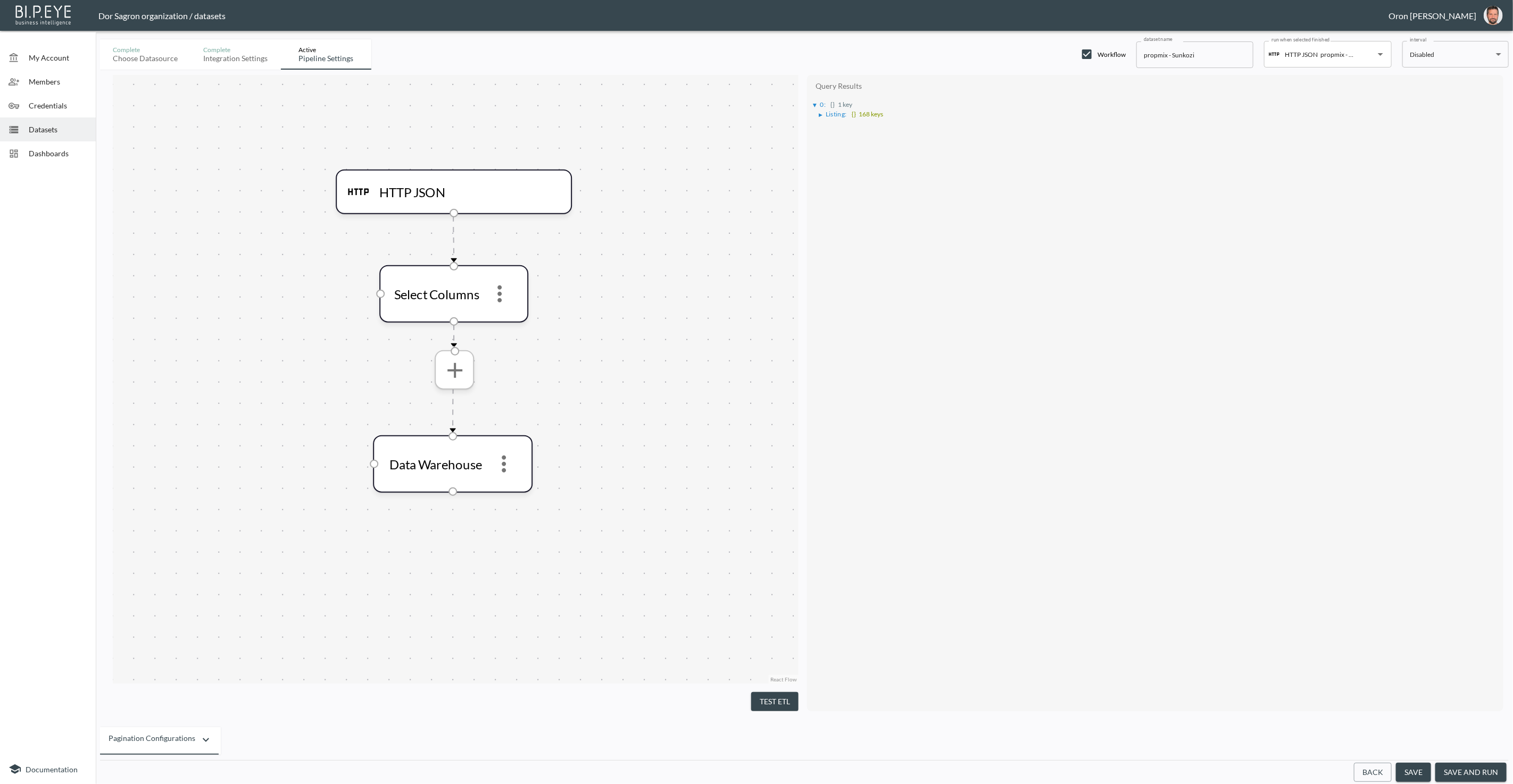
click at [466, 378] on icon "more" at bounding box center [454, 369] width 26 height 26
drag, startPoint x: 590, startPoint y: 345, endPoint x: 527, endPoint y: 305, distance: 74.6
click at [586, 343] on div at bounding box center [756, 392] width 1513 height 784
click at [500, 289] on icon "more" at bounding box center [499, 293] width 26 height 26
click at [464, 365] on div at bounding box center [756, 392] width 1513 height 784
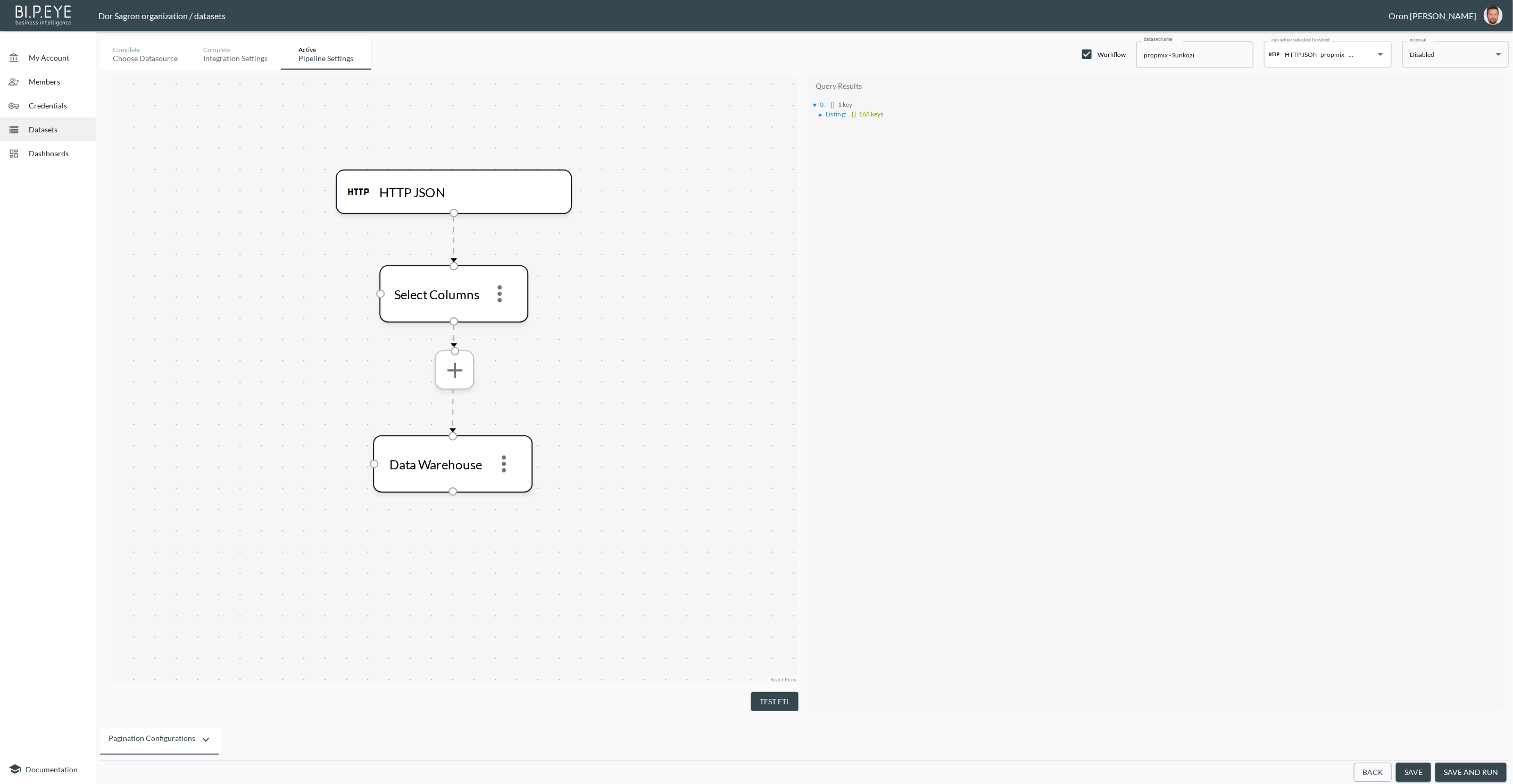
click at [457, 366] on icon "more" at bounding box center [454, 369] width 26 height 26
click at [466, 568] on li "Flatten Array" at bounding box center [454, 569] width 110 height 19
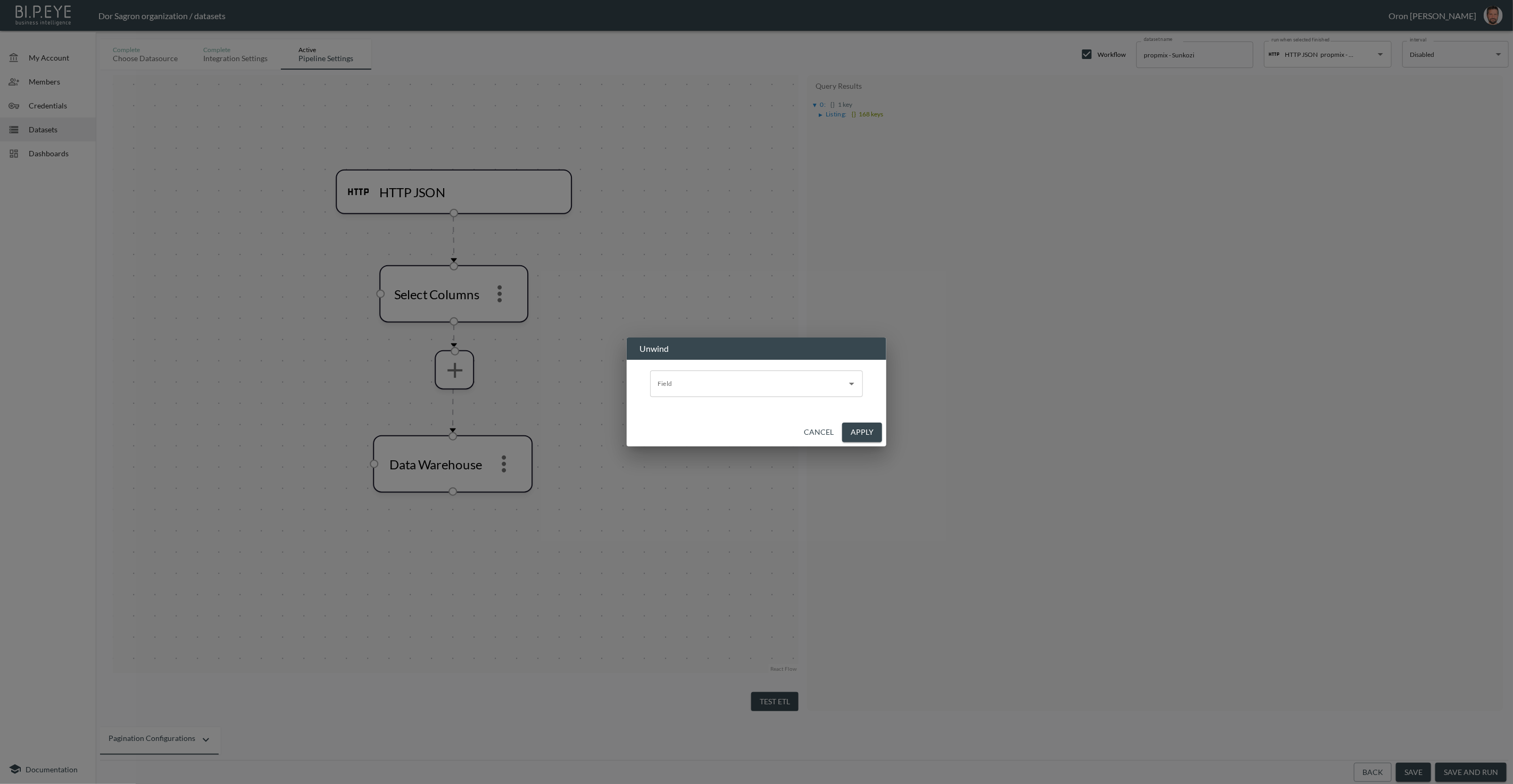
click at [698, 386] on input "Field" at bounding box center [749, 384] width 187 height 17
drag, startPoint x: 794, startPoint y: 418, endPoint x: 799, endPoint y: 428, distance: 11.2
click at [796, 422] on div "No options" at bounding box center [756, 411] width 213 height 28
drag, startPoint x: 799, startPoint y: 428, endPoint x: 811, endPoint y: 429, distance: 12.0
click at [802, 428] on div "Cancel Apply" at bounding box center [756, 432] width 260 height 28
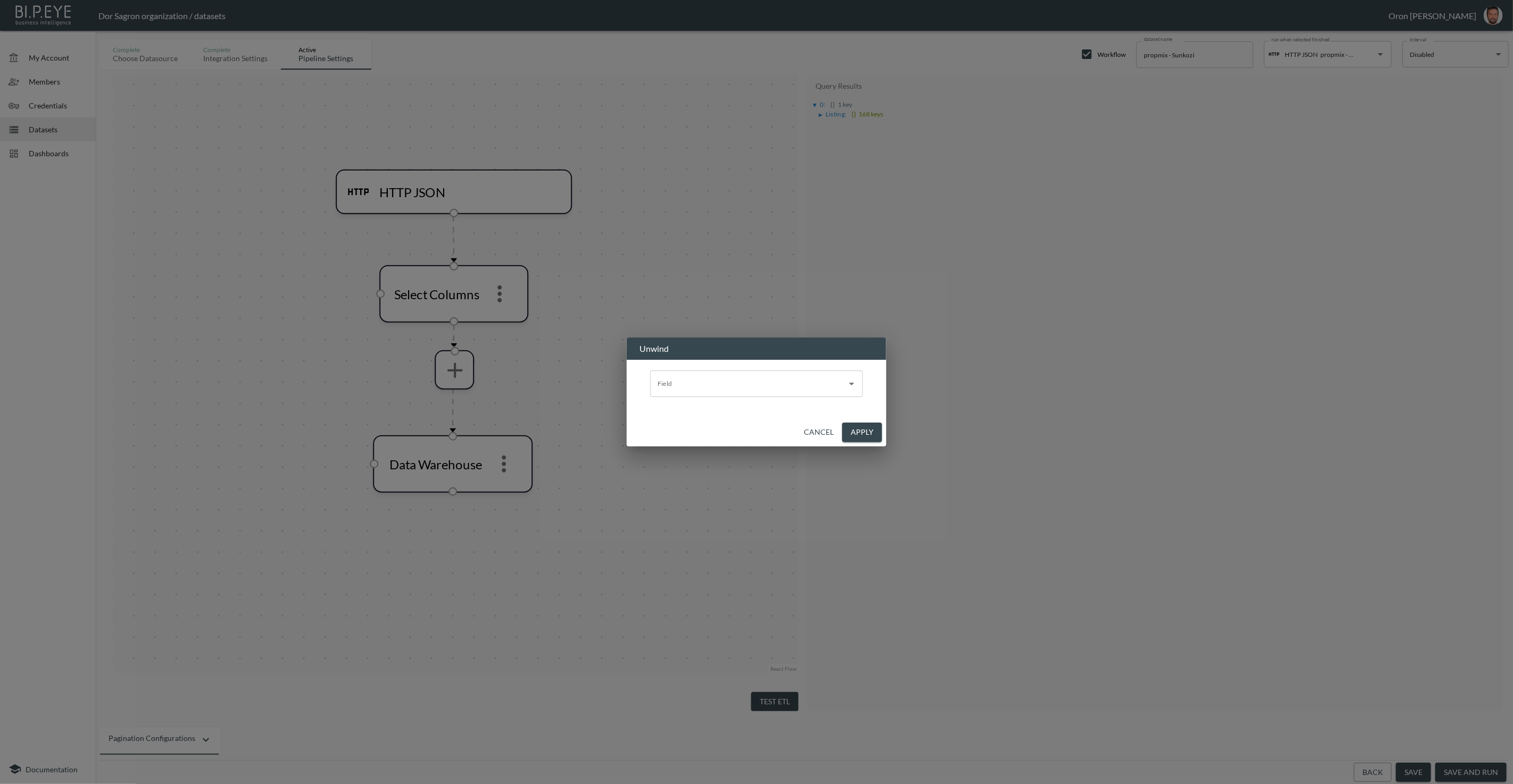
drag, startPoint x: 813, startPoint y: 430, endPoint x: 787, endPoint y: 425, distance: 26.5
click at [813, 430] on button "Cancel" at bounding box center [819, 432] width 39 height 19
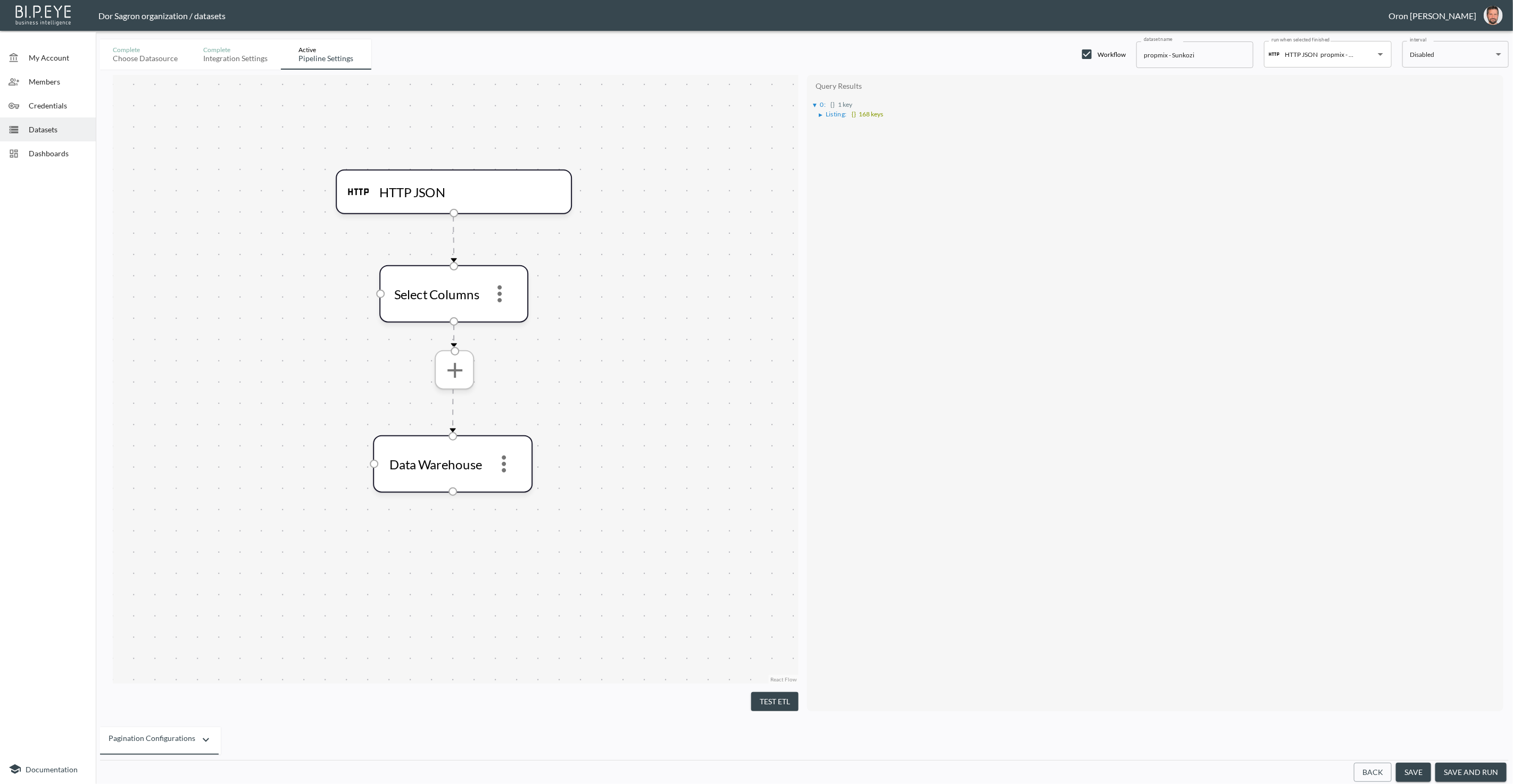
click at [459, 375] on icon "more" at bounding box center [454, 369] width 26 height 26
click at [471, 591] on li "Flatten Object" at bounding box center [454, 594] width 110 height 19
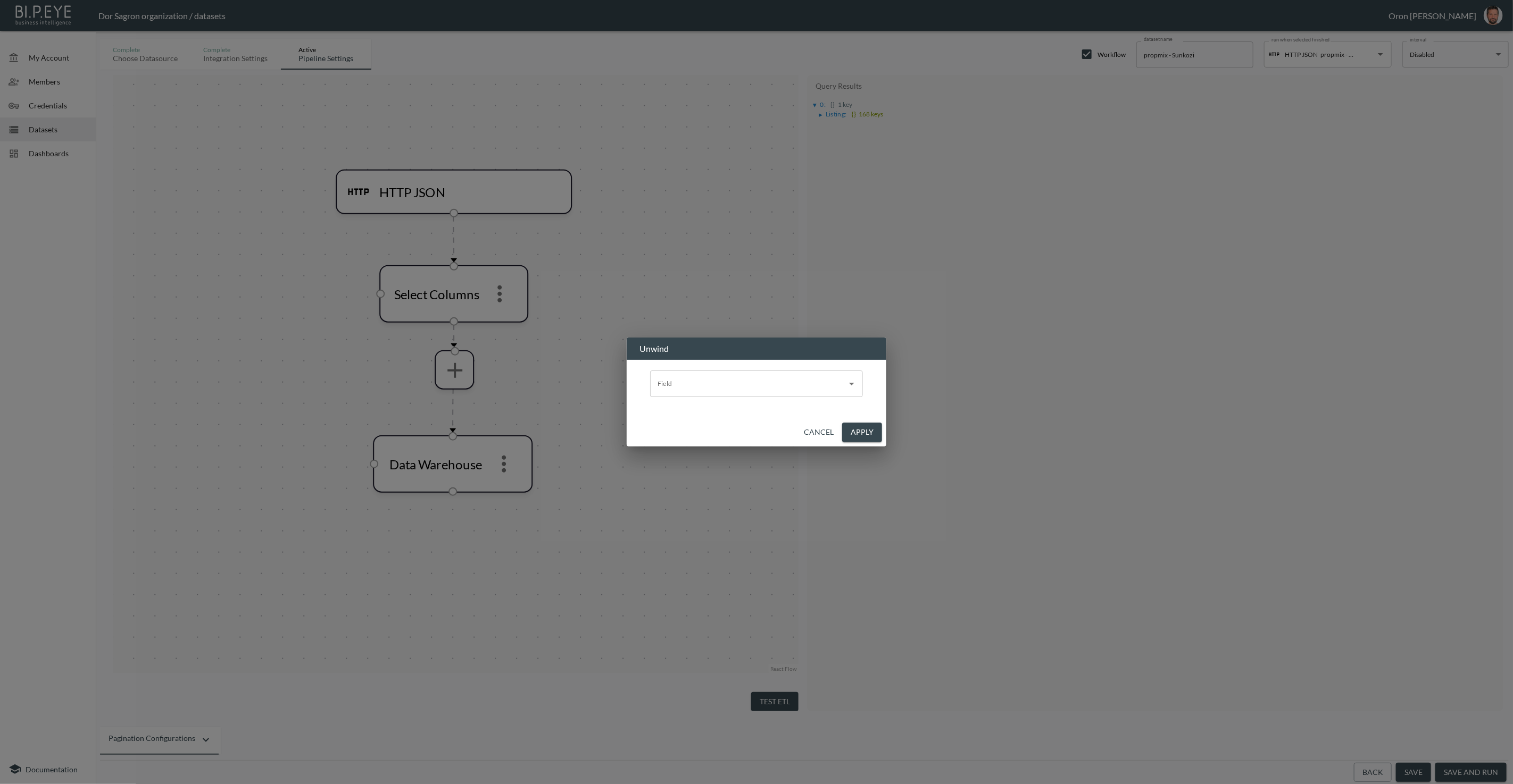
click at [697, 385] on input "Field" at bounding box center [749, 384] width 187 height 17
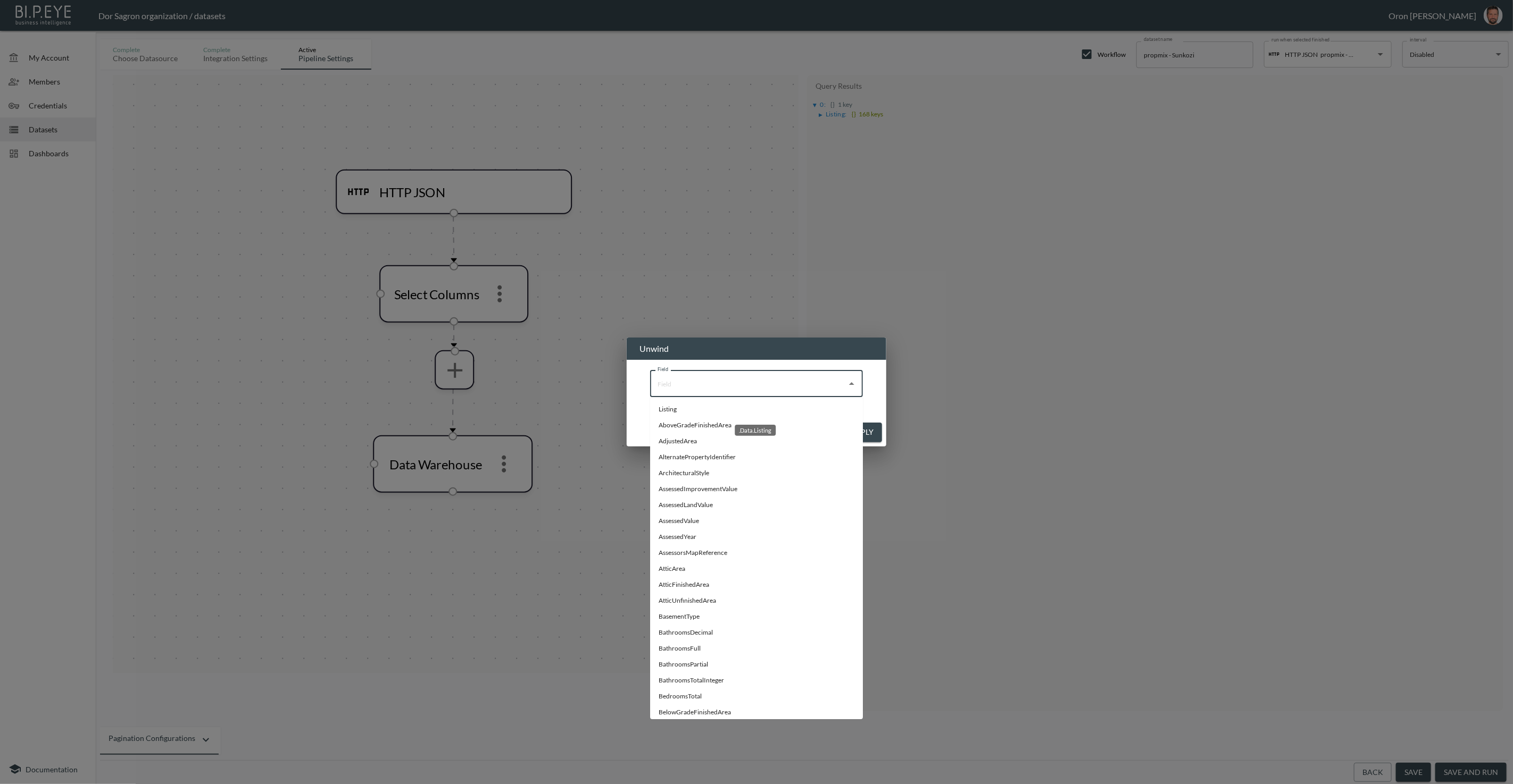
click at [693, 410] on li "Listing" at bounding box center [756, 409] width 213 height 16
type input "Listing"
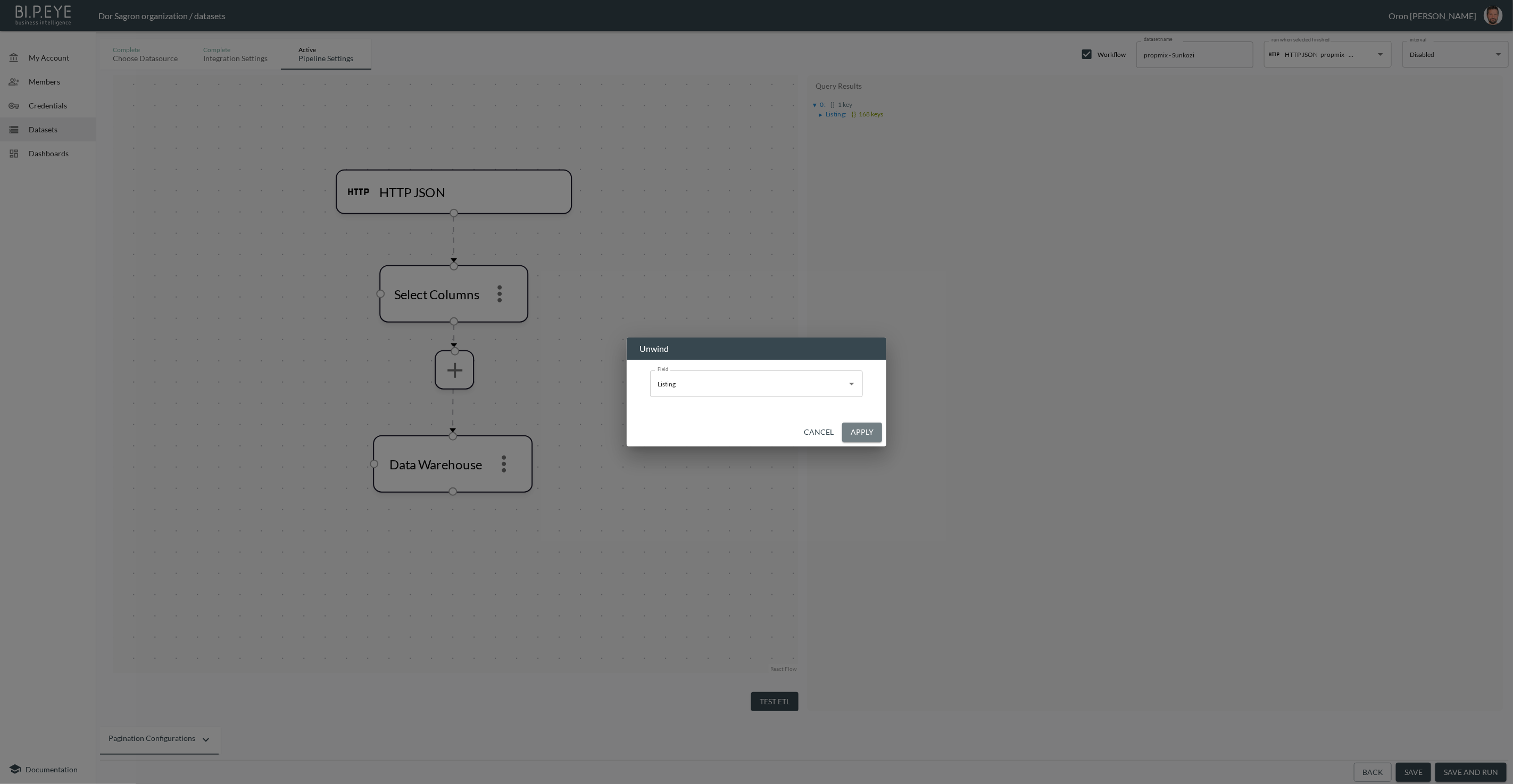
drag, startPoint x: 852, startPoint y: 433, endPoint x: 804, endPoint y: 445, distance: 49.5
click at [852, 433] on button "Apply" at bounding box center [862, 432] width 40 height 19
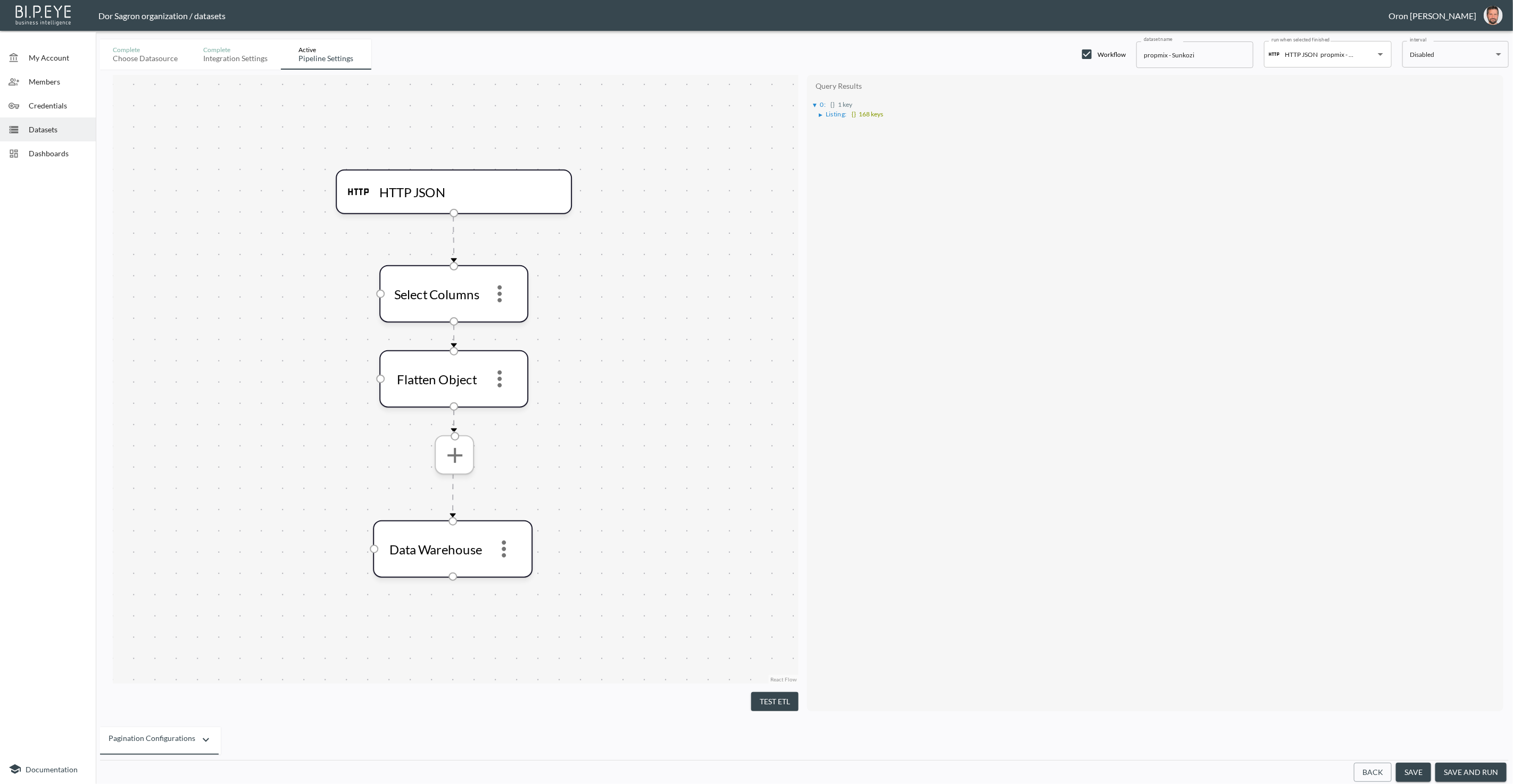
click at [466, 458] on icon "more" at bounding box center [454, 454] width 26 height 26
click at [471, 479] on li "Select Columns" at bounding box center [454, 483] width 110 height 19
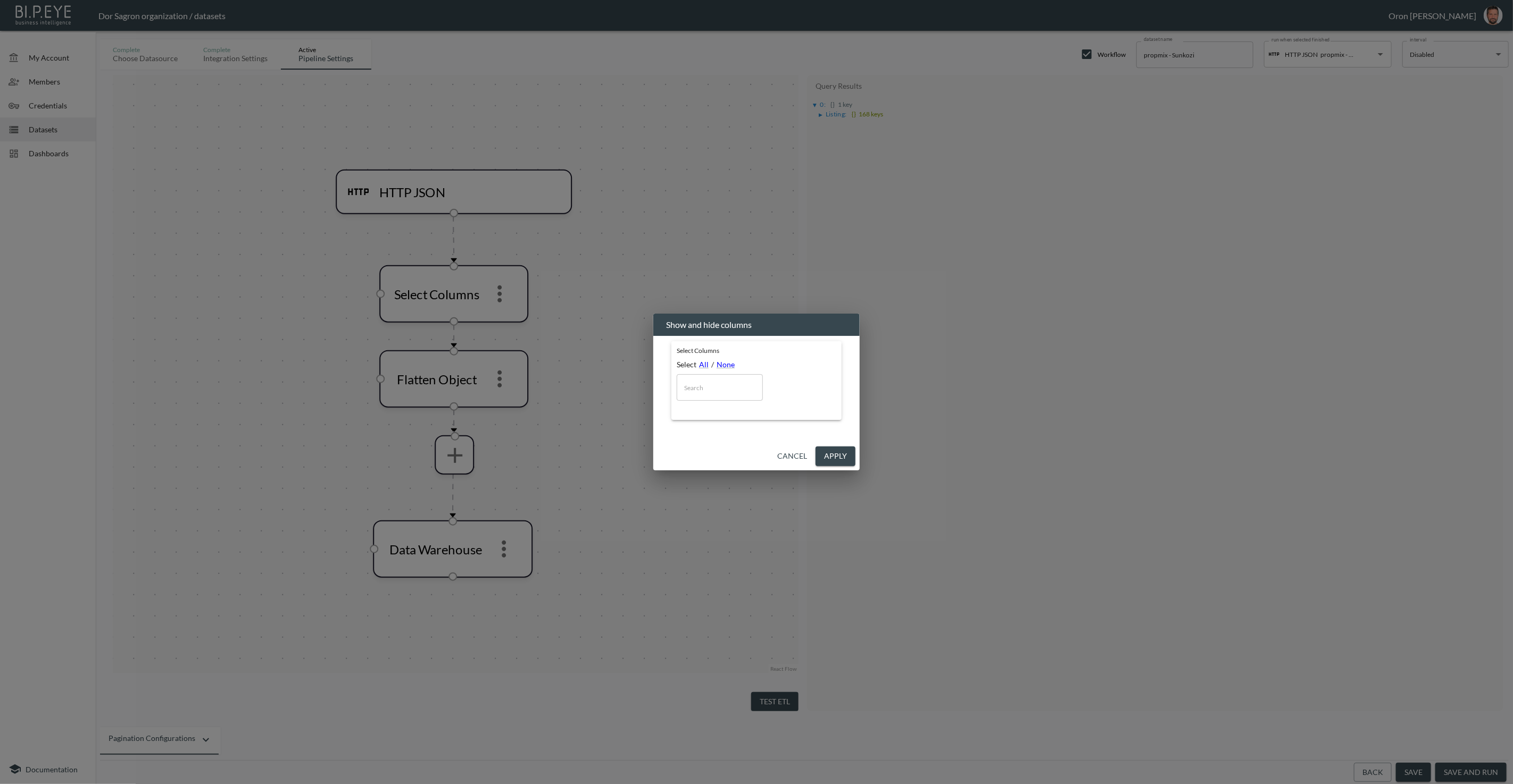
click at [780, 458] on button "Cancel" at bounding box center [792, 456] width 39 height 19
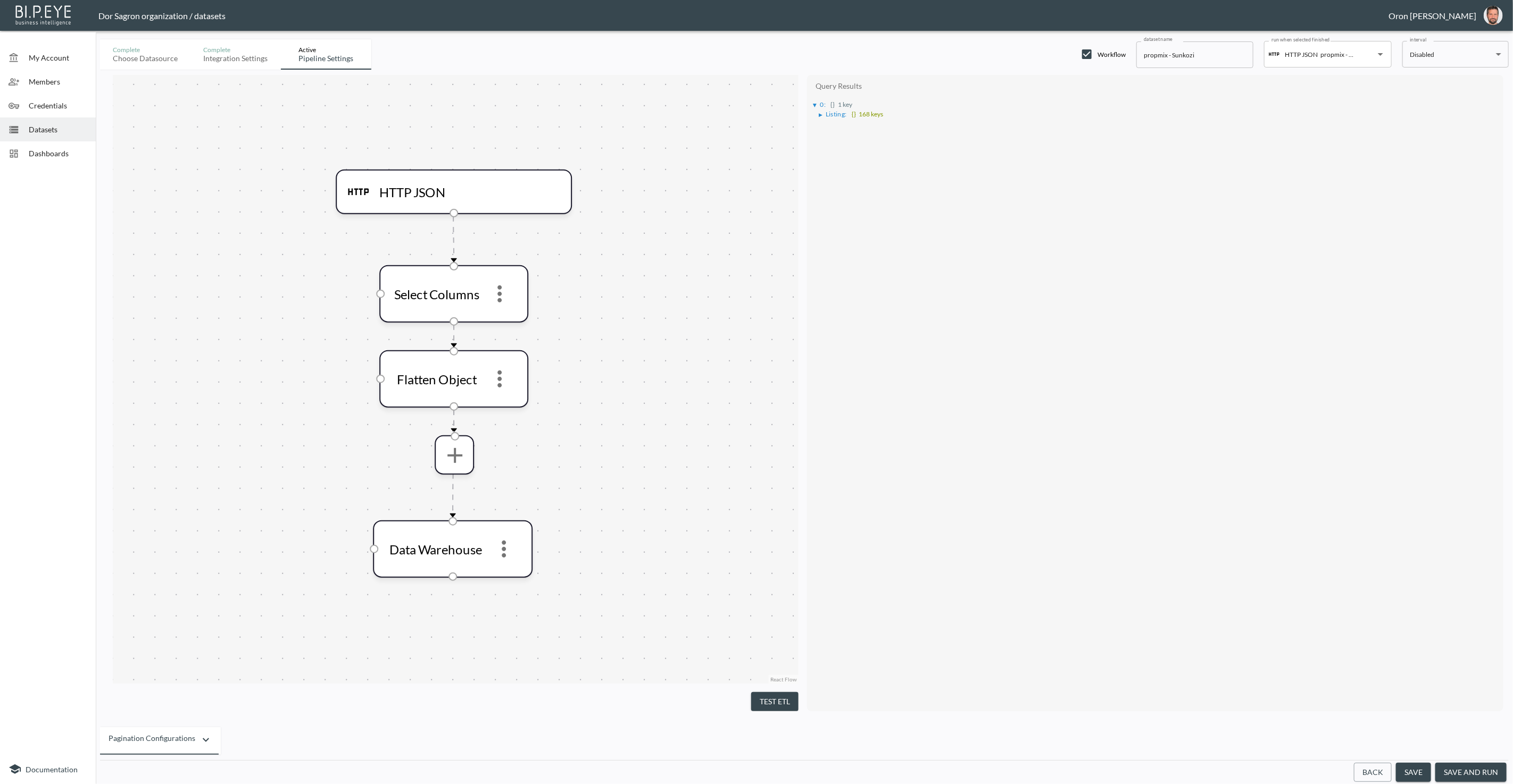
drag, startPoint x: 776, startPoint y: 694, endPoint x: 774, endPoint y: 688, distance: 6.3
click at [776, 694] on button "Test ETL" at bounding box center [774, 701] width 47 height 19
click at [812, 105] on div "▶ 0 : {} 1 key" at bounding box center [1155, 104] width 685 height 16
click at [817, 103] on div "▶" at bounding box center [815, 105] width 4 height 5
click at [828, 113] on span "Listing :" at bounding box center [835, 114] width 21 height 8
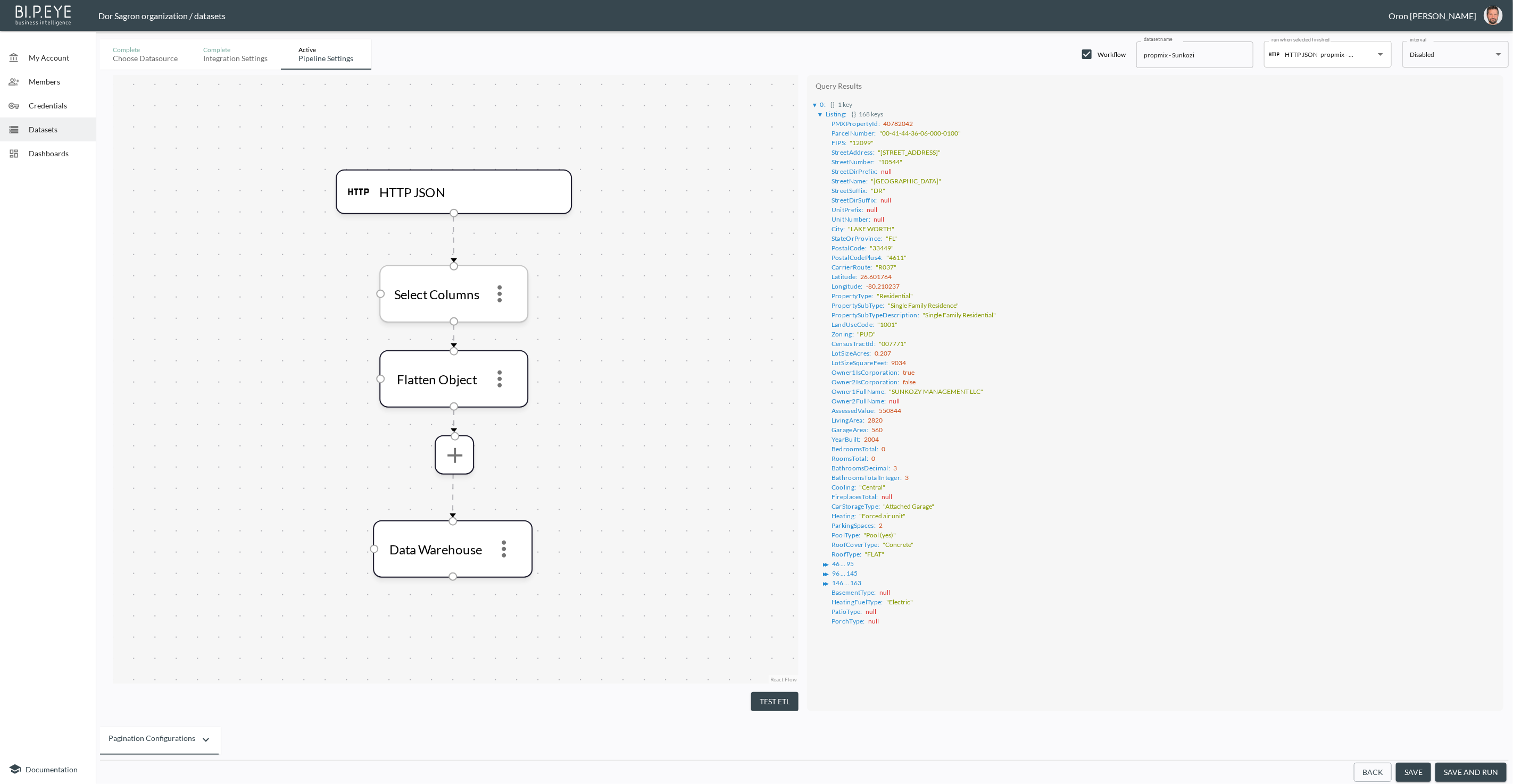
click at [498, 299] on icon "more" at bounding box center [500, 294] width 5 height 17
click at [508, 346] on p "Remove" at bounding box center [500, 346] width 30 height 13
click at [499, 290] on icon "more" at bounding box center [499, 293] width 26 height 26
click at [498, 315] on li "Edit" at bounding box center [500, 322] width 47 height 19
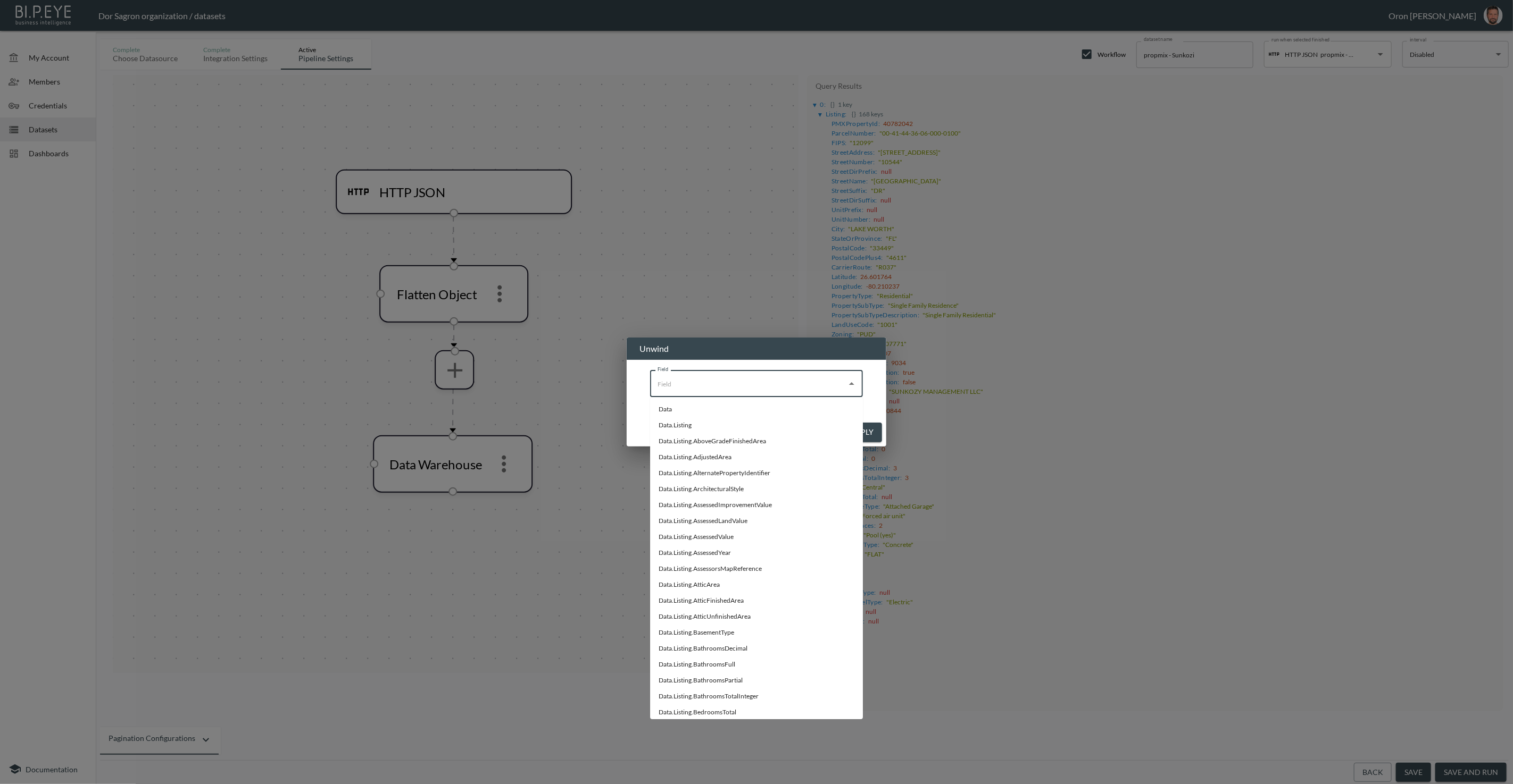
click at [726, 381] on input "Field" at bounding box center [749, 384] width 187 height 17
click at [706, 427] on li "Data.Listing" at bounding box center [756, 425] width 213 height 16
type input "Data.Listing"
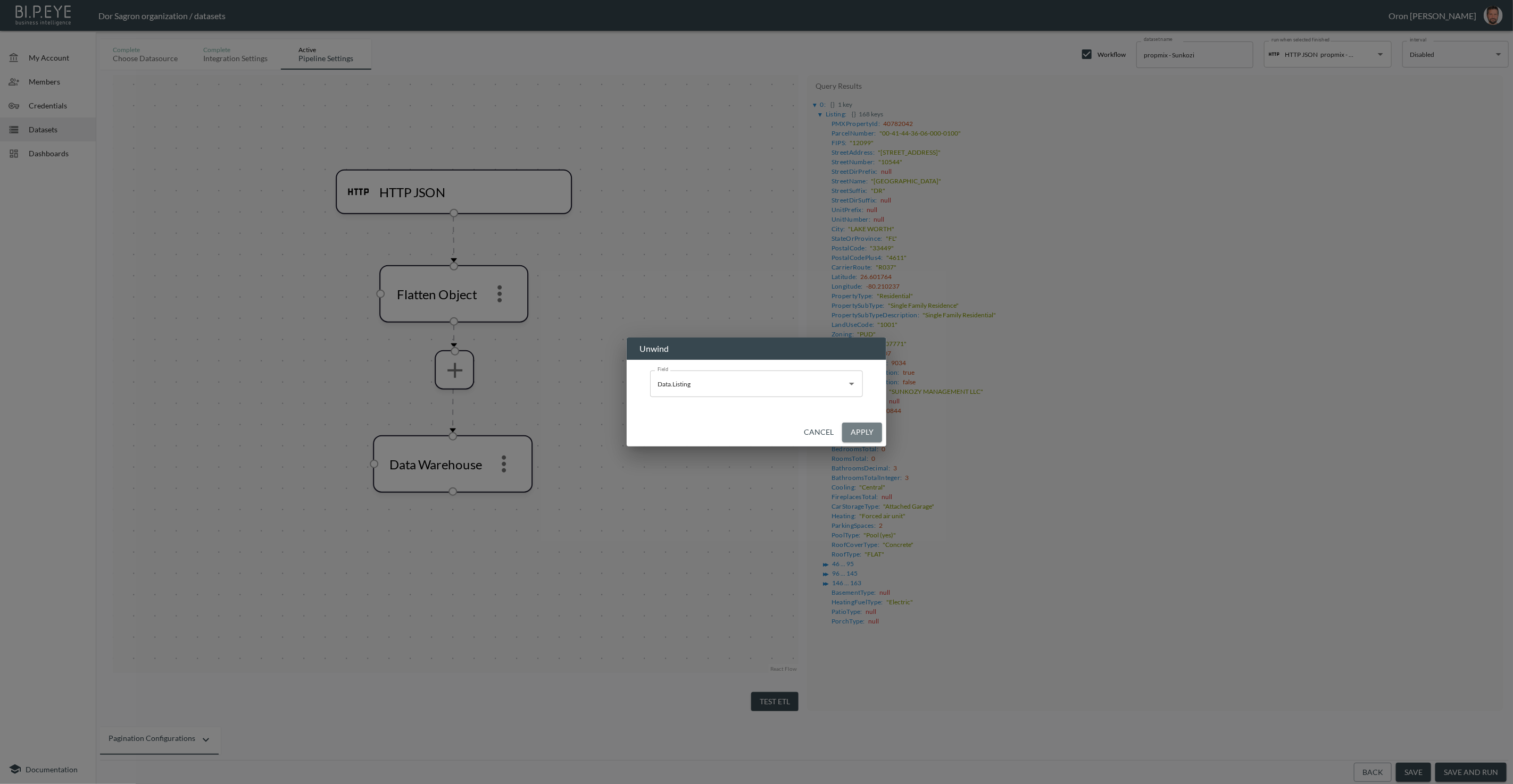
click at [876, 437] on button "Apply" at bounding box center [862, 432] width 40 height 19
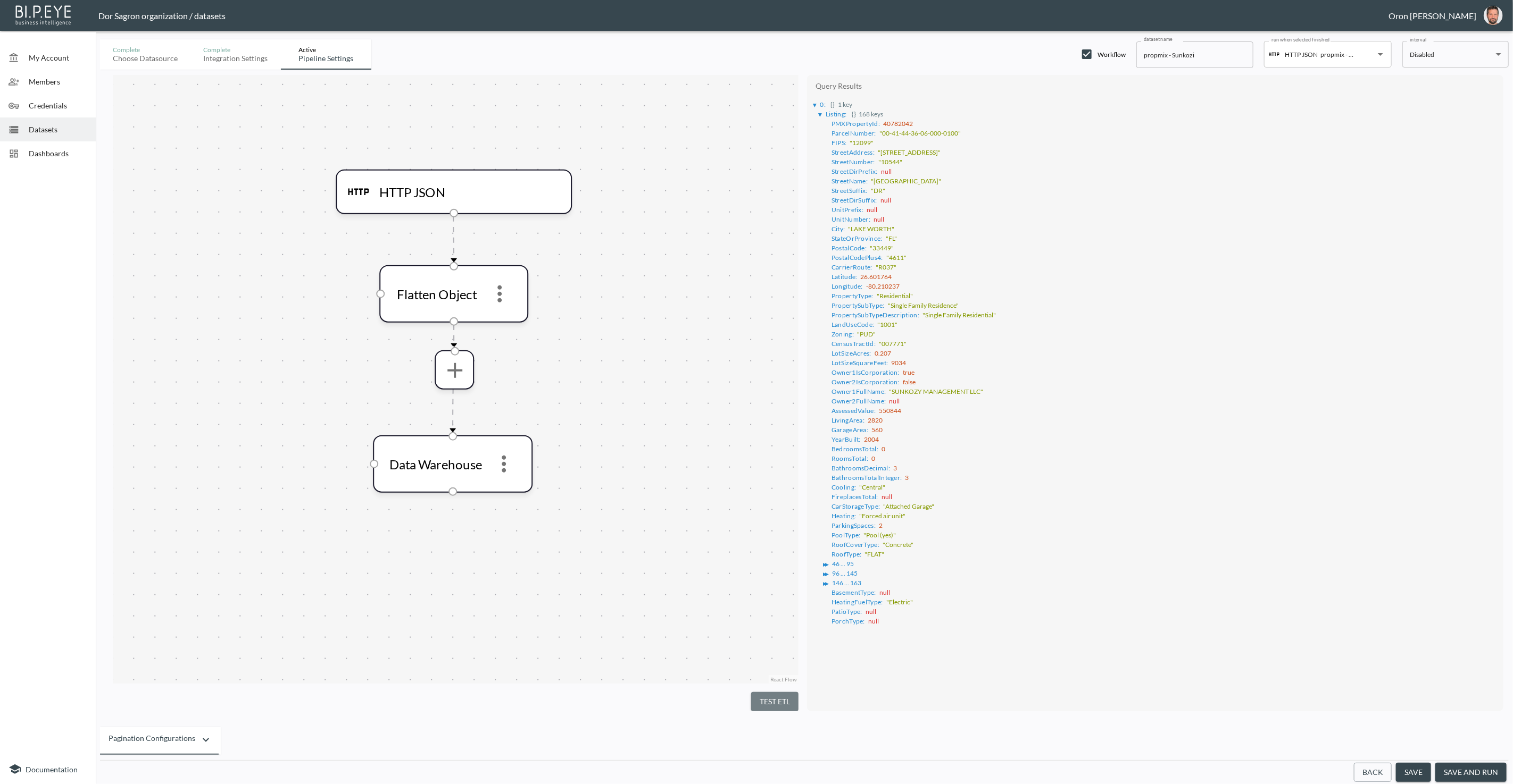
click at [779, 705] on button "Test ETL" at bounding box center [774, 701] width 47 height 19
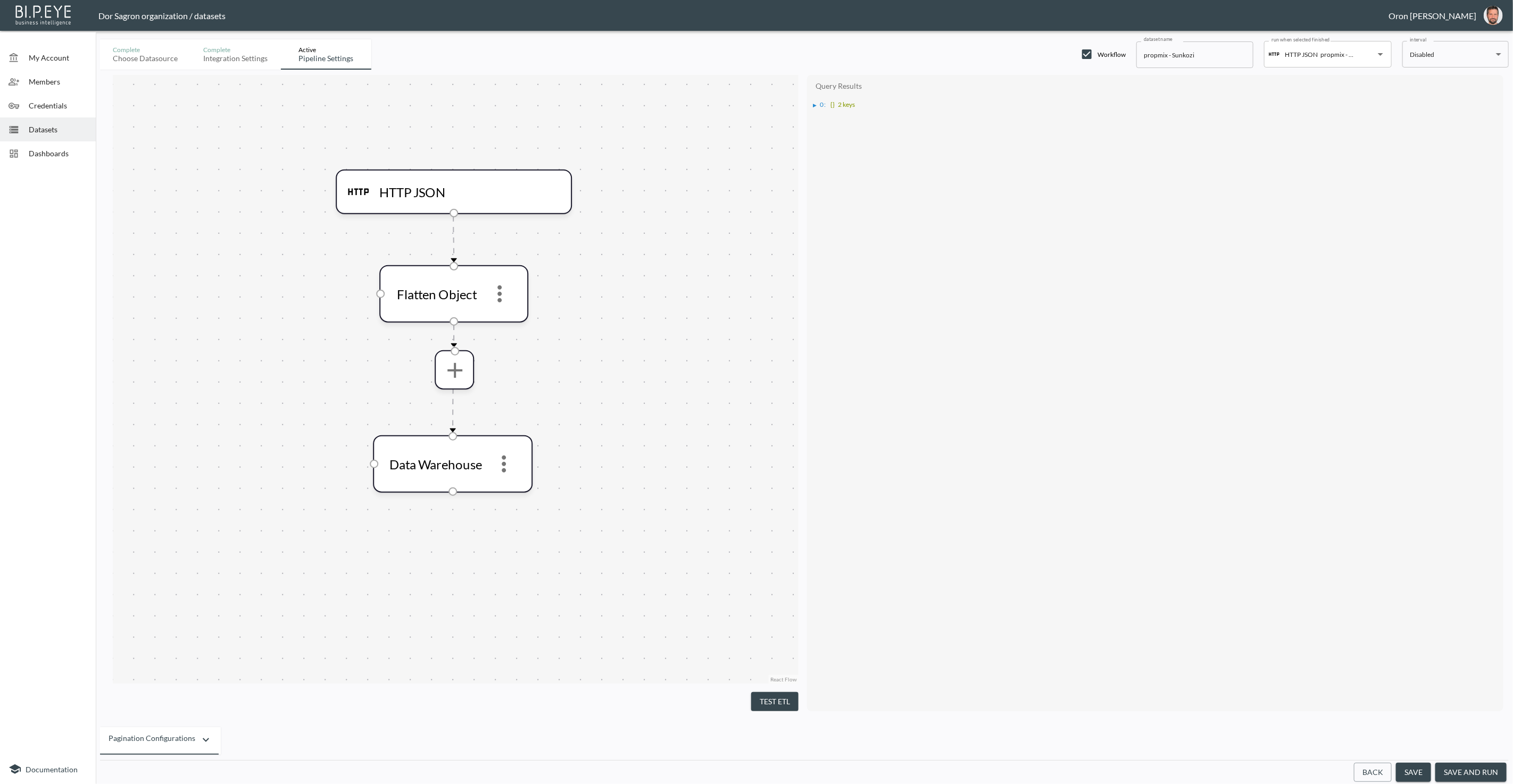
click at [1361, 766] on button "Back" at bounding box center [1372, 772] width 38 height 19
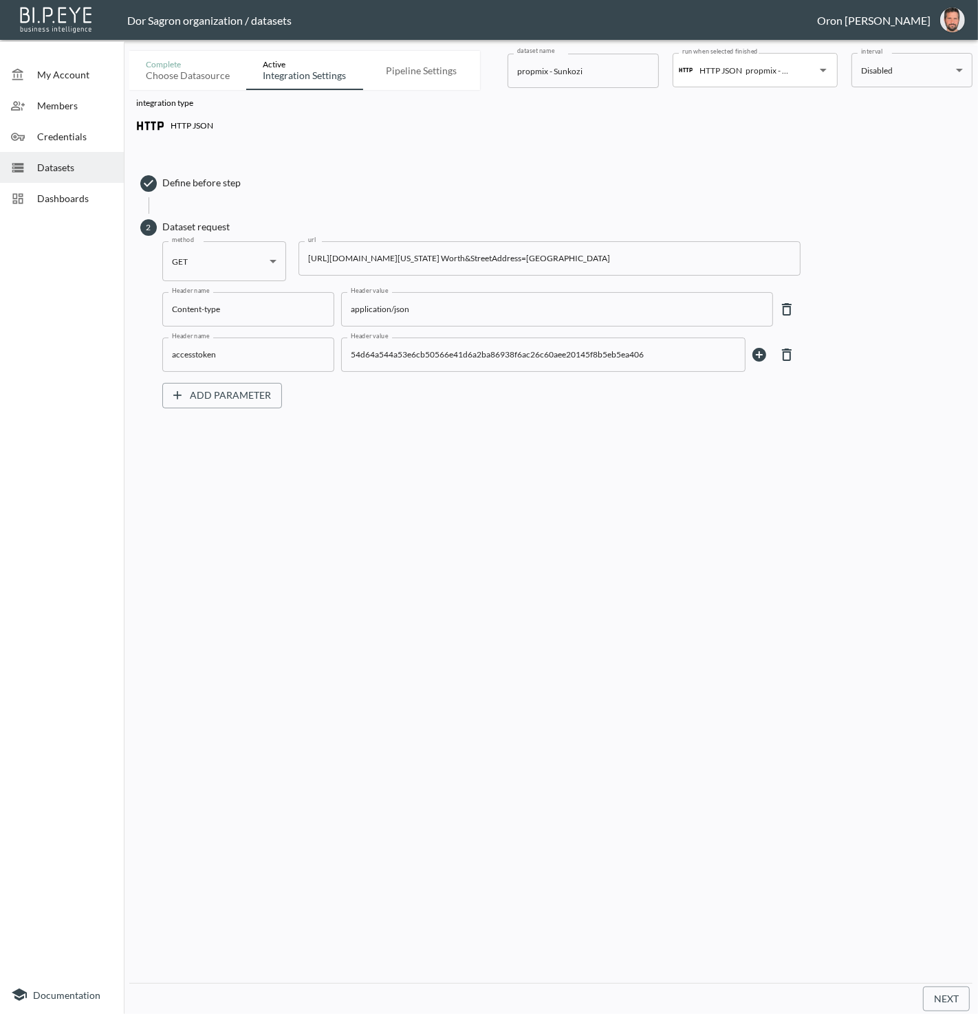
click at [472, 257] on input "[URL][DOMAIN_NAME][US_STATE] Worth&StreetAddress=[GEOGRAPHIC_DATA]" at bounding box center [549, 258] width 502 height 34
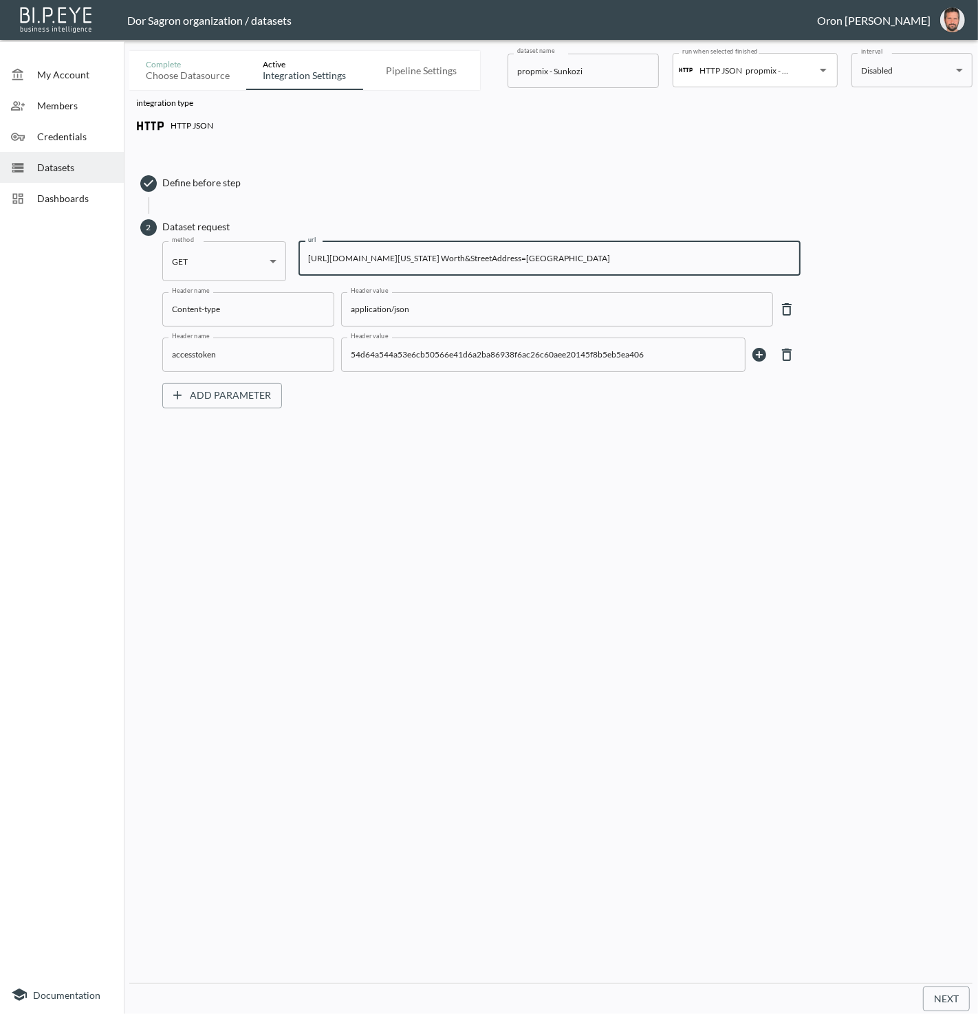
click at [472, 257] on input "[URL][DOMAIN_NAME][US_STATE] Worth&StreetAddress=[GEOGRAPHIC_DATA]" at bounding box center [549, 258] width 502 height 34
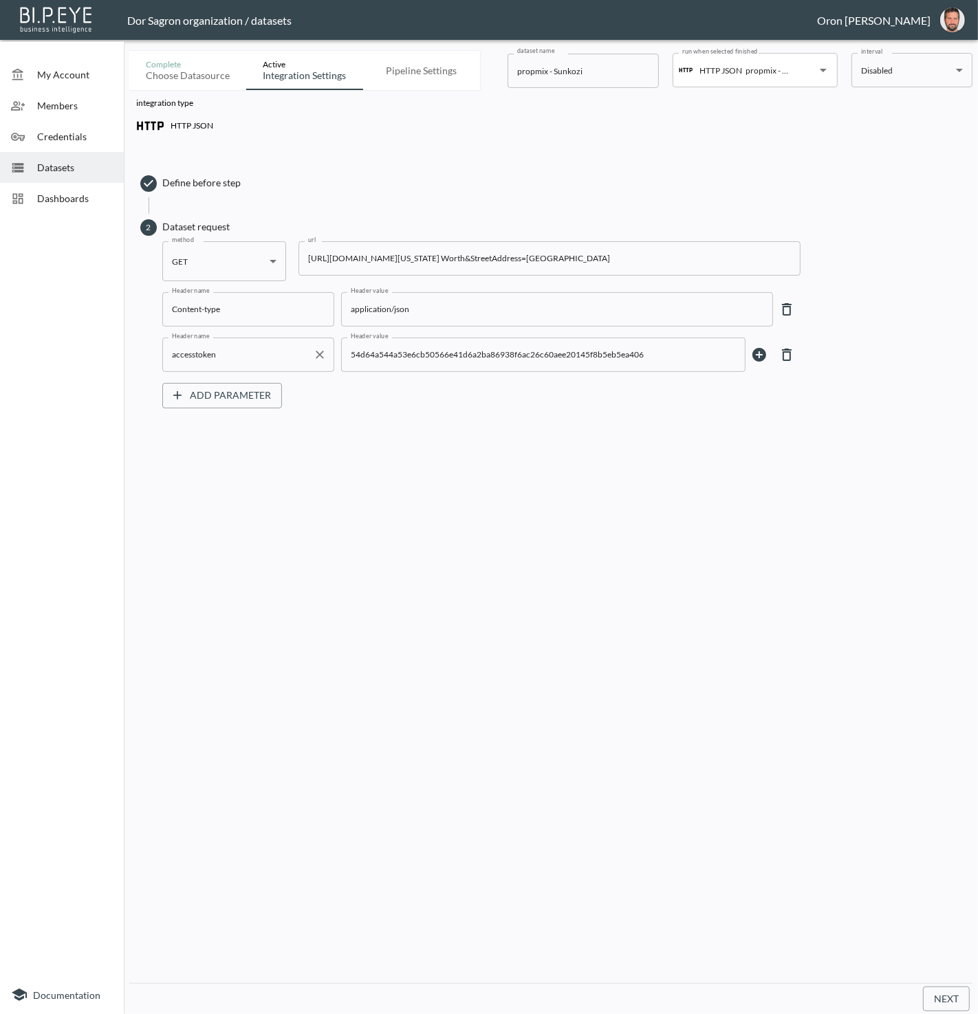
click at [252, 358] on input "accesstoken" at bounding box center [237, 355] width 139 height 22
click at [397, 354] on input "54d64a544a53e6cb50566e41d6a2ba86938f6ac26c60aee20145f8b5eb5ea406" at bounding box center [532, 355] width 371 height 22
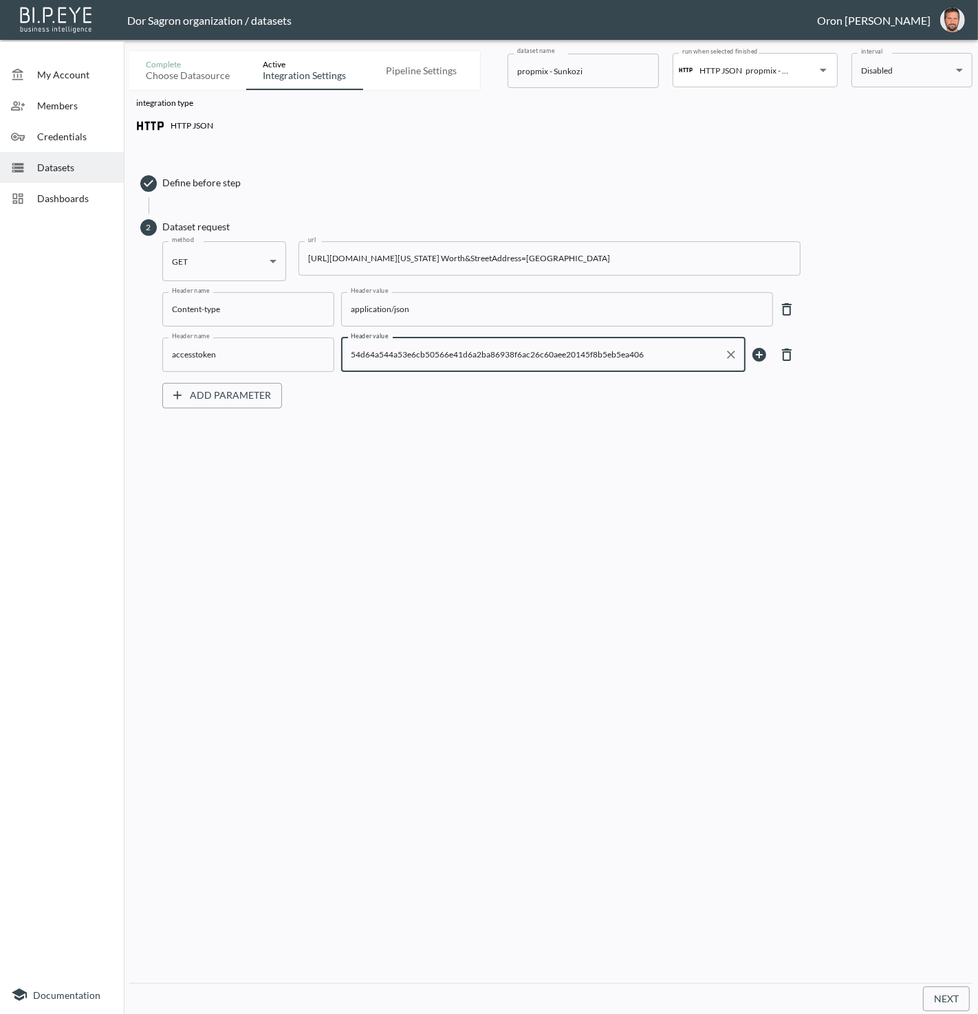
click at [397, 354] on input "54d64a544a53e6cb50566e41d6a2ba86938f6ac26c60aee20145f8b5eb5ea406" at bounding box center [532, 355] width 371 height 22
